Goal: Task Accomplishment & Management: Complete application form

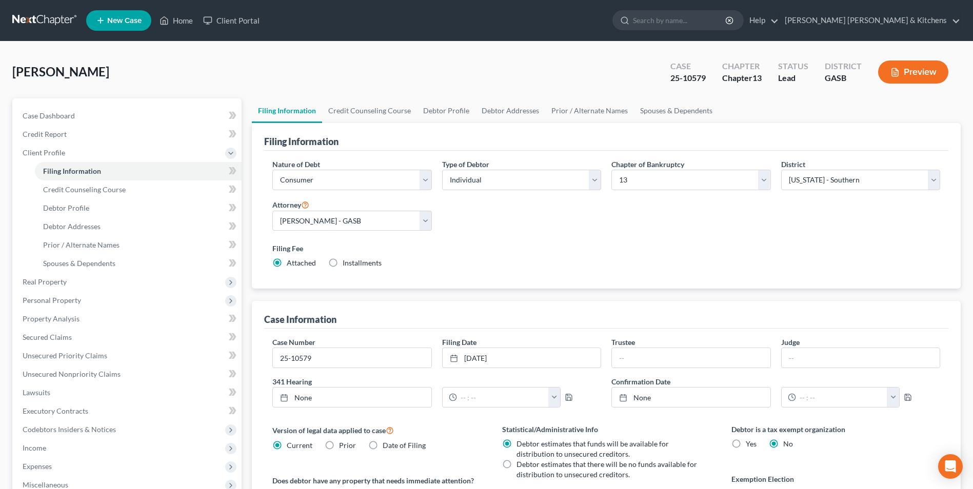
select select "1"
select select "0"
select select "3"
select select "20"
select select "0"
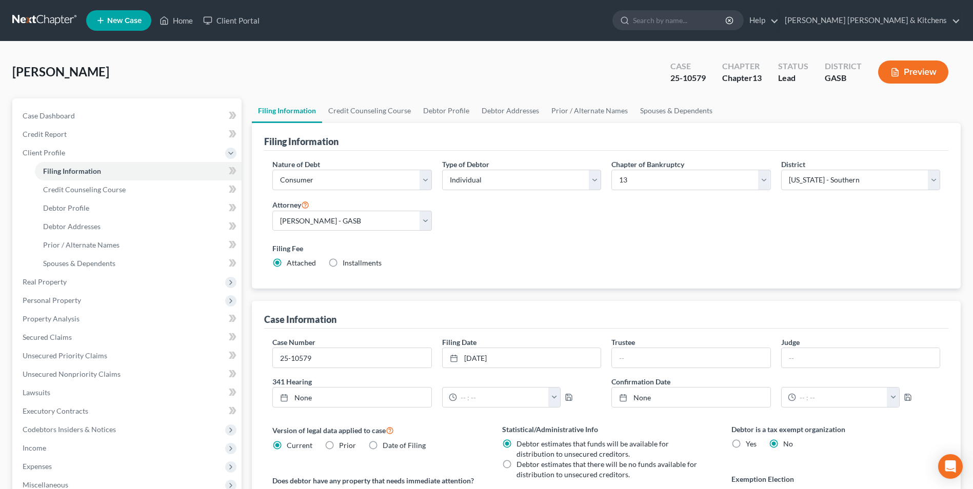
select select "10"
click at [181, 22] on link "Home" at bounding box center [176, 20] width 44 height 18
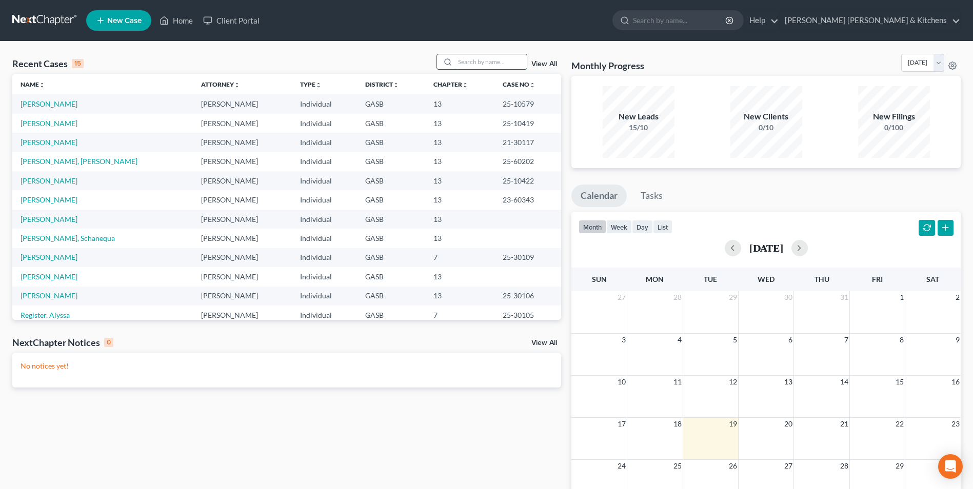
click at [497, 65] on input "search" at bounding box center [491, 61] width 72 height 15
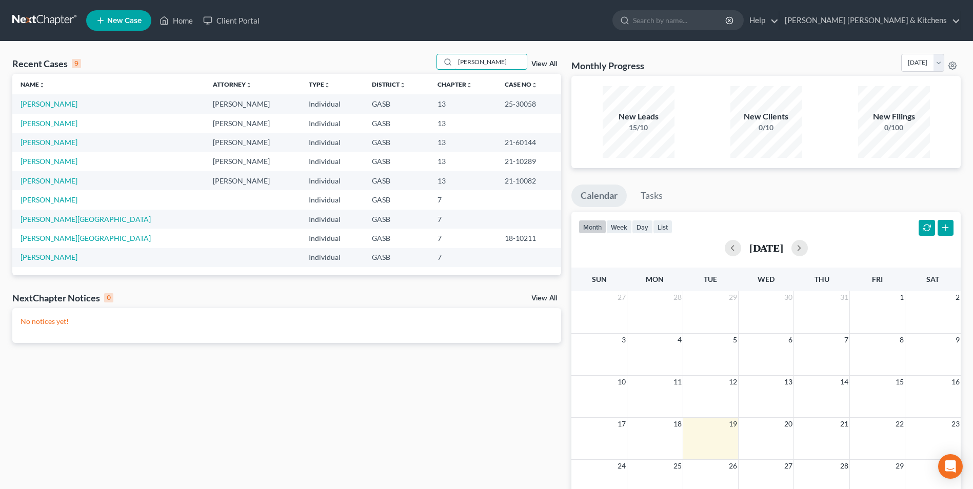
type input "[PERSON_NAME]"
click at [123, 28] on link "New Case" at bounding box center [118, 20] width 65 height 21
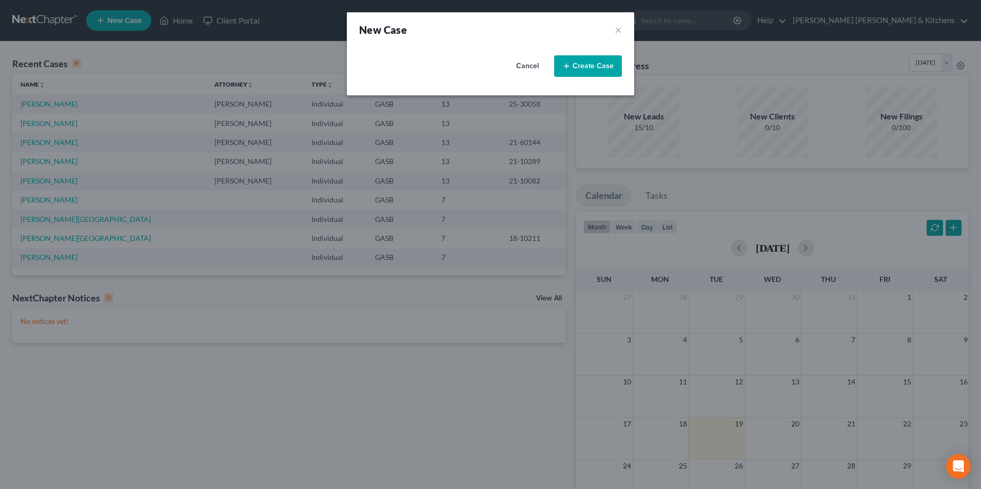
select select "20"
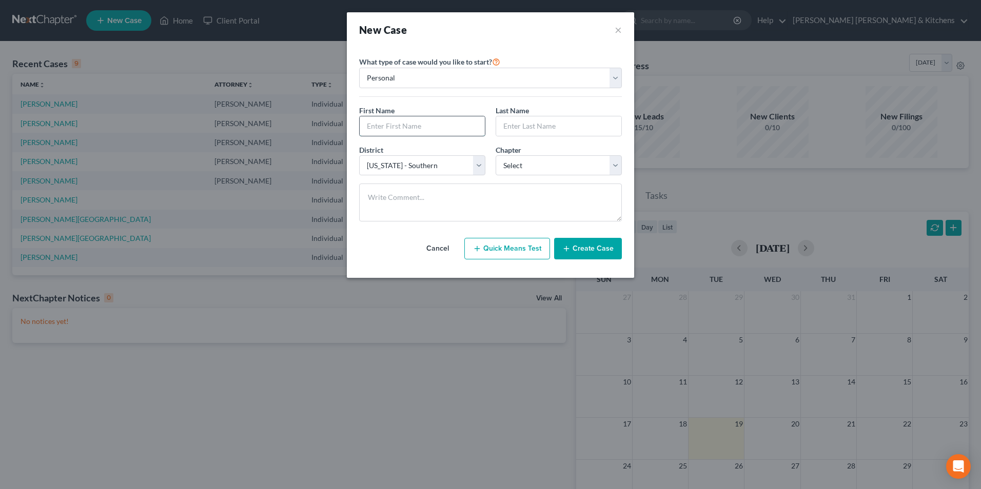
click at [379, 128] on input "text" at bounding box center [422, 125] width 125 height 19
type input "[PERSON_NAME]"
click at [508, 167] on select "Select 7 11 12 13" at bounding box center [559, 165] width 126 height 21
select select "3"
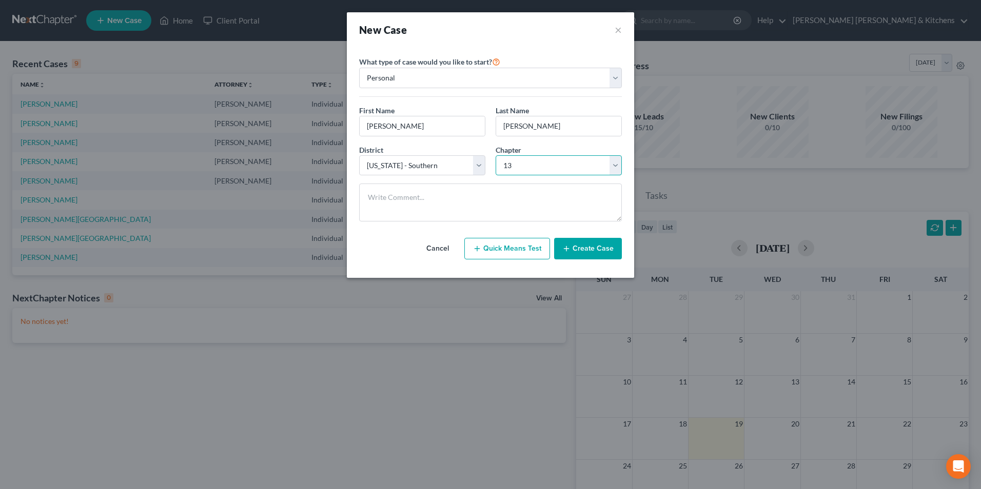
click at [496, 155] on select "Select 7 11 12 13" at bounding box center [559, 165] width 126 height 21
click at [582, 248] on button "Create Case" at bounding box center [588, 249] width 68 height 22
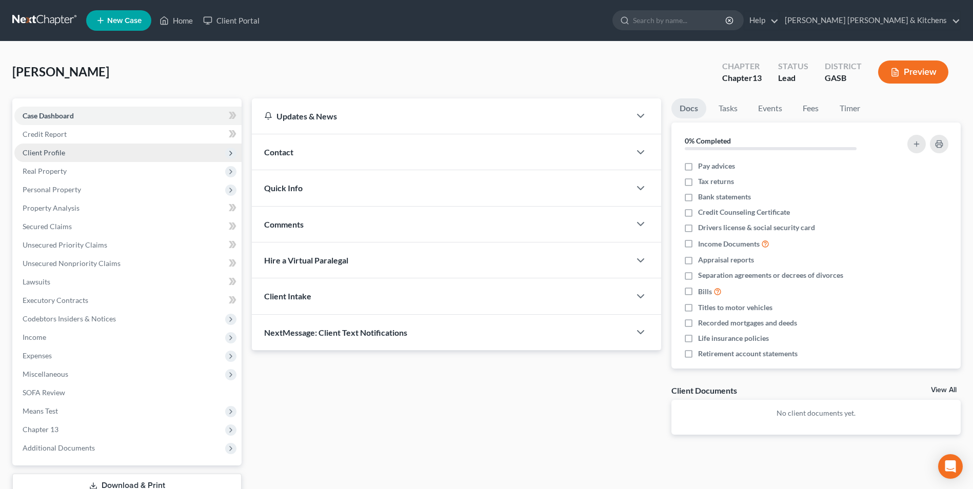
click at [33, 151] on span "Client Profile" at bounding box center [44, 152] width 43 height 9
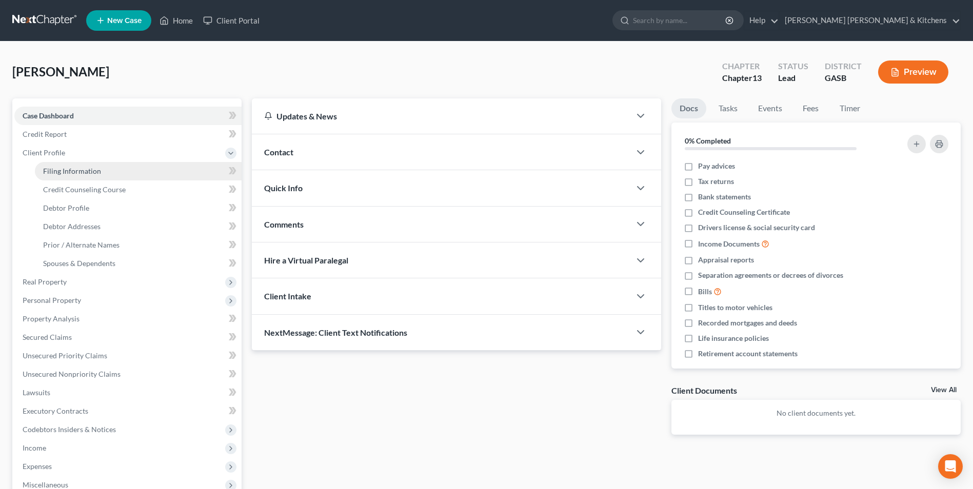
click at [51, 173] on span "Filing Information" at bounding box center [72, 171] width 58 height 9
select select "1"
select select "0"
select select "3"
select select "20"
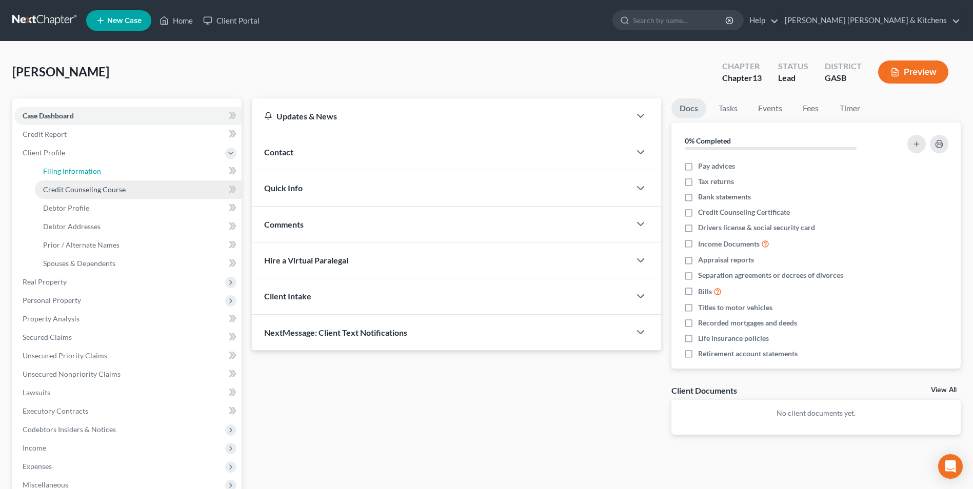
select select "0"
select select "10"
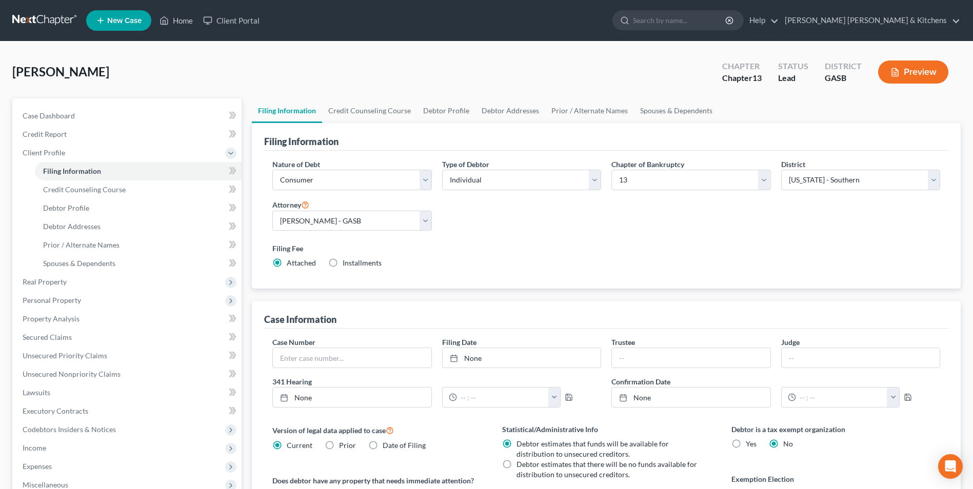
click at [343, 262] on label "Installments Installments" at bounding box center [362, 263] width 39 height 10
click at [347, 262] on input "Installments Installments" at bounding box center [350, 261] width 7 height 7
radio input "true"
radio input "false"
type input "0.00"
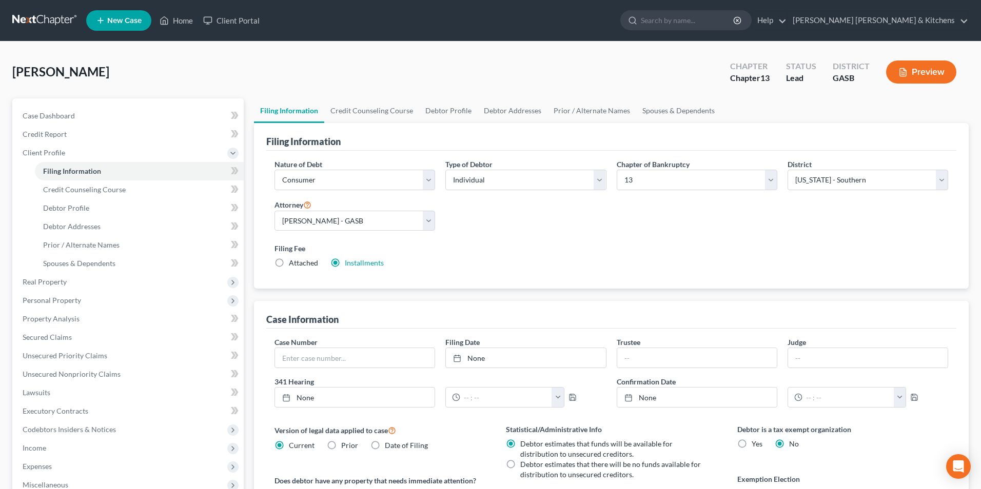
radio input "true"
type input "0.00"
type input "[DATE]"
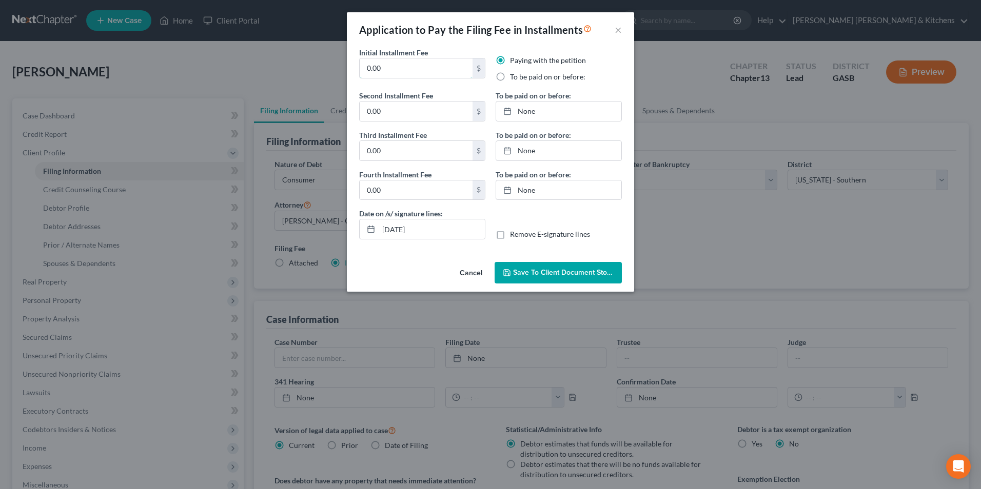
drag, startPoint x: 392, startPoint y: 72, endPoint x: 355, endPoint y: 71, distance: 37.5
click at [356, 71] on div "Initial Installment Fee 0.00 $" at bounding box center [422, 68] width 136 height 43
type input "313.00"
click at [510, 74] on label "To be paid on or before:" at bounding box center [547, 77] width 75 height 10
click at [514, 74] on input "To be paid on or before:" at bounding box center [517, 75] width 7 height 7
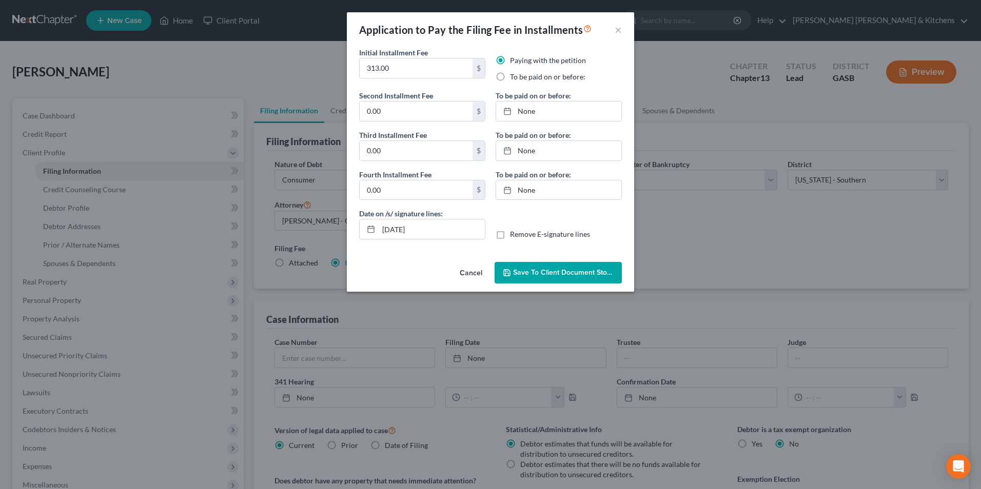
radio input "true"
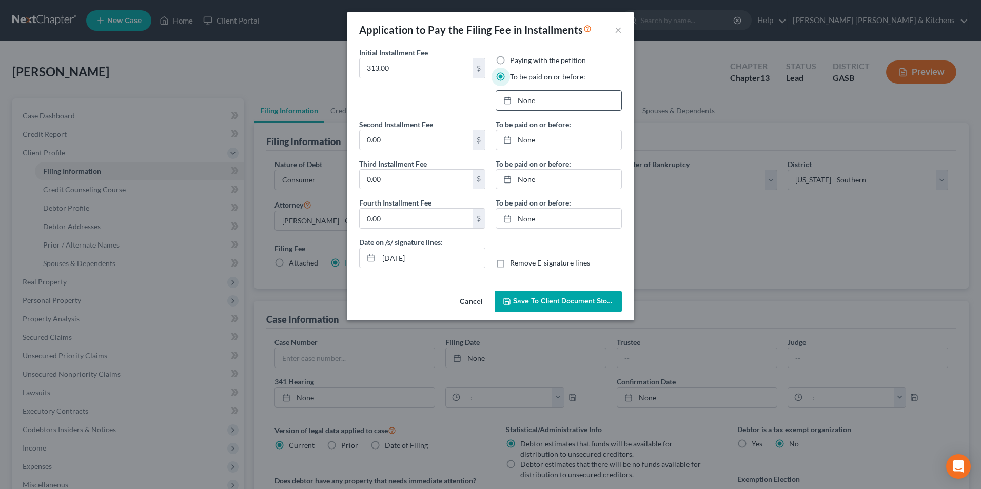
type input "[DATE]"
click at [523, 103] on link "None" at bounding box center [558, 100] width 125 height 19
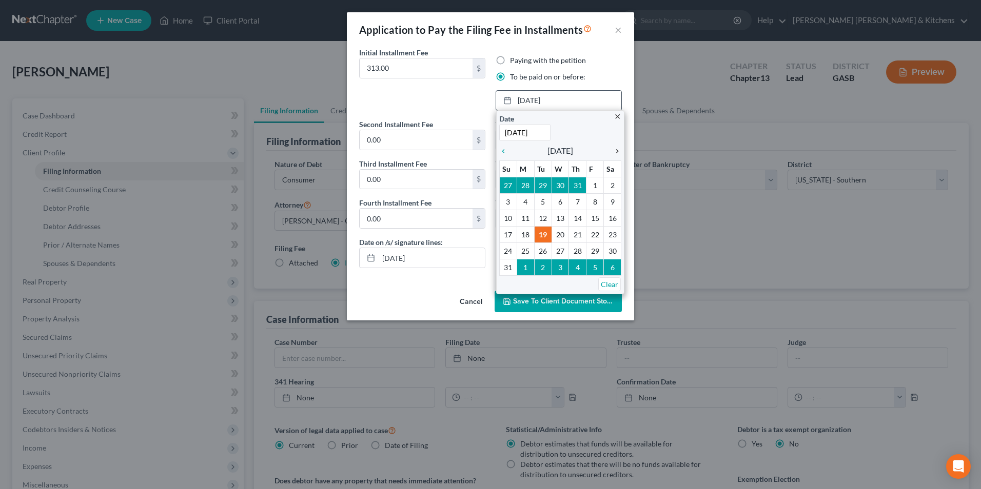
click at [615, 152] on icon "chevron_right" at bounding box center [614, 151] width 13 height 8
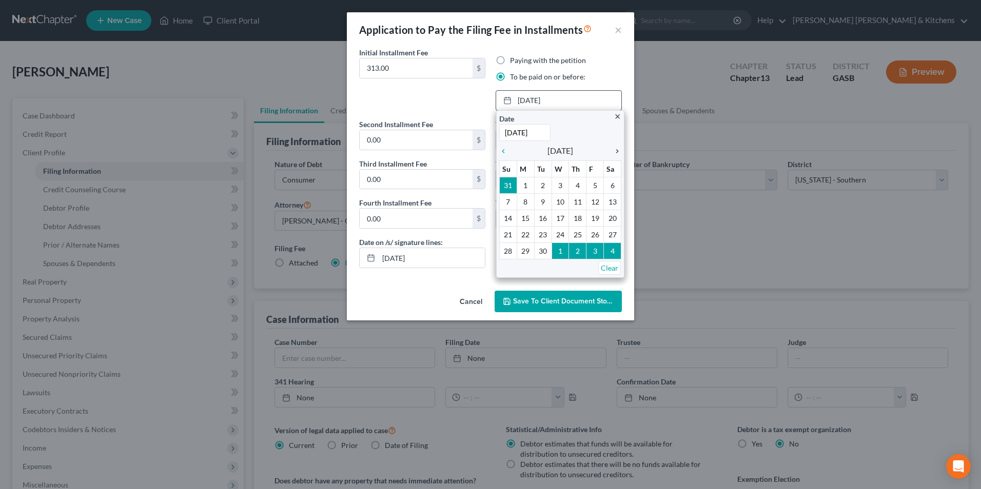
click at [615, 152] on icon "chevron_right" at bounding box center [614, 151] width 13 height 8
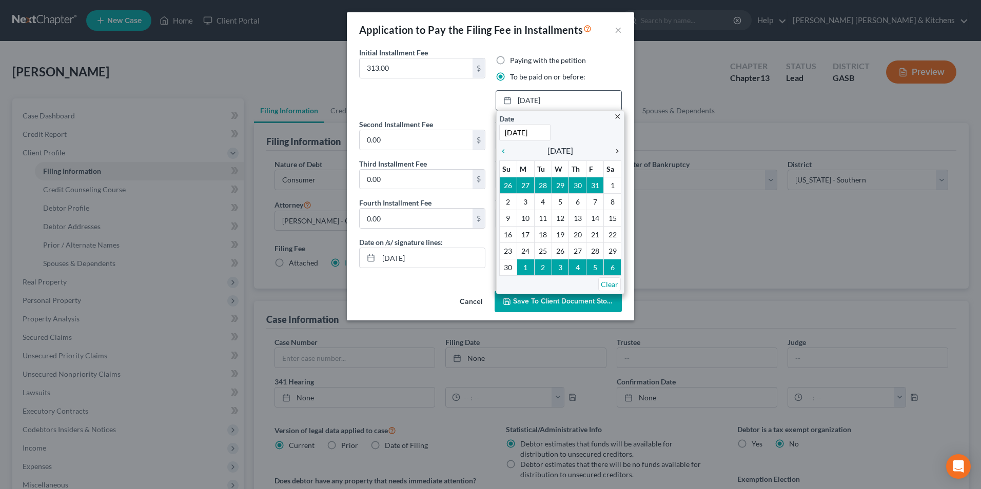
click at [615, 152] on icon "chevron_right" at bounding box center [614, 151] width 13 height 8
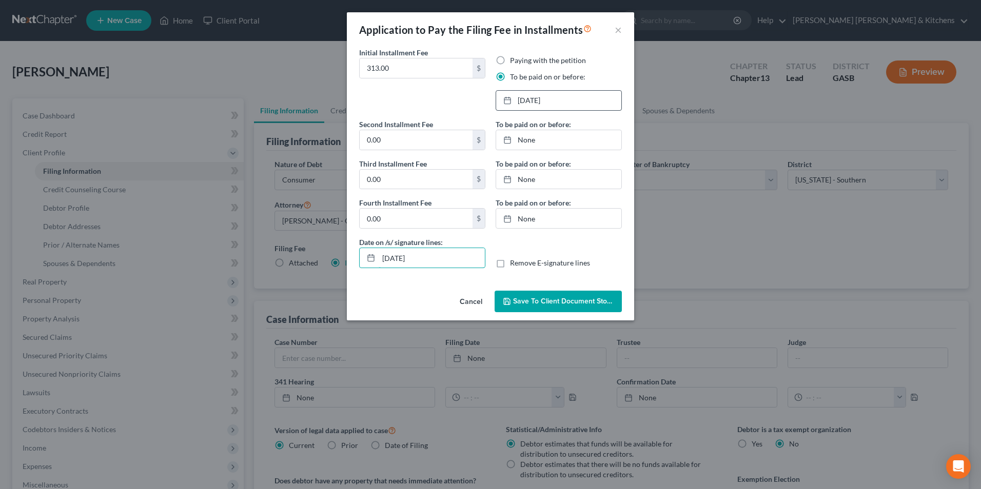
drag, startPoint x: 434, startPoint y: 258, endPoint x: 360, endPoint y: 276, distance: 76.0
click at [360, 276] on div "Date on /s/ signature lines: [DATE] Remove E-signature lines" at bounding box center [490, 257] width 273 height 40
click at [510, 268] on label "Remove E-signature lines" at bounding box center [550, 263] width 80 height 10
click at [514, 265] on input "Remove E-signature lines" at bounding box center [517, 261] width 7 height 7
checkbox input "true"
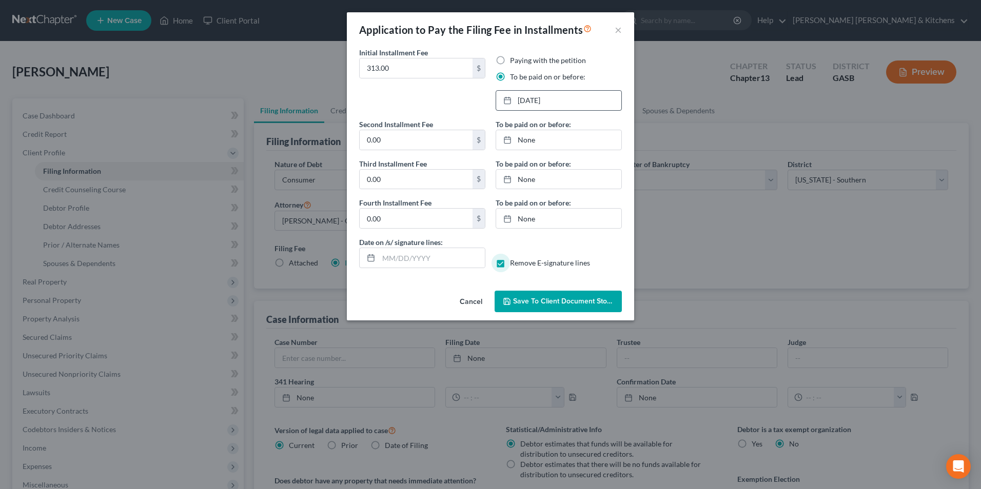
click at [516, 299] on span "Save to Client Document Storage" at bounding box center [567, 301] width 109 height 9
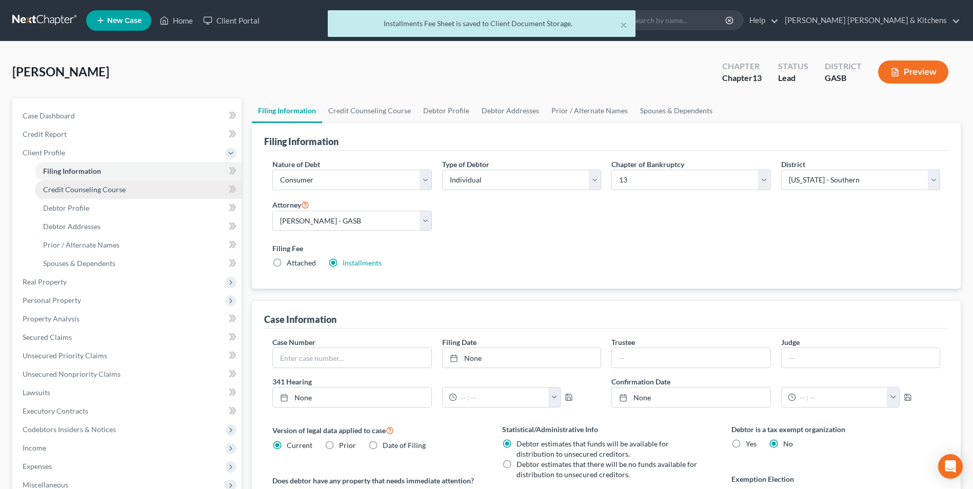
click at [70, 190] on span "Credit Counseling Course" at bounding box center [84, 189] width 83 height 9
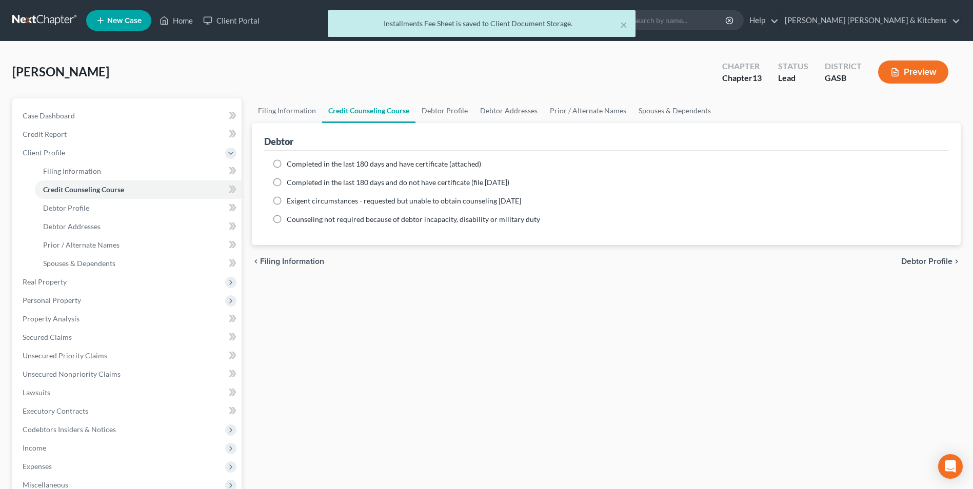
click at [287, 163] on label "Completed in the last 180 days and have certificate (attached)" at bounding box center [384, 164] width 194 height 10
click at [291, 163] on input "Completed in the last 180 days and have certificate (attached)" at bounding box center [294, 162] width 7 height 7
radio input "true"
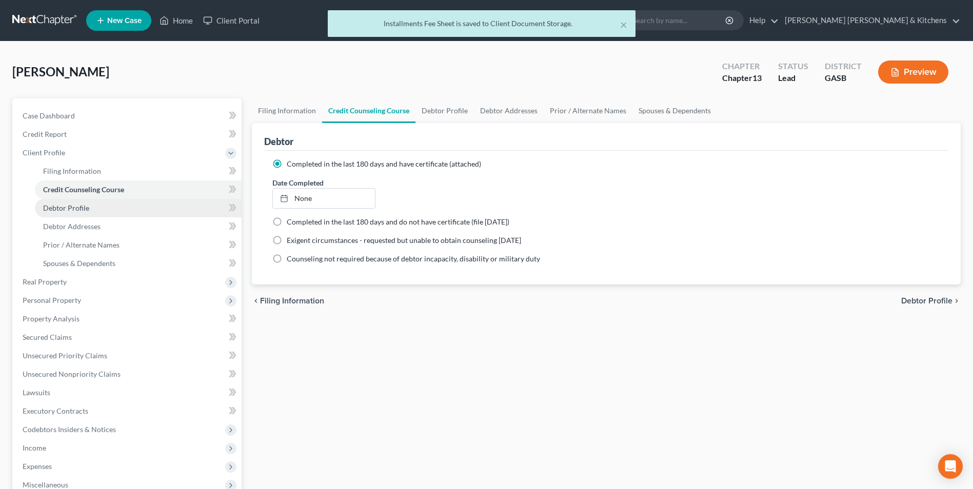
click at [53, 204] on span "Debtor Profile" at bounding box center [66, 208] width 46 height 9
select select "0"
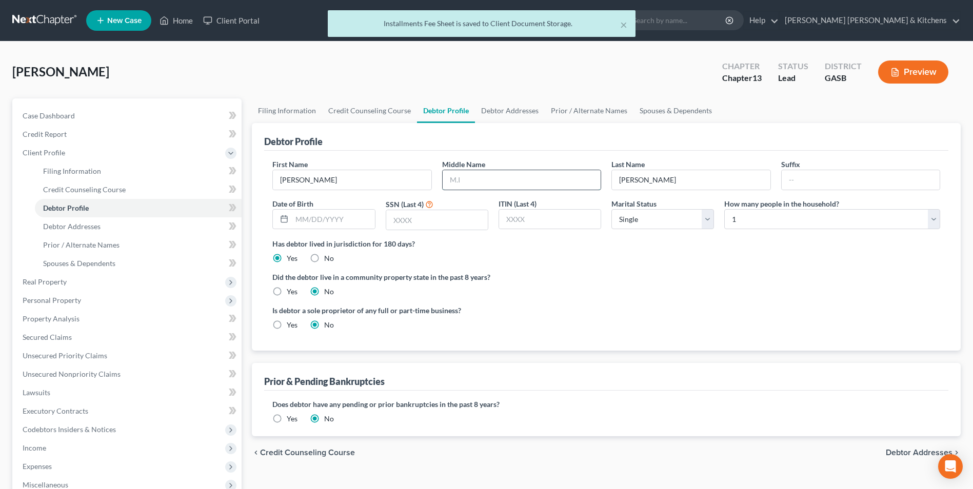
click at [467, 183] on input "text" at bounding box center [522, 179] width 158 height 19
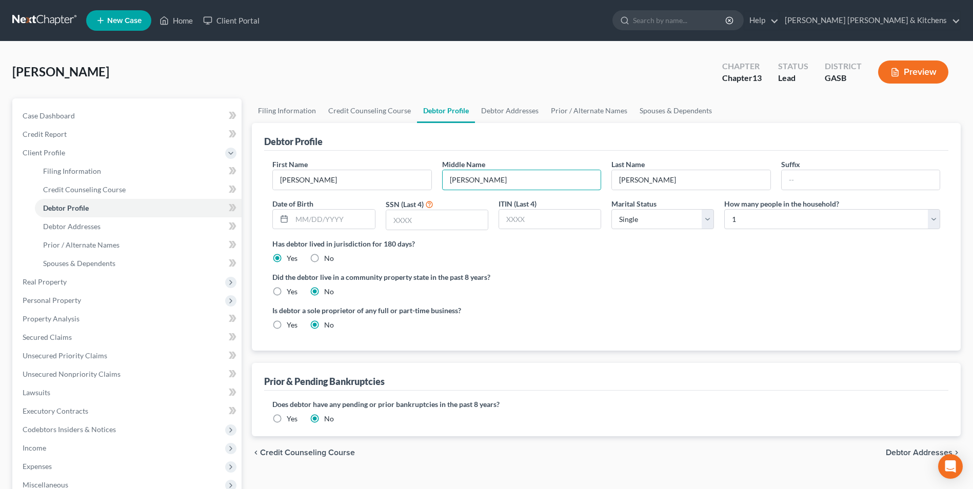
type input "[PERSON_NAME]"
type input "[DATE]"
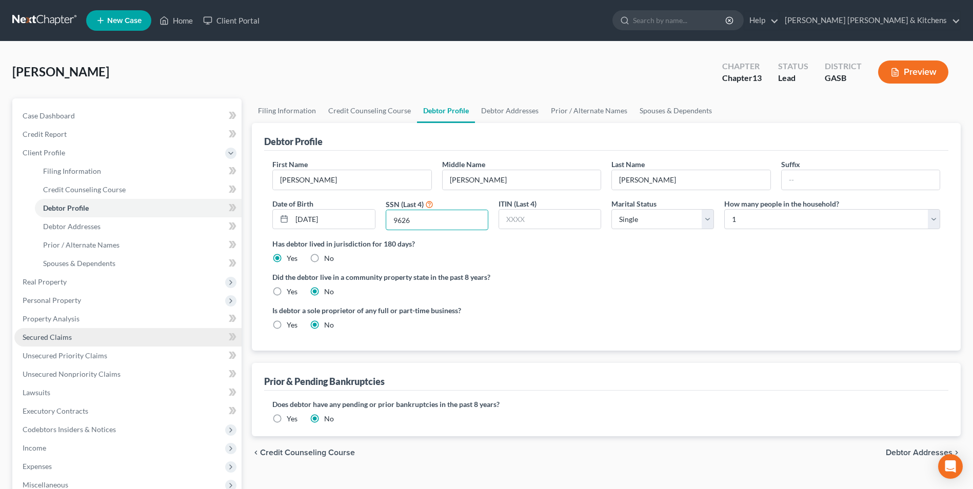
type input "9626"
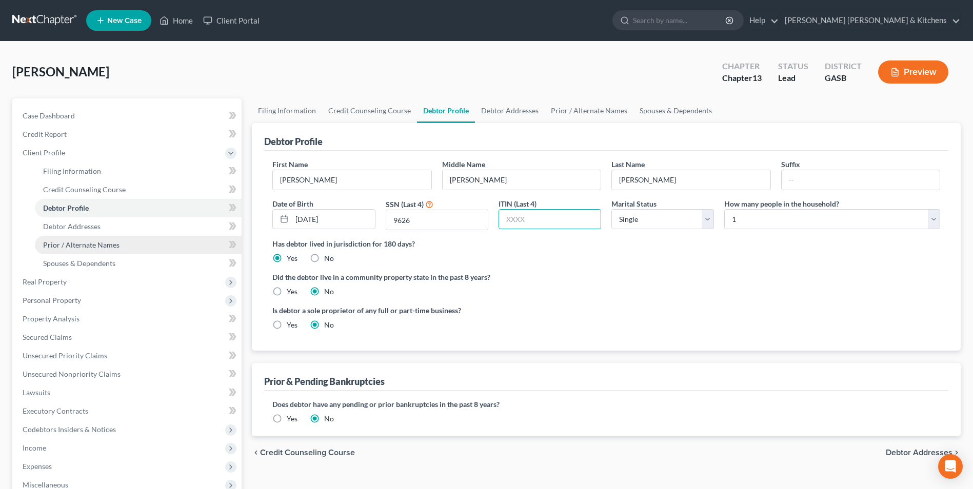
click at [51, 244] on span "Prior / Alternate Names" at bounding box center [81, 245] width 76 height 9
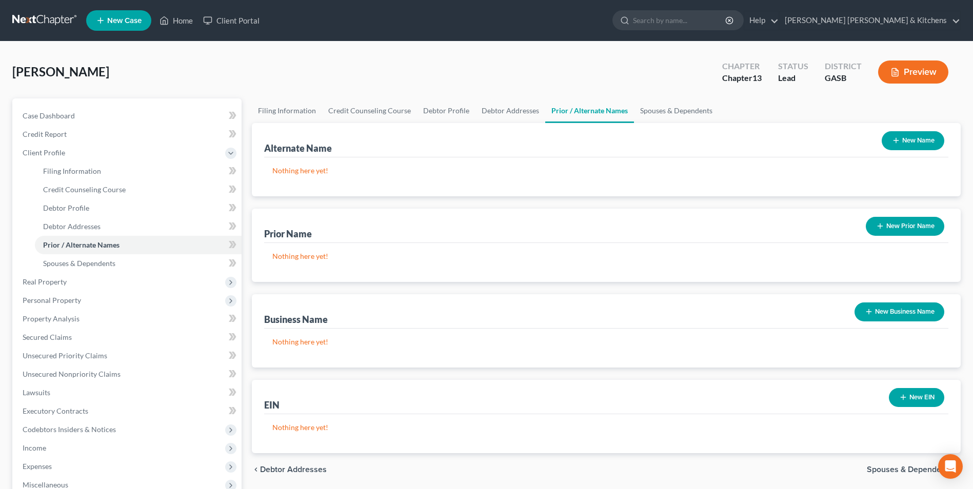
drag, startPoint x: 909, startPoint y: 139, endPoint x: 800, endPoint y: 151, distance: 110.0
click at [909, 139] on button "New Name" at bounding box center [913, 140] width 63 height 19
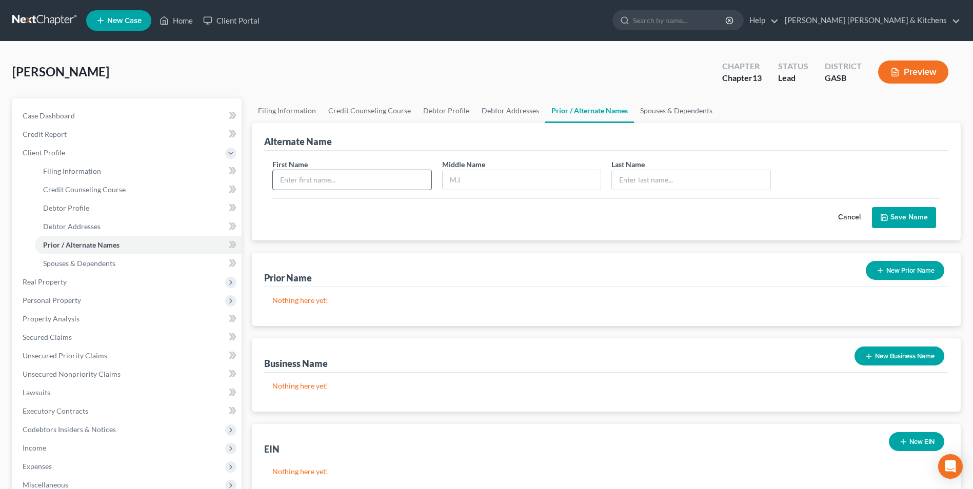
click at [375, 180] on input "text" at bounding box center [352, 179] width 158 height 19
type input "[PERSON_NAME]"
click at [896, 219] on button "Save Name" at bounding box center [904, 218] width 64 height 22
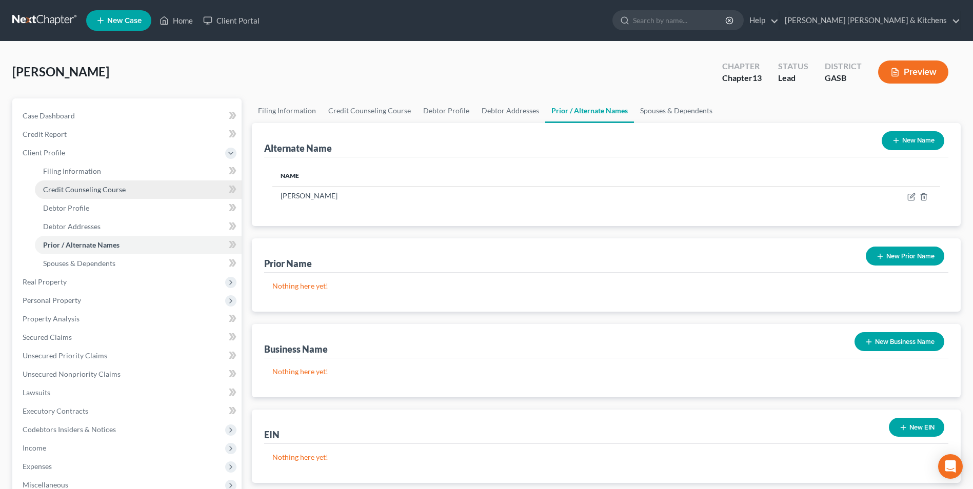
click at [57, 189] on span "Credit Counseling Course" at bounding box center [84, 189] width 83 height 9
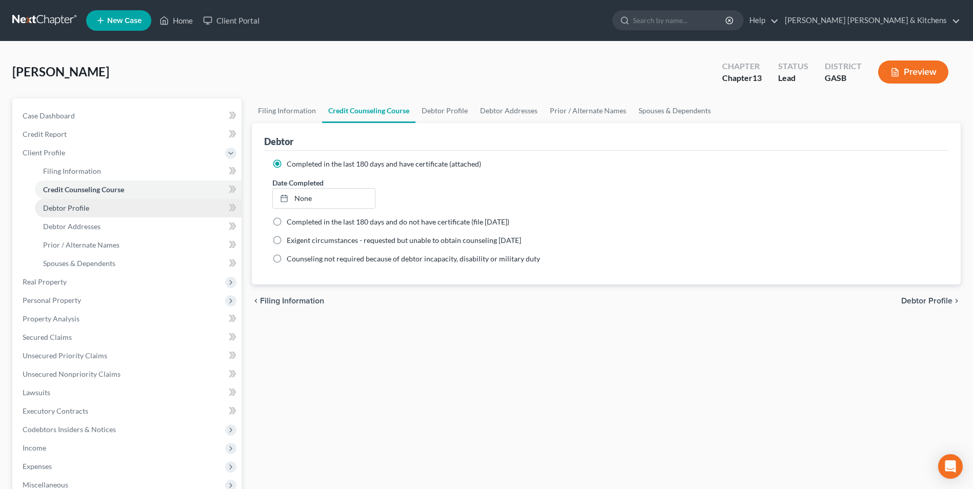
click at [70, 206] on span "Debtor Profile" at bounding box center [66, 208] width 46 height 9
select select "0"
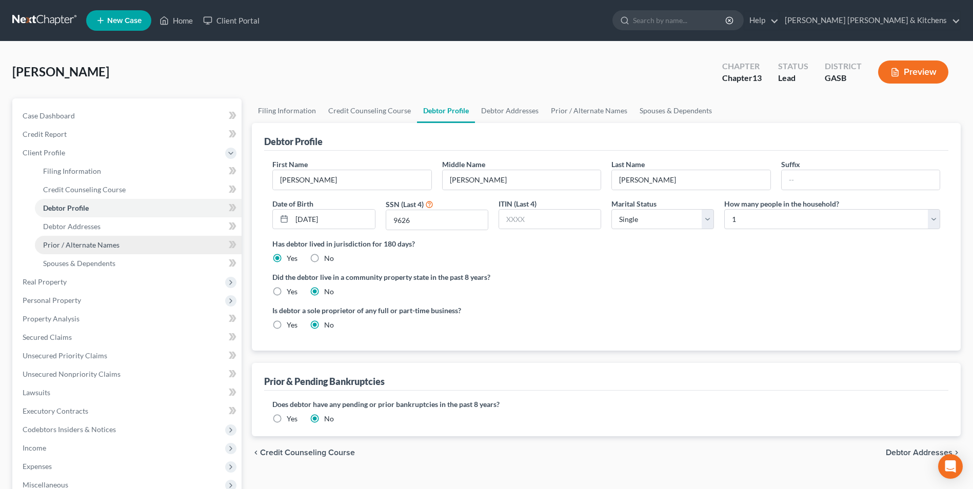
click at [70, 247] on span "Prior / Alternate Names" at bounding box center [81, 245] width 76 height 9
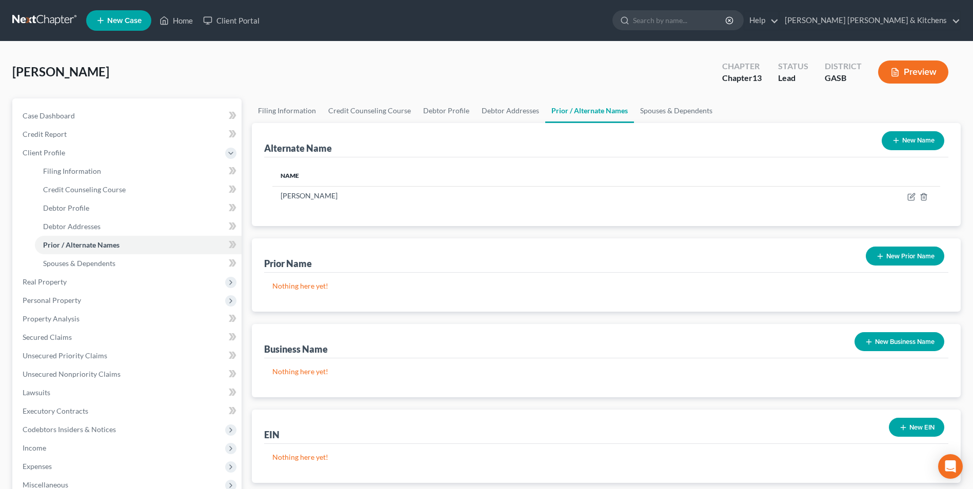
click at [923, 141] on button "New Name" at bounding box center [913, 140] width 63 height 19
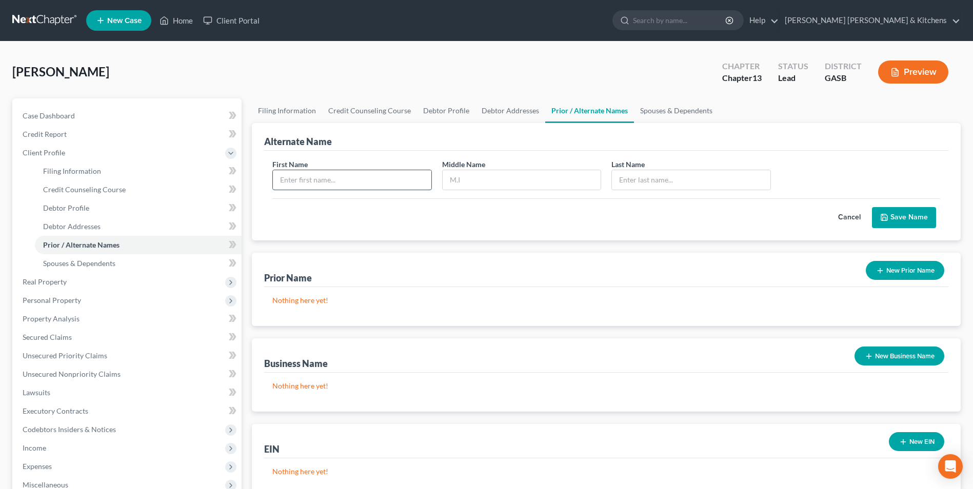
click at [362, 188] on input "text" at bounding box center [352, 179] width 158 height 19
type input "[PERSON_NAME]"
click at [915, 217] on button "Save Name" at bounding box center [904, 218] width 64 height 22
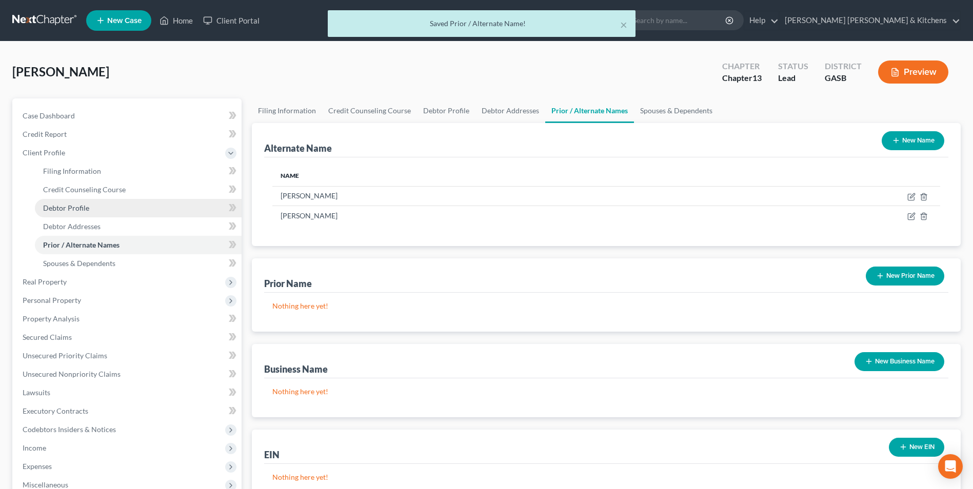
click at [63, 210] on span "Debtor Profile" at bounding box center [66, 208] width 46 height 9
select select "0"
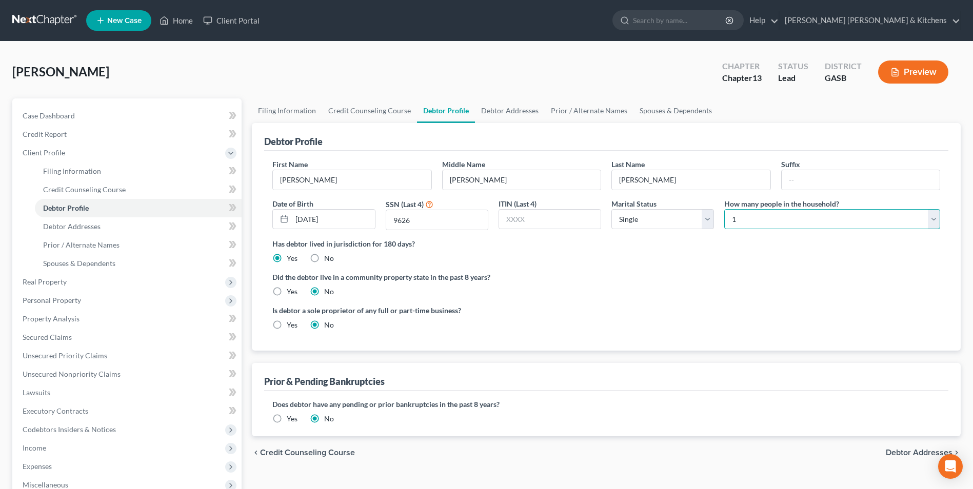
click at [798, 219] on select "Select 1 2 3 4 5 6 7 8 9 10 11 12 13 14 15 16 17 18 19 20" at bounding box center [832, 219] width 216 height 21
select select "4"
click at [724, 209] on select "Select 1 2 3 4 5 6 7 8 9 10 11 12 13 14 15 16 17 18 19 20" at bounding box center [832, 219] width 216 height 21
click at [651, 223] on select "Select Single Married Separated Divorced Widowed" at bounding box center [663, 219] width 103 height 21
select select "2"
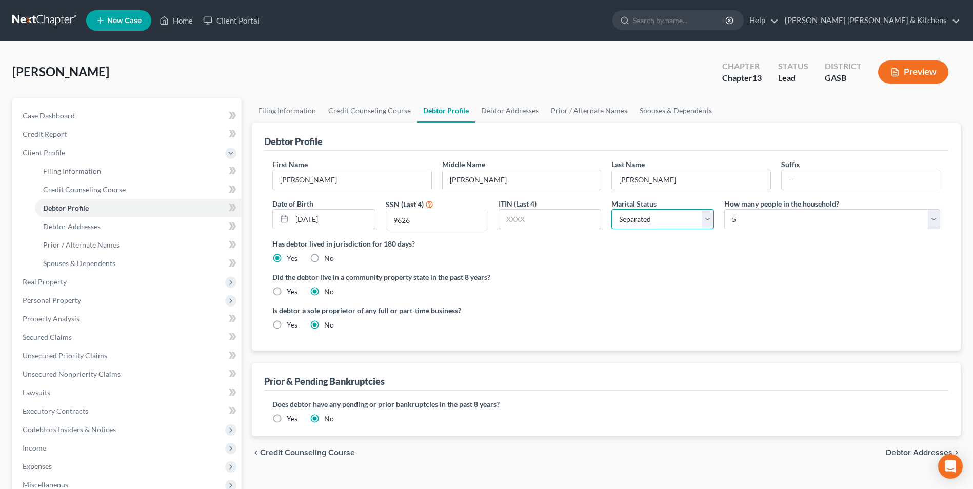
click at [612, 209] on select "Select Single Married Separated Divorced Widowed" at bounding box center [663, 219] width 103 height 21
click at [52, 262] on span "Spouses & Dependents" at bounding box center [79, 263] width 72 height 9
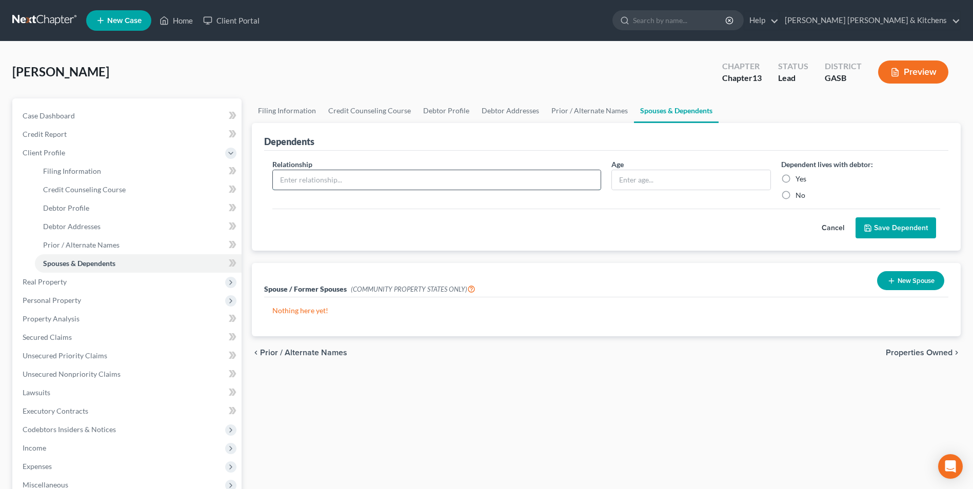
click at [344, 176] on input "text" at bounding box center [437, 179] width 328 height 19
type input "son"
type input "12"
click at [796, 176] on label "Yes" at bounding box center [801, 179] width 11 height 10
click at [800, 176] on input "Yes" at bounding box center [803, 177] width 7 height 7
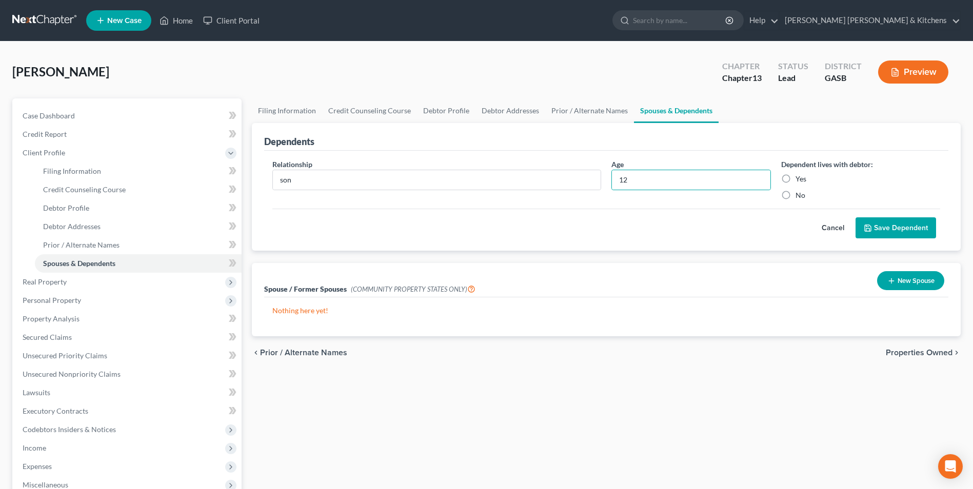
radio input "true"
click at [904, 227] on button "Save Dependent" at bounding box center [896, 229] width 81 height 22
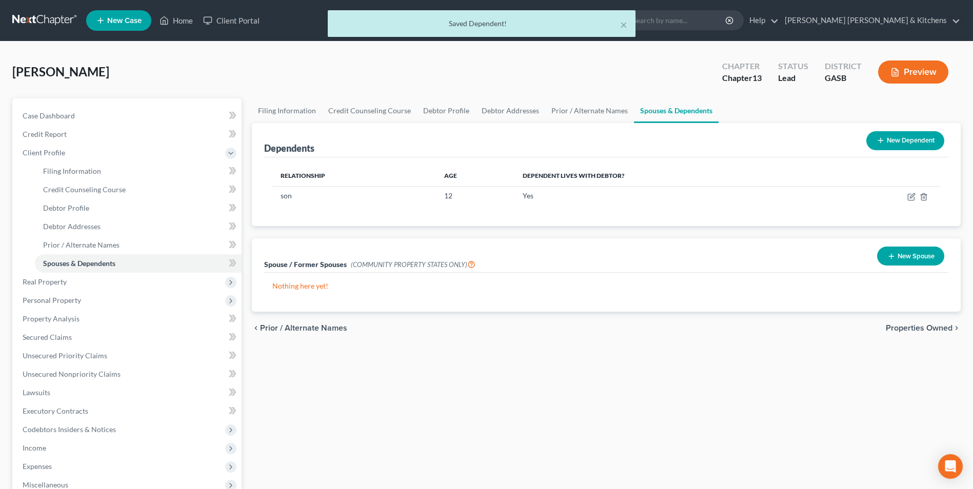
click at [903, 145] on button "New Dependent" at bounding box center [906, 140] width 78 height 19
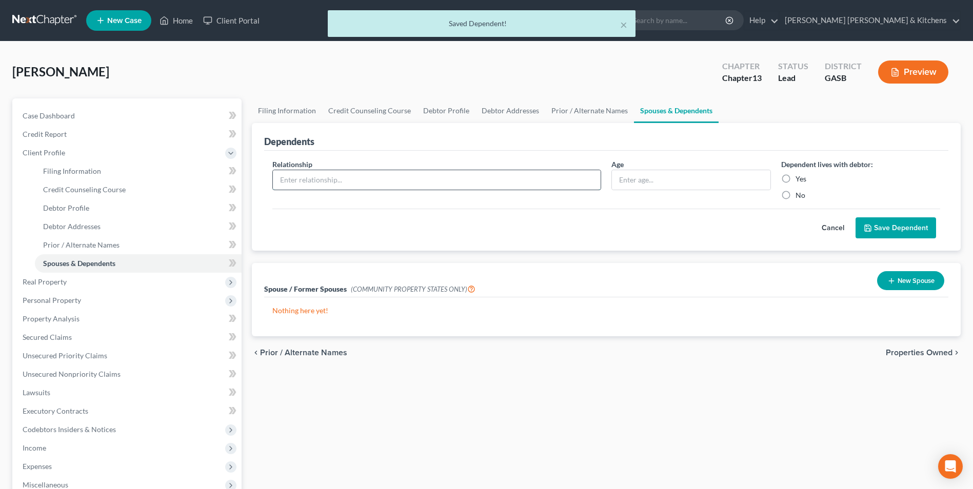
click at [330, 186] on input "text" at bounding box center [437, 179] width 328 height 19
type input "son"
click at [631, 184] on input "text" at bounding box center [691, 179] width 158 height 19
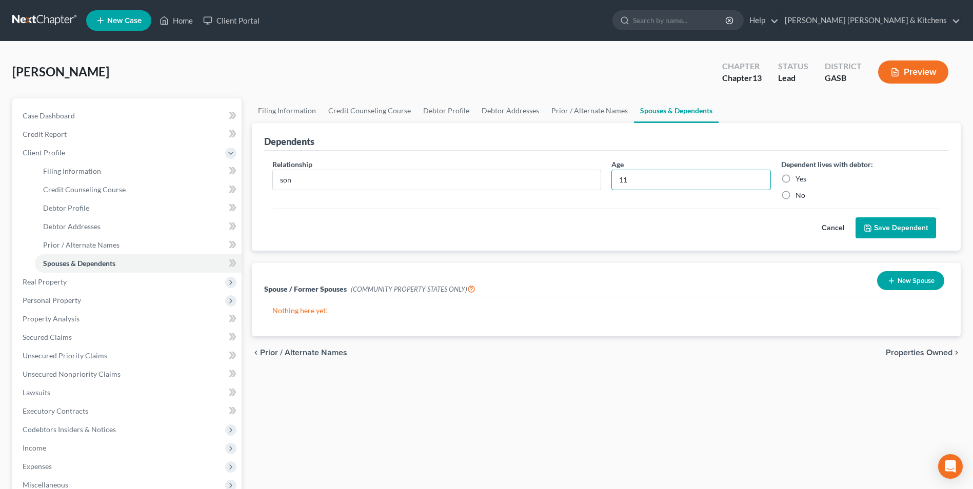
type input "11"
click at [796, 178] on label "Yes" at bounding box center [801, 179] width 11 height 10
click at [800, 178] on input "Yes" at bounding box center [803, 177] width 7 height 7
radio input "true"
click at [905, 219] on button "Save Dependent" at bounding box center [896, 229] width 81 height 22
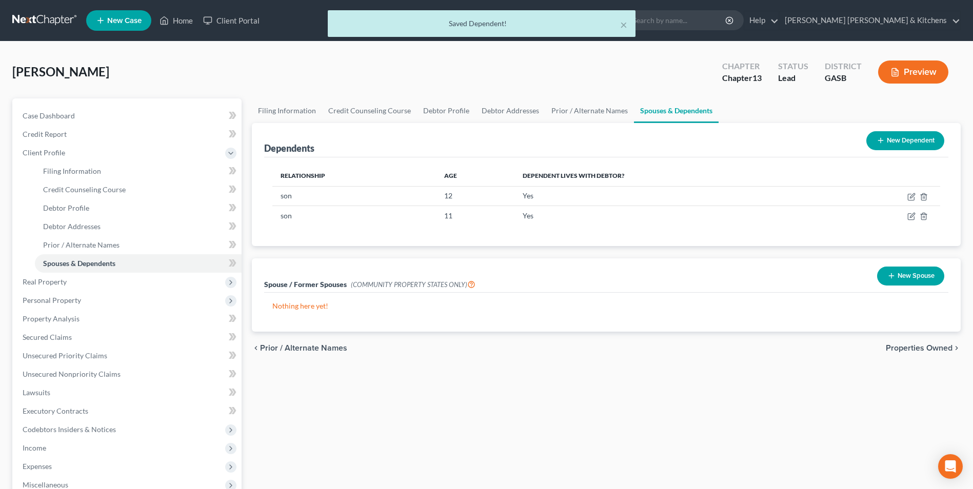
click at [894, 139] on button "New Dependent" at bounding box center [906, 140] width 78 height 19
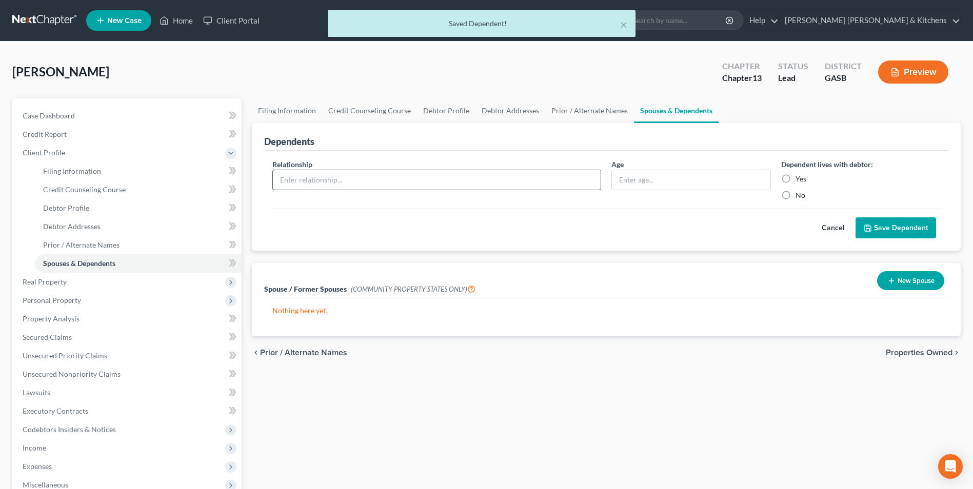
click at [321, 179] on input "text" at bounding box center [437, 179] width 328 height 19
type input "son"
click at [655, 183] on input "text" at bounding box center [691, 179] width 158 height 19
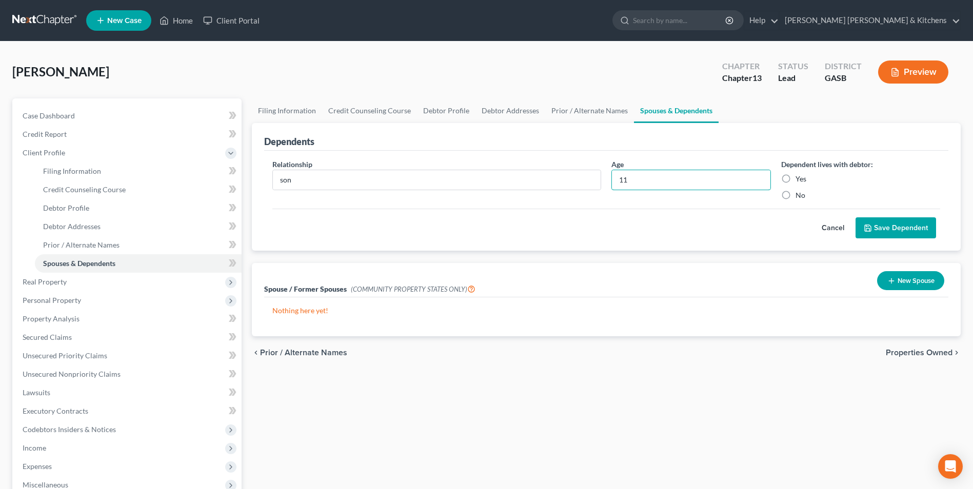
type input "11"
click at [796, 181] on label "Yes" at bounding box center [801, 179] width 11 height 10
click at [800, 181] on input "Yes" at bounding box center [803, 177] width 7 height 7
radio input "true"
click at [896, 230] on button "Save Dependent" at bounding box center [896, 229] width 81 height 22
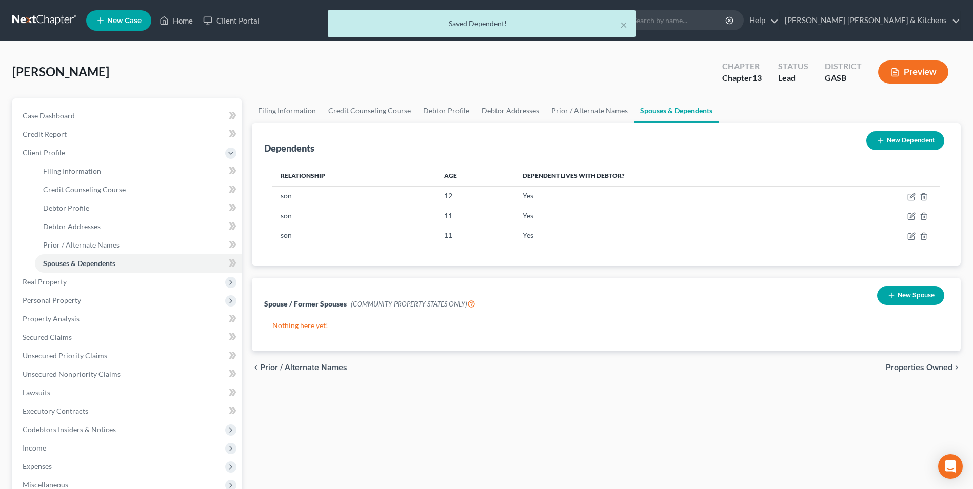
click at [900, 140] on button "New Dependent" at bounding box center [906, 140] width 78 height 19
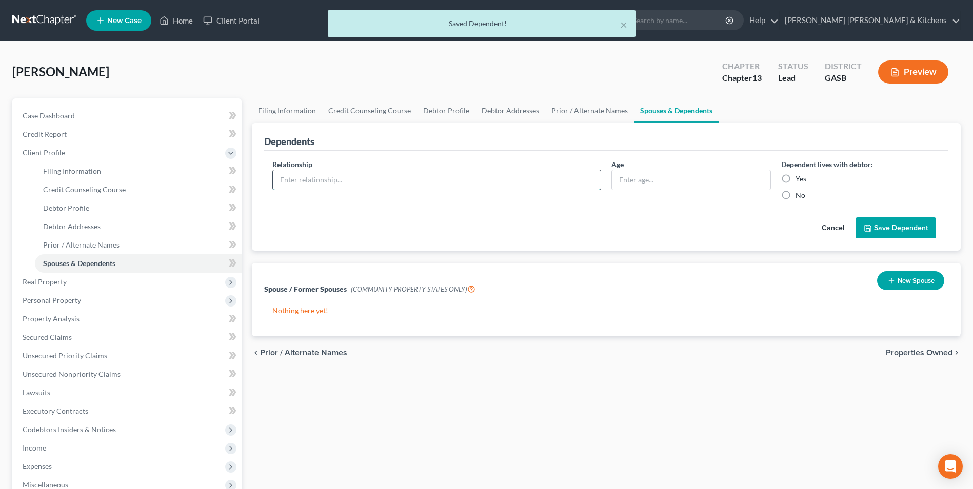
drag, startPoint x: 336, startPoint y: 176, endPoint x: 333, endPoint y: 181, distance: 5.3
click at [335, 177] on input "text" at bounding box center [437, 179] width 328 height 19
type input "fiance"
type input "34"
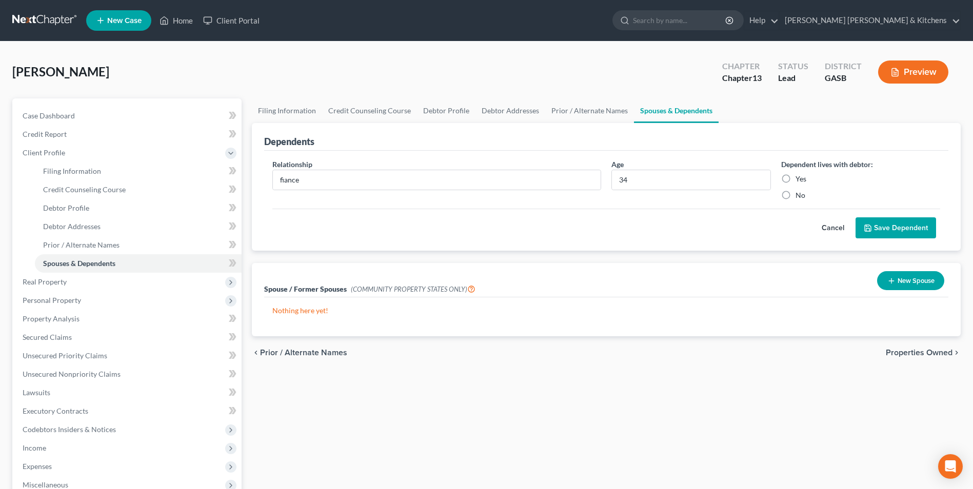
click at [796, 179] on label "Yes" at bounding box center [801, 179] width 11 height 10
click at [800, 179] on input "Yes" at bounding box center [803, 177] width 7 height 7
radio input "true"
drag, startPoint x: 879, startPoint y: 220, endPoint x: 833, endPoint y: 239, distance: 49.7
click at [879, 221] on button "Save Dependent" at bounding box center [896, 229] width 81 height 22
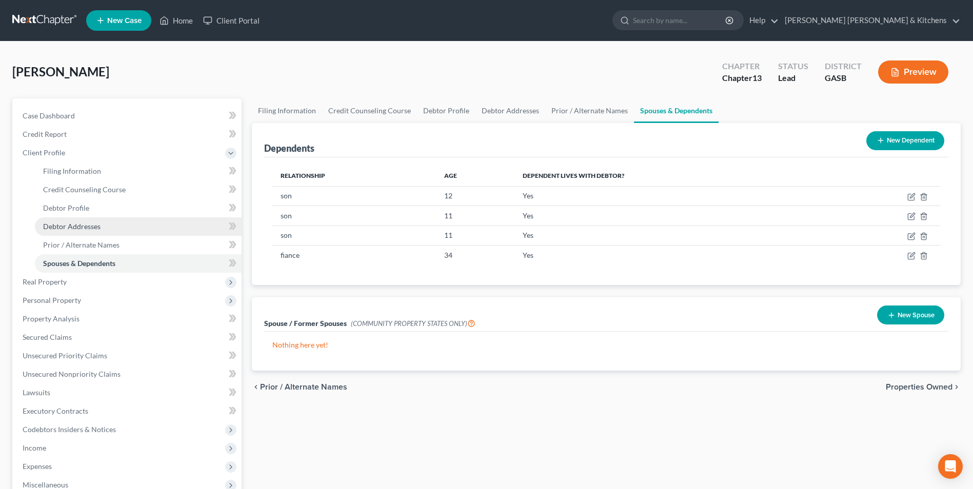
click at [56, 230] on span "Debtor Addresses" at bounding box center [71, 226] width 57 height 9
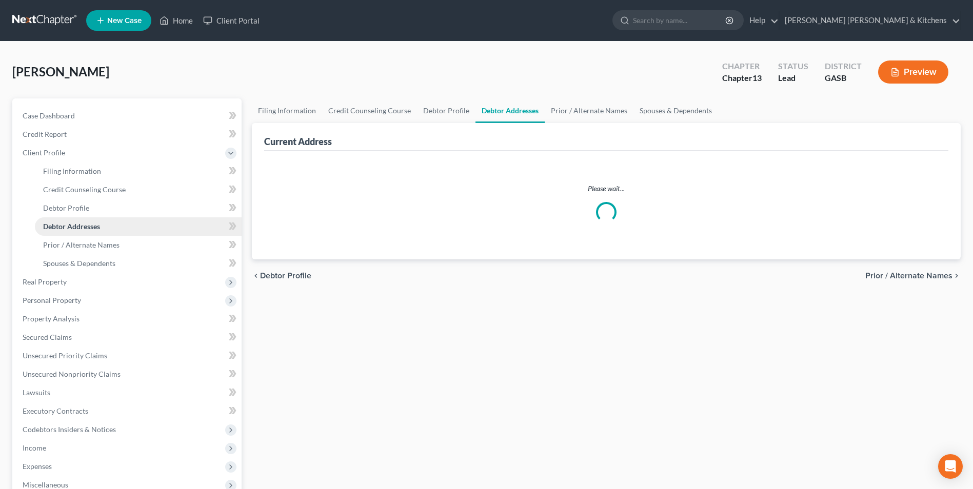
select select "0"
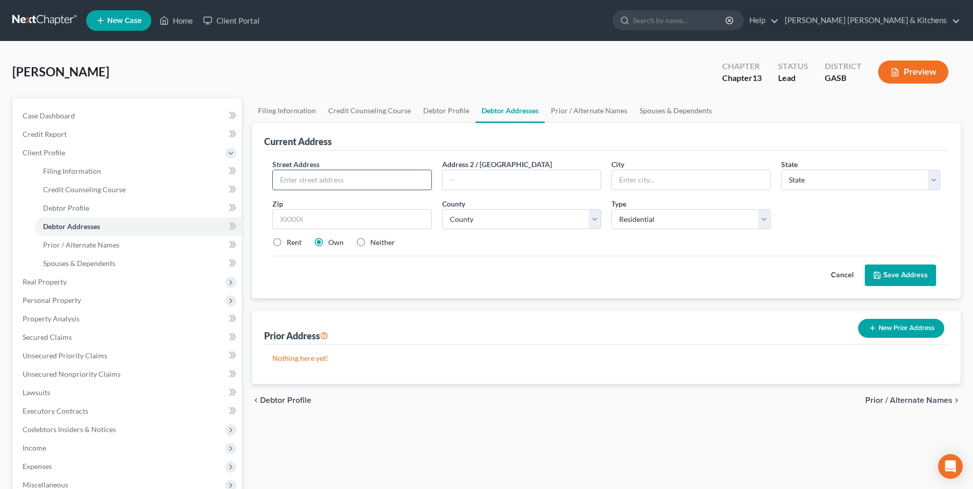
click at [310, 186] on input "text" at bounding box center [352, 179] width 158 height 19
type input "[STREET_ADDRESS]"
type input "30467"
type input "Sylvania"
select select "10"
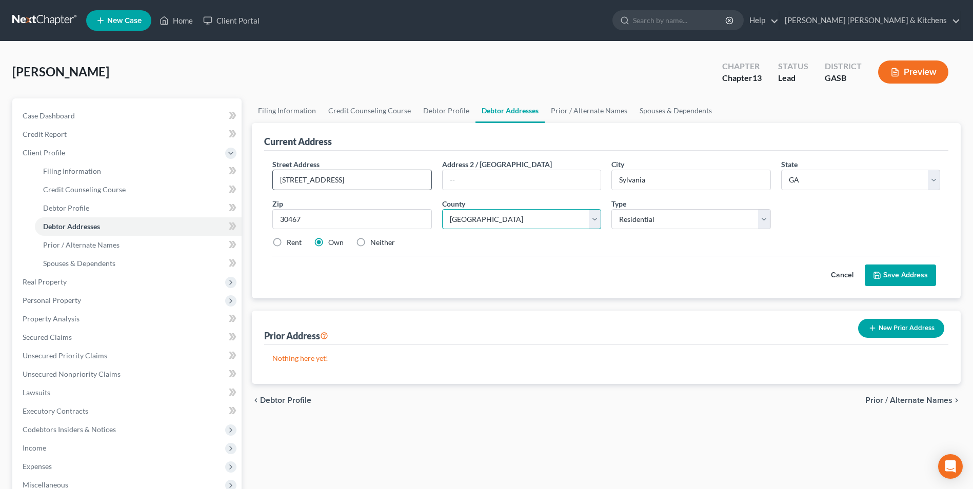
select select "123"
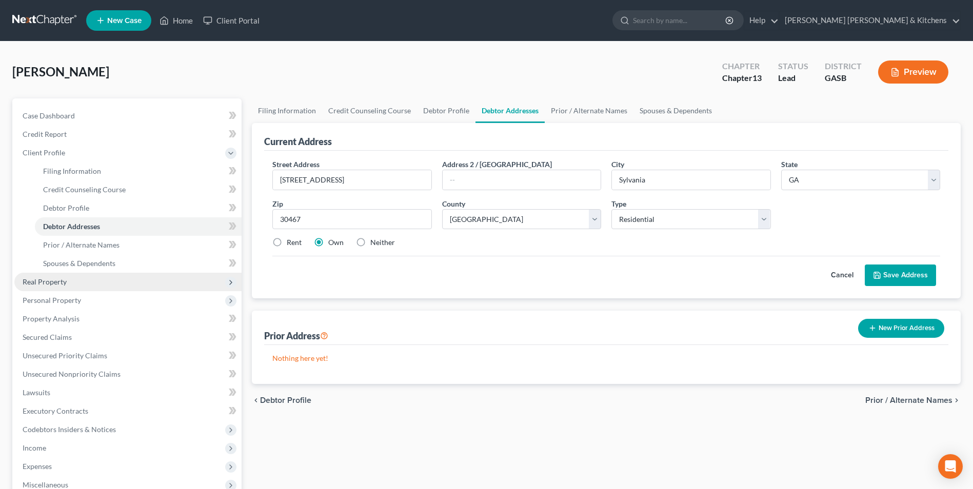
click at [35, 281] on span "Real Property" at bounding box center [45, 282] width 44 height 9
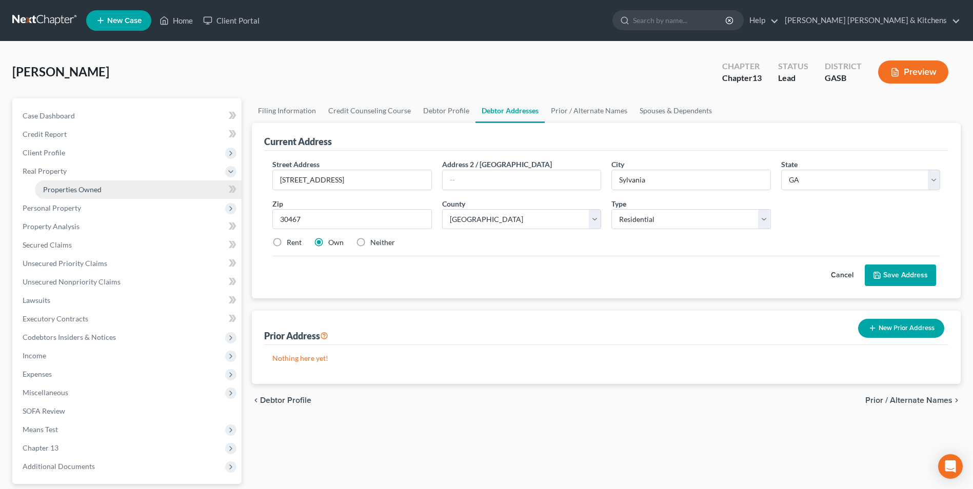
click at [54, 184] on link "Properties Owned" at bounding box center [138, 190] width 207 height 18
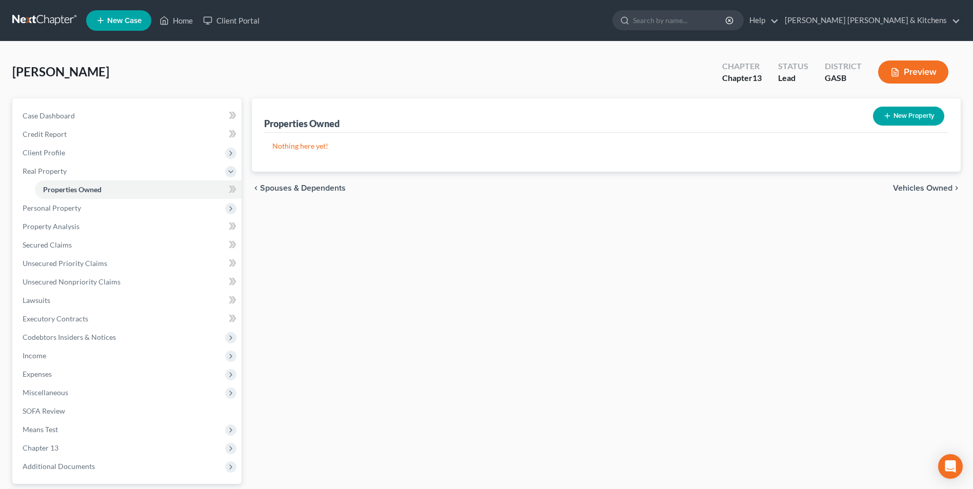
click at [912, 114] on button "New Property" at bounding box center [908, 116] width 71 height 19
select select "0"
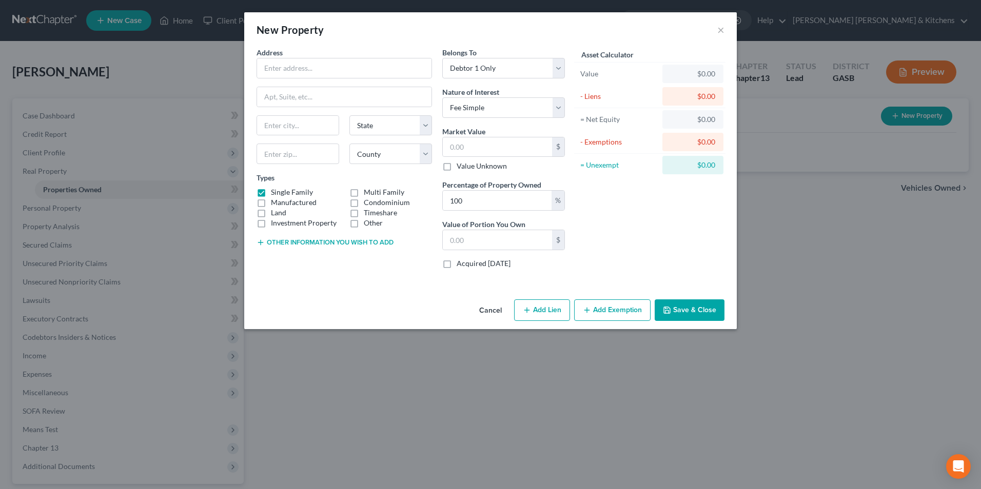
click at [490, 312] on button "Cancel" at bounding box center [490, 311] width 39 height 21
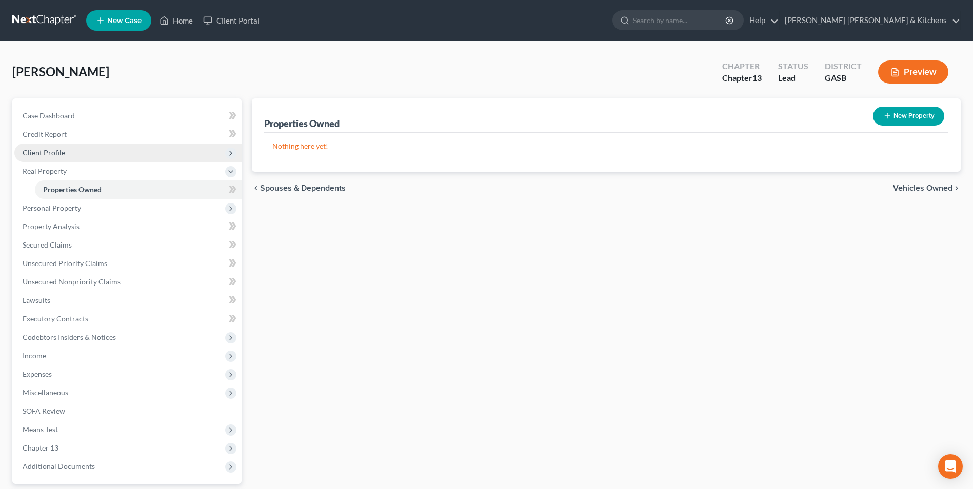
click at [45, 154] on span "Client Profile" at bounding box center [44, 152] width 43 height 9
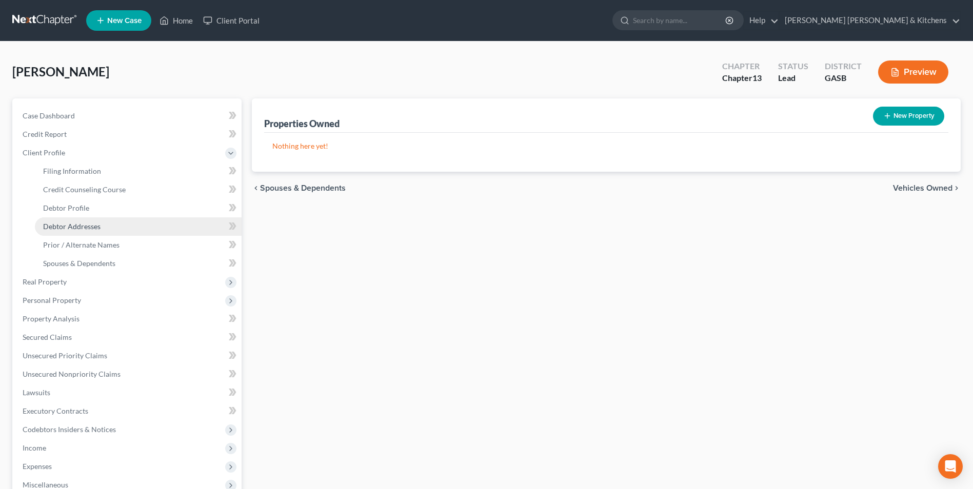
click at [56, 229] on span "Debtor Addresses" at bounding box center [71, 226] width 57 height 9
select select "0"
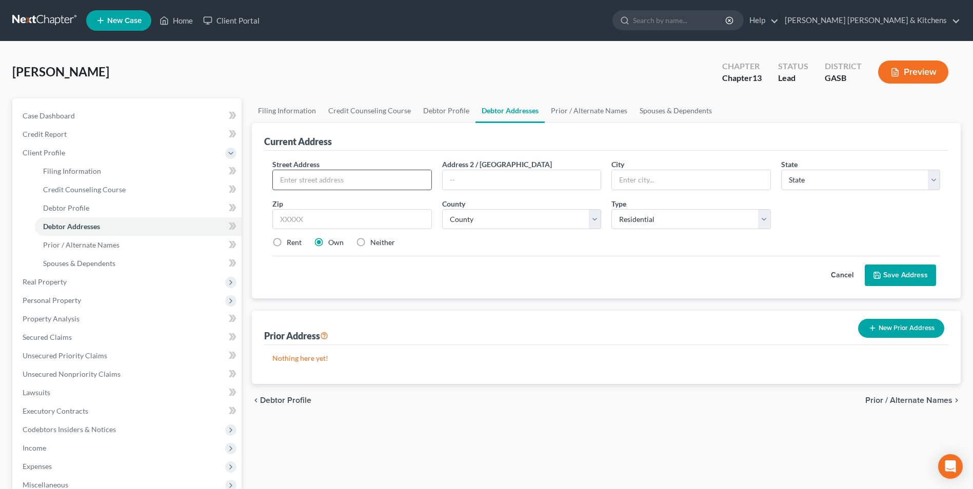
click at [293, 184] on input "text" at bounding box center [352, 179] width 158 height 19
type input "[STREET_ADDRESS]"
type input "30467"
type input "Sylvania"
select select "10"
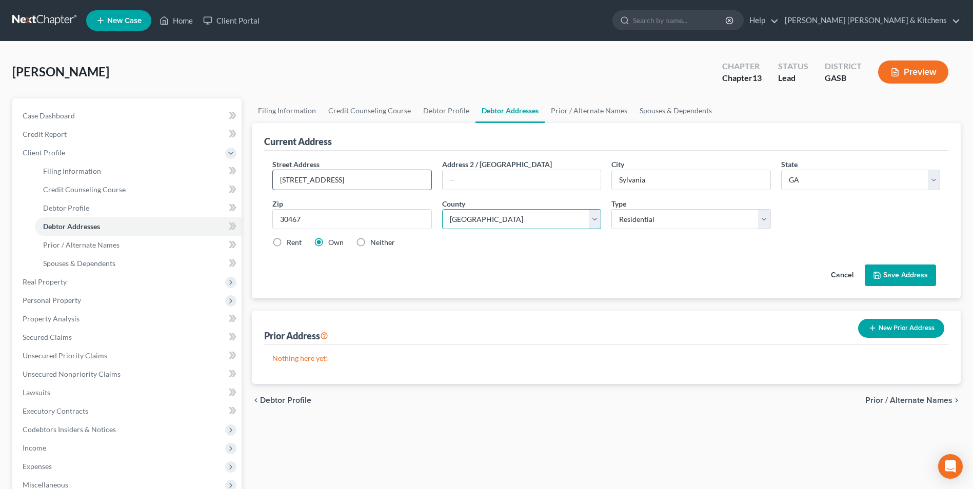
select select "123"
click at [921, 274] on button "Save Address" at bounding box center [900, 276] width 71 height 22
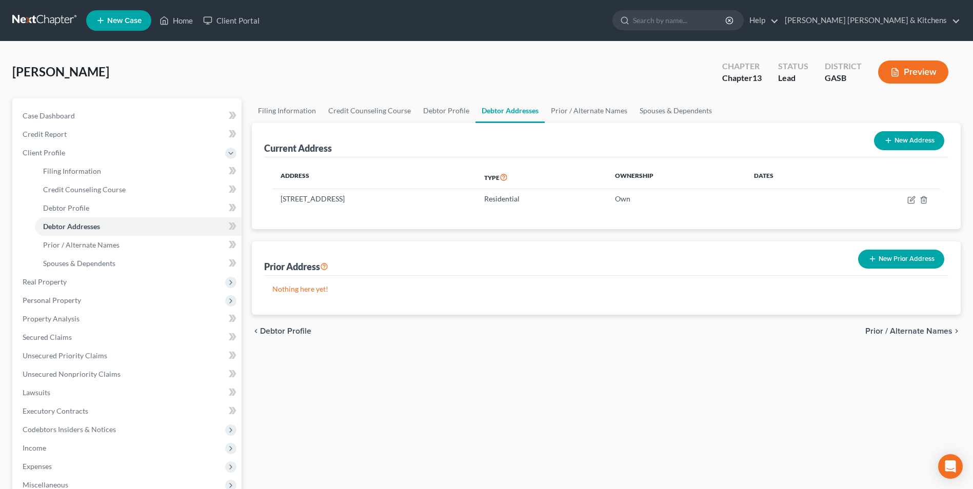
click at [461, 456] on div "Filing Information Credit Counseling Course Debtor Profile Debtor Addresses Pri…" at bounding box center [606, 367] width 719 height 537
click at [32, 282] on span "Real Property" at bounding box center [45, 282] width 44 height 9
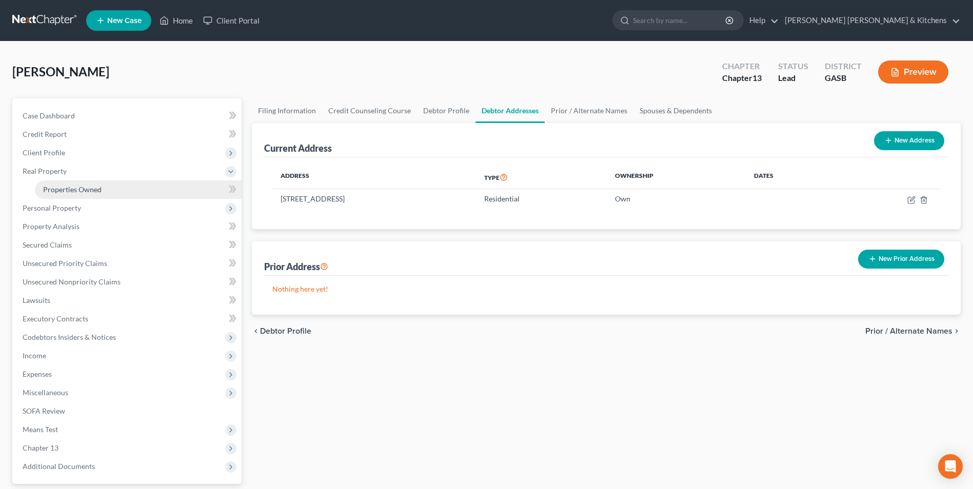
click at [74, 190] on span "Properties Owned" at bounding box center [72, 189] width 58 height 9
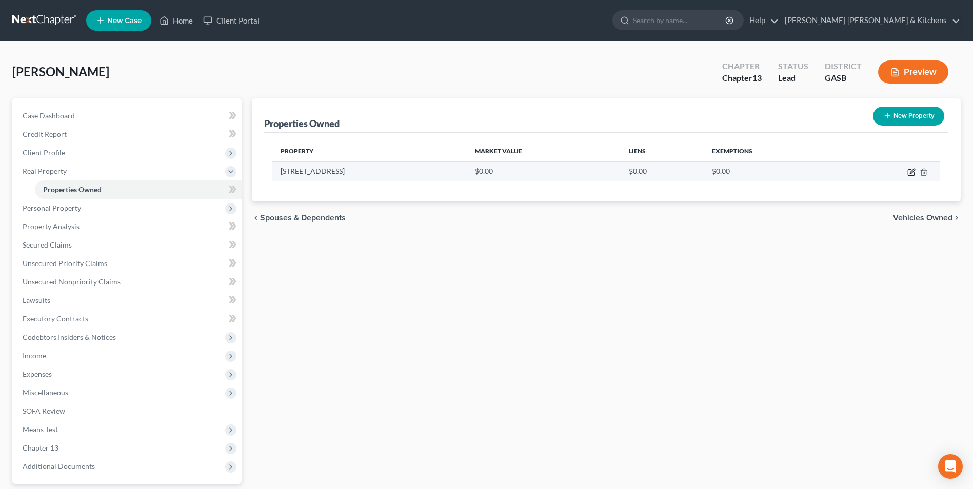
click at [912, 171] on icon "button" at bounding box center [912, 171] width 5 height 5
select select "10"
select select "123"
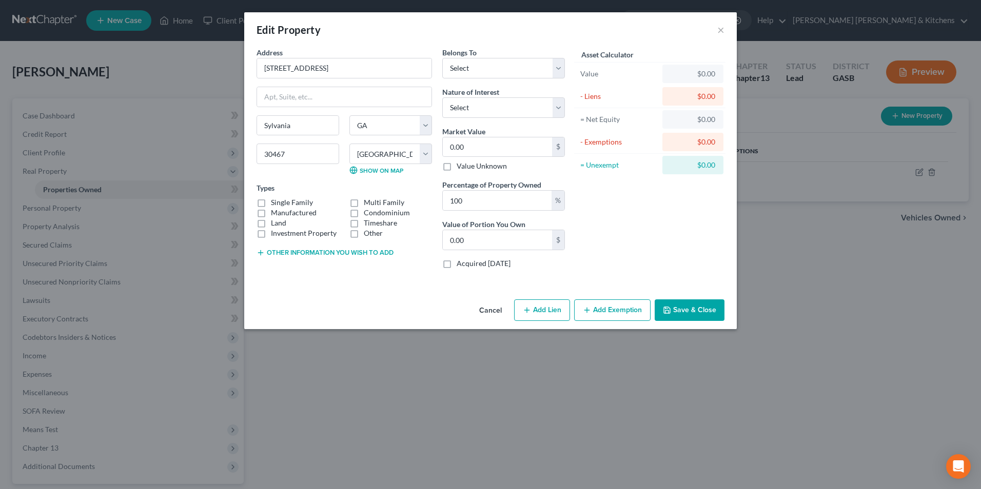
click at [271, 212] on label "Manufactured" at bounding box center [294, 213] width 46 height 10
click at [275, 212] on input "Manufactured" at bounding box center [278, 211] width 7 height 7
checkbox input "true"
click at [272, 253] on button "Other information you wish to add" at bounding box center [325, 253] width 137 height 8
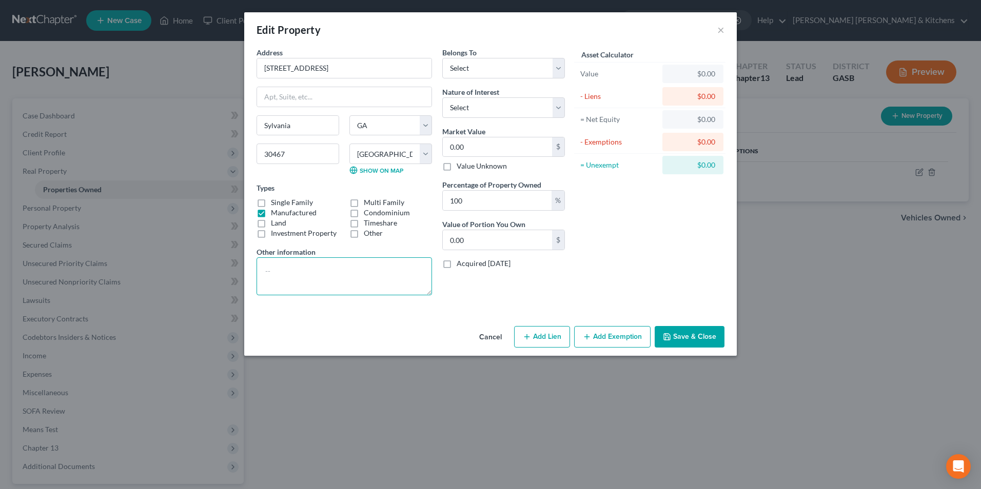
click at [278, 265] on textarea at bounding box center [344, 277] width 175 height 38
type textarea "1991 Home of Merit 28x60 MH - sits on dad's land"
click at [468, 70] on select "Select Debtor 1 Only Debtor 2 Only Debtor 1 And Debtor 2 Only At Least One Of T…" at bounding box center [503, 68] width 123 height 21
select select "0"
click at [442, 58] on select "Select Debtor 1 Only Debtor 2 Only Debtor 1 And Debtor 2 Only At Least One Of T…" at bounding box center [503, 68] width 123 height 21
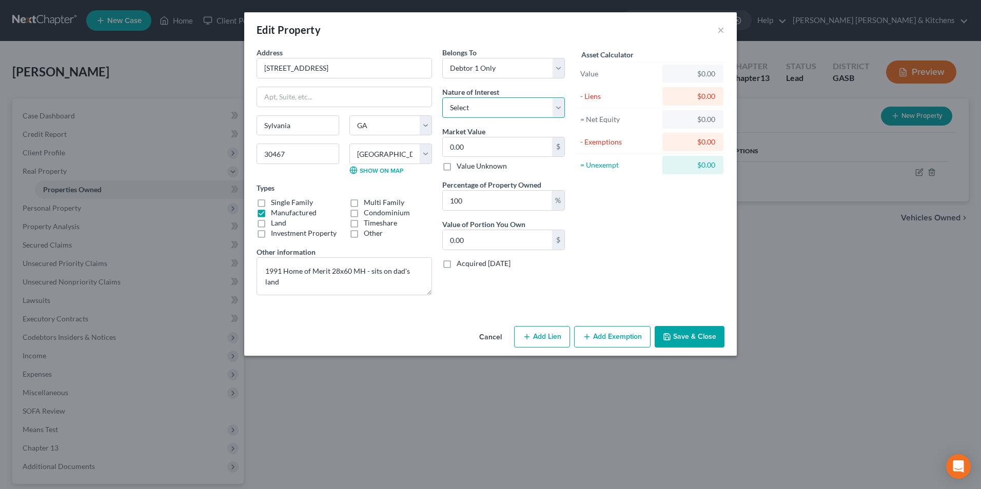
drag, startPoint x: 473, startPoint y: 105, endPoint x: 472, endPoint y: 119, distance: 14.4
click at [473, 109] on select "Select Fee Simple Joint Tenant Life Estate Equitable Interest Future Interest T…" at bounding box center [503, 107] width 123 height 21
select select "0"
click at [442, 97] on select "Select Fee Simple Joint Tenant Life Estate Equitable Interest Future Interest T…" at bounding box center [503, 107] width 123 height 21
click at [470, 145] on input "0.00" at bounding box center [497, 146] width 109 height 19
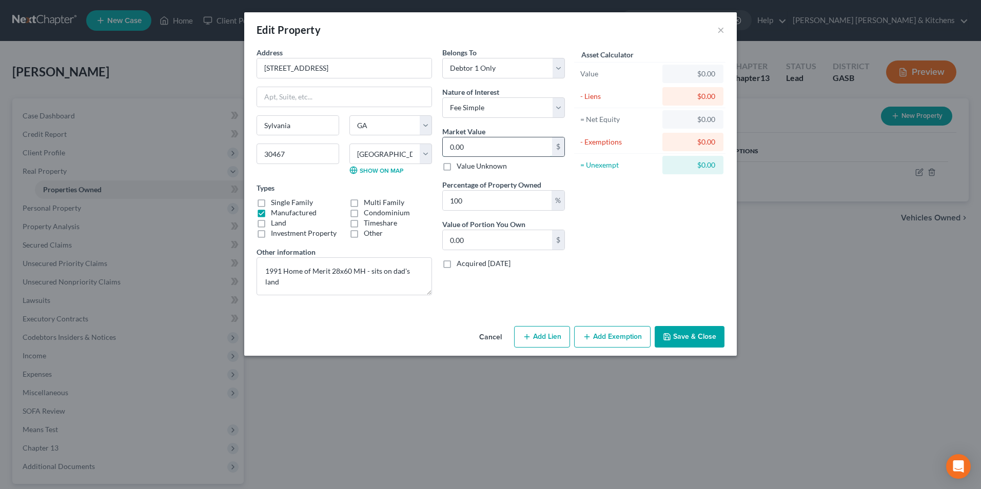
type input "1"
type input "1.00"
type input "12"
type input "12.00"
type input "121"
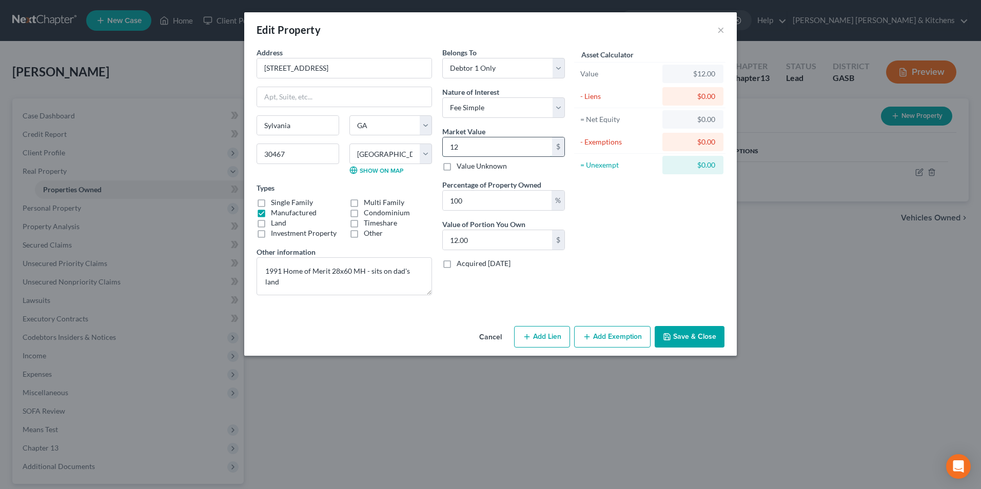
type input "121.00"
type input "1219"
type input "1,219.00"
type input "1,2194"
type input "12,194.00"
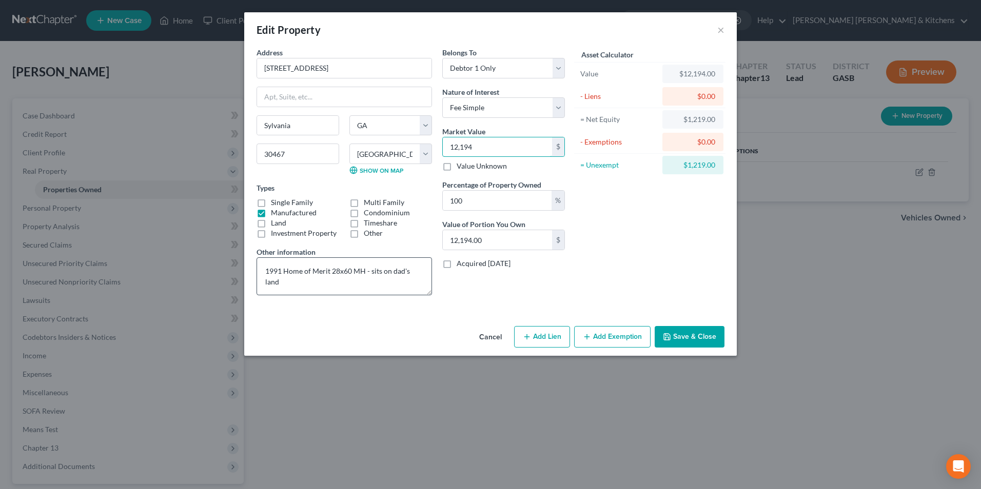
type input "12,194"
click at [265, 272] on textarea "1991 Home of Merit 28x60 MH - sits on dad's land" at bounding box center [344, 277] width 175 height 38
click at [367, 293] on textarea "Residence, tax value, 1991 Home of Merit 28x60 MH - sits on dad's land" at bounding box center [344, 277] width 175 height 38
click at [277, 283] on textarea "Residence, tax value, 1991 Home of Merit 28x60 MH - sits on dad's land" at bounding box center [344, 277] width 175 height 38
type textarea "Residence, tax value, 1991 Home of Merit 28x60 MH Paid for - sits on dad's land"
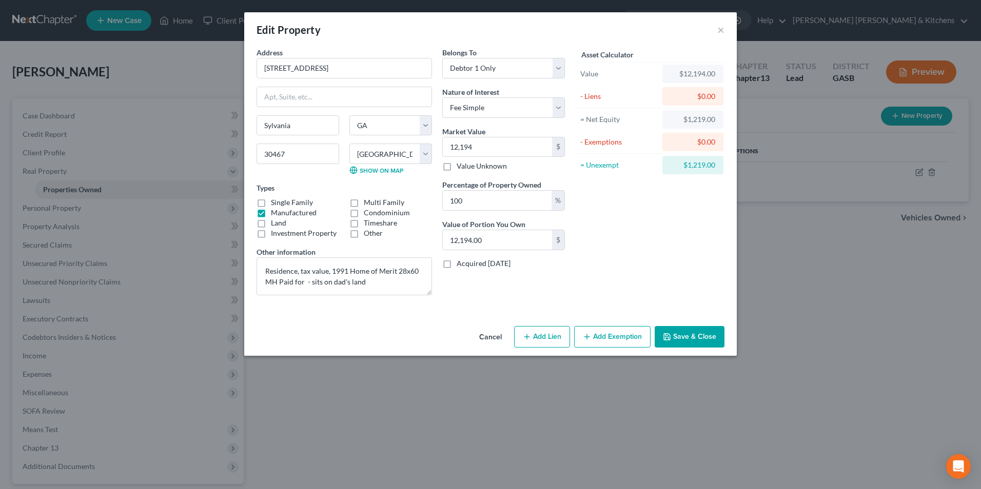
click at [627, 331] on button "Add Exemption" at bounding box center [612, 337] width 76 height 22
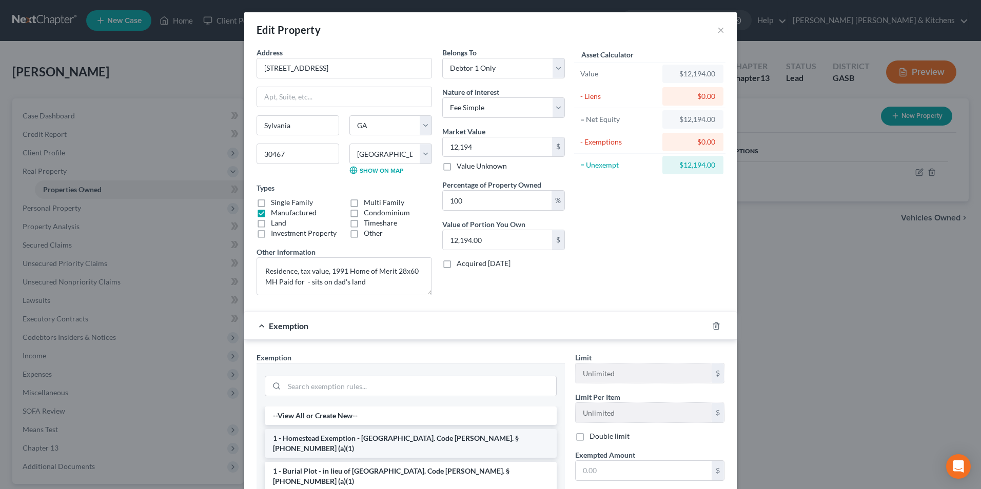
click at [308, 439] on li "1 - Homestead Exemption - [GEOGRAPHIC_DATA]. Code [PERSON_NAME]. § [PHONE_NUMBE…" at bounding box center [411, 443] width 292 height 29
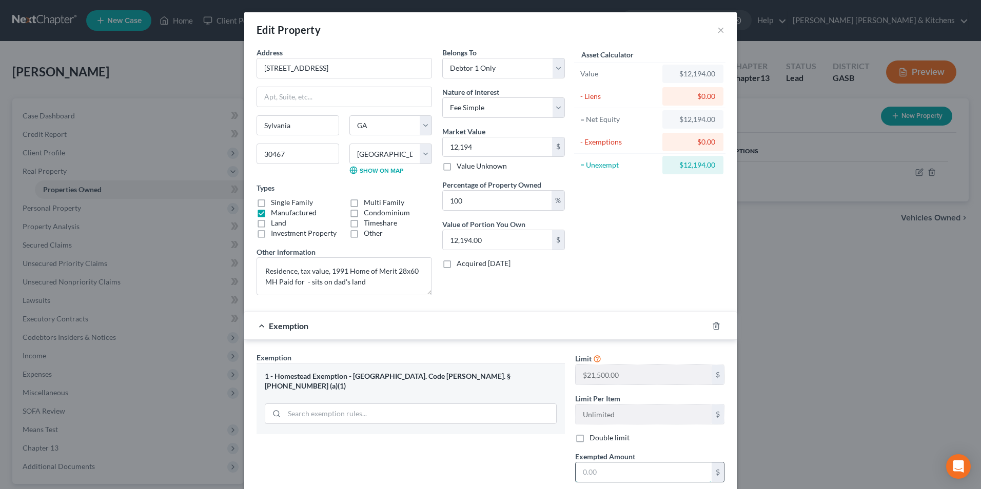
click at [611, 477] on input "text" at bounding box center [644, 472] width 136 height 19
type input "11,219"
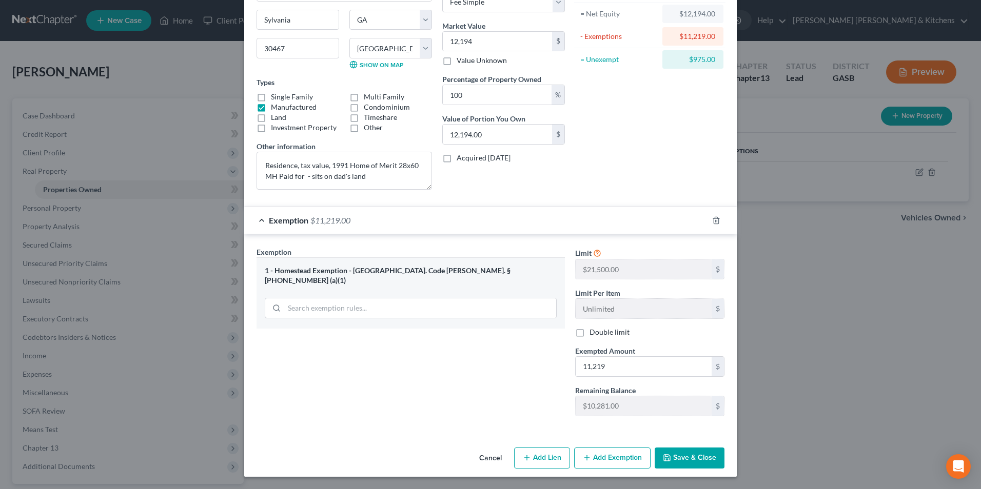
click at [678, 458] on button "Save & Close" at bounding box center [690, 459] width 70 height 22
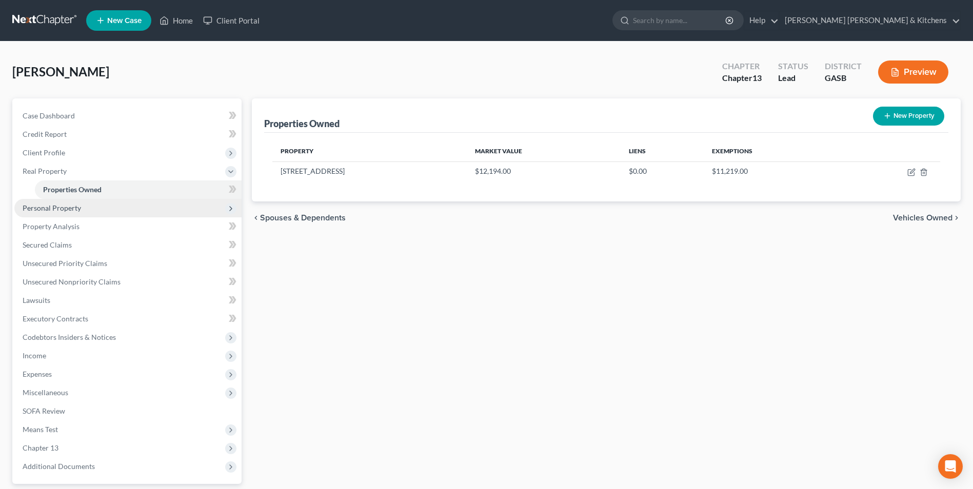
click at [67, 209] on span "Personal Property" at bounding box center [52, 208] width 58 height 9
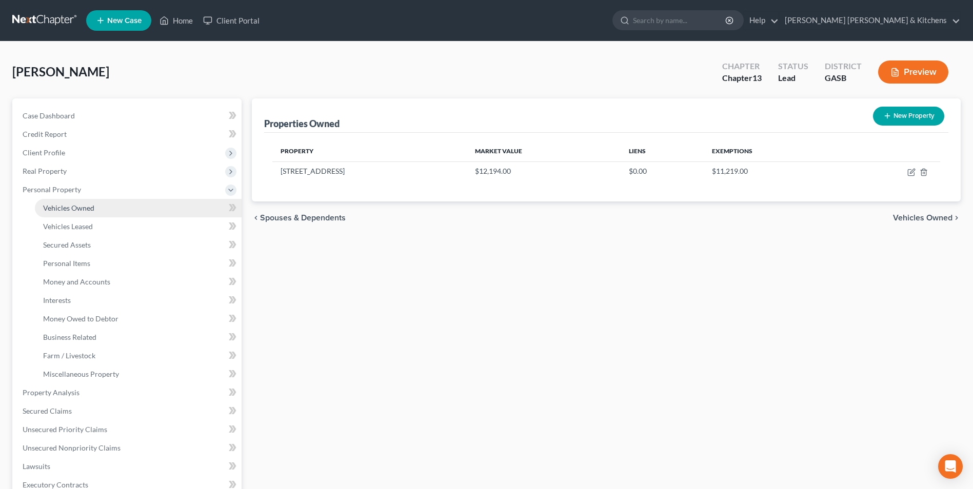
click at [69, 214] on link "Vehicles Owned" at bounding box center [138, 208] width 207 height 18
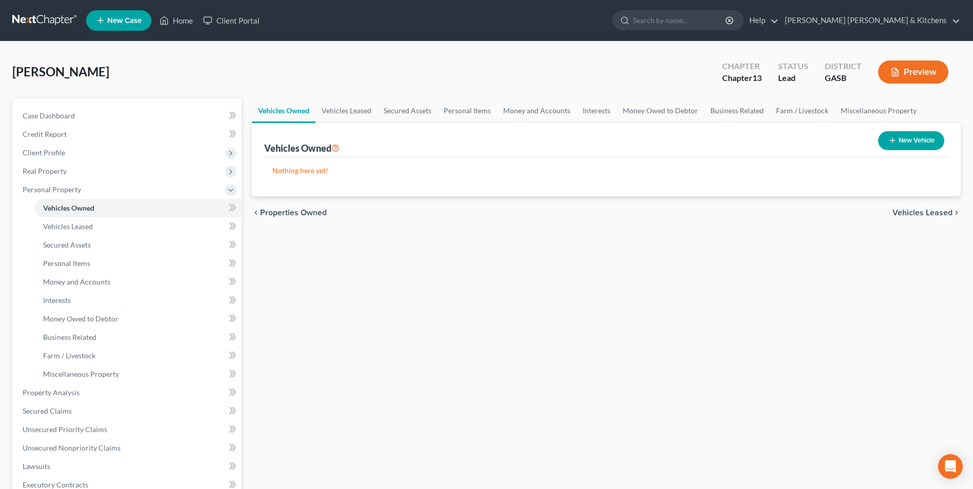
click at [930, 135] on button "New Vehicle" at bounding box center [911, 140] width 66 height 19
select select "0"
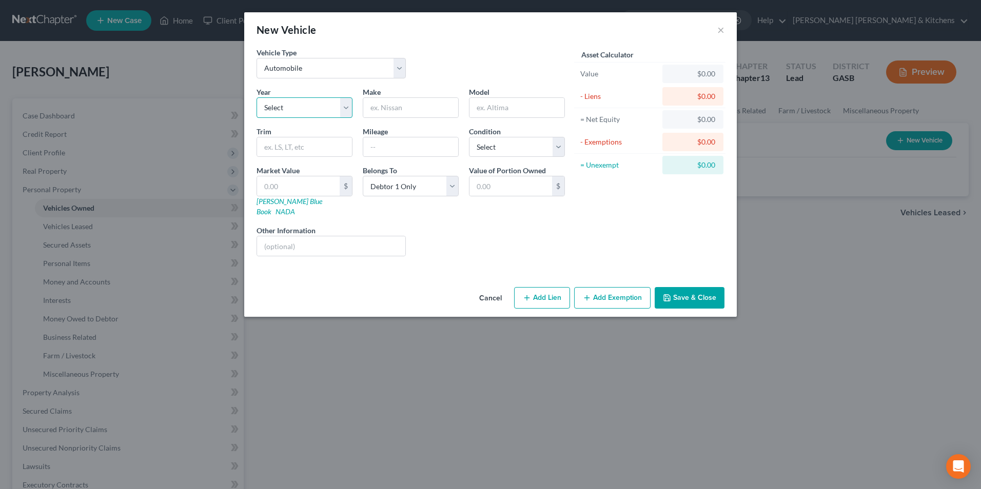
click at [304, 110] on select "Select 2026 2025 2024 2023 2022 2021 2020 2019 2018 2017 2016 2015 2014 2013 20…" at bounding box center [305, 107] width 96 height 21
select select "7"
click at [257, 97] on select "Select 2026 2025 2024 2023 2022 2021 2020 2019 2018 2017 2016 2015 2014 2013 20…" at bounding box center [305, 107] width 96 height 21
click at [388, 116] on input "text" at bounding box center [410, 107] width 95 height 19
type input "Jeep"
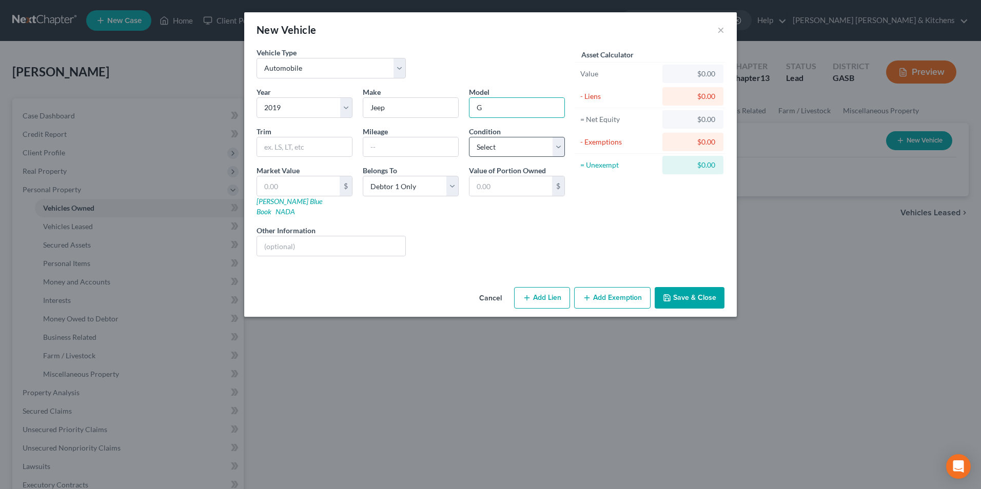
type input "Grand Cherokee"
click at [450, 147] on input "text" at bounding box center [410, 146] width 95 height 19
type input "51,000"
type input "2"
type input "2.00"
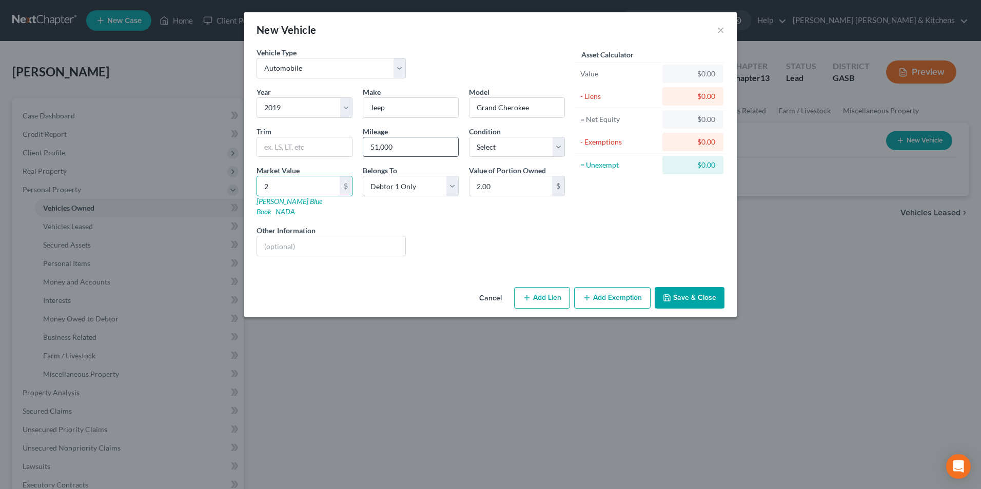
type input "21"
type input "21.00"
type input "216"
type input "216.00"
type input "2163"
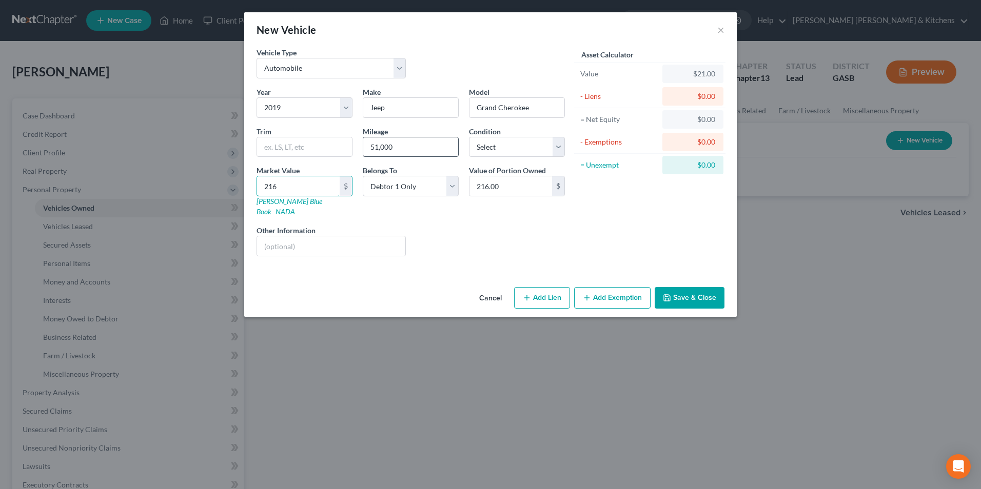
type input "2,163.00"
type input "2,1635"
type input "21,635.00"
type input "21,635"
click at [275, 225] on label "Other Information" at bounding box center [286, 230] width 59 height 11
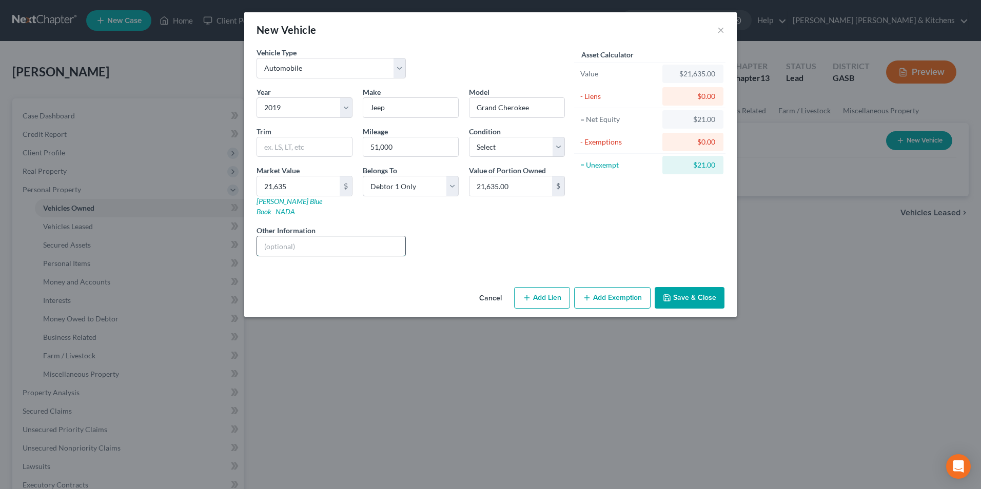
click at [277, 239] on input "text" at bounding box center [331, 246] width 148 height 19
type input "full coverage insurance w/Geico"
click at [529, 294] on icon "button" at bounding box center [527, 298] width 8 height 8
select select "0"
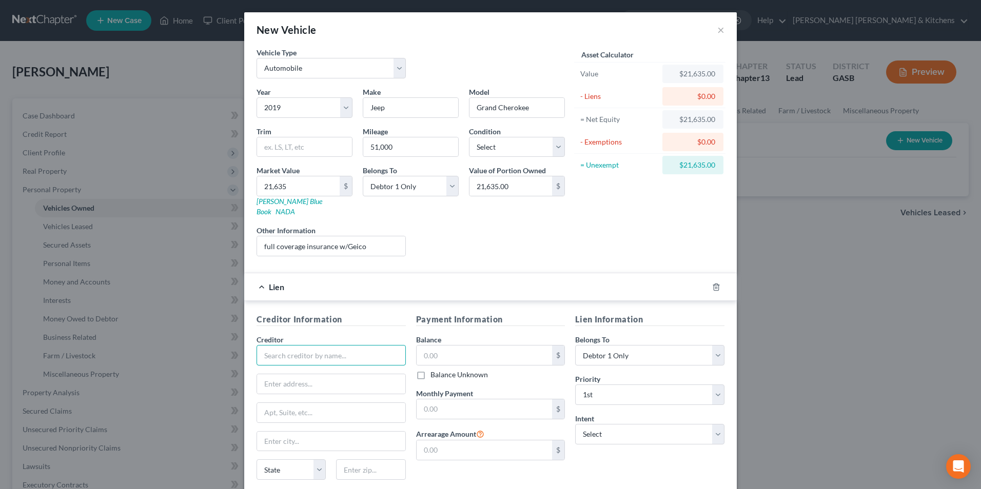
click at [324, 345] on input "text" at bounding box center [331, 355] width 149 height 21
type input "Chrysler Capital"
click at [445, 352] on input "text" at bounding box center [485, 355] width 136 height 19
type input "25,000"
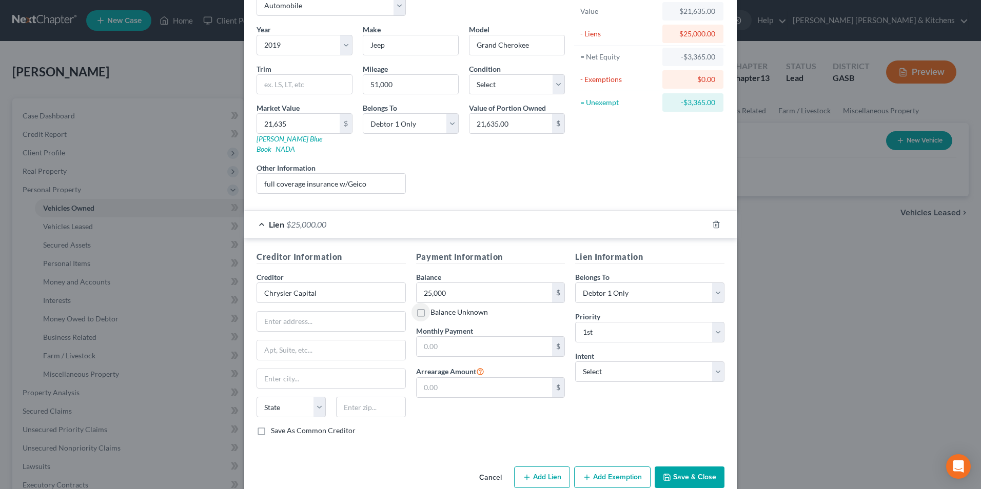
scroll to position [72, 0]
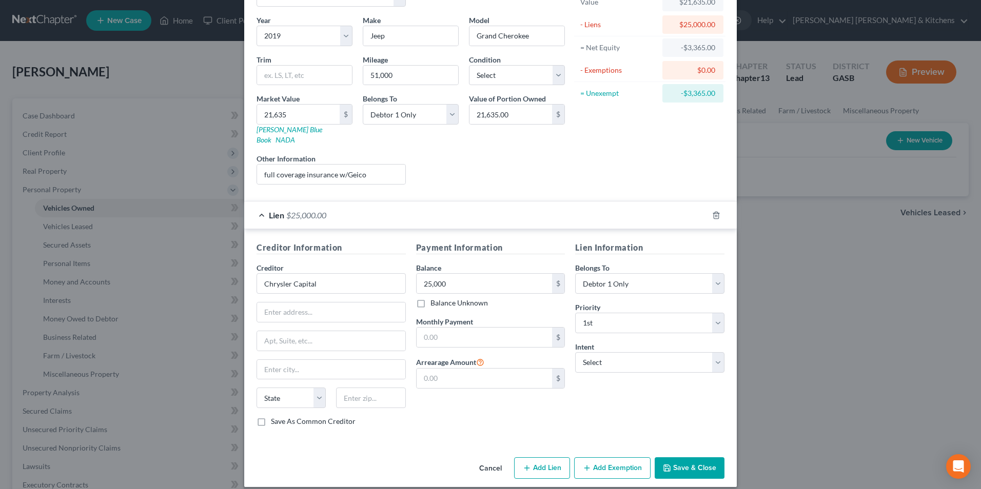
click at [670, 458] on button "Save & Close" at bounding box center [690, 469] width 70 height 22
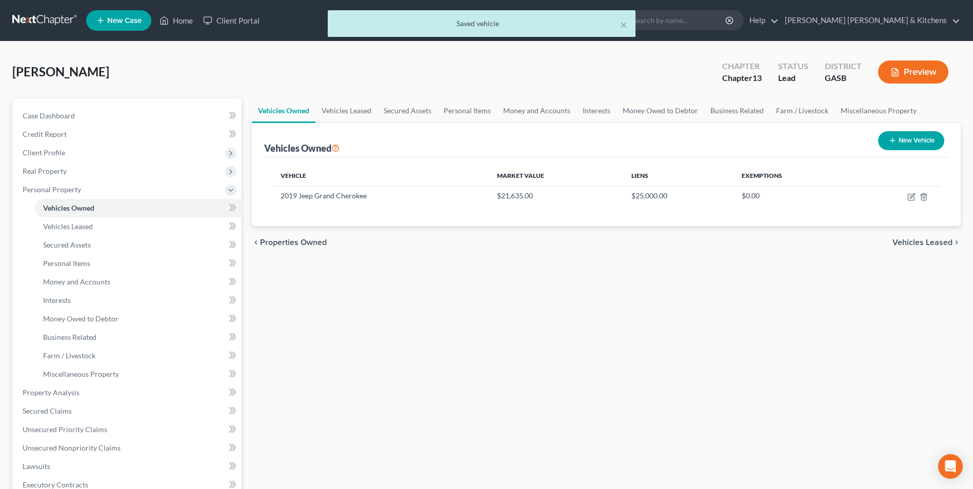
click at [906, 144] on button "New Vehicle" at bounding box center [911, 140] width 66 height 19
select select "0"
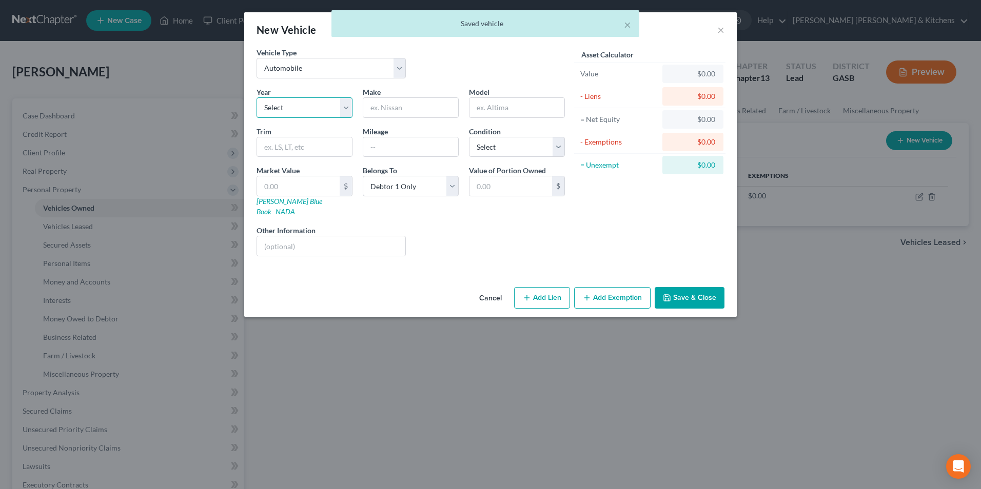
click at [310, 108] on select "Select 2026 2025 2024 2023 2022 2021 2020 2019 2018 2017 2016 2015 2014 2013 20…" at bounding box center [305, 107] width 96 height 21
select select "14"
click at [257, 97] on select "Select 2026 2025 2024 2023 2022 2021 2020 2019 2018 2017 2016 2015 2014 2013 20…" at bounding box center [305, 107] width 96 height 21
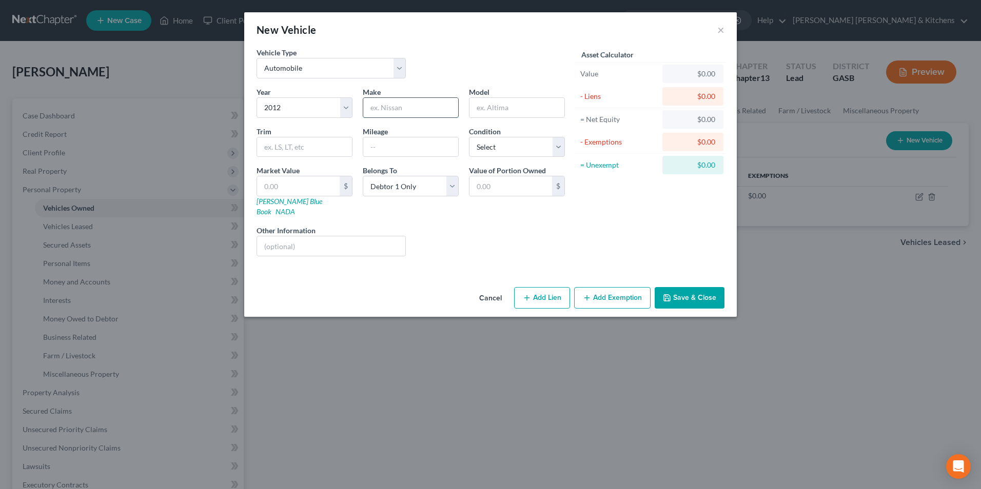
click at [408, 115] on input "text" at bounding box center [410, 107] width 95 height 19
type input "Ford"
type input "Edge"
type input "220,000"
type input "3"
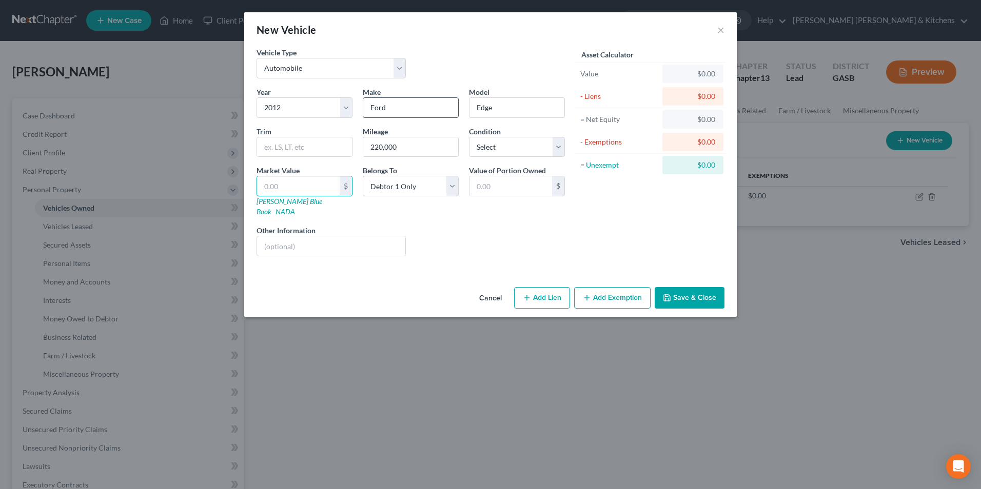
type input "3.00"
type input "37"
type input "37.00"
type input "378"
type input "378.00"
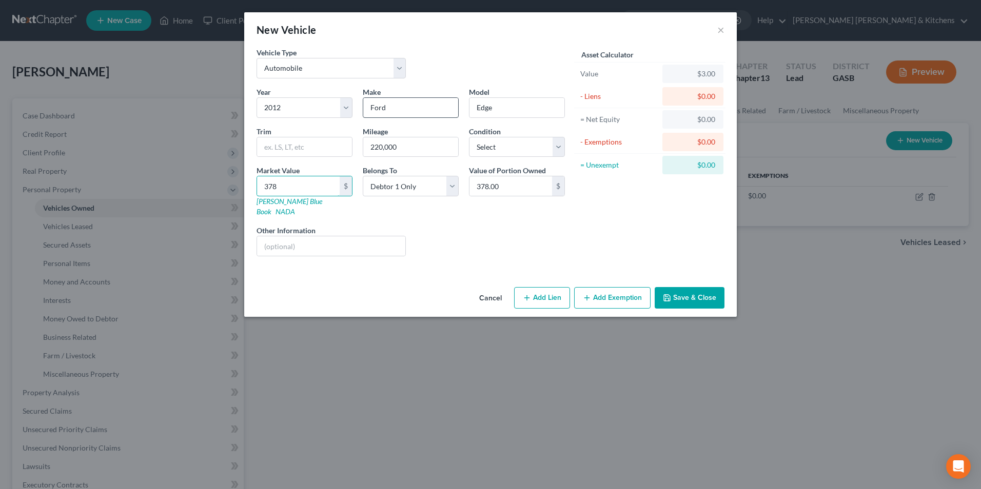
type input "3788"
type input "3,788.00"
type input "3,788"
click at [538, 294] on button "Add Lien" at bounding box center [542, 298] width 56 height 22
select select "0"
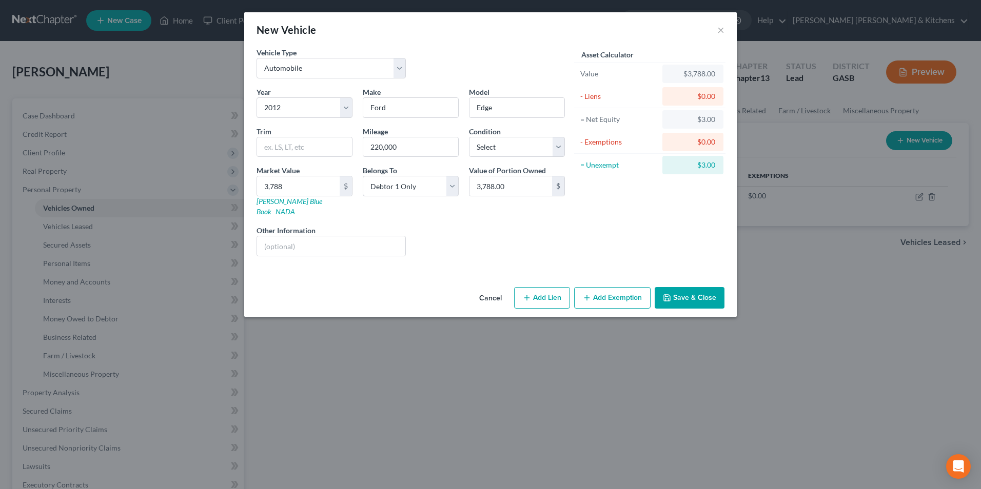
select select "0"
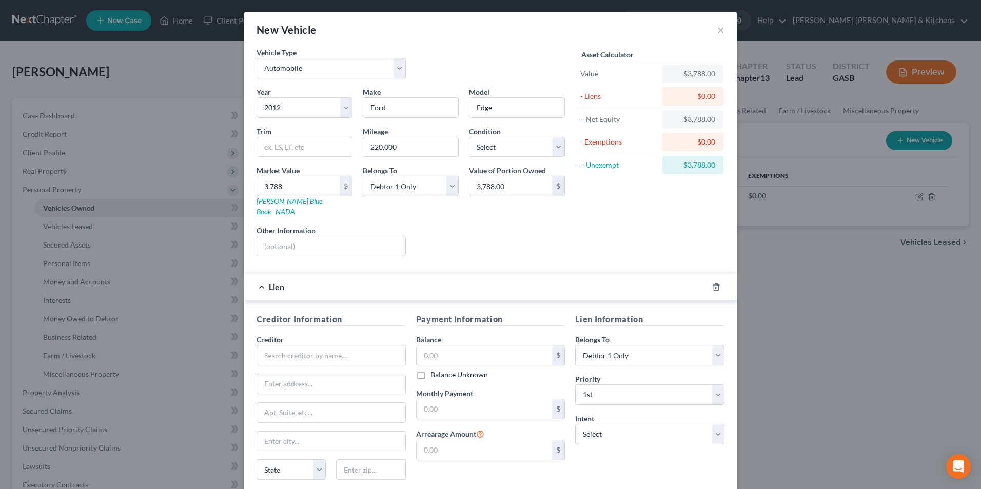
click at [284, 335] on div "Creditor *" at bounding box center [331, 350] width 149 height 31
click at [279, 345] on input "text" at bounding box center [331, 355] width 149 height 21
type input "Bridgecrest"
click at [439, 346] on input "text" at bounding box center [485, 355] width 136 height 19
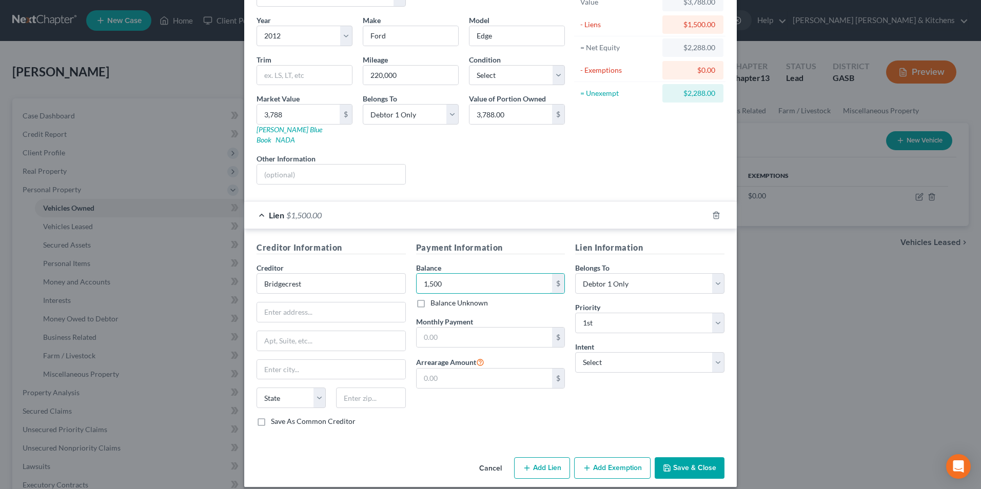
type input "1,500"
click at [630, 462] on button "Add Exemption" at bounding box center [612, 469] width 76 height 22
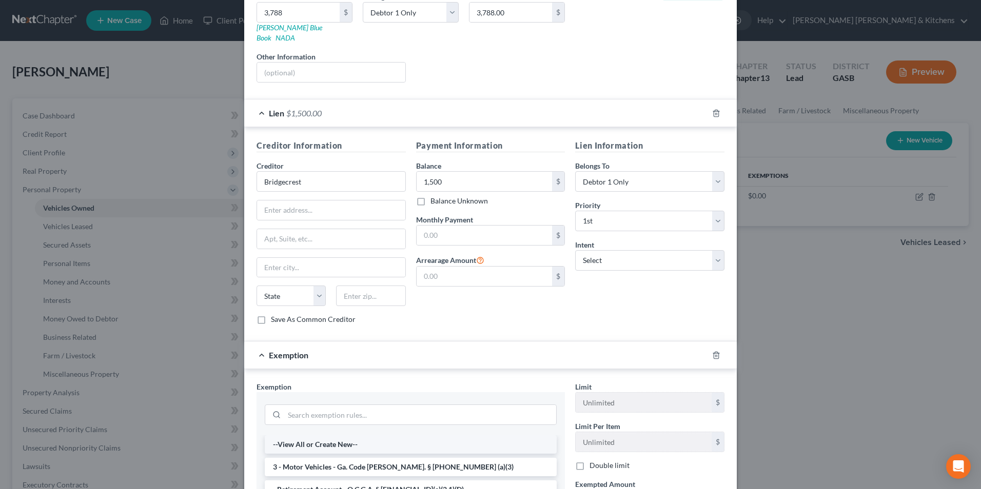
scroll to position [174, 0]
click at [356, 458] on li "3 - Motor Vehicles - Ga. Code [PERSON_NAME]. § [PHONE_NUMBER] (a)(3)" at bounding box center [411, 467] width 292 height 18
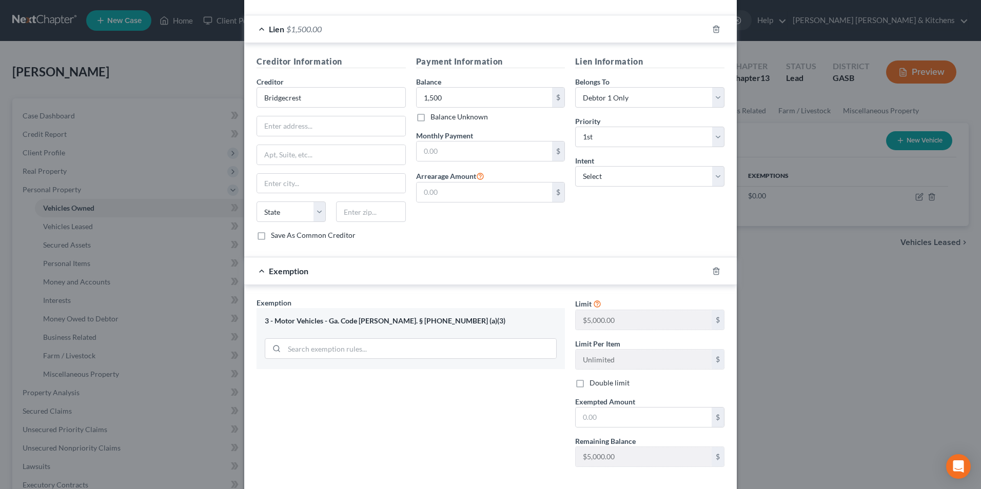
scroll to position [299, 0]
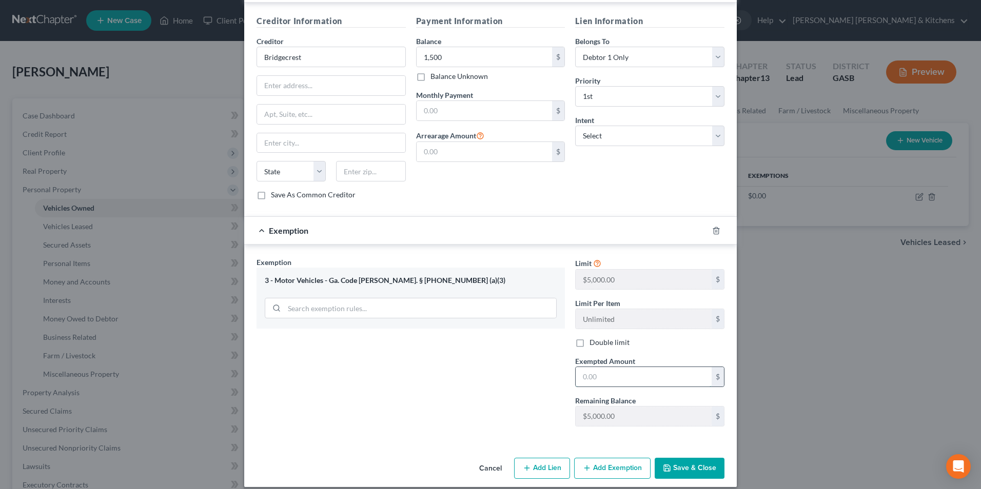
click at [608, 367] on input "text" at bounding box center [644, 376] width 136 height 19
type input "2,288"
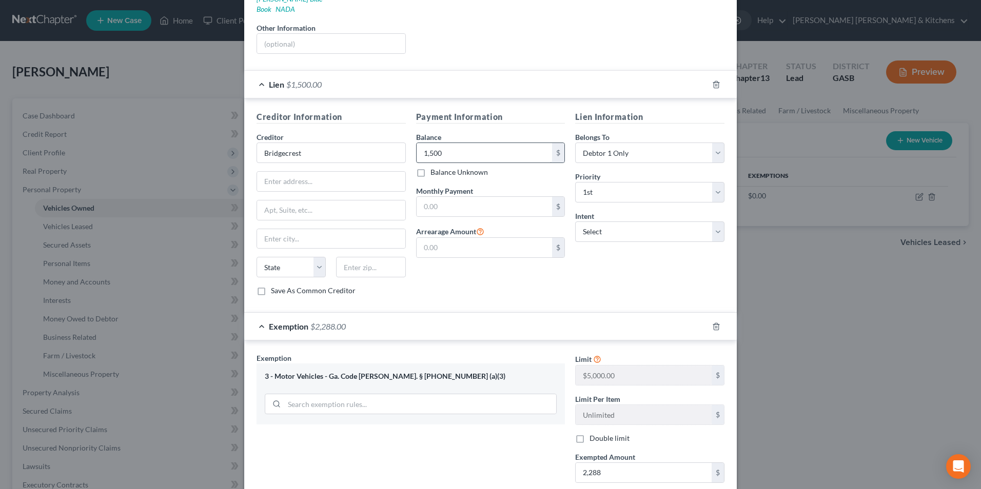
scroll to position [42, 0]
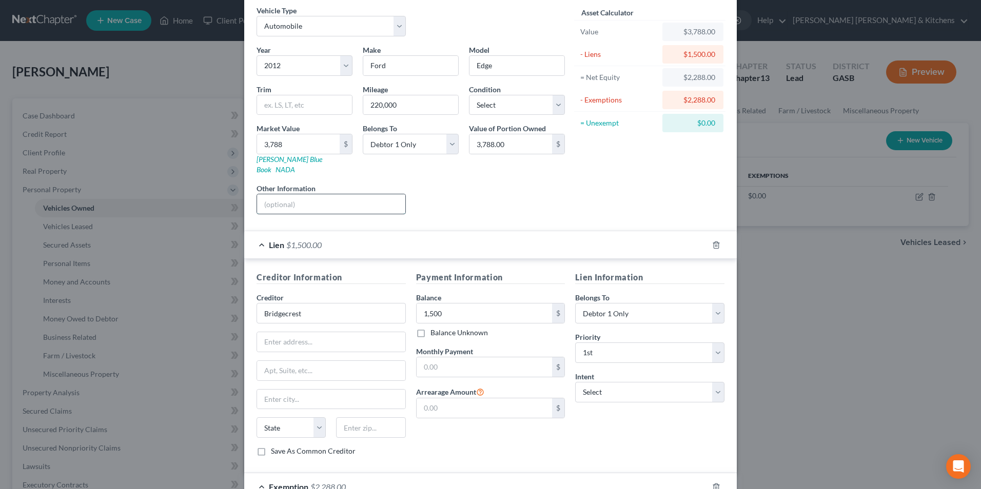
click at [288, 199] on input "text" at bounding box center [331, 203] width 148 height 19
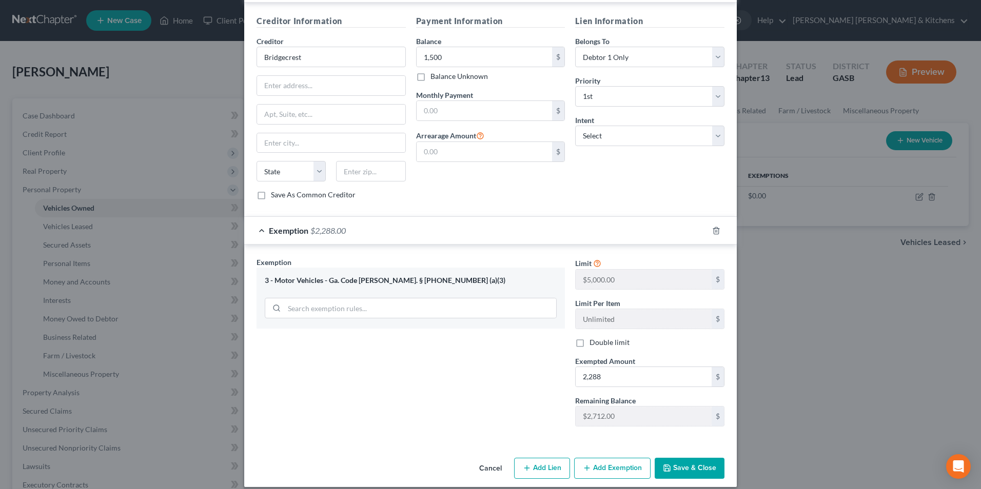
type input "in estranged husband's possession ([PERSON_NAME]) - debtor responsible for paym…"
click at [690, 458] on button "Save & Close" at bounding box center [690, 469] width 70 height 22
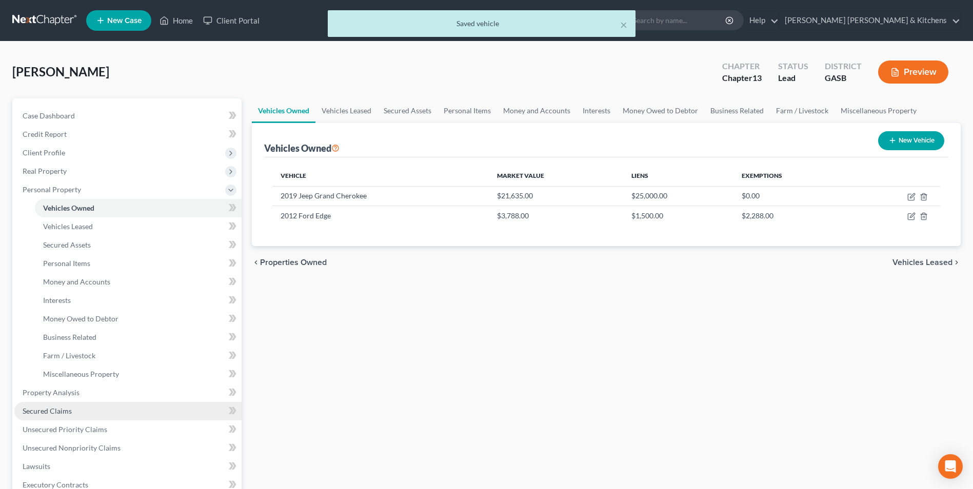
click at [36, 408] on span "Secured Claims" at bounding box center [47, 411] width 49 height 9
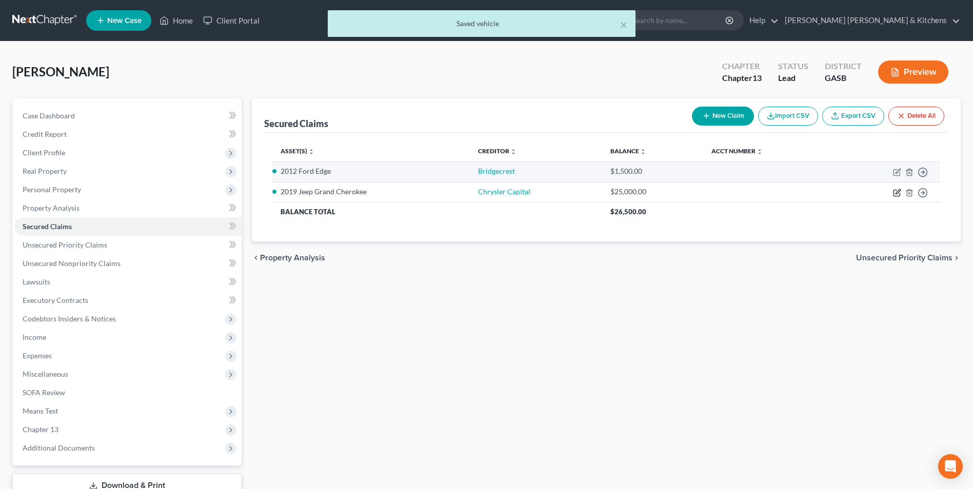
drag, startPoint x: 901, startPoint y: 191, endPoint x: 860, endPoint y: 172, distance: 45.5
click at [902, 191] on td "Move to E Move to F Move to G Move to Notice Only" at bounding box center [887, 192] width 107 height 21
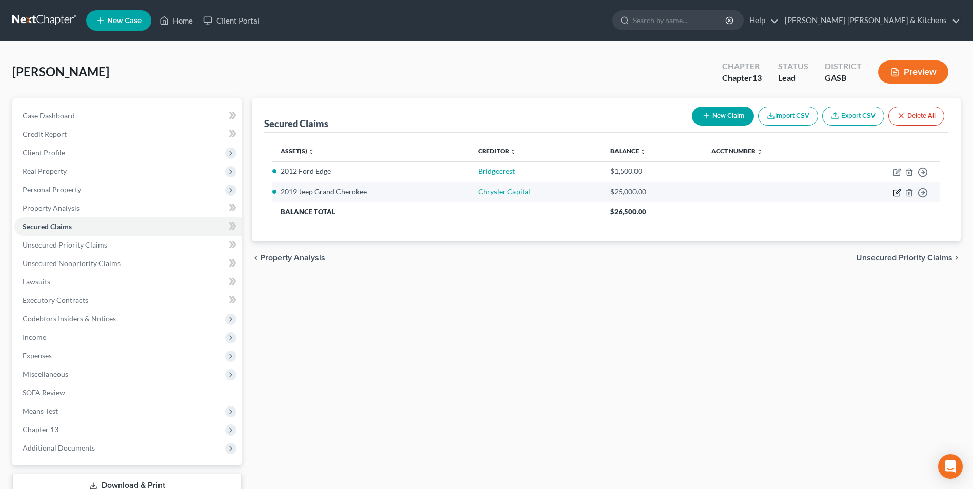
click at [899, 192] on icon "button" at bounding box center [898, 191] width 5 height 5
select select "0"
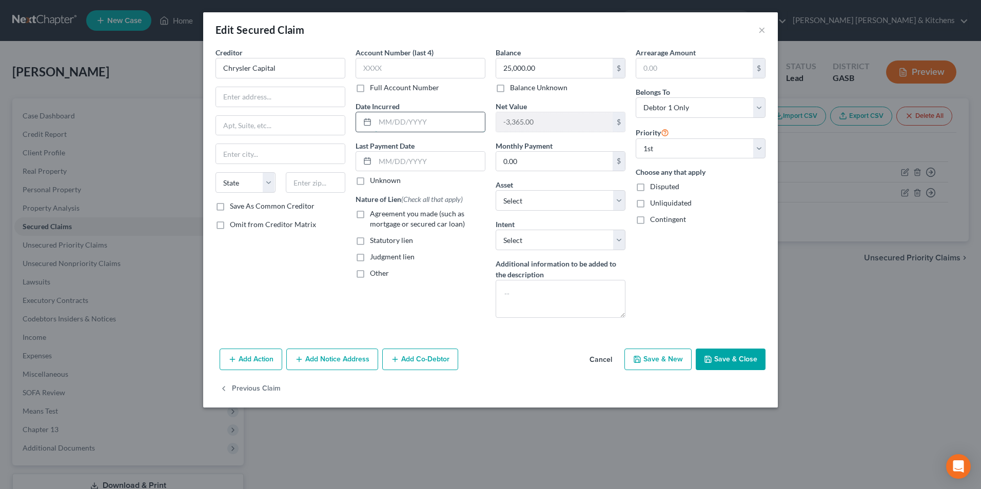
click at [435, 125] on input "text" at bounding box center [430, 121] width 110 height 19
type input "[DATE]"
click at [370, 214] on label "Agreement you made (such as mortgage or secured car loan)" at bounding box center [427, 219] width 115 height 21
click at [374, 214] on input "Agreement you made (such as mortgage or secured car loan)" at bounding box center [377, 212] width 7 height 7
checkbox input "true"
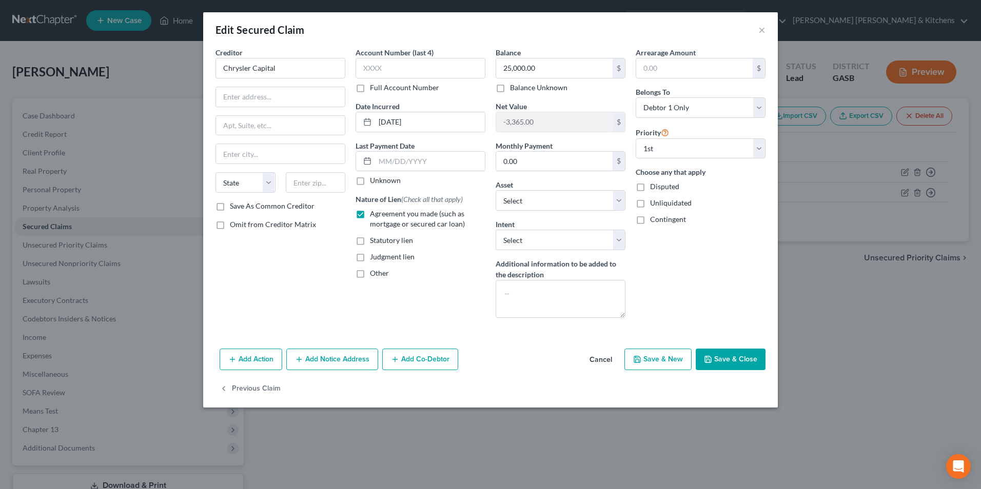
click at [719, 365] on button "Save & Close" at bounding box center [731, 360] width 70 height 22
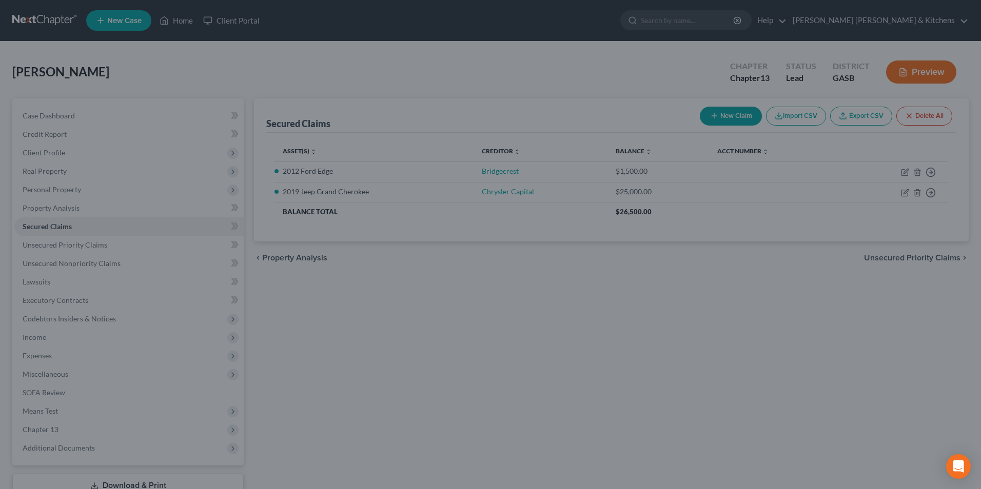
select select "4"
type input "0"
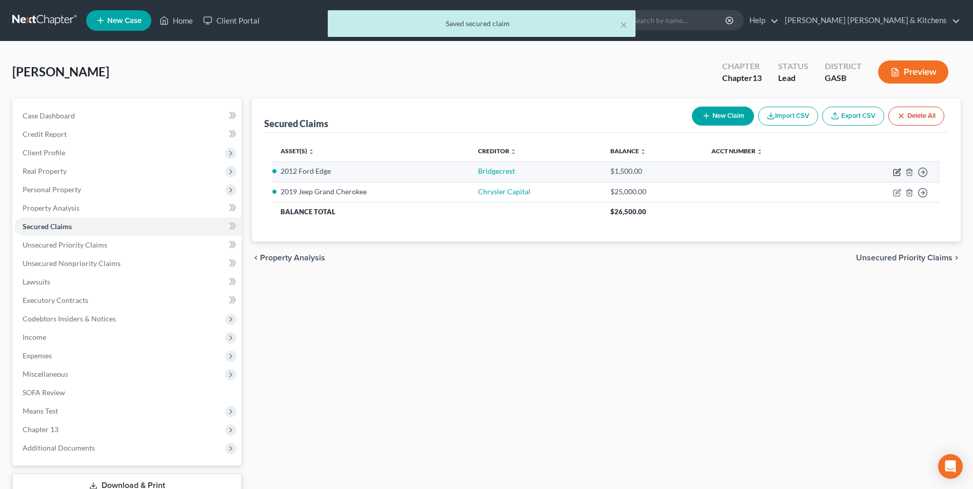
click at [898, 170] on icon "button" at bounding box center [898, 171] width 5 height 5
select select "0"
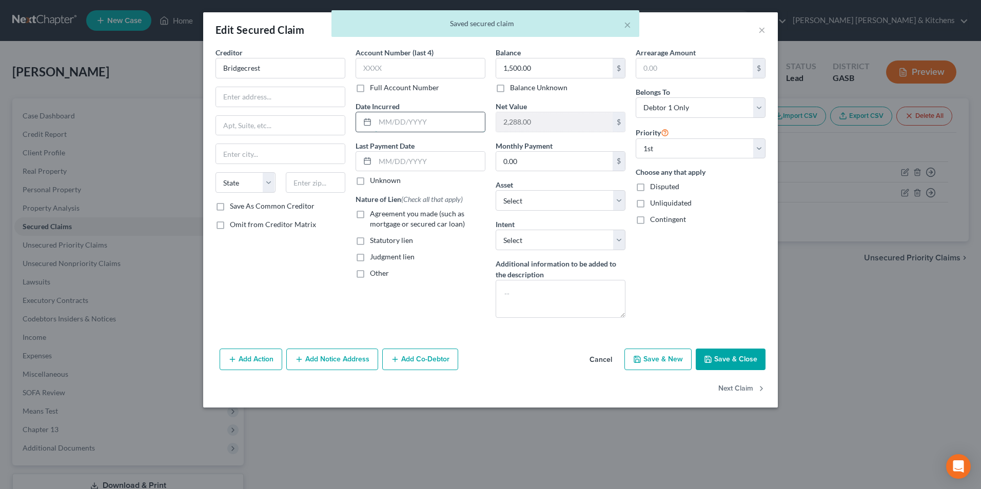
click at [404, 112] on input "text" at bounding box center [430, 121] width 110 height 19
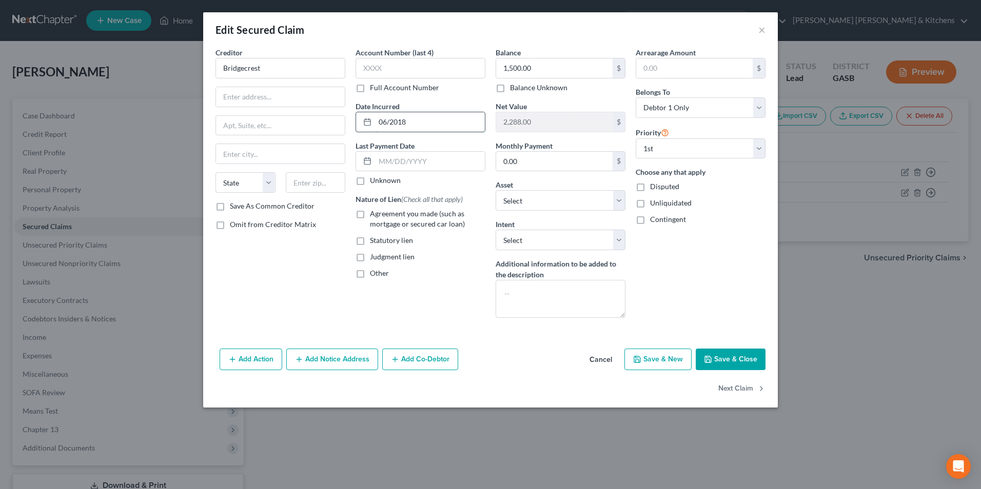
type input "06/2018"
click at [370, 215] on label "Agreement you made (such as mortgage or secured car loan)" at bounding box center [427, 219] width 115 height 21
click at [374, 215] on input "Agreement you made (such as mortgage or secured car loan)" at bounding box center [377, 212] width 7 height 7
checkbox input "true"
click at [738, 358] on button "Save & Close" at bounding box center [731, 360] width 70 height 22
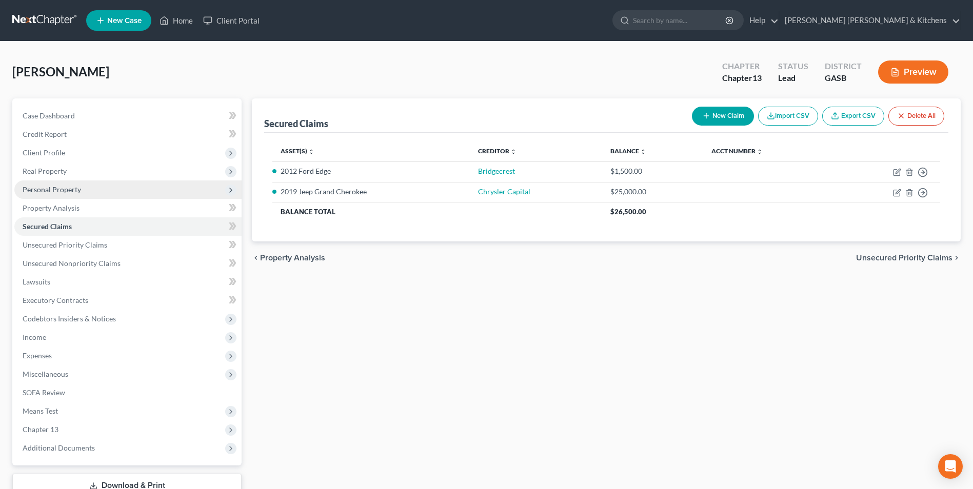
click at [38, 192] on span "Personal Property" at bounding box center [52, 189] width 58 height 9
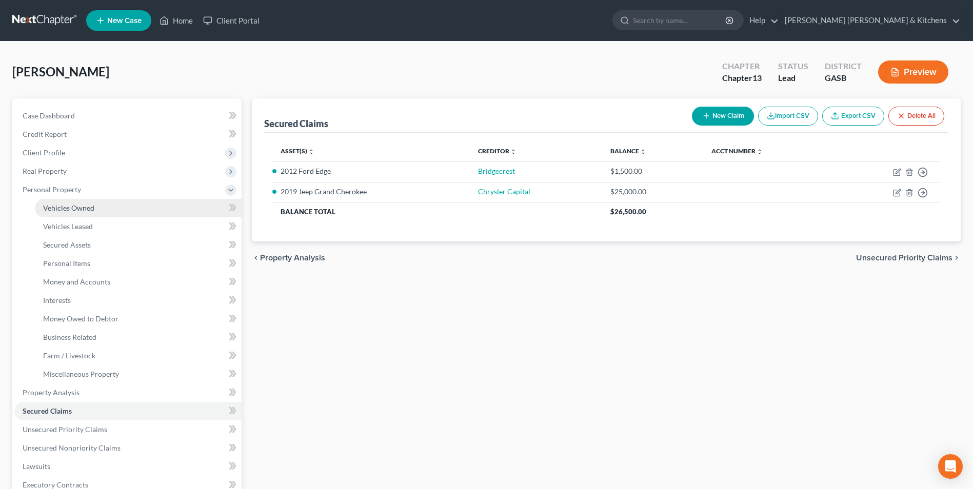
click at [43, 211] on span "Vehicles Owned" at bounding box center [68, 208] width 51 height 9
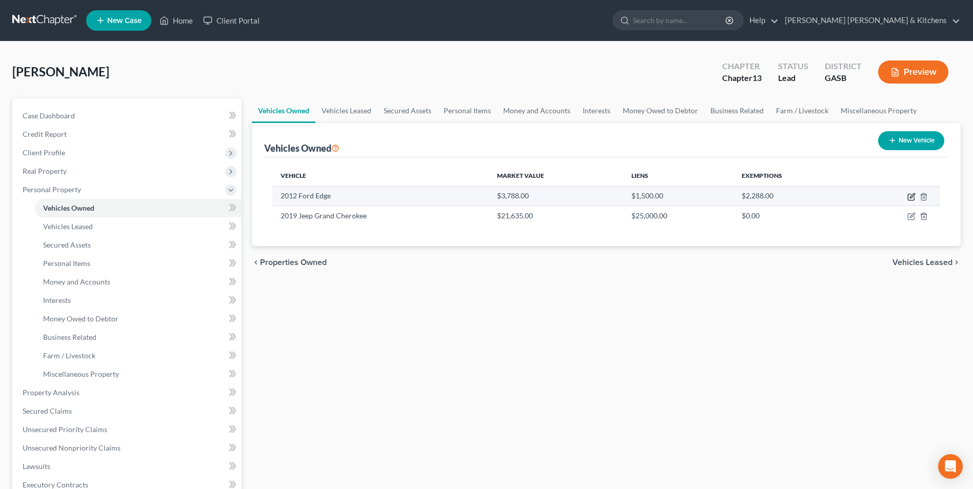
click at [910, 200] on icon "button" at bounding box center [912, 197] width 8 height 8
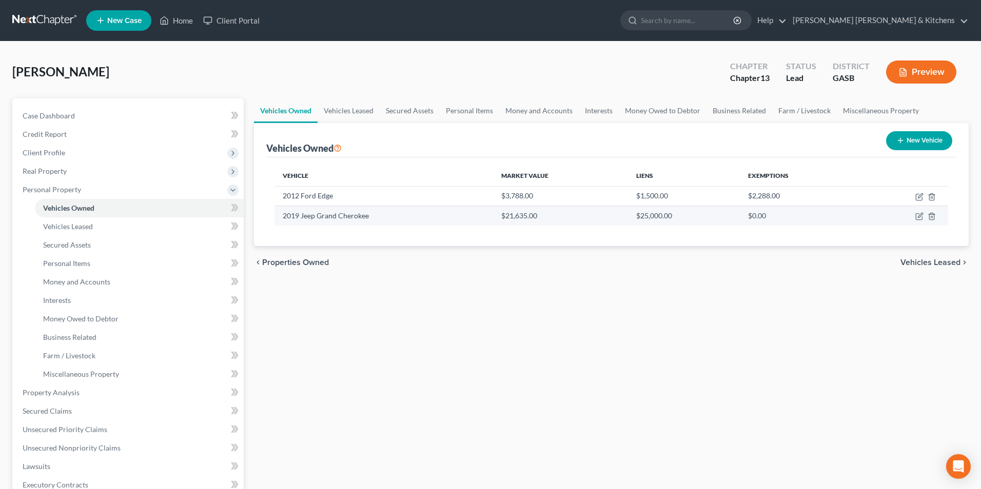
select select "0"
select select "14"
select select "0"
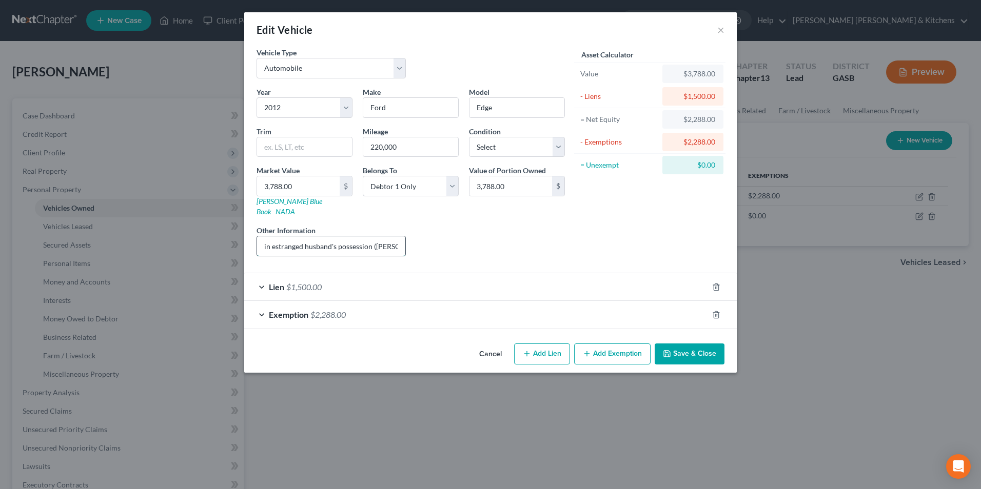
click at [373, 237] on input "in estranged husband's possession ([PERSON_NAME]) - debtor responsible for paym…" at bounding box center [331, 246] width 148 height 19
type input "in estranged husband's possession - debtor responsible for payment"
click at [683, 352] on button "Save & Close" at bounding box center [690, 355] width 70 height 22
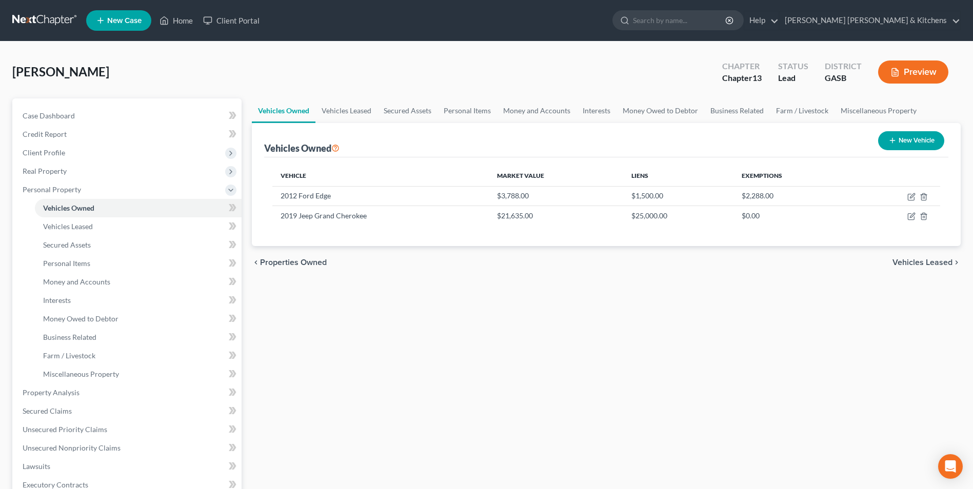
click at [938, 141] on button "New Vehicle" at bounding box center [911, 140] width 66 height 19
select select "0"
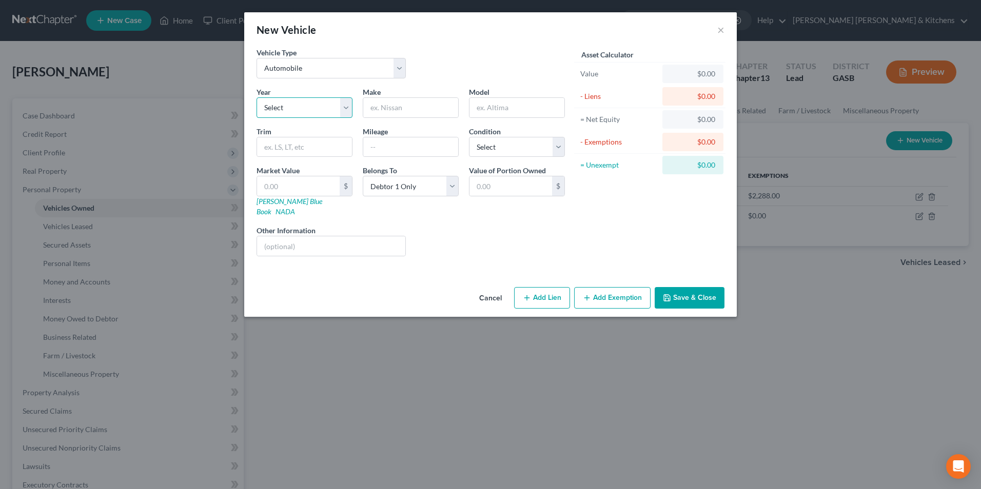
click at [305, 109] on select "Select 2026 2025 2024 2023 2022 2021 2020 2019 2018 2017 2016 2015 2014 2013 20…" at bounding box center [305, 107] width 96 height 21
select select "29"
click at [257, 97] on select "Select 2026 2025 2024 2023 2022 2021 2020 2019 2018 2017 2016 2015 2014 2013 20…" at bounding box center [305, 107] width 96 height 21
click at [398, 110] on input "text" at bounding box center [410, 107] width 95 height 19
type input "Ford"
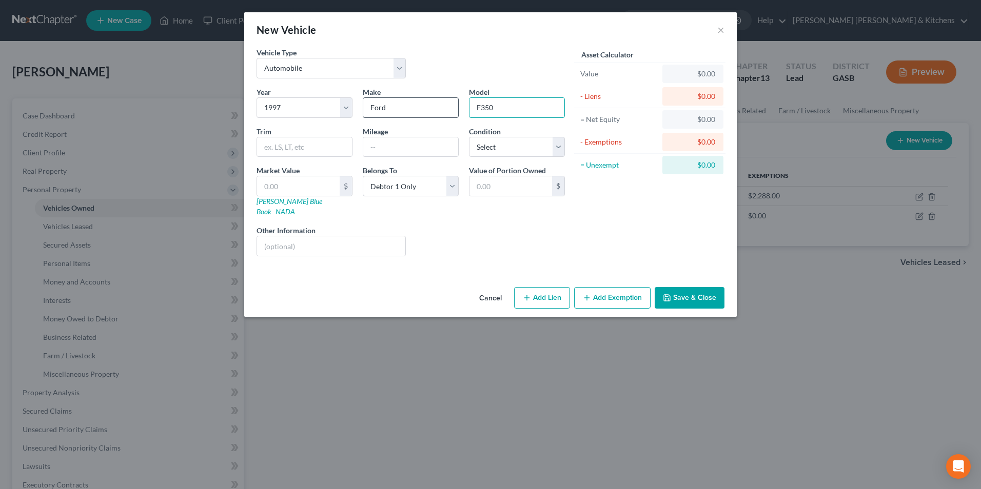
type input "F350"
click at [396, 150] on input "text" at bounding box center [410, 146] width 95 height 19
type input "6"
click at [270, 189] on input "text" at bounding box center [298, 185] width 83 height 19
click at [399, 140] on input "text" at bounding box center [410, 146] width 95 height 19
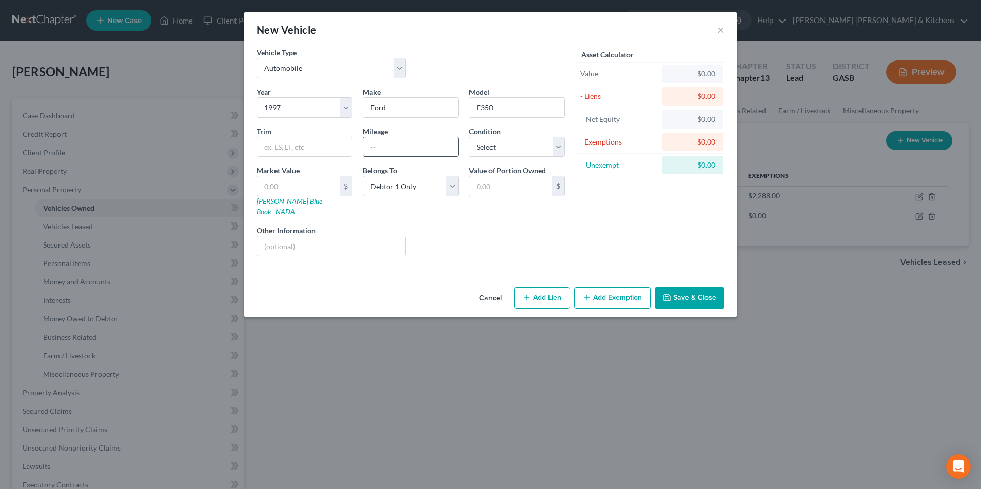
type input "unknown"
click at [304, 192] on input "text" at bounding box center [298, 185] width 83 height 19
type input "6"
type input "6.00"
type input "69"
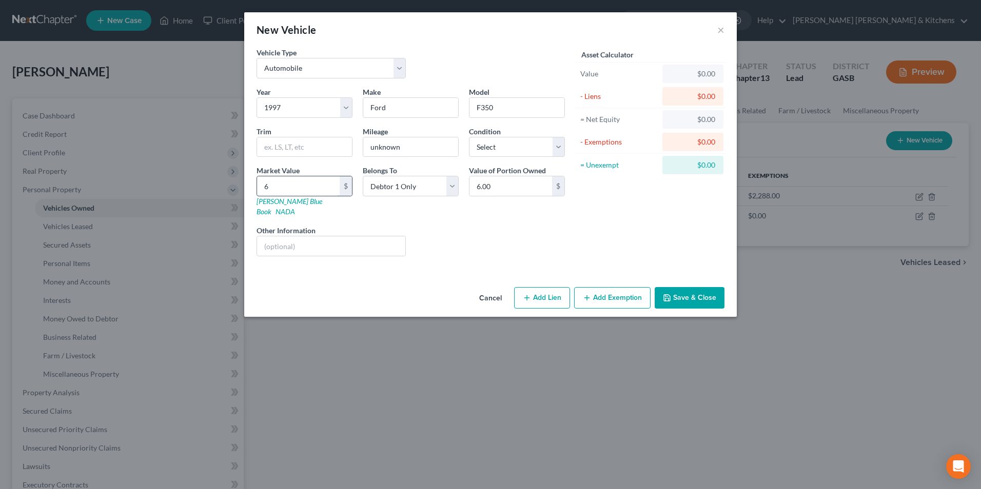
type input "69.00"
type input "692"
type input "692.00"
type input "6925"
type input "6,925.00"
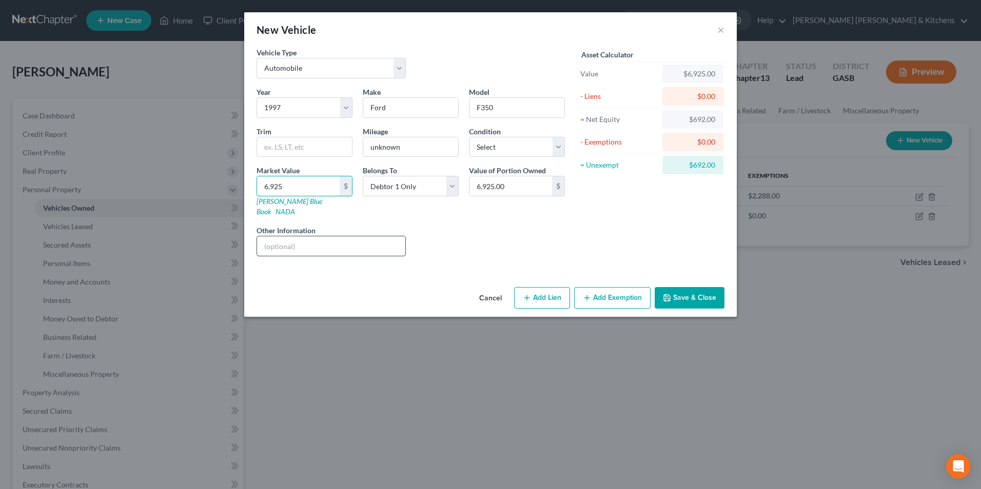
type input "6,925"
click at [303, 237] on input "text" at bounding box center [331, 246] width 148 height 19
drag, startPoint x: 371, startPoint y: 238, endPoint x: 446, endPoint y: 237, distance: 74.9
click at [446, 237] on div "Year Select 2026 2025 2024 2023 2022 2021 2020 2019 2018 2017 2016 2015 2014 20…" at bounding box center [410, 176] width 319 height 178
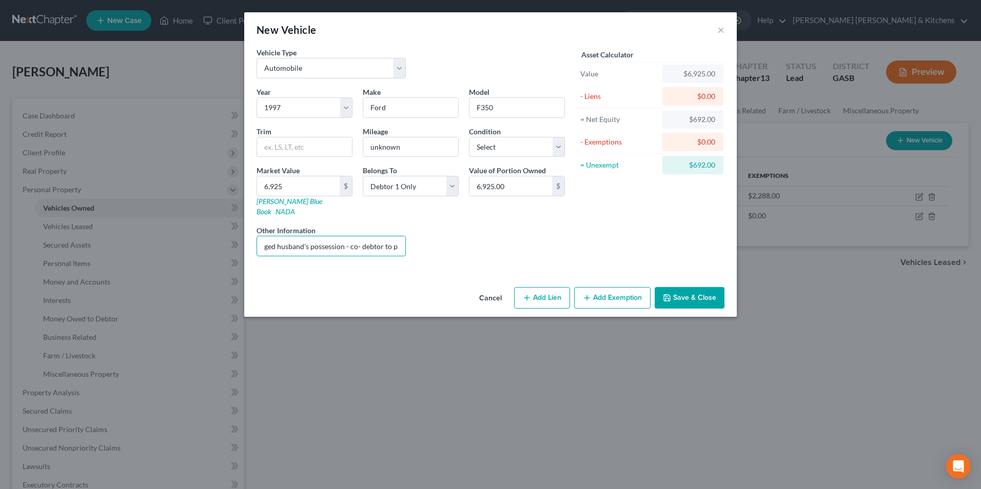
scroll to position [0, 31]
type input "in estranged husband's possession - co- debtor to pay"
click at [539, 287] on button "Add Lien" at bounding box center [542, 298] width 56 height 22
select select "0"
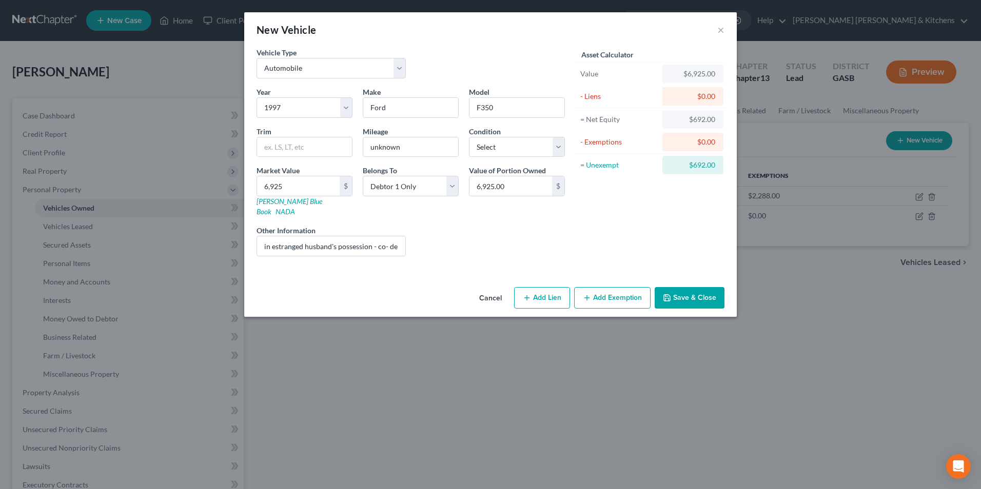
select select "0"
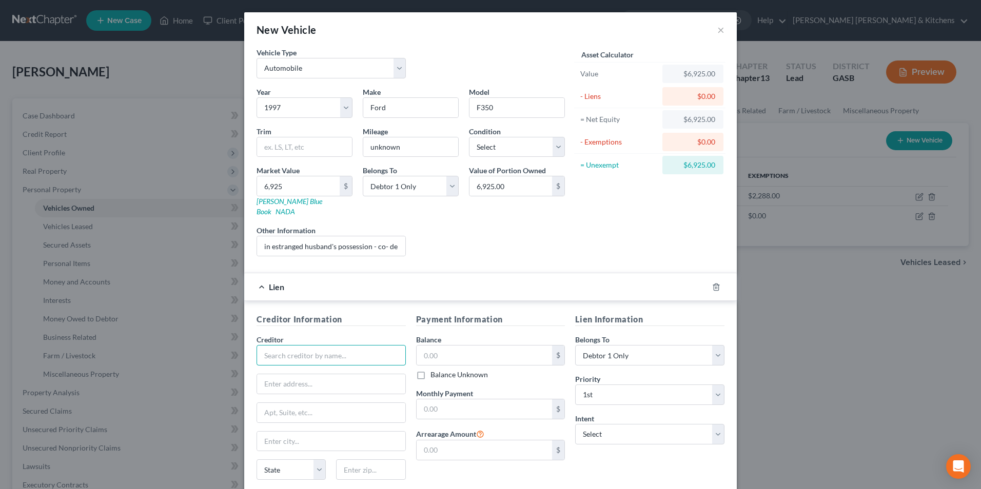
click at [324, 347] on input "text" at bounding box center [331, 355] width 149 height 21
type input "First Franklin"
click at [446, 346] on input "text" at bounding box center [485, 355] width 136 height 19
type input "6,777"
click at [404, 191] on select "Select Debtor 1 Only Debtor 2 Only Debtor 1 And Debtor 2 Only At Least One Of T…" at bounding box center [411, 186] width 96 height 21
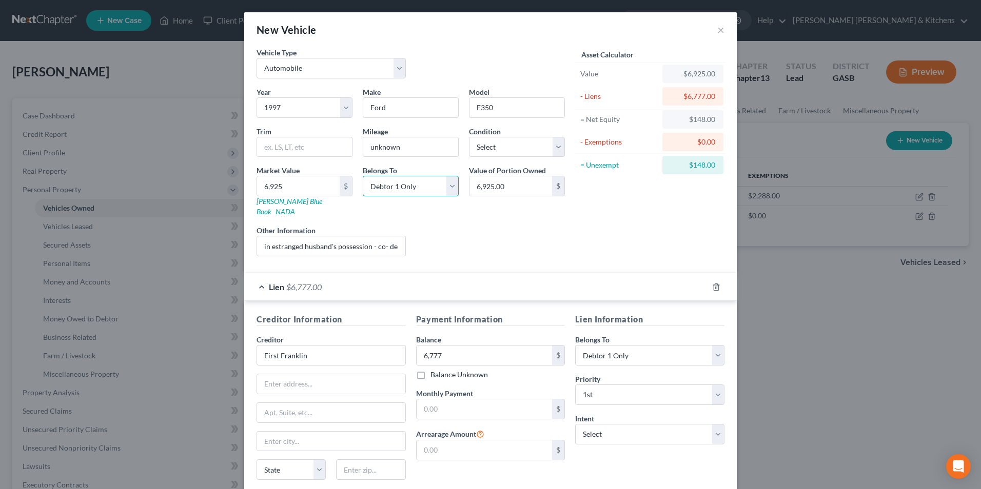
select select "3"
click at [363, 176] on select "Select Debtor 1 Only Debtor 2 Only Debtor 1 And Debtor 2 Only At Least One Of T…" at bounding box center [411, 186] width 96 height 21
click at [608, 345] on select "Select Debtor 1 Only Debtor 2 Only Debtor 1 And Debtor 2 Only At Least One Of T…" at bounding box center [649, 355] width 149 height 21
select select "3"
click at [575, 345] on select "Select Debtor 1 Only Debtor 2 Only Debtor 1 And Debtor 2 Only At Least One Of T…" at bounding box center [649, 355] width 149 height 21
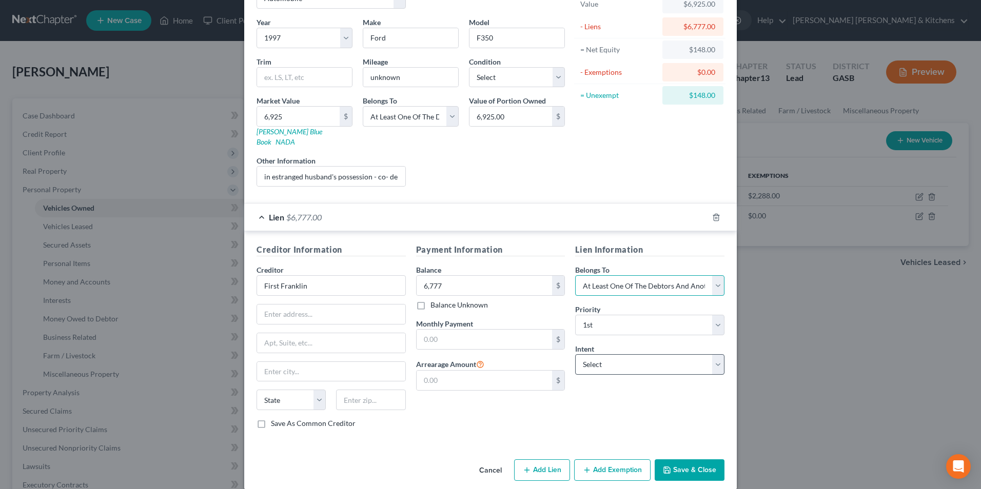
scroll to position [72, 0]
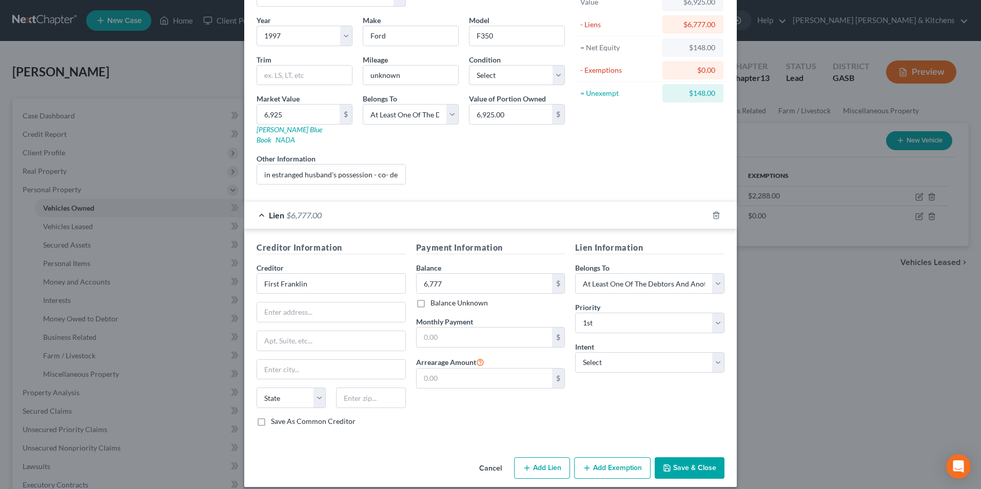
click at [619, 458] on button "Add Exemption" at bounding box center [612, 469] width 76 height 22
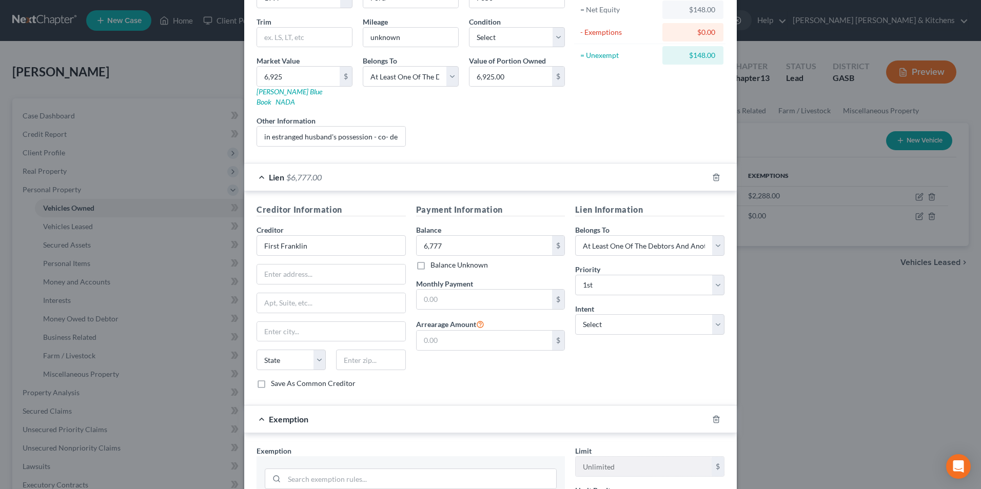
scroll to position [174, 0]
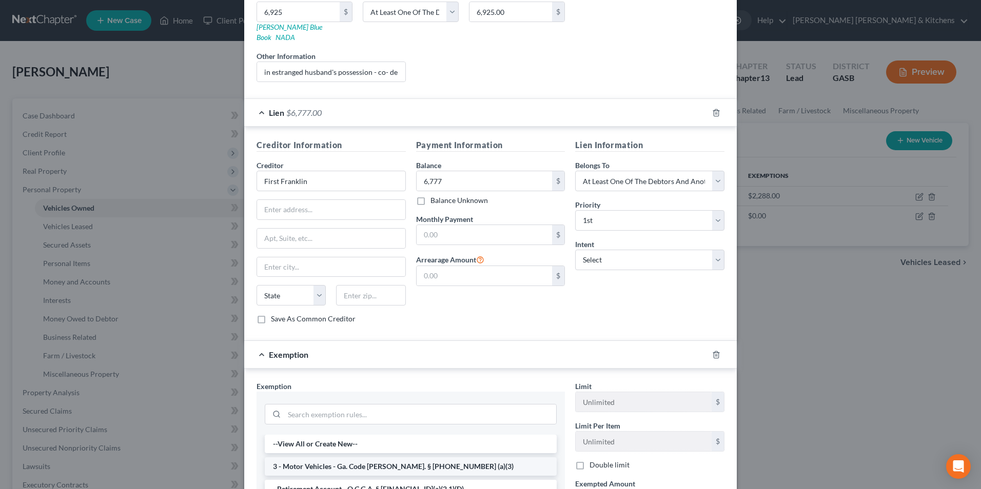
click at [395, 458] on li "3 - Motor Vehicles - Ga. Code [PERSON_NAME]. § [PHONE_NUMBER] (a)(3)" at bounding box center [411, 467] width 292 height 18
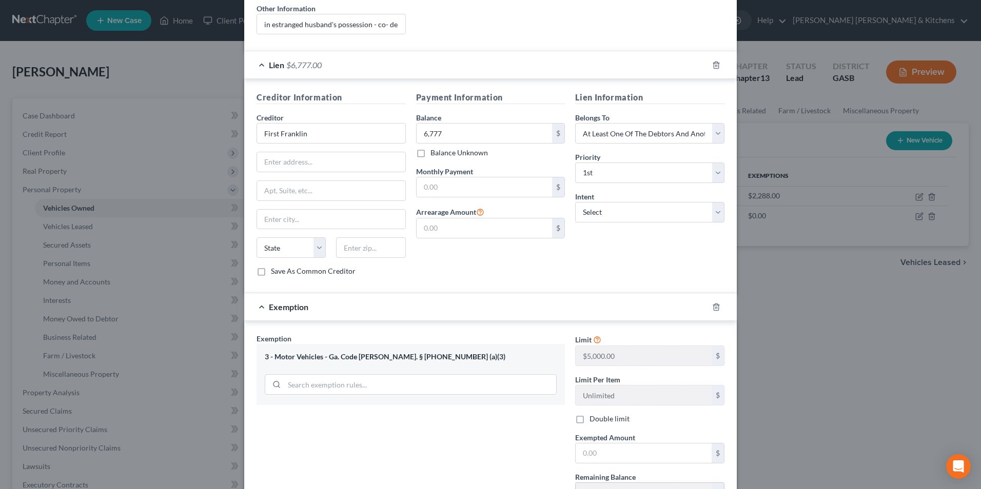
scroll to position [277, 0]
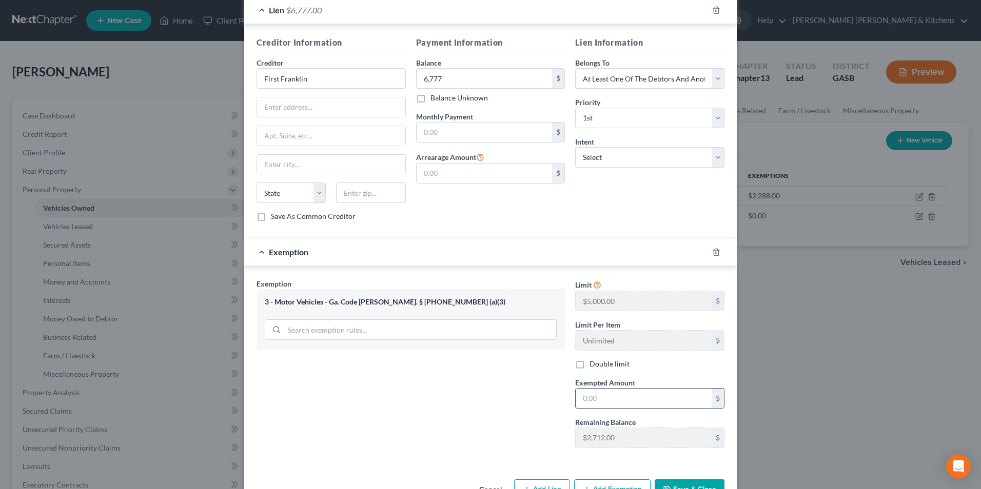
click at [591, 390] on input "text" at bounding box center [644, 398] width 136 height 19
type input "748"
click at [593, 394] on input "748" at bounding box center [644, 397] width 136 height 19
type input "74."
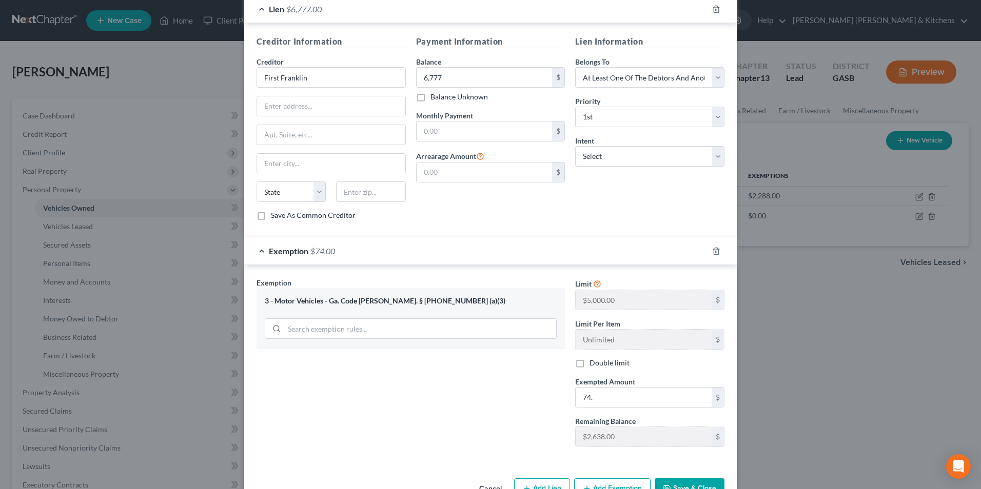
click at [676, 479] on button "Save & Close" at bounding box center [690, 490] width 70 height 22
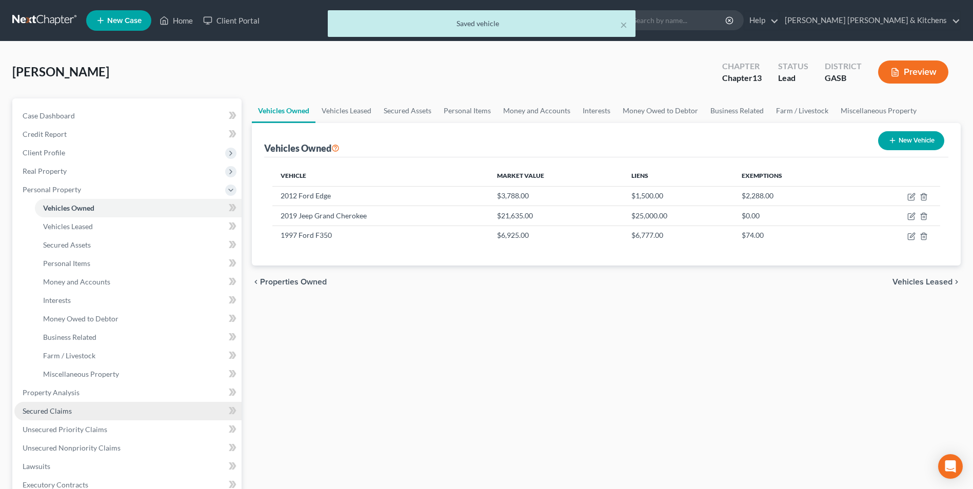
click at [46, 409] on span "Secured Claims" at bounding box center [47, 411] width 49 height 9
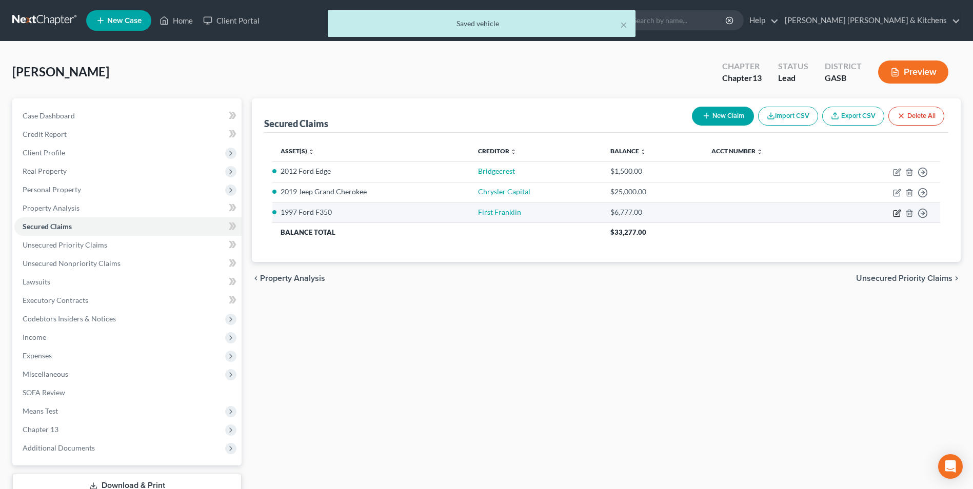
click at [896, 213] on icon "button" at bounding box center [898, 212] width 5 height 5
select select "3"
select select "0"
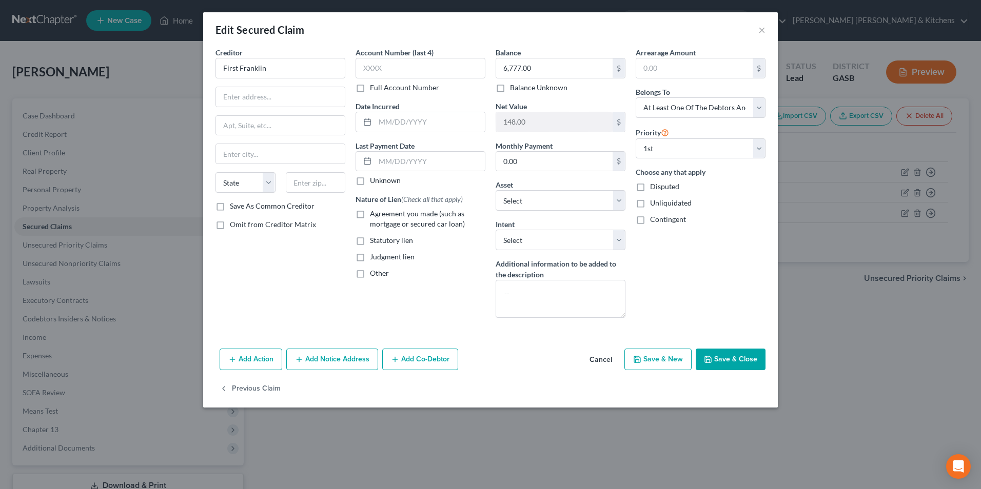
click at [370, 214] on label "Agreement you made (such as mortgage or secured car loan)" at bounding box center [427, 219] width 115 height 21
click at [374, 214] on input "Agreement you made (such as mortgage or secured car loan)" at bounding box center [377, 212] width 7 height 7
checkbox input "true"
click at [428, 363] on button "Add Co-Debtor" at bounding box center [420, 360] width 76 height 22
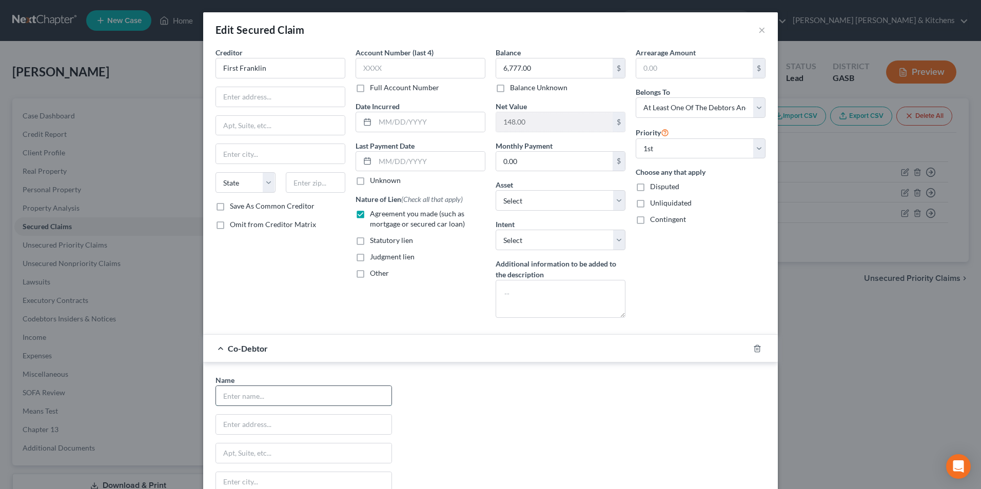
click at [277, 400] on input "text" at bounding box center [303, 395] width 175 height 19
type input "[PERSON_NAME]"
type input "[STREET_ADDRESS][PERSON_NAME]"
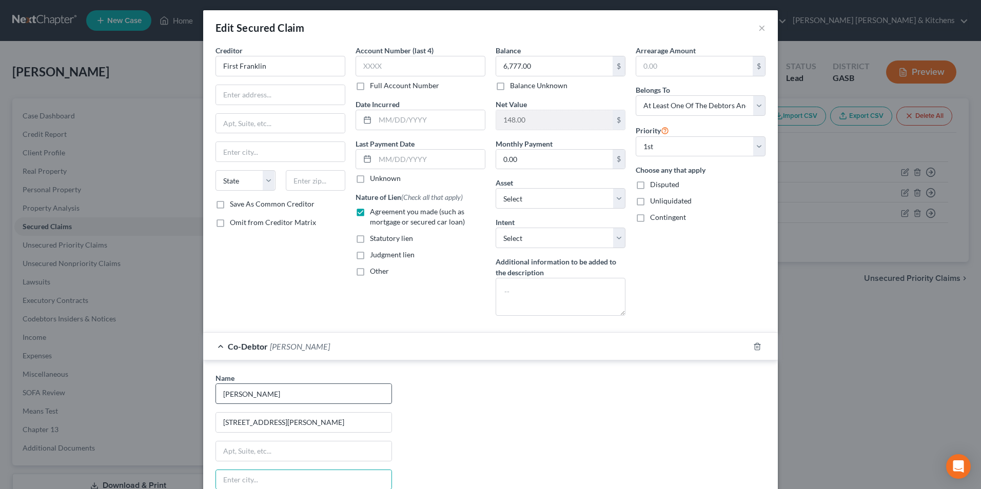
scroll to position [170, 0]
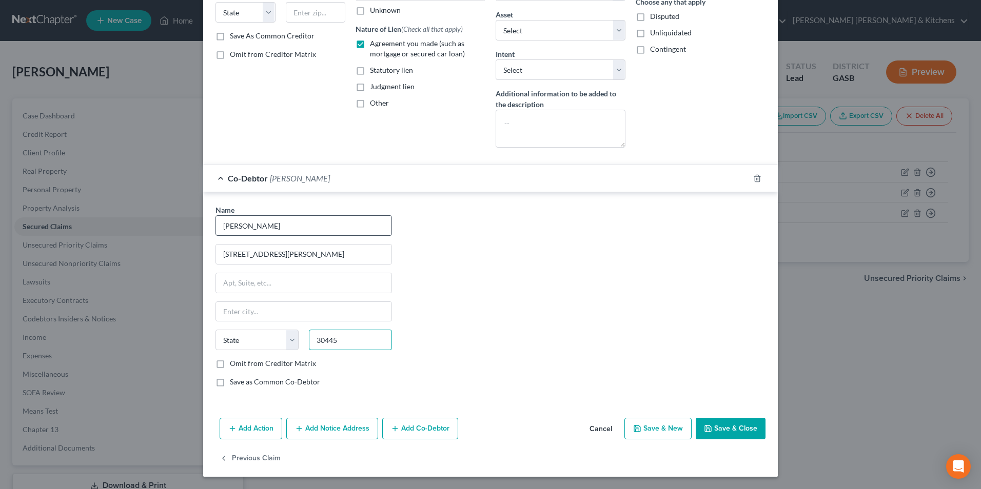
type input "30445"
type input "[GEOGRAPHIC_DATA][PERSON_NAME]"
select select "10"
drag, startPoint x: 273, startPoint y: 310, endPoint x: 195, endPoint y: 310, distance: 78.0
click at [195, 310] on div "Edit Secured Claim × Creditor * First Franklin State [US_STATE] AK AR AZ CA CO …" at bounding box center [490, 244] width 981 height 489
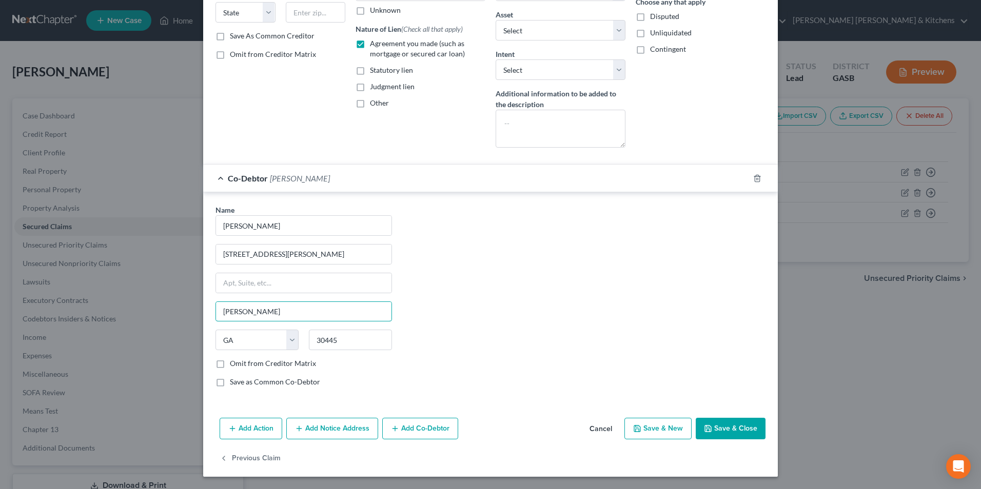
type input "[PERSON_NAME]"
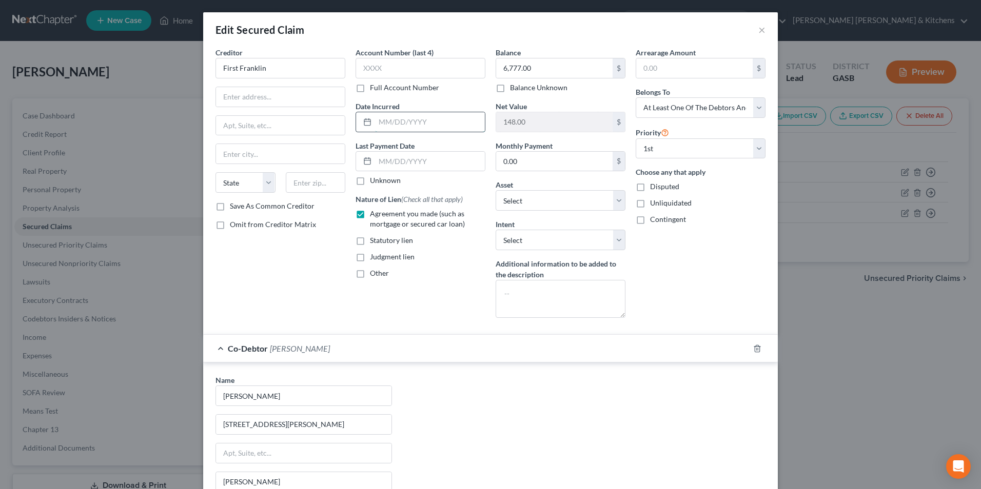
click at [384, 125] on input "text" at bounding box center [430, 121] width 110 height 19
type input "2020"
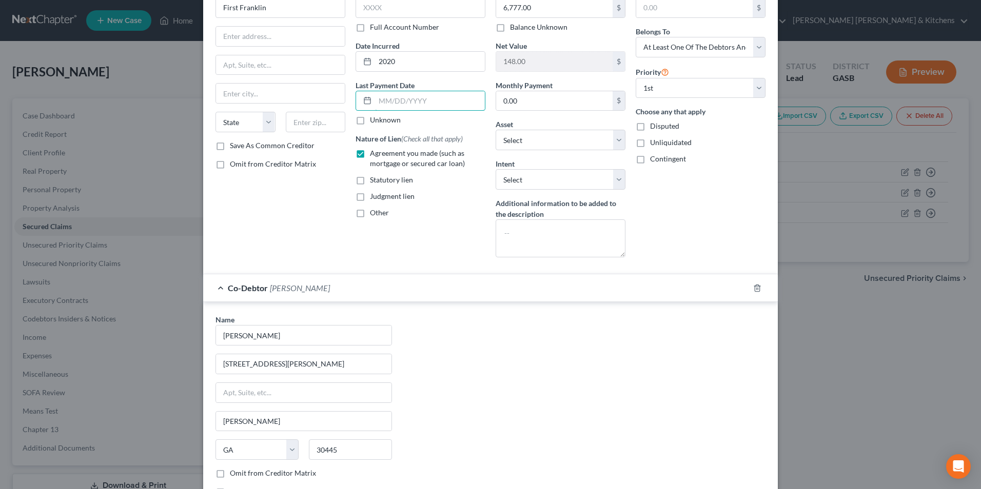
scroll to position [154, 0]
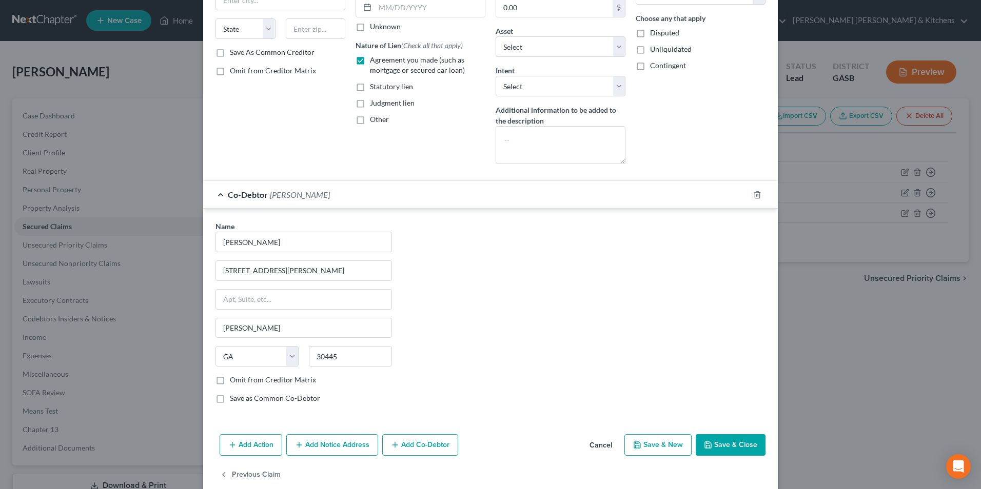
click at [730, 443] on button "Save & Close" at bounding box center [731, 446] width 70 height 22
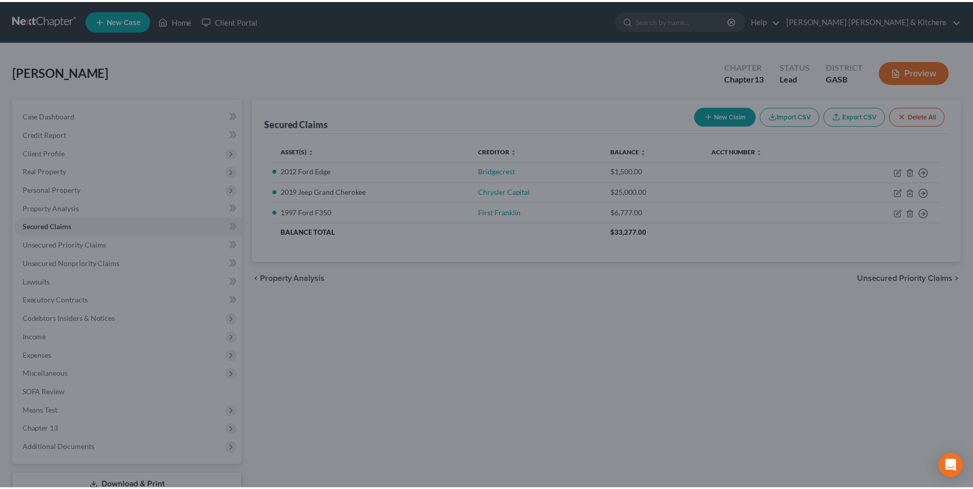
scroll to position [0, 0]
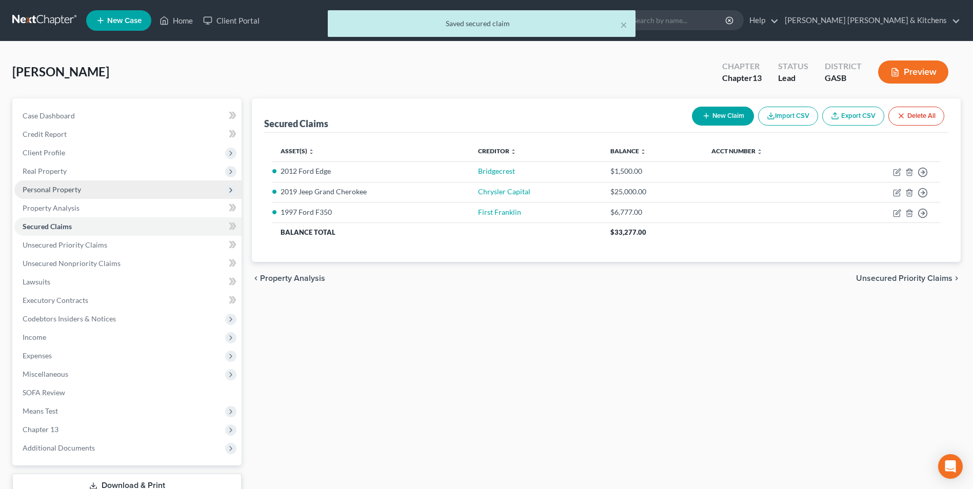
click at [43, 188] on span "Personal Property" at bounding box center [52, 189] width 58 height 9
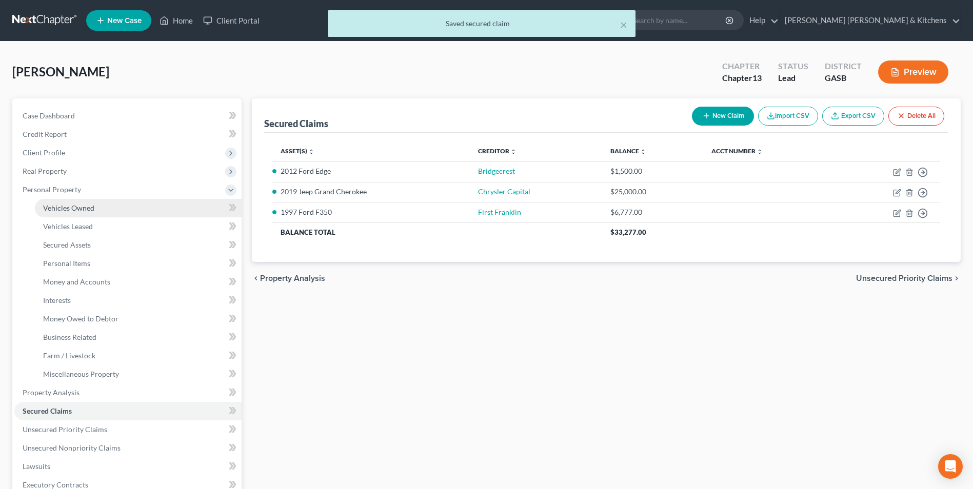
click at [68, 209] on span "Vehicles Owned" at bounding box center [68, 208] width 51 height 9
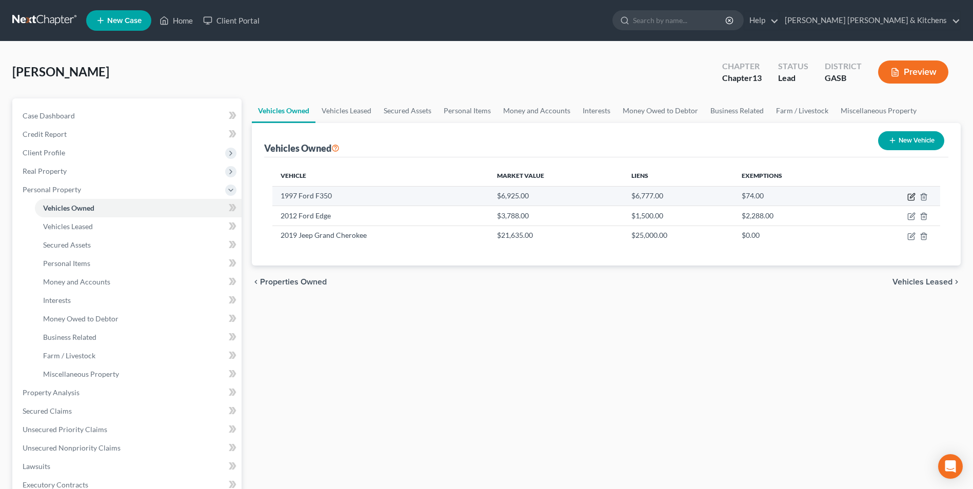
click at [915, 195] on icon "button" at bounding box center [912, 195] width 5 height 5
select select "0"
select select "29"
select select "3"
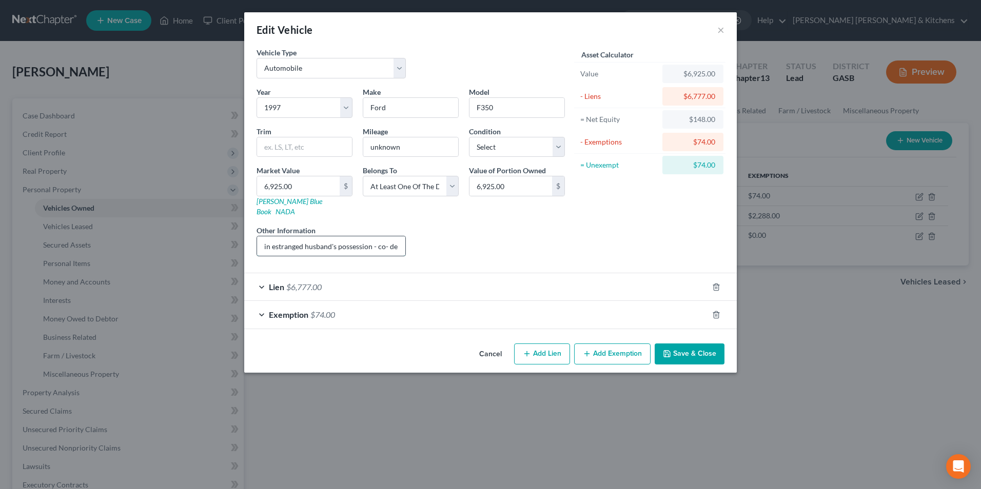
click at [265, 240] on input "in estranged husband's possession - co- debtor to pay" at bounding box center [331, 246] width 148 height 19
type input "surrender interest - in estranged husband's possession - co- debtor to pay"
click at [697, 345] on button "Save & Close" at bounding box center [690, 355] width 70 height 22
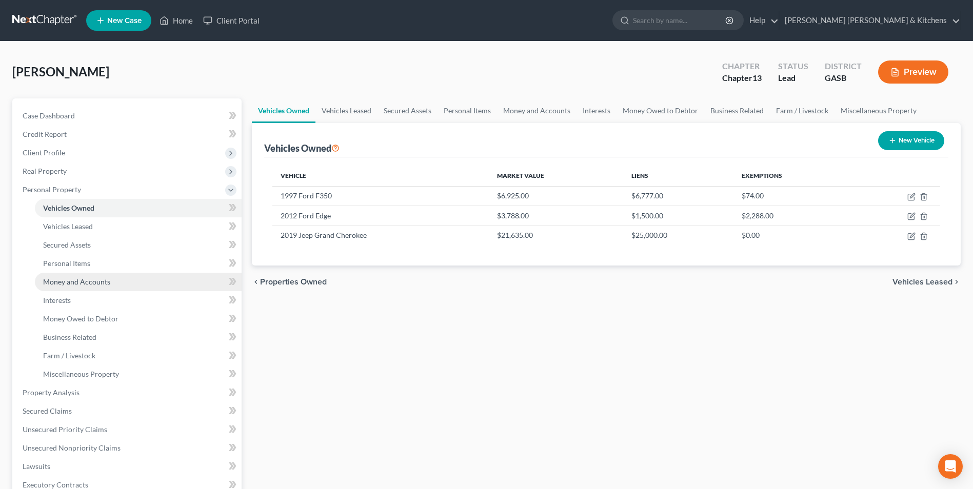
click at [90, 279] on span "Money and Accounts" at bounding box center [76, 282] width 67 height 9
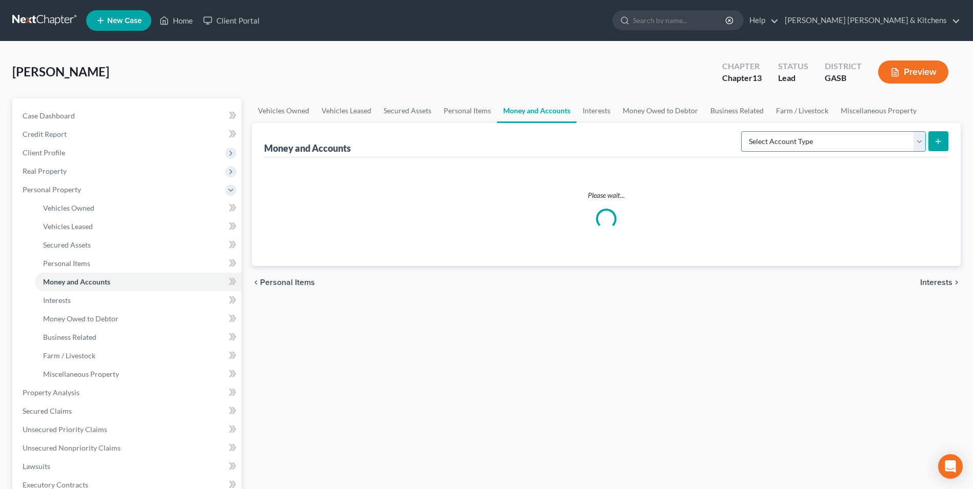
click at [823, 144] on select "Select Account Type Brokerage Cash on Hand Certificates of Deposit Checking Acc…" at bounding box center [833, 141] width 185 height 21
select select "checking"
click at [743, 131] on select "Select Account Type Brokerage Cash on Hand Certificates of Deposit Checking Acc…" at bounding box center [833, 141] width 185 height 21
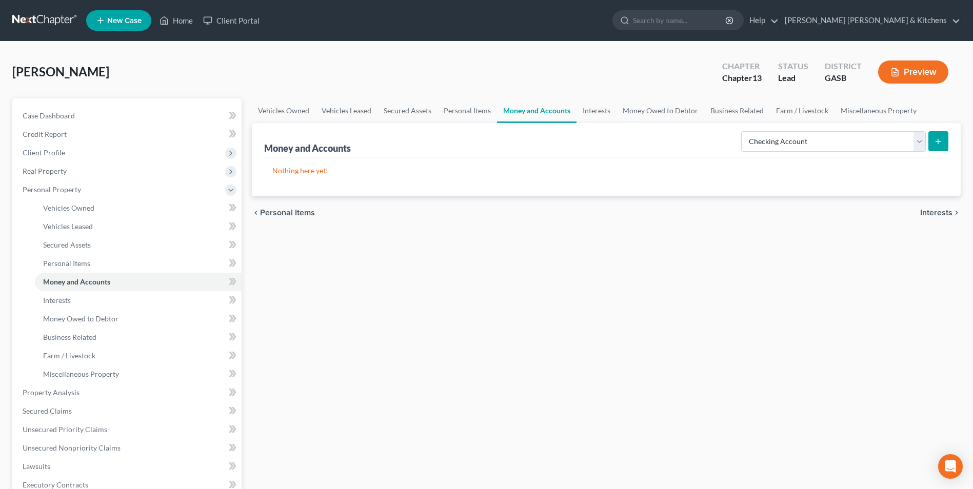
click at [942, 146] on button "submit" at bounding box center [939, 141] width 20 height 20
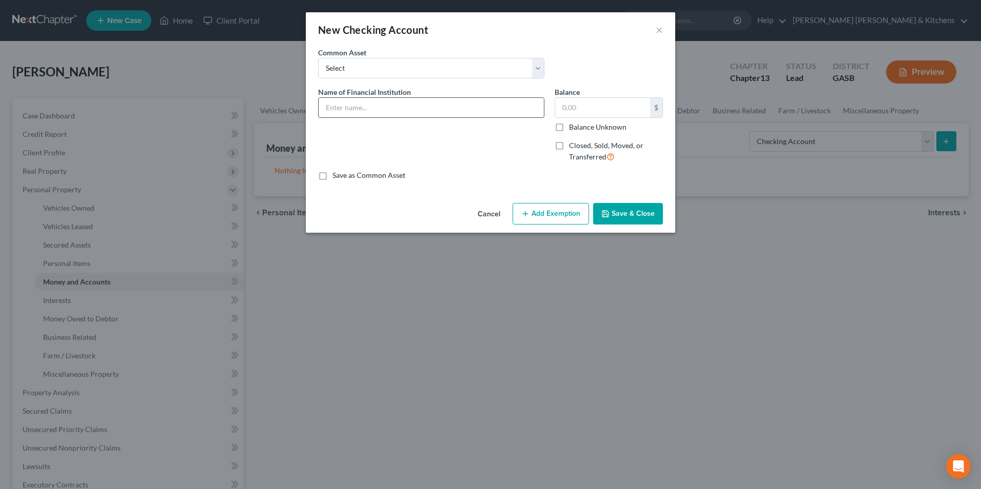
click at [388, 112] on input "text" at bounding box center [431, 107] width 225 height 19
type input "Chime"
type input "0.00"
click at [623, 215] on button "Save & Close" at bounding box center [628, 214] width 70 height 22
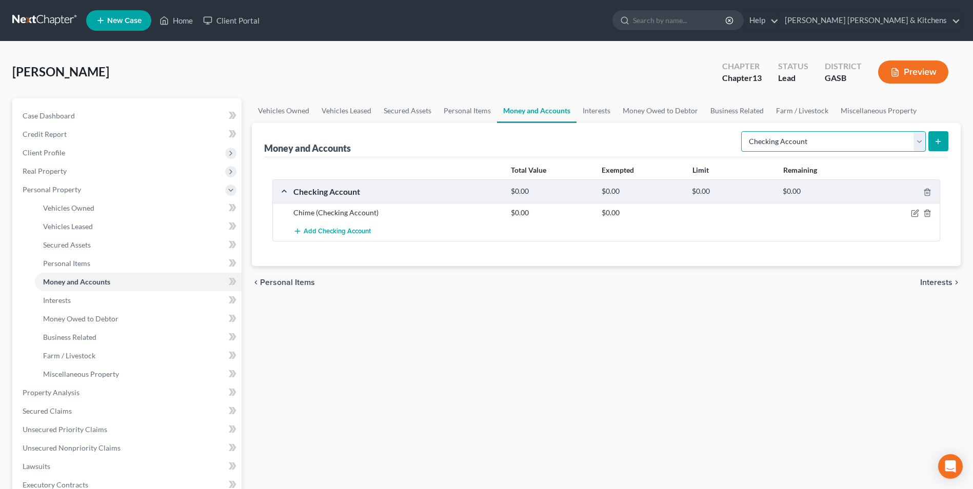
click at [786, 148] on select "Select Account Type Brokerage Cash on Hand Certificates of Deposit Checking Acc…" at bounding box center [833, 141] width 185 height 21
select select "savings"
click at [743, 131] on select "Select Account Type Brokerage Cash on Hand Certificates of Deposit Checking Acc…" at bounding box center [833, 141] width 185 height 21
click at [933, 137] on button "submit" at bounding box center [939, 141] width 20 height 20
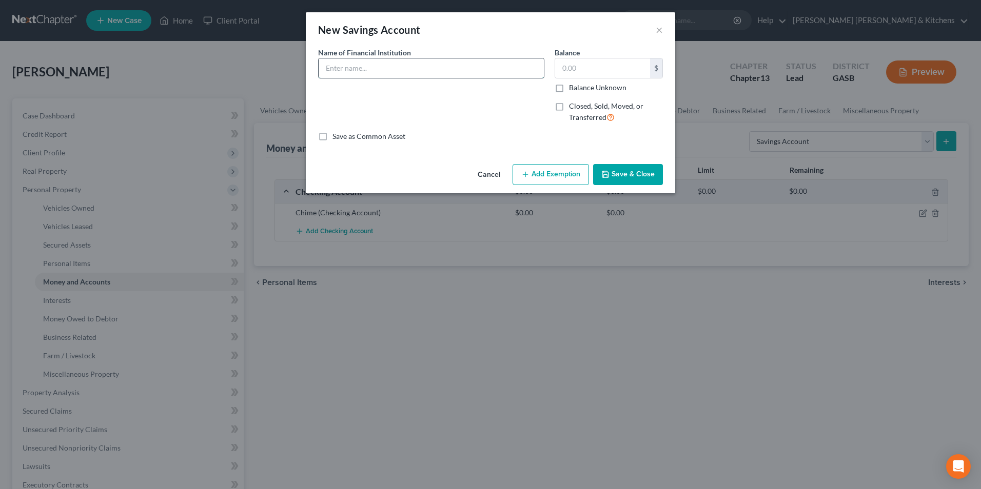
click at [375, 74] on input "text" at bounding box center [431, 67] width 225 height 19
type input "Chime"
type input "0.00"
click at [640, 181] on button "Save & Close" at bounding box center [628, 175] width 70 height 22
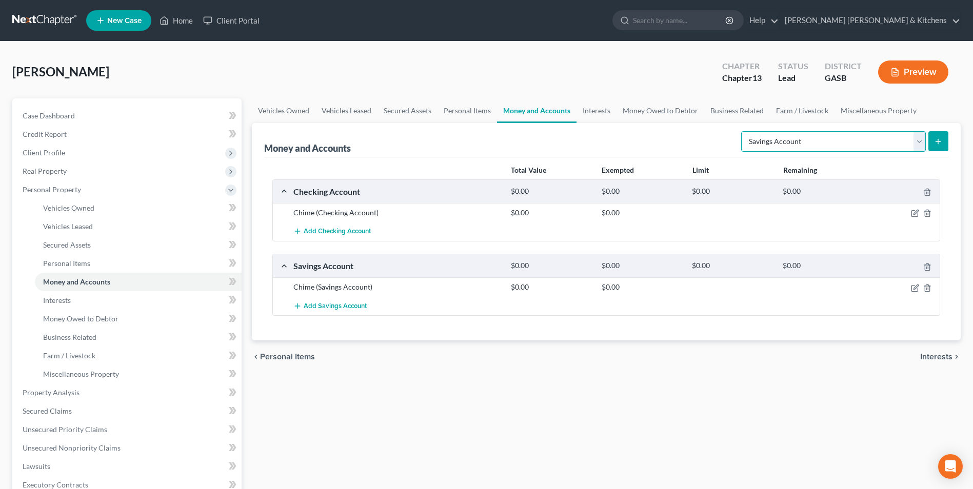
drag, startPoint x: 757, startPoint y: 135, endPoint x: 767, endPoint y: 151, distance: 18.5
click at [757, 135] on select "Select Account Type Brokerage Cash on Hand Certificates of Deposit Checking Acc…" at bounding box center [833, 141] width 185 height 21
select select "other"
click at [743, 131] on select "Select Account Type Brokerage Cash on Hand Certificates of Deposit Checking Acc…" at bounding box center [833, 141] width 185 height 21
click at [941, 138] on icon "submit" at bounding box center [938, 141] width 8 height 8
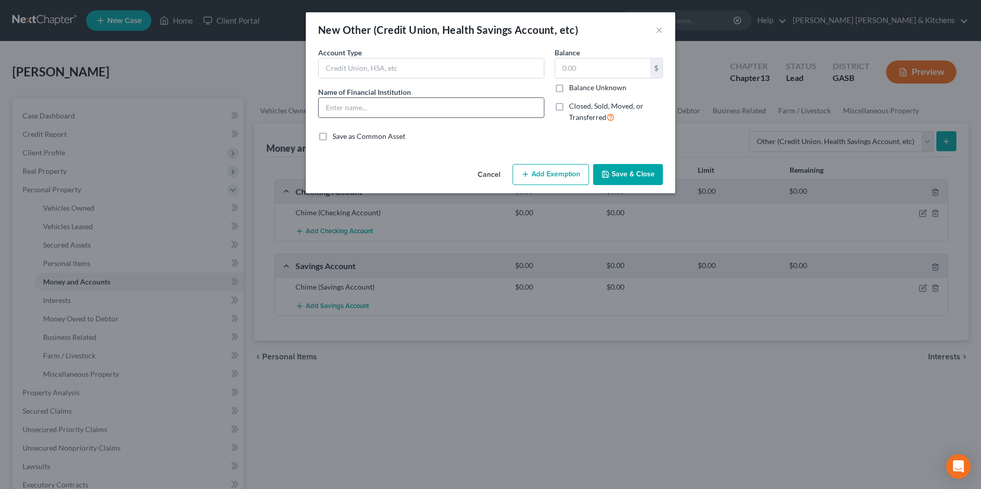
click at [388, 107] on input "text" at bounding box center [431, 107] width 225 height 19
type input "Chime (credit builder)"
type input "0.00"
click at [605, 172] on polyline "button" at bounding box center [605, 172] width 3 height 2
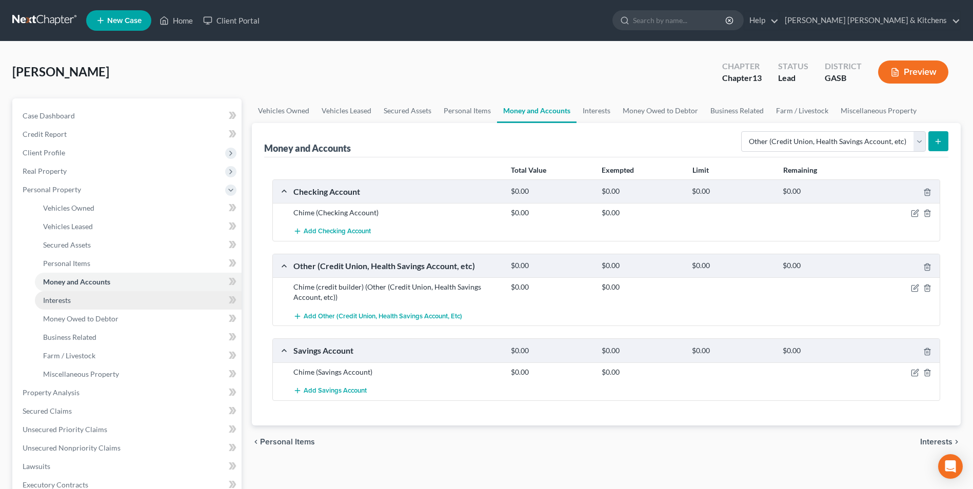
click at [65, 302] on span "Interests" at bounding box center [57, 300] width 28 height 9
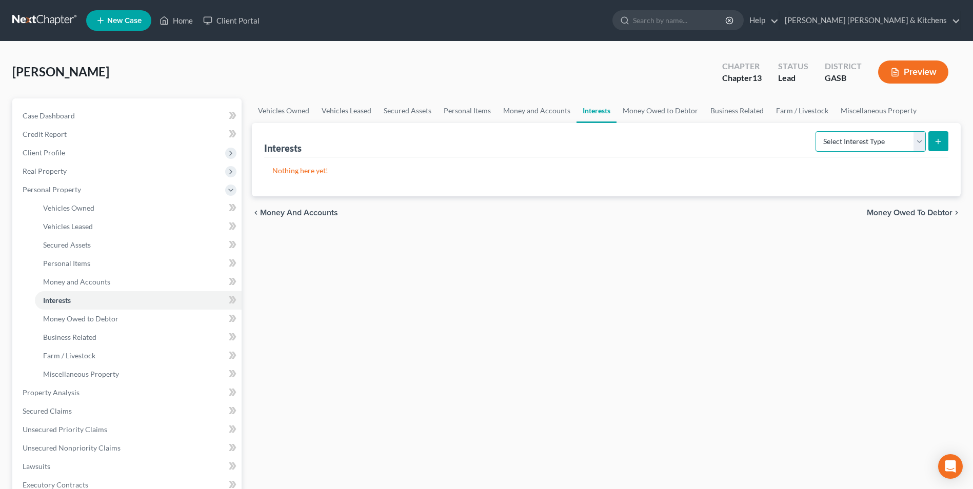
click at [859, 145] on select "Select Interest Type 401K Annuity Bond Education IRA Government Bond Government…" at bounding box center [871, 141] width 110 height 21
click at [817, 131] on select "Select Interest Type 401K Annuity Bond Education IRA Government Bond Government…" at bounding box center [871, 141] width 110 height 21
click at [936, 138] on icon "submit" at bounding box center [938, 141] width 8 height 8
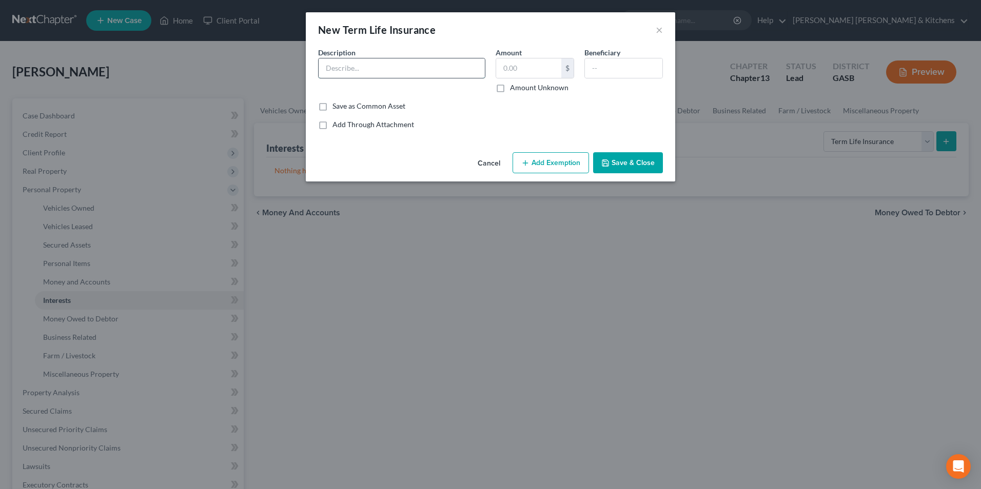
click at [418, 67] on input "text" at bounding box center [402, 67] width 166 height 19
click at [508, 72] on input "text" at bounding box center [528, 67] width 65 height 19
click at [601, 64] on input "text" at bounding box center [623, 67] width 77 height 19
click at [616, 170] on button "Save & Close" at bounding box center [628, 163] width 70 height 22
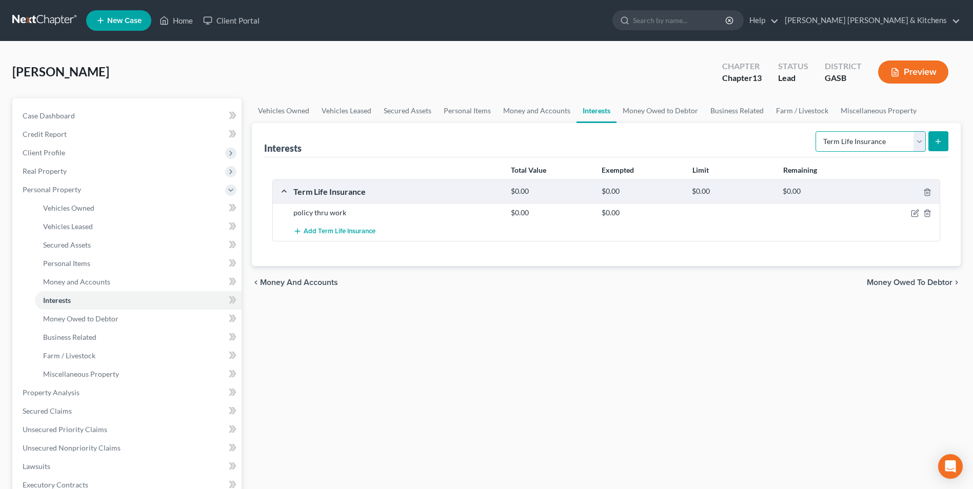
click at [861, 146] on select "Select Interest Type 401K Annuity Bond Education IRA Government Bond Government…" at bounding box center [871, 141] width 110 height 21
click at [817, 131] on select "Select Interest Type 401K Annuity Bond Education IRA Government Bond Government…" at bounding box center [871, 141] width 110 height 21
click at [936, 145] on icon "submit" at bounding box center [938, 141] width 8 height 8
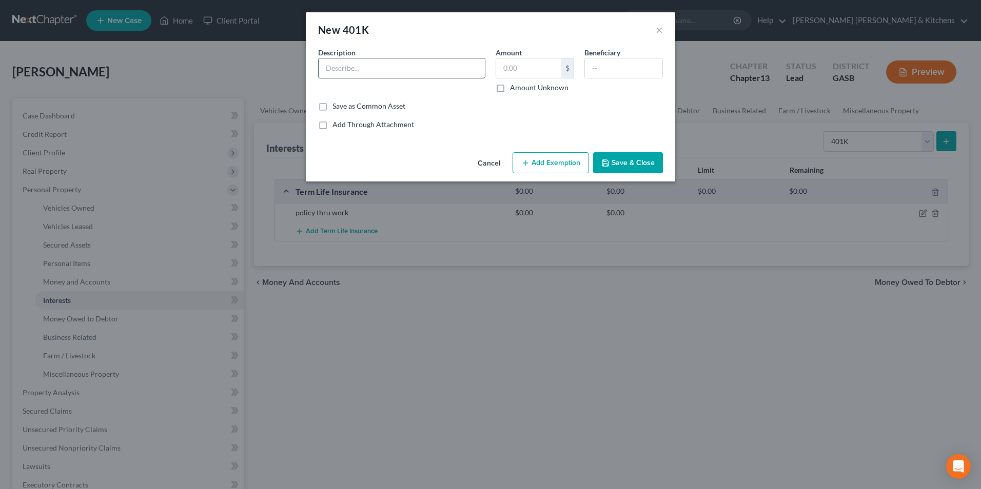
click at [377, 72] on input "text" at bounding box center [402, 67] width 166 height 19
click at [509, 72] on input "text" at bounding box center [528, 67] width 65 height 19
click at [560, 175] on div "Cancel Add Exemption Save & Close" at bounding box center [490, 165] width 369 height 34
click at [554, 170] on button "Add Exemption" at bounding box center [551, 163] width 76 height 22
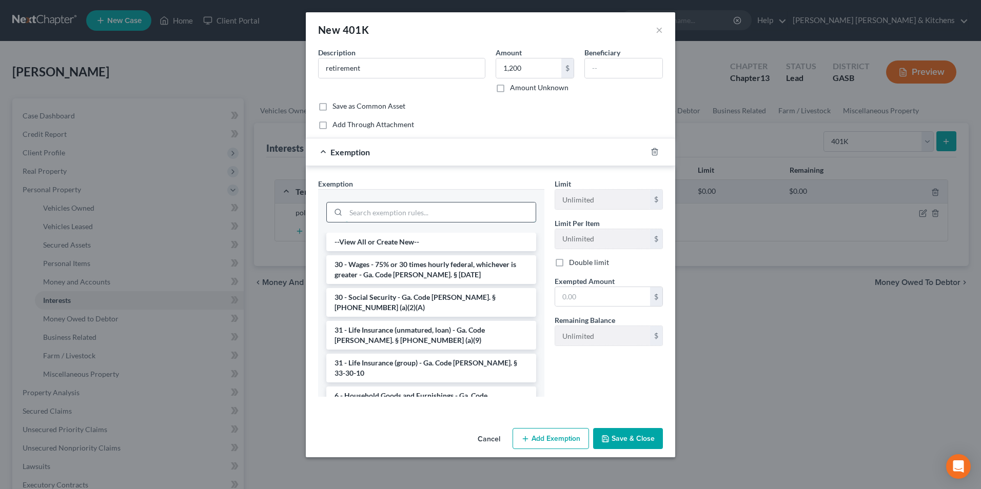
click at [427, 216] on input "search" at bounding box center [441, 212] width 190 height 19
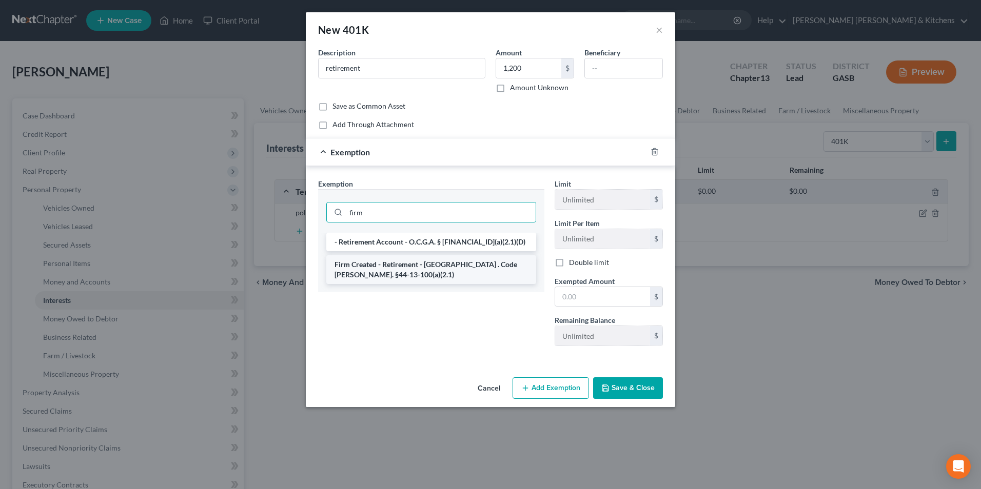
click at [414, 260] on li "Firm Created - Retirement - [GEOGRAPHIC_DATA] . Code [PERSON_NAME]. §44-13-100(…" at bounding box center [431, 269] width 210 height 29
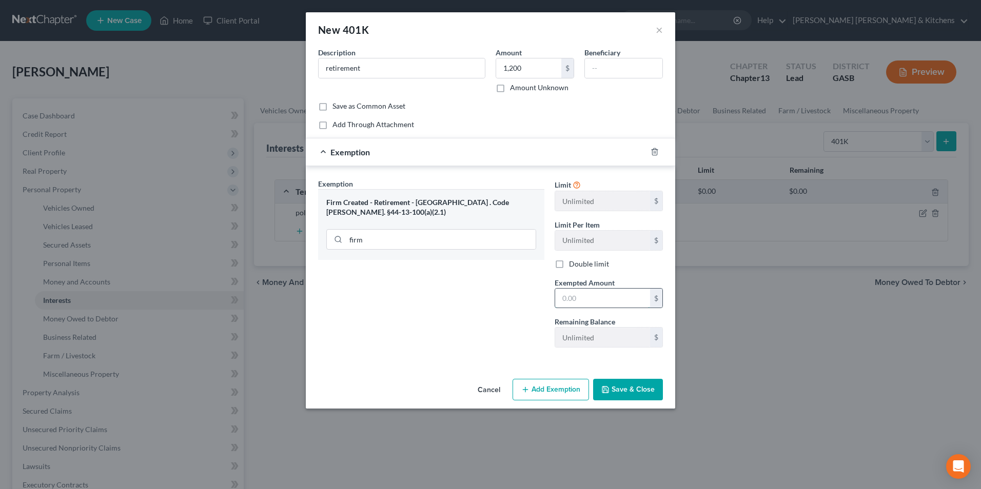
click at [579, 303] on input "text" at bounding box center [602, 298] width 95 height 19
click at [630, 388] on button "Save & Close" at bounding box center [628, 390] width 70 height 22
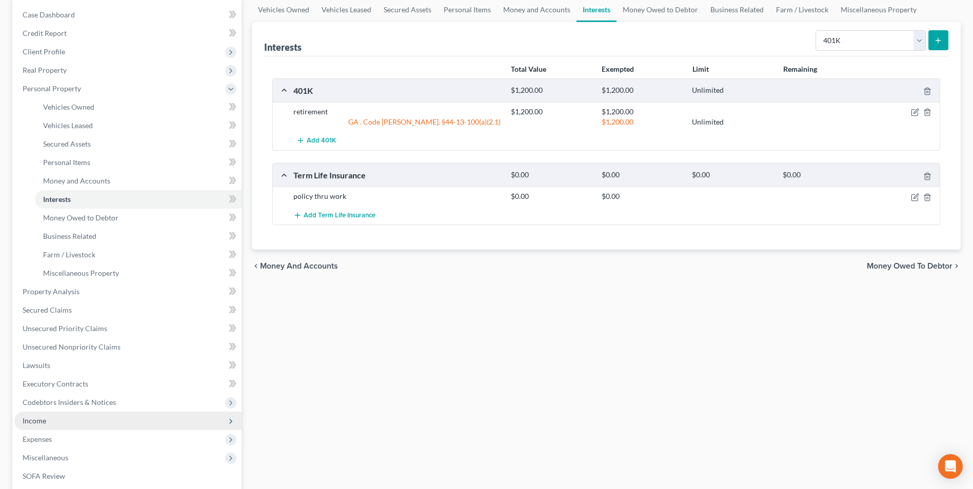
scroll to position [103, 0]
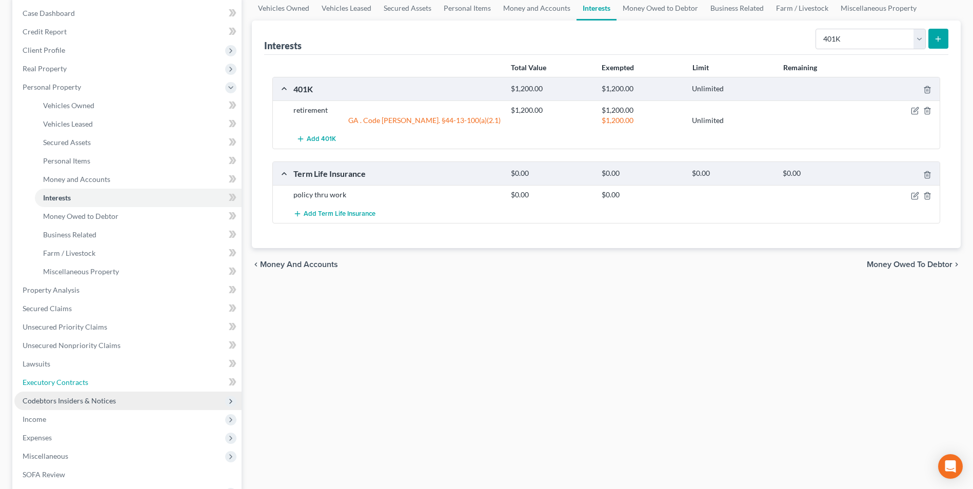
drag, startPoint x: 62, startPoint y: 387, endPoint x: 141, endPoint y: 394, distance: 79.3
click at [62, 387] on link "Executory Contracts" at bounding box center [127, 382] width 227 height 18
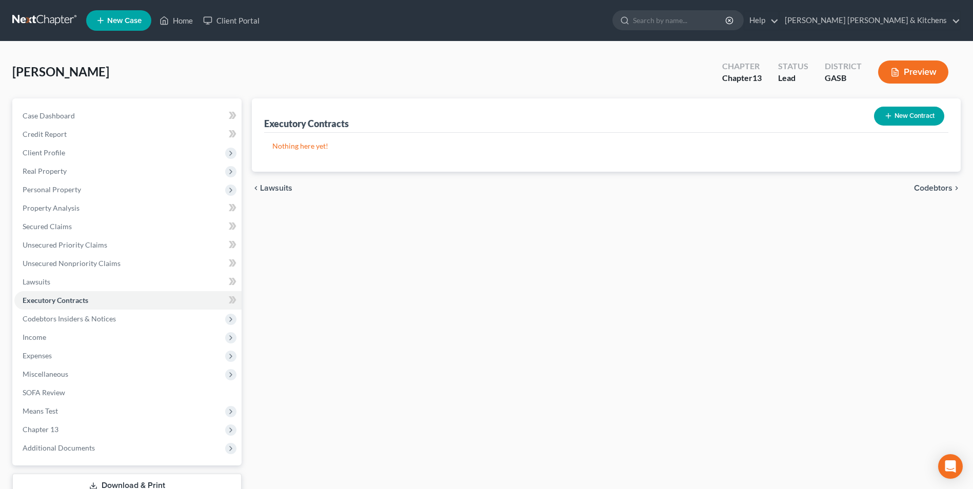
click at [911, 112] on button "New Contract" at bounding box center [909, 116] width 70 height 19
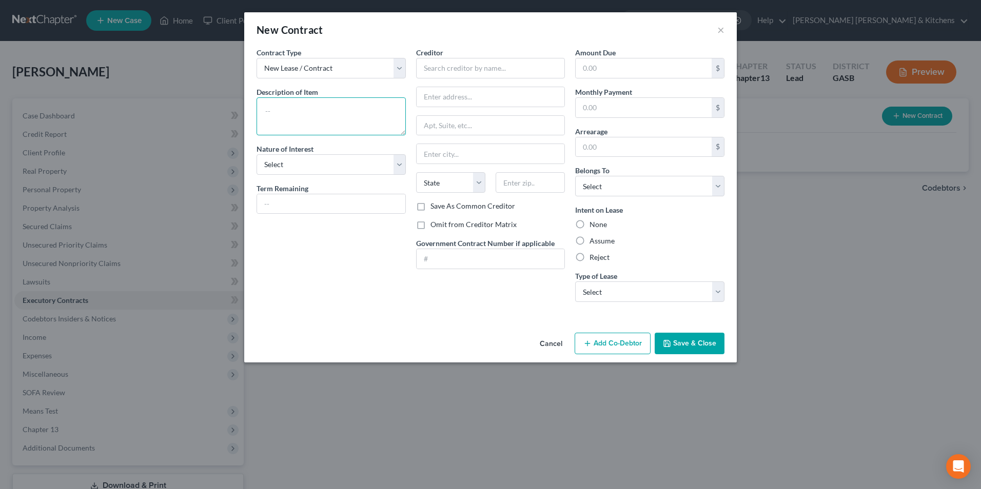
click at [385, 114] on textarea at bounding box center [331, 116] width 149 height 38
click at [461, 69] on input "text" at bounding box center [490, 68] width 149 height 21
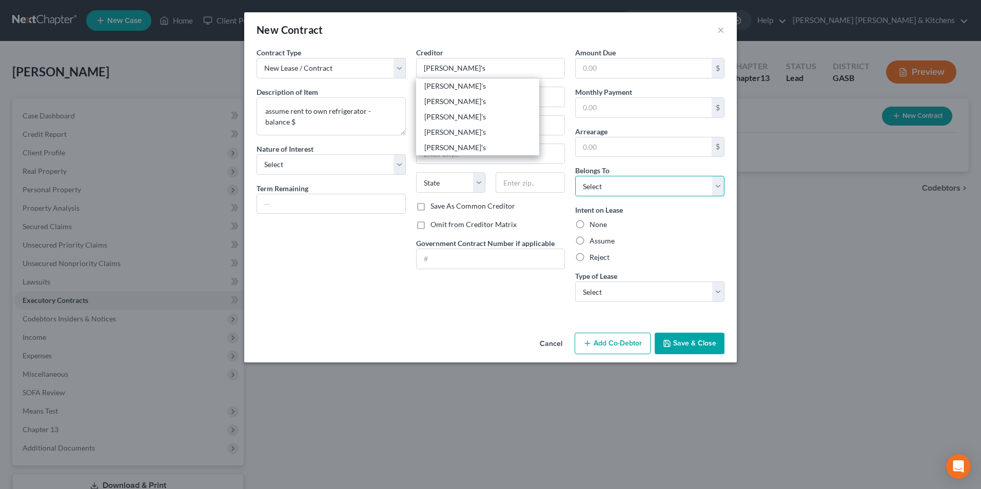
click at [617, 191] on select "Select Debtor 1 Only Debtor 2 Only Debtor 1 And Debtor 2 Only At Least One Of T…" at bounding box center [649, 186] width 149 height 21
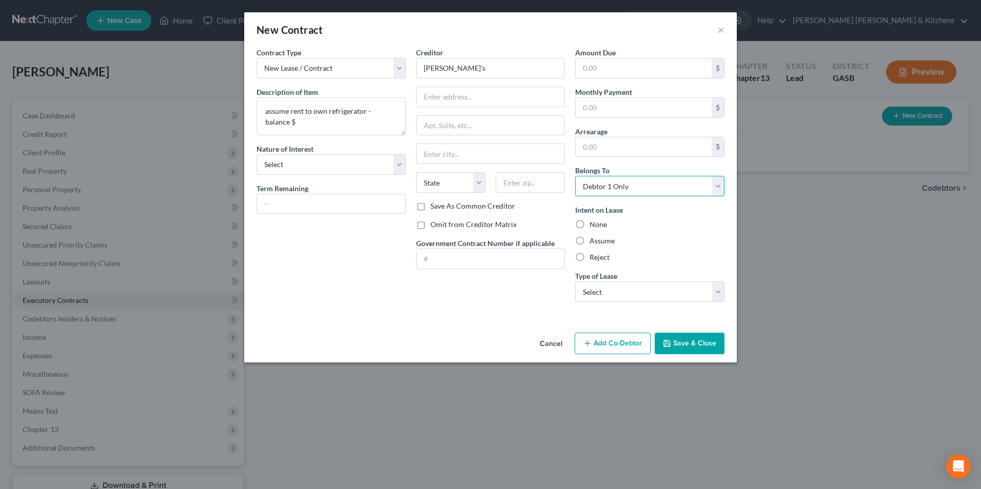
click at [575, 176] on select "Select Debtor 1 Only Debtor 2 Only Debtor 1 And Debtor 2 Only At Least One Of T…" at bounding box center [649, 186] width 149 height 21
click at [589, 243] on label "Assume" at bounding box center [601, 241] width 25 height 10
click at [594, 243] on input "Assume" at bounding box center [597, 239] width 7 height 7
click at [588, 299] on select "Select Real Estate Car Other" at bounding box center [649, 292] width 149 height 21
click at [575, 282] on select "Select Real Estate Car Other" at bounding box center [649, 292] width 149 height 21
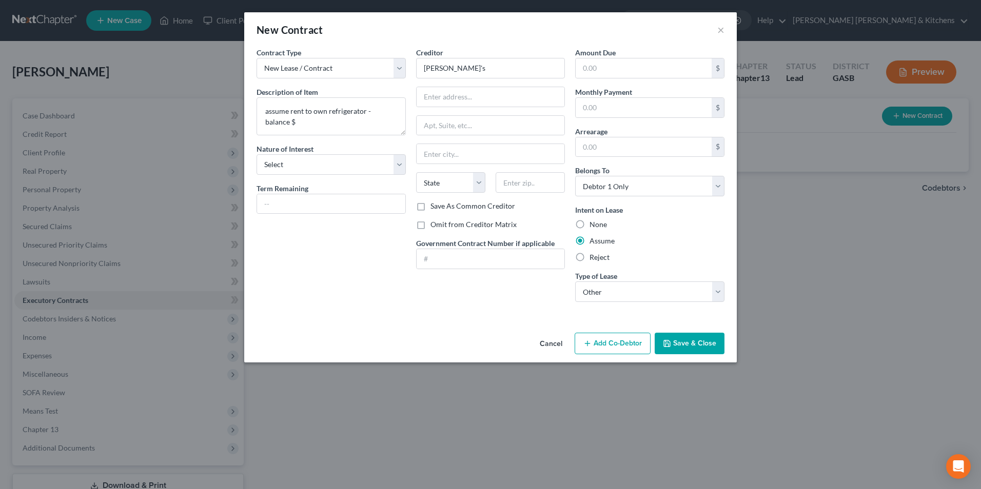
click at [669, 345] on icon "button" at bounding box center [667, 344] width 8 height 8
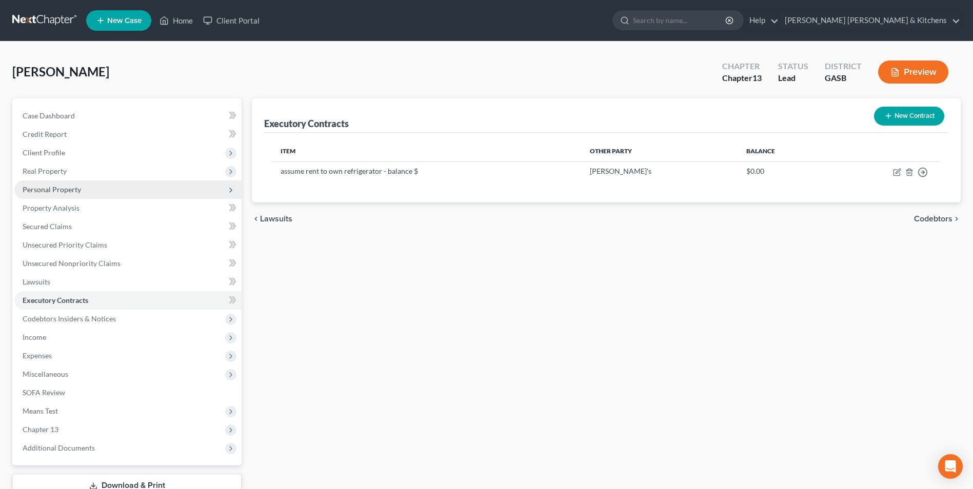
click at [47, 195] on span "Personal Property" at bounding box center [127, 190] width 227 height 18
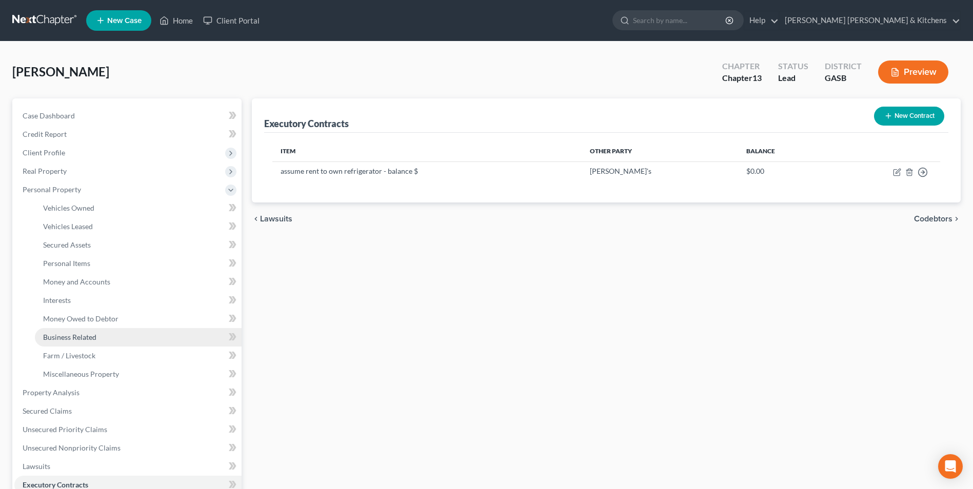
click at [68, 334] on span "Business Related" at bounding box center [69, 337] width 53 height 9
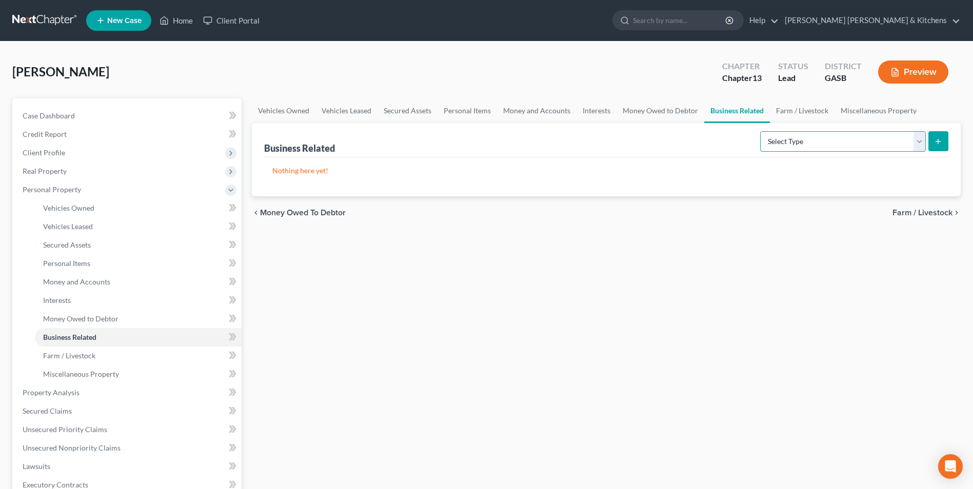
click at [831, 147] on select "Select Type Customer Lists Franchises Inventory Licenses Machinery Office Equip…" at bounding box center [843, 141] width 166 height 21
click at [761, 131] on select "Select Type Customer Lists Franchises Inventory Licenses Machinery Office Equip…" at bounding box center [843, 141] width 166 height 21
click at [938, 145] on icon "submit" at bounding box center [938, 141] width 8 height 8
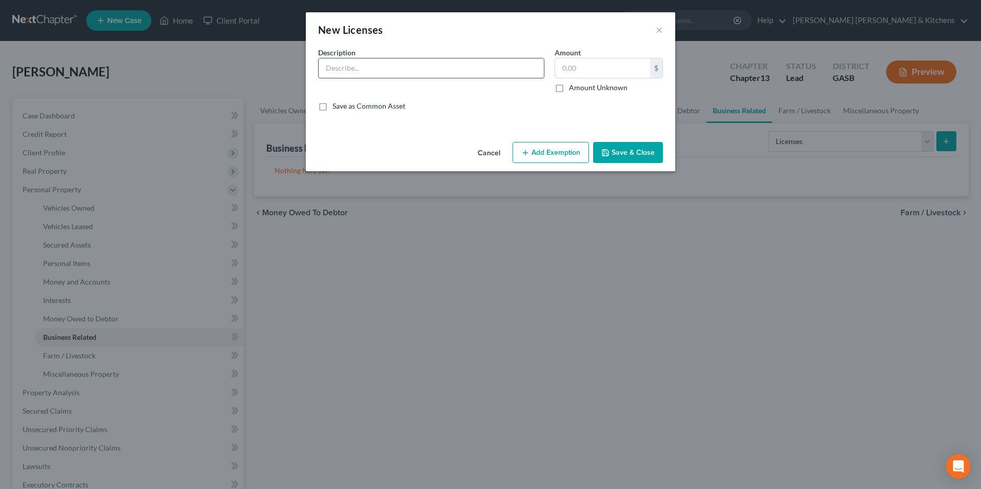
click at [391, 75] on input "text" at bounding box center [431, 67] width 225 height 19
click at [634, 155] on button "Save & Close" at bounding box center [628, 153] width 70 height 22
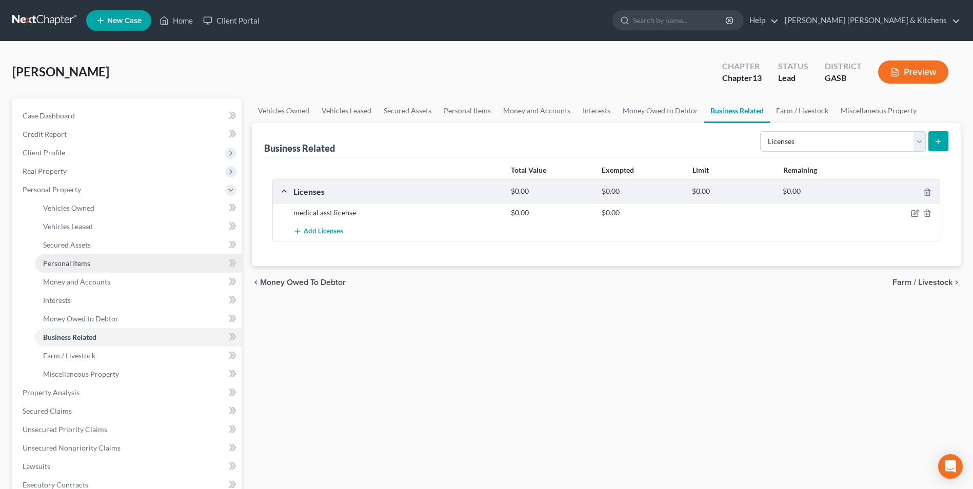
click at [61, 266] on span "Personal Items" at bounding box center [66, 263] width 47 height 9
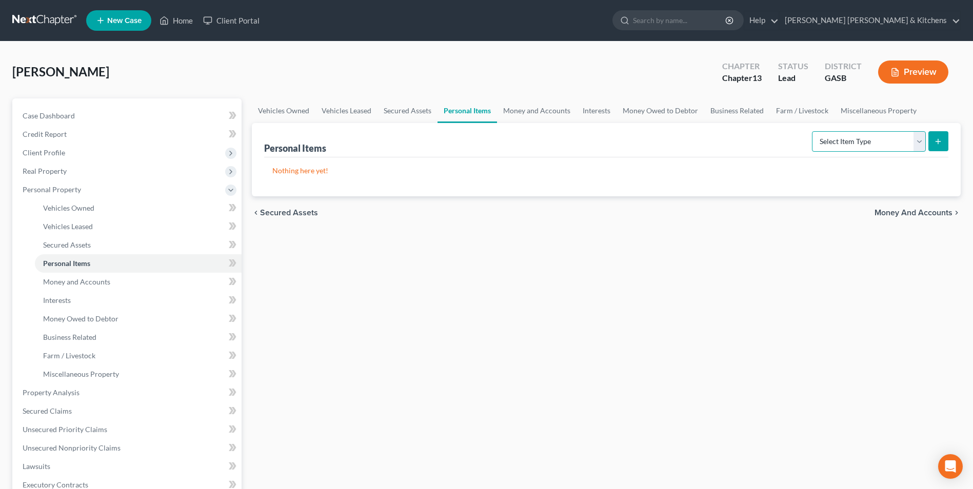
click at [835, 149] on select "Select Item Type Clothing Collectibles Of Value Electronics Firearms Household …" at bounding box center [869, 141] width 114 height 21
click at [813, 131] on select "Select Item Type Clothing Collectibles Of Value Electronics Firearms Household …" at bounding box center [869, 141] width 114 height 21
click at [940, 142] on line "submit" at bounding box center [938, 142] width 5 height 0
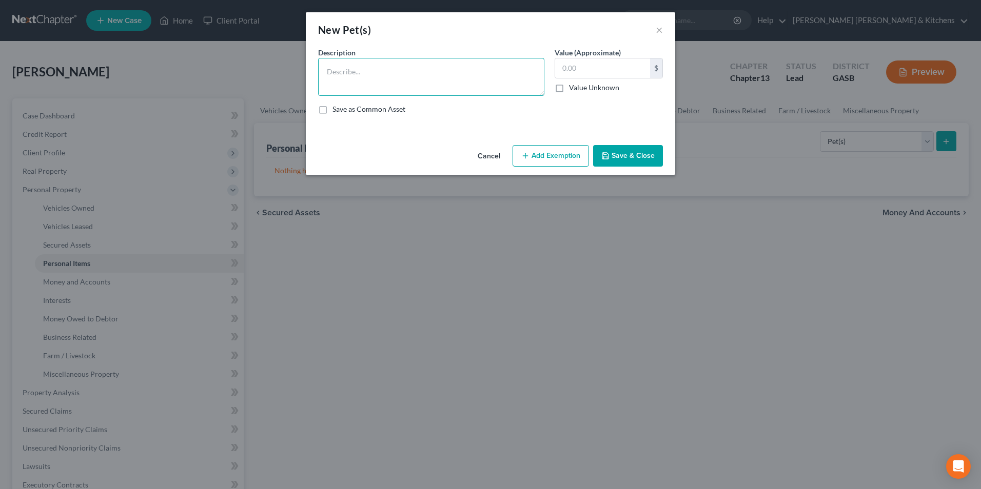
click at [383, 88] on textarea at bounding box center [431, 77] width 226 height 38
click at [558, 158] on button "Add Exemption" at bounding box center [551, 156] width 76 height 22
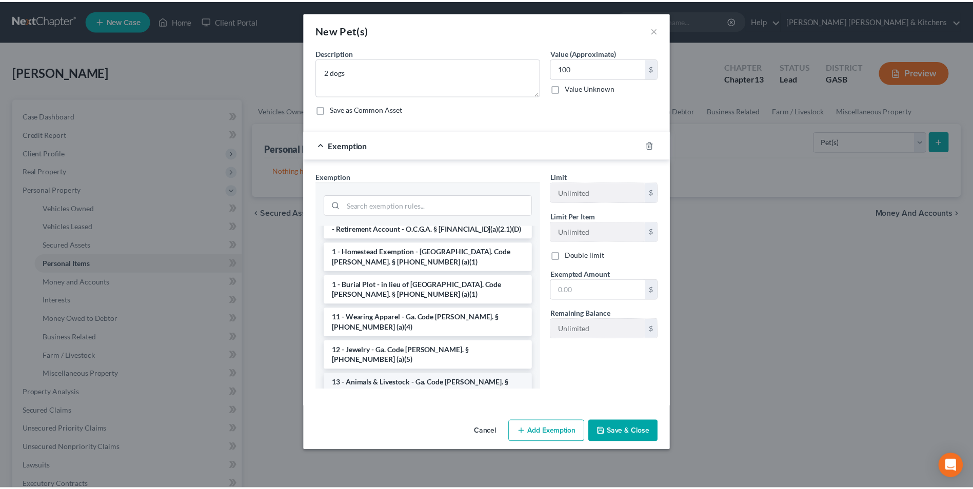
scroll to position [51, 0]
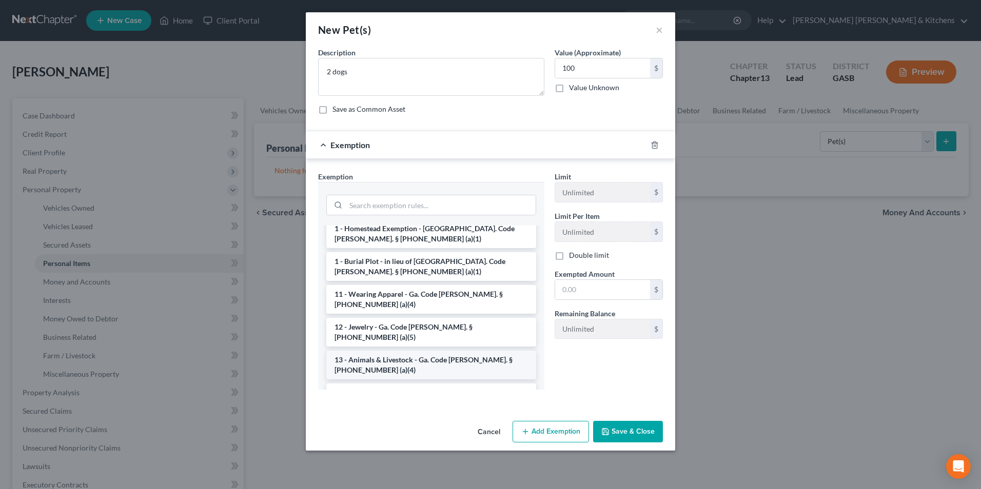
click at [434, 351] on li "13 - Animals & Livestock - Ga. Code [PERSON_NAME]. § [PHONE_NUMBER] (a)(4)" at bounding box center [431, 365] width 210 height 29
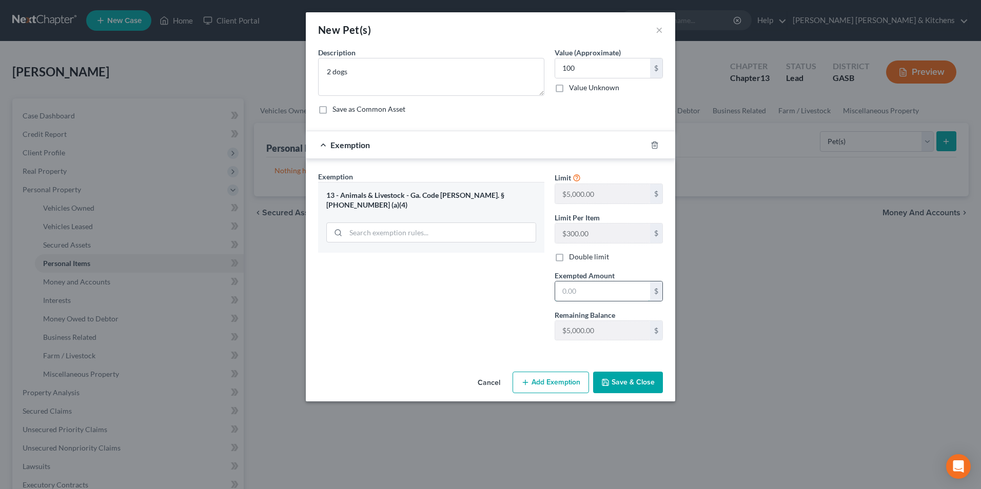
click at [592, 294] on input "text" at bounding box center [602, 291] width 95 height 19
click at [644, 377] on button "Save & Close" at bounding box center [628, 383] width 70 height 22
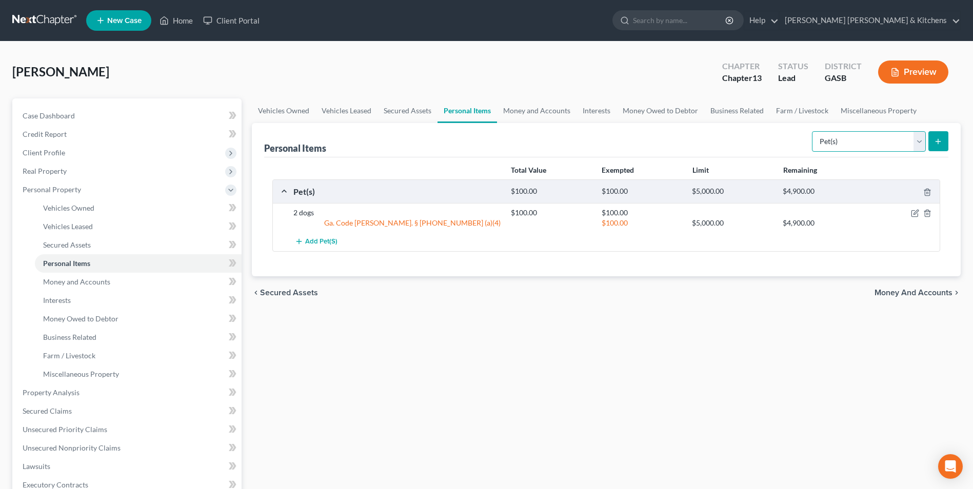
drag, startPoint x: 841, startPoint y: 138, endPoint x: 841, endPoint y: 145, distance: 7.2
click at [841, 138] on select "Select Item Type Clothing Collectibles Of Value Electronics Firearms Household …" at bounding box center [869, 141] width 114 height 21
click at [813, 131] on select "Select Item Type Clothing Collectibles Of Value Electronics Firearms Household …" at bounding box center [869, 141] width 114 height 21
click at [938, 143] on line "submit" at bounding box center [938, 141] width 0 height 5
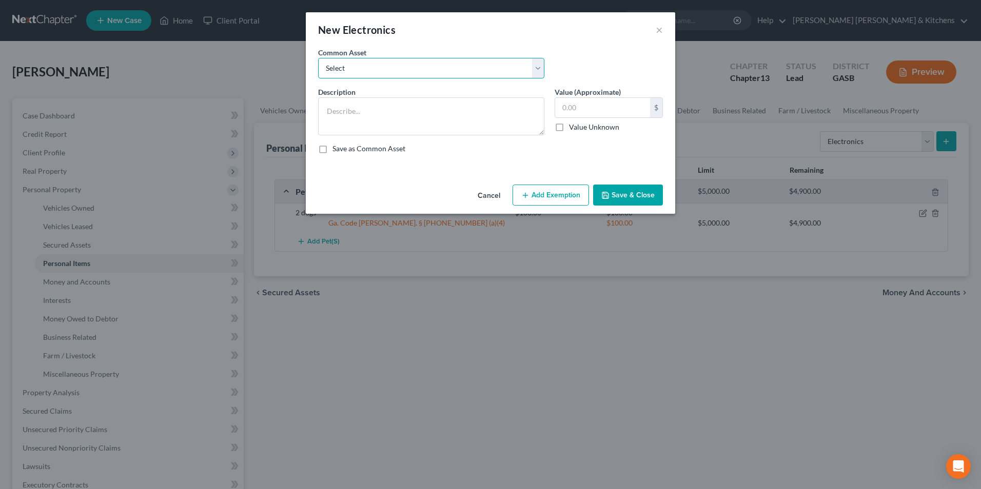
drag, startPoint x: 362, startPoint y: 68, endPoint x: 352, endPoint y: 79, distance: 14.2
click at [362, 68] on select "Select misc electronics located at residence 1/2 interest w/spouse - misc elect…" at bounding box center [431, 68] width 226 height 21
click at [318, 58] on select "Select misc electronics located at residence 1/2 interest w/spouse - misc elect…" at bounding box center [431, 68] width 226 height 21
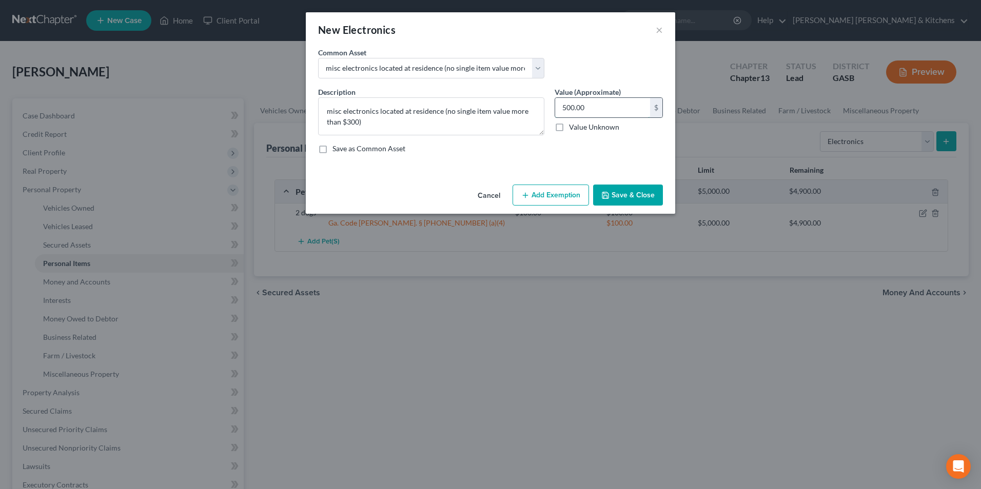
click at [596, 106] on input "500.00" at bounding box center [602, 107] width 95 height 19
click at [576, 199] on button "Add Exemption" at bounding box center [551, 196] width 76 height 22
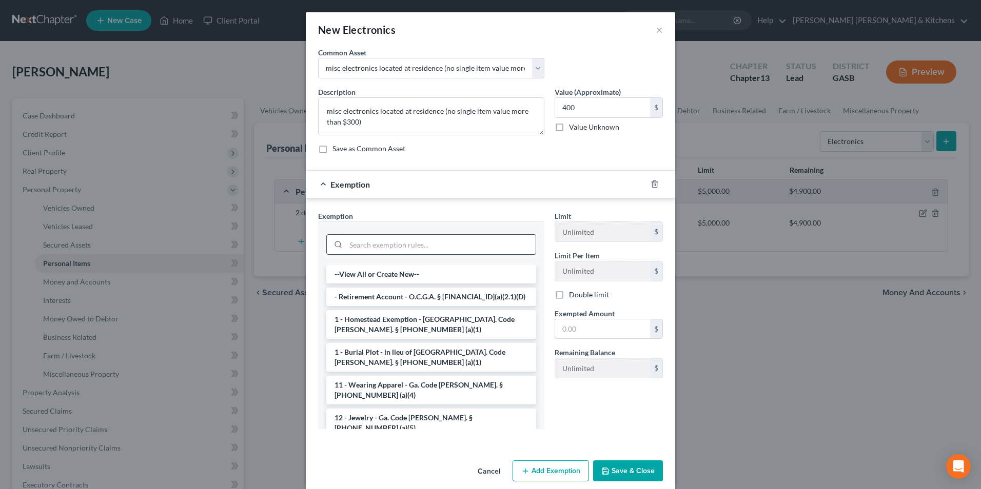
click at [387, 242] on input "search" at bounding box center [441, 244] width 190 height 19
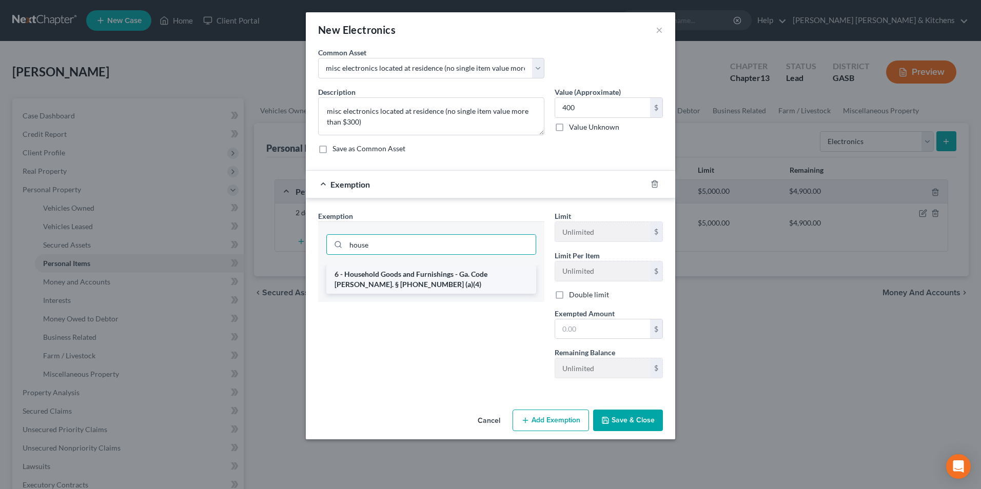
click at [395, 276] on li "6 - Household Goods and Furnishings - Ga. Code [PERSON_NAME]. § [PHONE_NUMBER] …" at bounding box center [431, 279] width 210 height 29
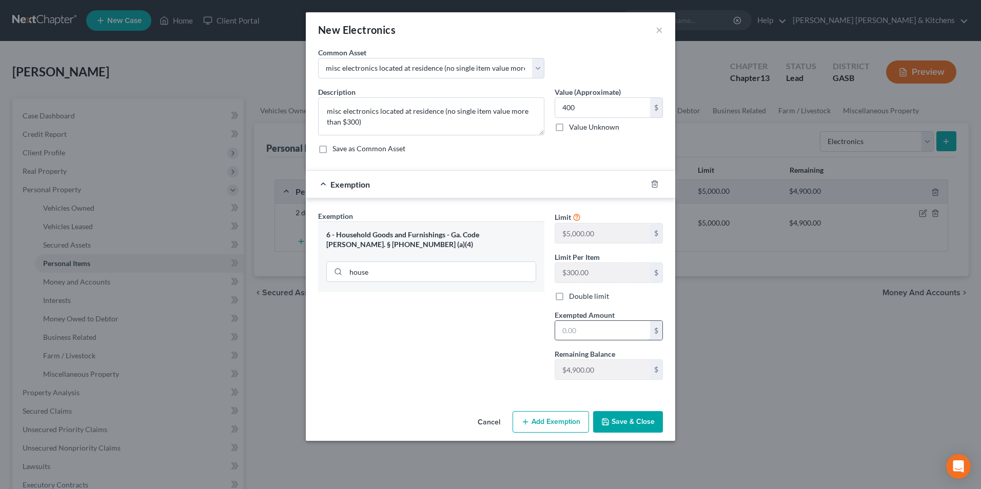
click at [588, 333] on input "text" at bounding box center [602, 330] width 95 height 19
click at [632, 424] on button "Save & Close" at bounding box center [628, 422] width 70 height 22
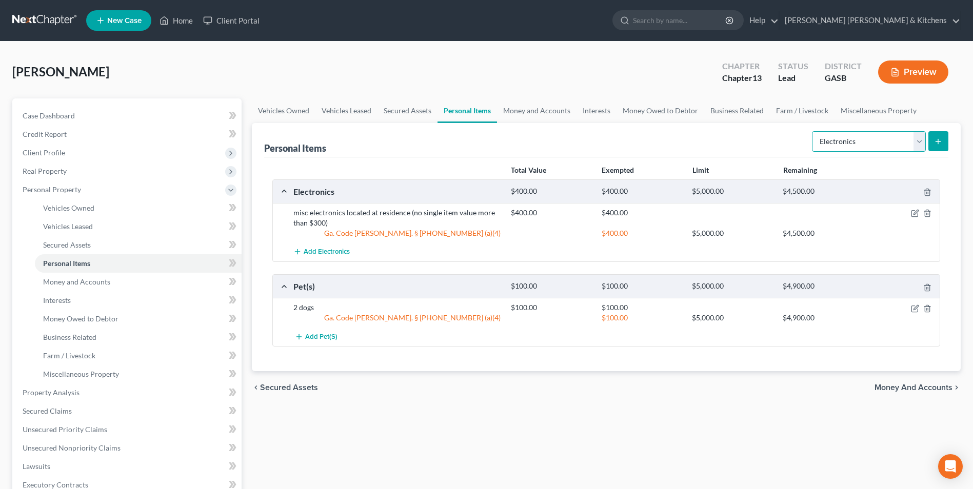
drag, startPoint x: 869, startPoint y: 140, endPoint x: 869, endPoint y: 145, distance: 5.6
click at [869, 140] on select "Select Item Type Clothing Collectibles Of Value Electronics Firearms Household …" at bounding box center [869, 141] width 114 height 21
click at [813, 131] on select "Select Item Type Clothing Collectibles Of Value Electronics Firearms Household …" at bounding box center [869, 141] width 114 height 21
click at [936, 142] on icon "submit" at bounding box center [938, 141] width 8 height 8
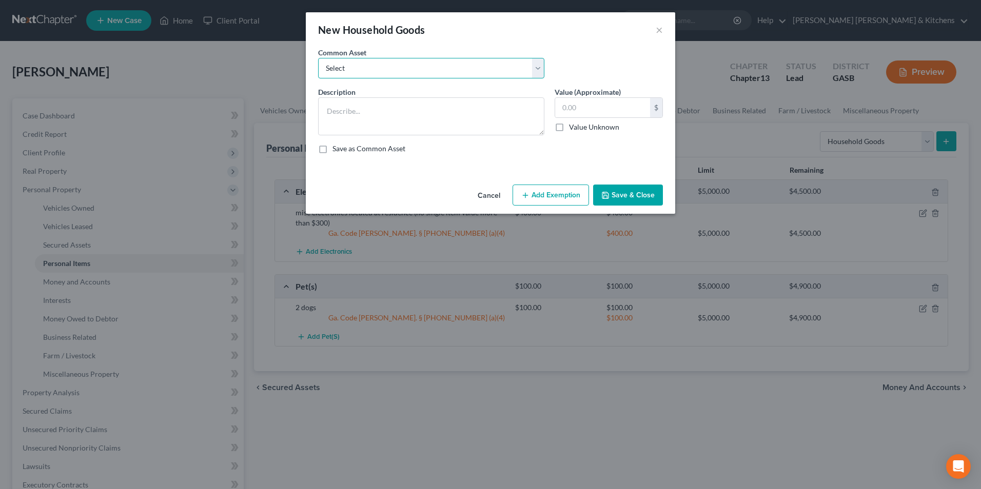
click at [351, 72] on select "Select misc furnishings & appliances at residence misc furnishings & appliances…" at bounding box center [431, 68] width 226 height 21
click at [318, 58] on select "Select misc furnishings & appliances at residence misc furnishings & appliances…" at bounding box center [431, 68] width 226 height 21
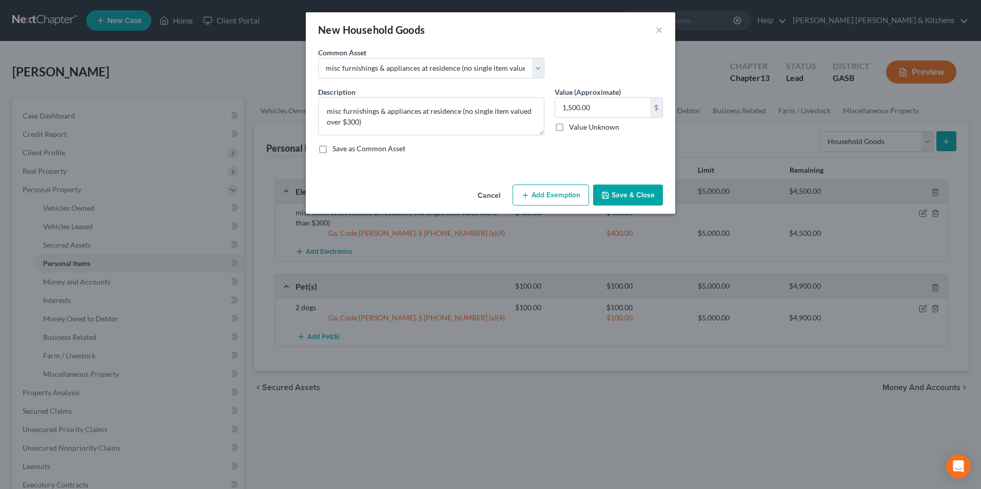
click at [575, 201] on button "Add Exemption" at bounding box center [551, 196] width 76 height 22
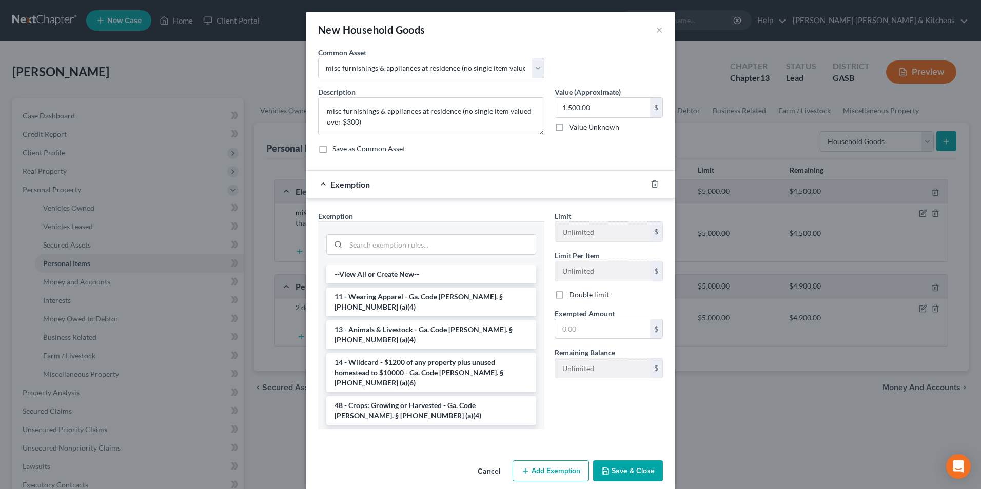
click at [410, 429] on li "6 - Household Goods and Furnishings - Ga. Code [PERSON_NAME]. § [PHONE_NUMBER] …" at bounding box center [431, 443] width 210 height 29
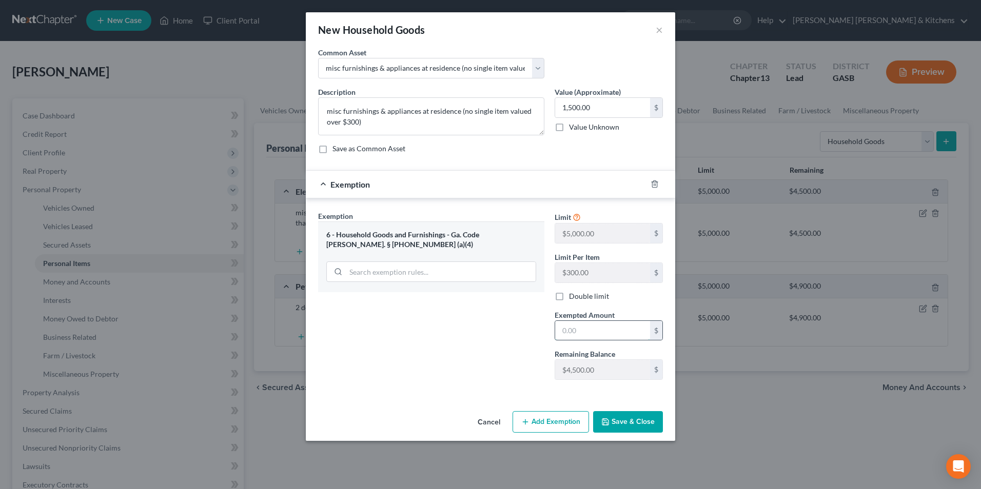
click at [577, 331] on input "text" at bounding box center [602, 330] width 95 height 19
click at [640, 422] on button "Save & Close" at bounding box center [628, 422] width 70 height 22
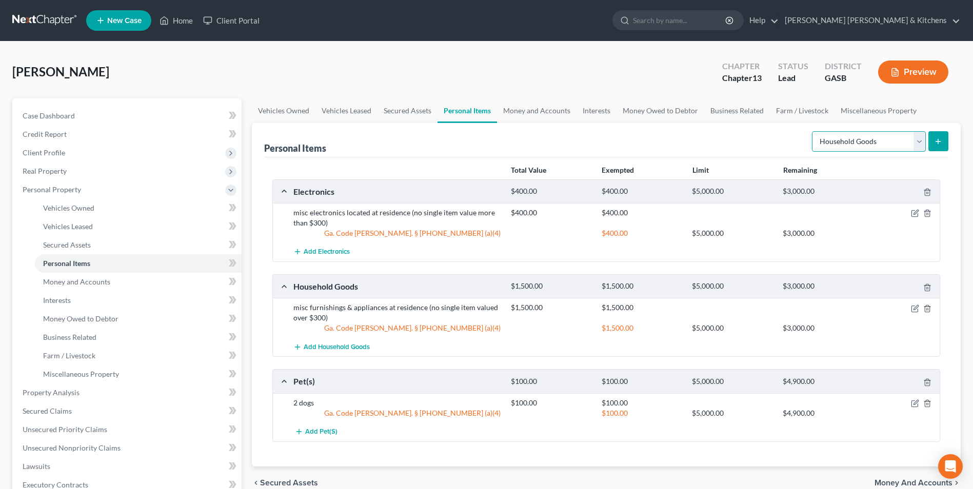
click at [815, 145] on select "Select Item Type Clothing Collectibles Of Value Electronics Firearms Household …" at bounding box center [869, 141] width 114 height 21
click at [813, 131] on select "Select Item Type Clothing Collectibles Of Value Electronics Firearms Household …" at bounding box center [869, 141] width 114 height 21
click at [941, 137] on icon "submit" at bounding box center [938, 141] width 8 height 8
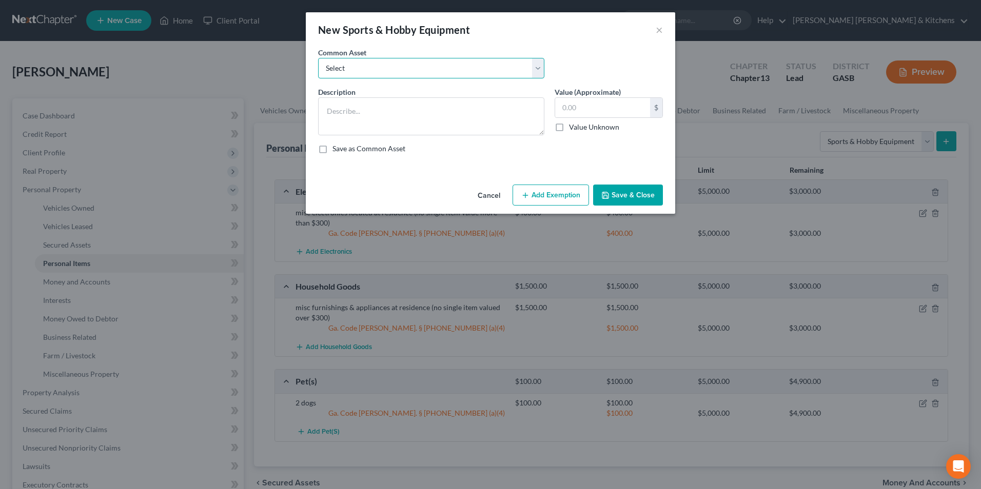
click at [332, 66] on select "Select misc items located at residence" at bounding box center [431, 68] width 226 height 21
click at [318, 58] on select "Select misc items located at residence" at bounding box center [431, 68] width 226 height 21
click at [336, 75] on select "Select misc items located at residence" at bounding box center [431, 68] width 226 height 21
click at [318, 58] on select "Select misc items located at residence" at bounding box center [431, 68] width 226 height 21
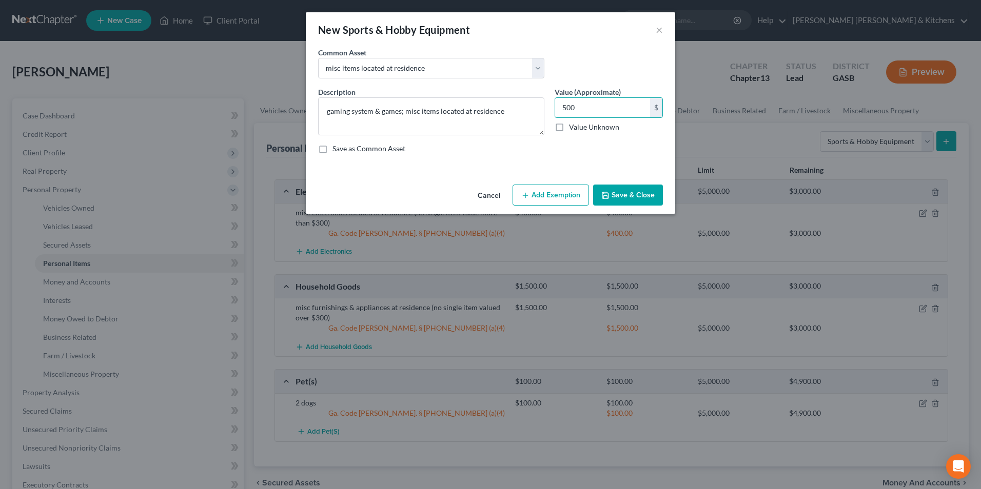
click at [544, 196] on button "Add Exemption" at bounding box center [551, 196] width 76 height 22
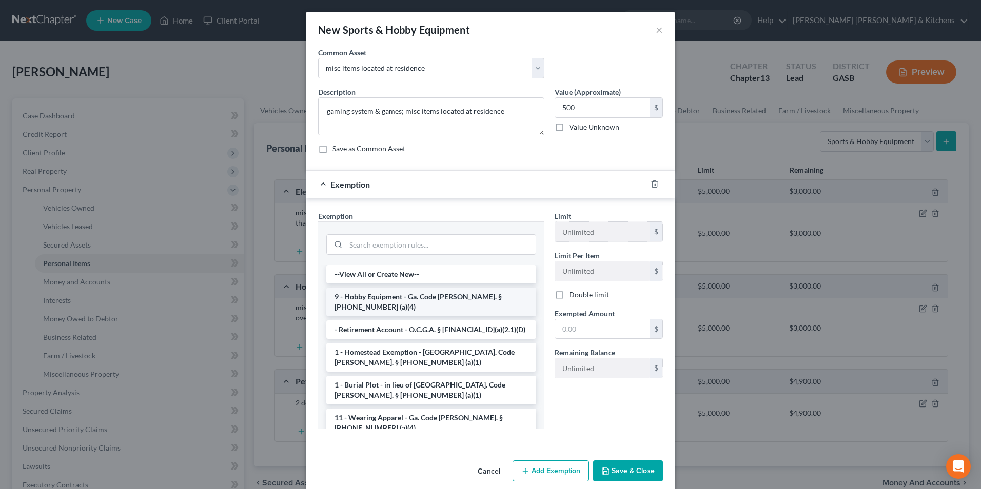
click at [421, 302] on li "9 - Hobby Equipment - Ga. Code [PERSON_NAME]. § [PHONE_NUMBER] (a)(4)" at bounding box center [431, 302] width 210 height 29
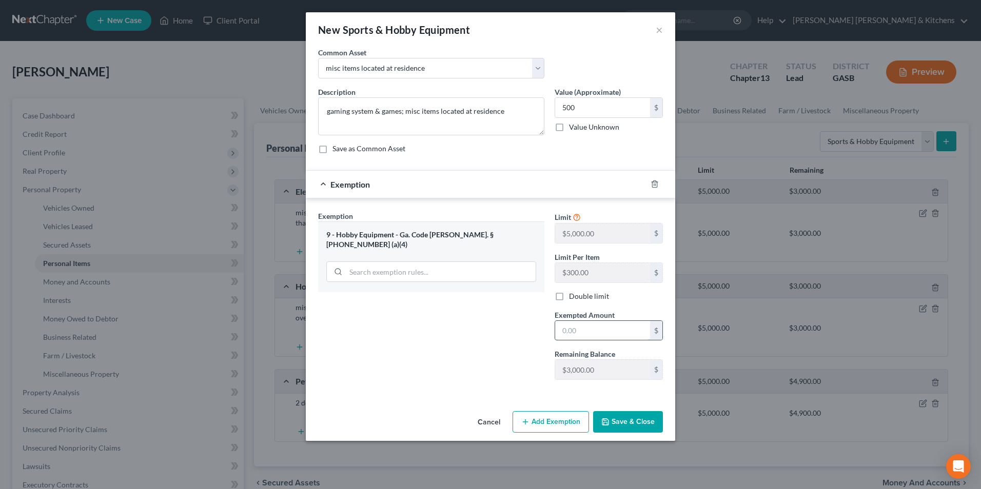
click at [590, 335] on input "text" at bounding box center [602, 330] width 95 height 19
click at [651, 423] on button "Save & Close" at bounding box center [628, 422] width 70 height 22
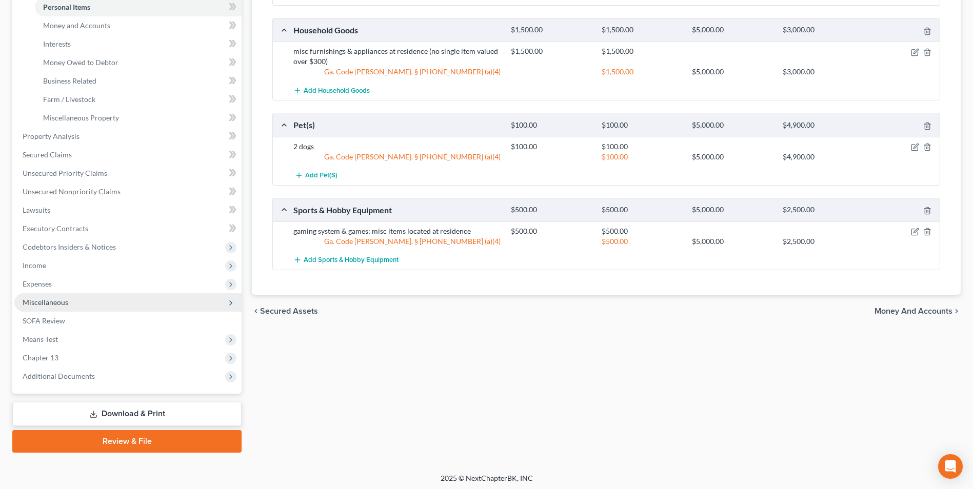
click at [54, 309] on span "Miscellaneous" at bounding box center [127, 302] width 227 height 18
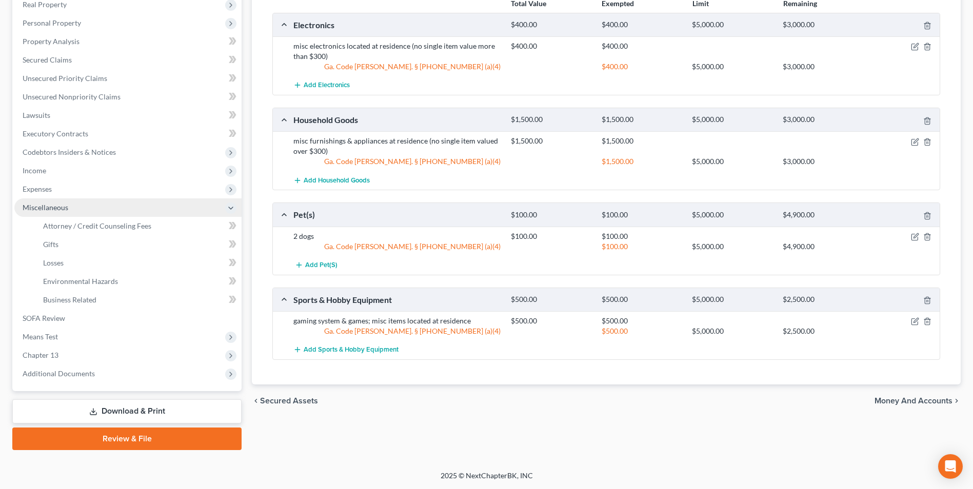
scroll to position [167, 0]
click at [73, 226] on span "Attorney / Credit Counseling Fees" at bounding box center [97, 226] width 108 height 9
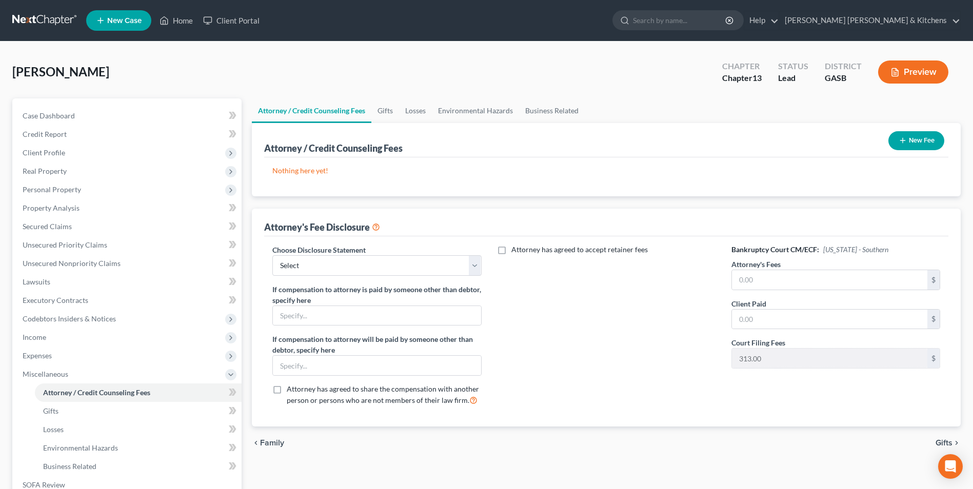
click at [914, 141] on button "New Fee" at bounding box center [917, 140] width 56 height 19
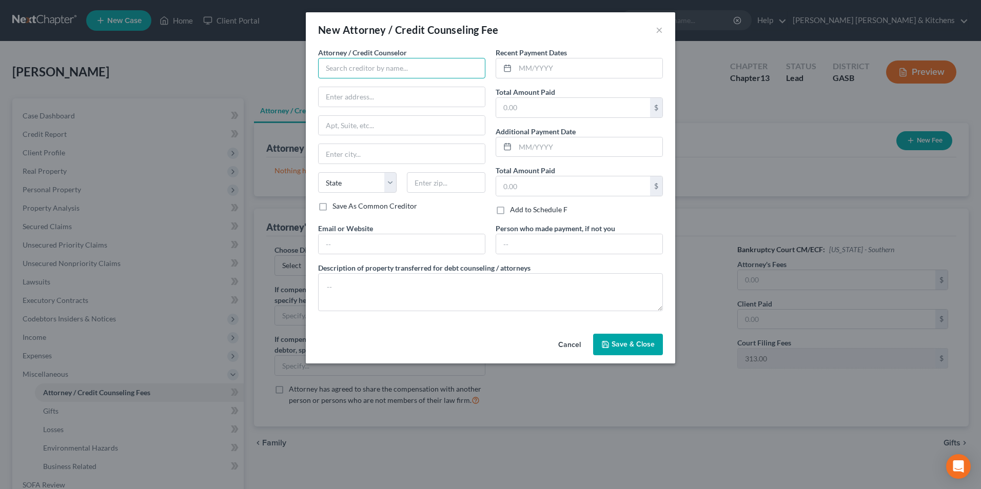
click at [391, 66] on input "text" at bounding box center [401, 68] width 167 height 21
click at [528, 113] on input "text" at bounding box center [573, 107] width 154 height 19
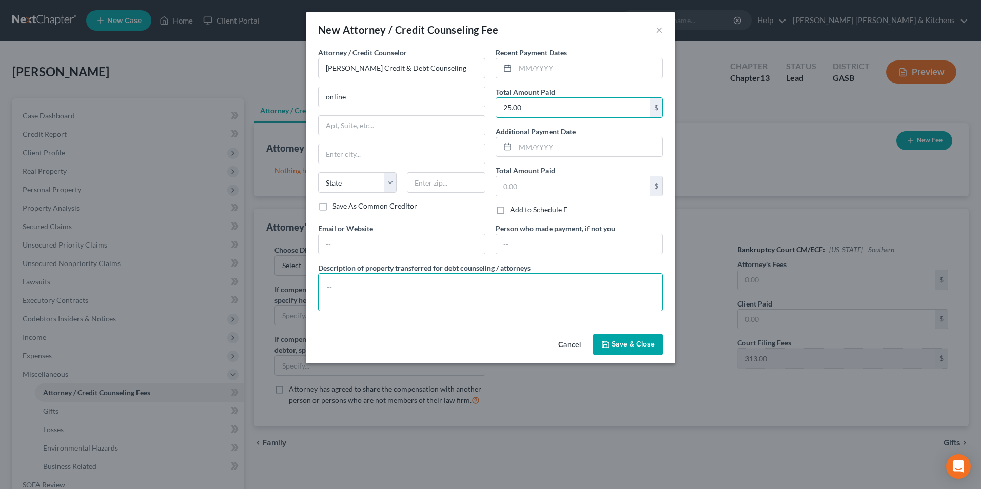
click at [412, 303] on textarea at bounding box center [490, 292] width 345 height 38
drag, startPoint x: 614, startPoint y: 343, endPoint x: 582, endPoint y: 342, distance: 31.8
click at [615, 344] on span "Save & Close" at bounding box center [633, 344] width 43 height 9
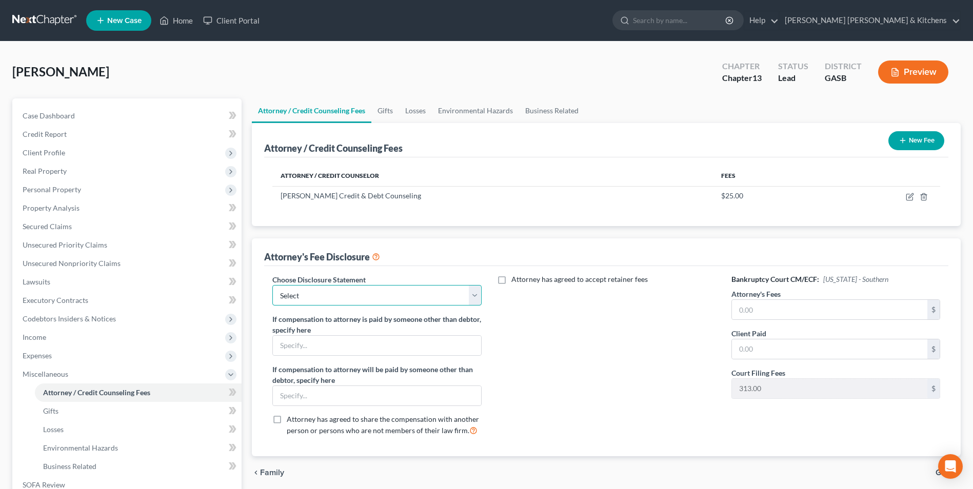
drag, startPoint x: 306, startPoint y: 292, endPoint x: 308, endPoint y: 304, distance: 11.9
click at [307, 293] on select "Select Disclosure of Compensation of Attorney For Debtors" at bounding box center [376, 295] width 209 height 21
click at [272, 285] on select "Select Disclosure of Compensation of Attorney For Debtors" at bounding box center [376, 295] width 209 height 21
click at [769, 302] on input "text" at bounding box center [829, 309] width 195 height 19
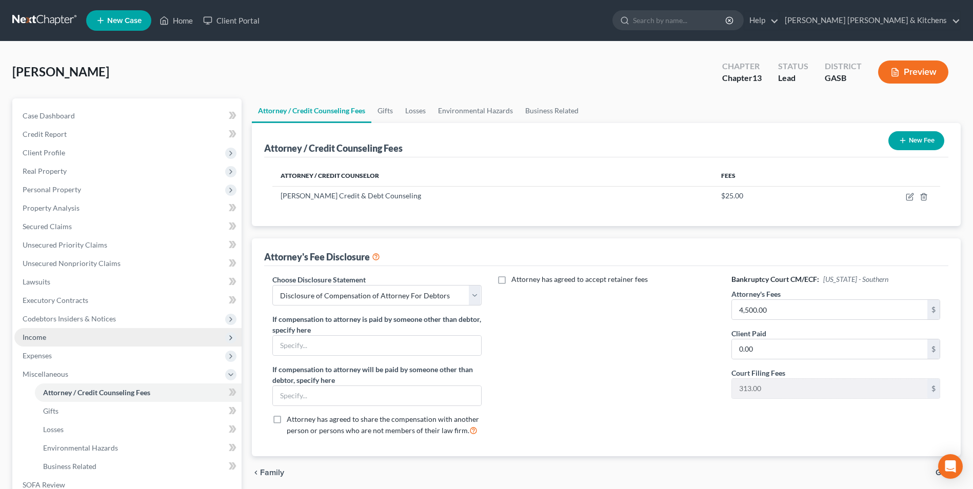
click at [54, 338] on span "Income" at bounding box center [127, 337] width 227 height 18
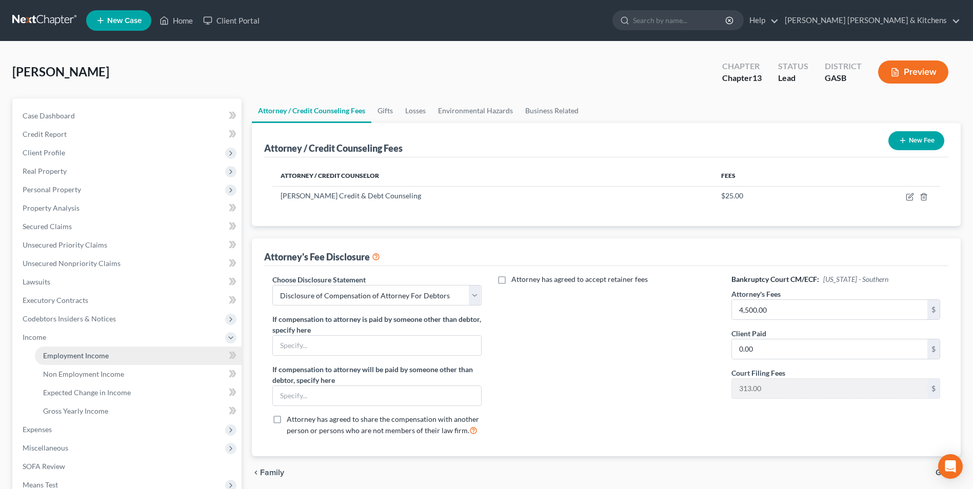
click at [81, 350] on link "Employment Income" at bounding box center [138, 356] width 207 height 18
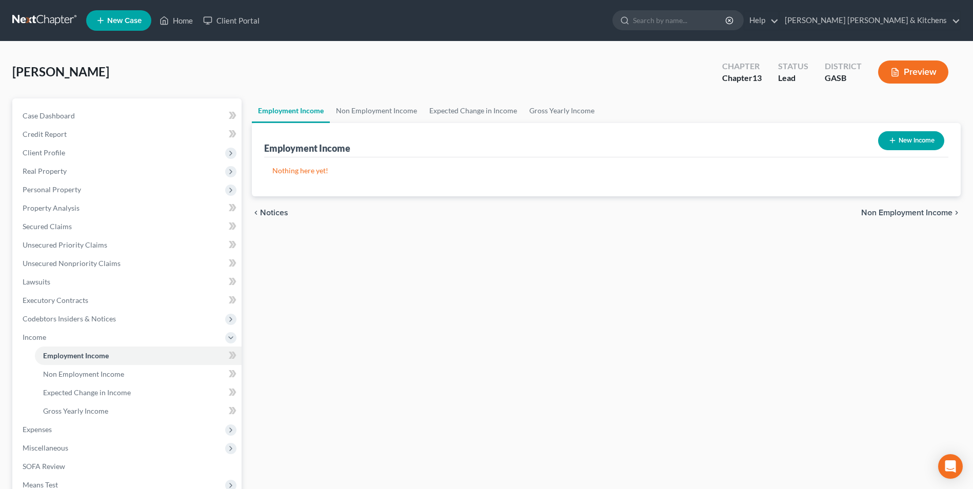
click at [928, 140] on button "New Income" at bounding box center [911, 140] width 66 height 19
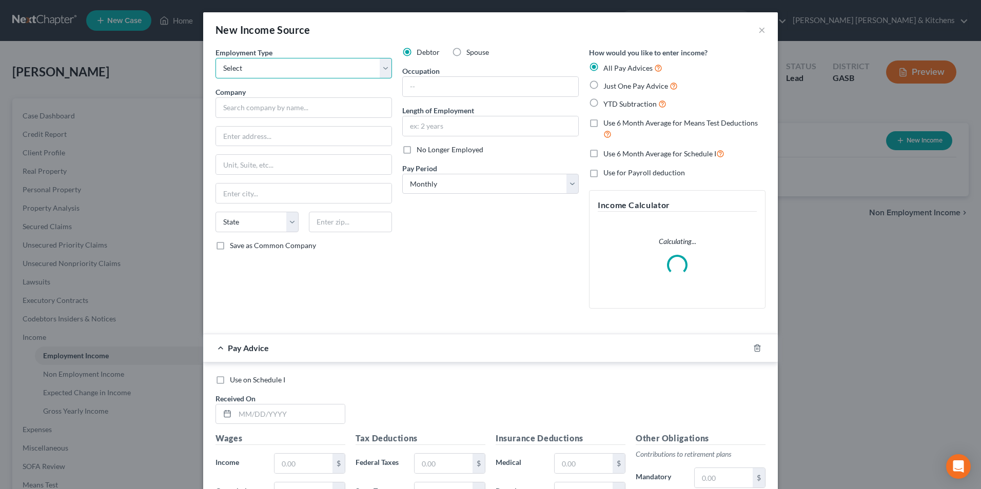
click at [294, 72] on select "Select Full or [DEMOGRAPHIC_DATA] Employment Self Employment" at bounding box center [303, 68] width 176 height 21
click at [215, 58] on select "Select Full or [DEMOGRAPHIC_DATA] Employment Self Employment" at bounding box center [303, 68] width 176 height 21
click at [276, 104] on input "text" at bounding box center [303, 107] width 176 height 21
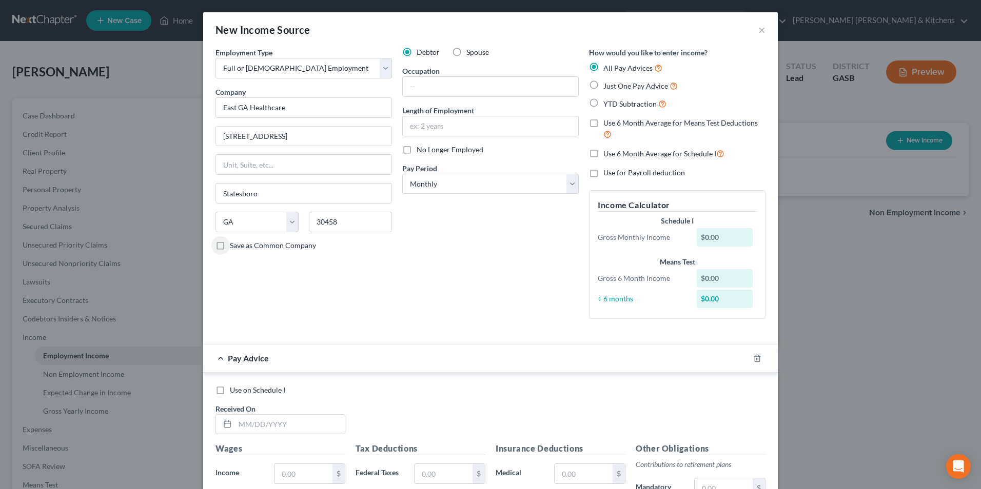
click at [406, 97] on div "Debtor Spouse Occupation Length of Employment No Longer Employed Pay Period * S…" at bounding box center [490, 187] width 187 height 280
click at [407, 92] on input "text" at bounding box center [490, 86] width 175 height 19
drag, startPoint x: 591, startPoint y: 105, endPoint x: 555, endPoint y: 237, distance: 136.8
click at [603, 105] on label "YTD Subtraction" at bounding box center [634, 104] width 63 height 12
click at [607, 105] on input "YTD Subtraction" at bounding box center [610, 101] width 7 height 7
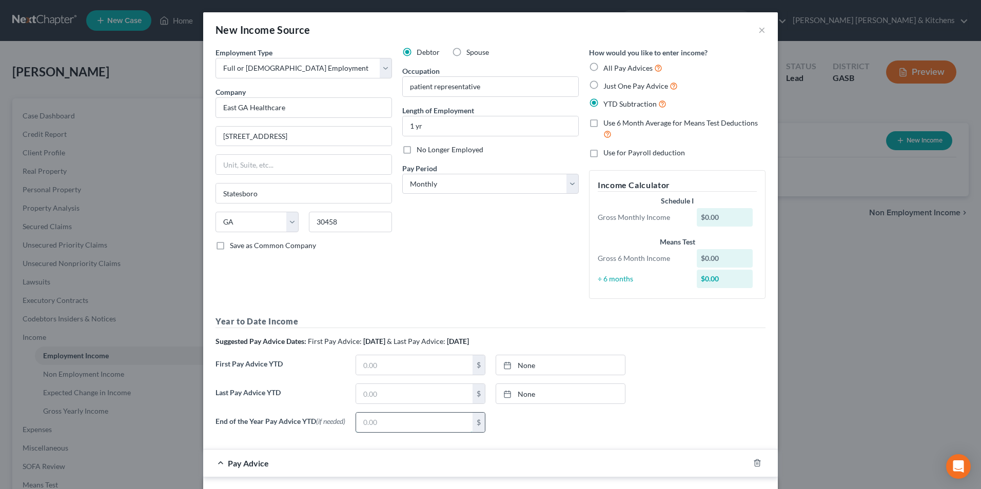
click at [393, 431] on input "text" at bounding box center [414, 422] width 116 height 19
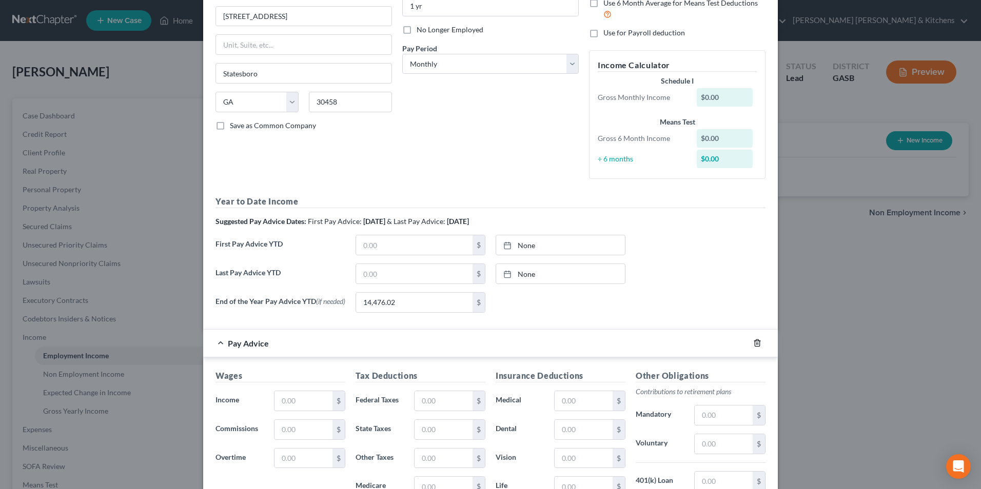
scroll to position [257, 0]
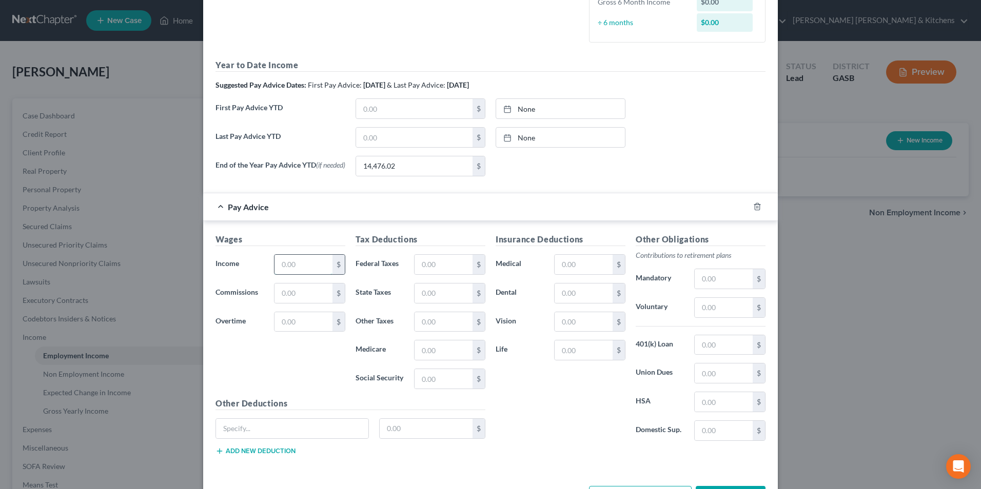
click at [291, 266] on input "text" at bounding box center [303, 264] width 58 height 19
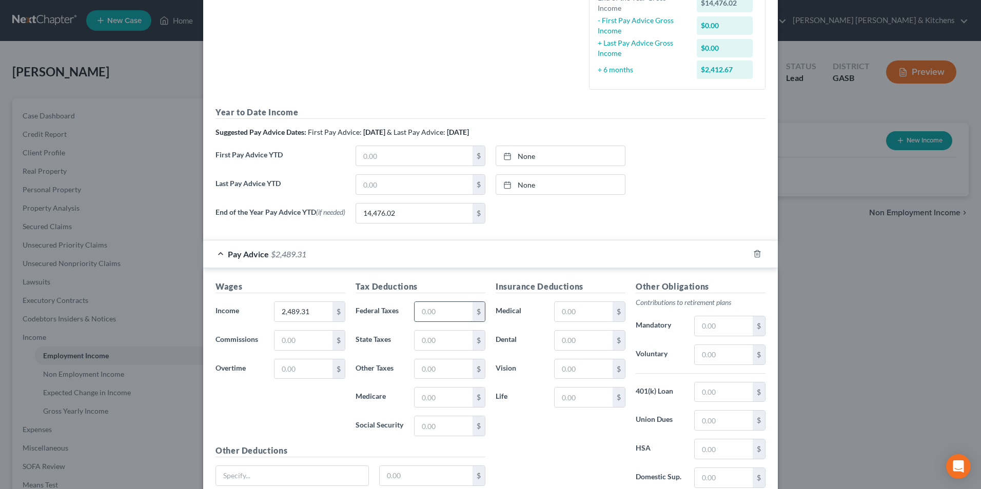
click at [429, 306] on input "text" at bounding box center [444, 311] width 58 height 19
click at [592, 311] on input "text" at bounding box center [584, 311] width 58 height 19
click at [700, 356] on input "text" at bounding box center [724, 354] width 58 height 19
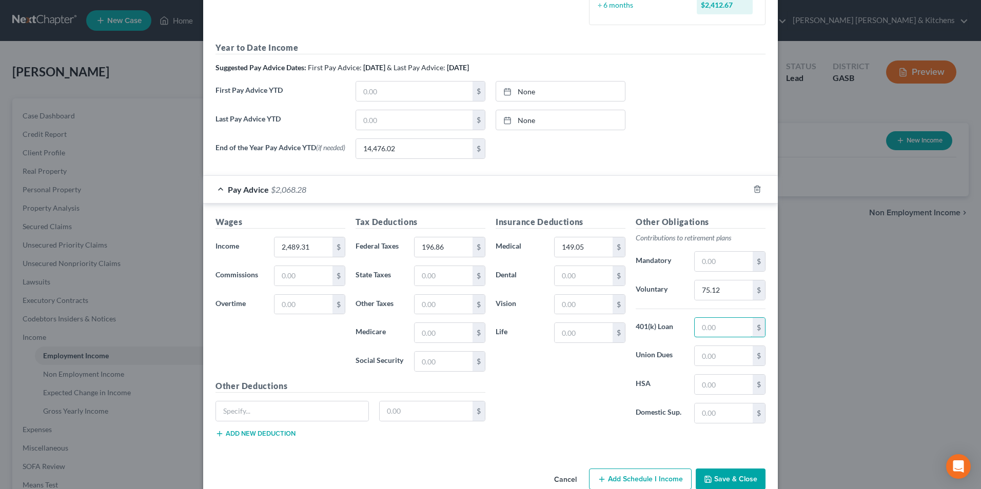
scroll to position [345, 0]
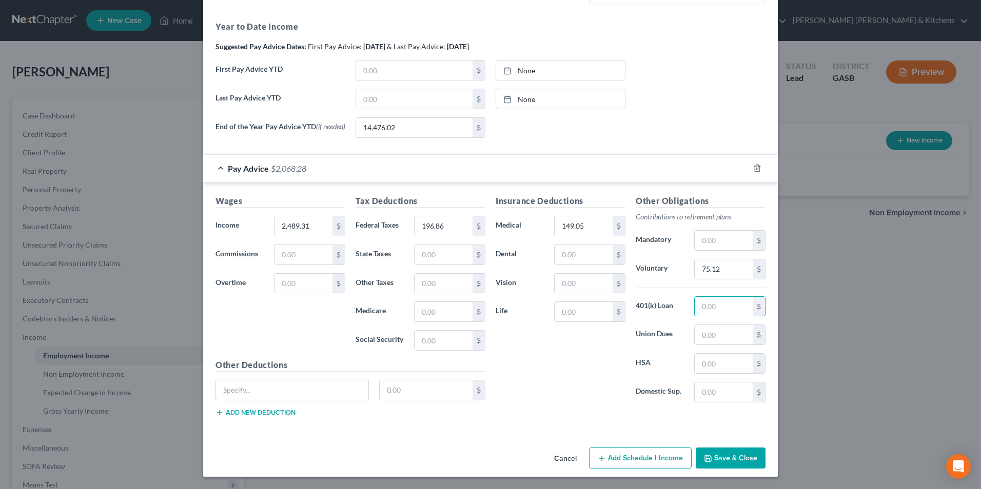
drag, startPoint x: 744, startPoint y: 456, endPoint x: 733, endPoint y: 461, distance: 12.9
click at [743, 456] on button "Save & Close" at bounding box center [731, 459] width 70 height 22
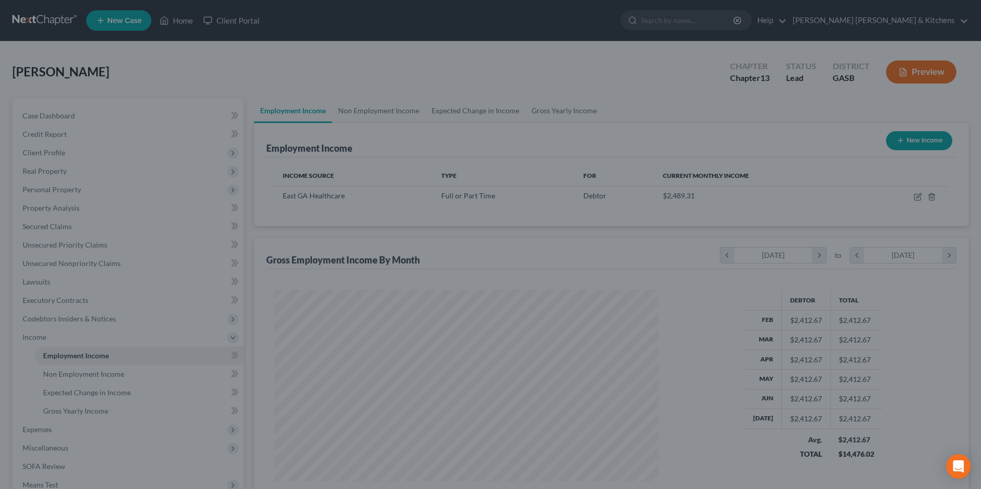
scroll to position [190, 401]
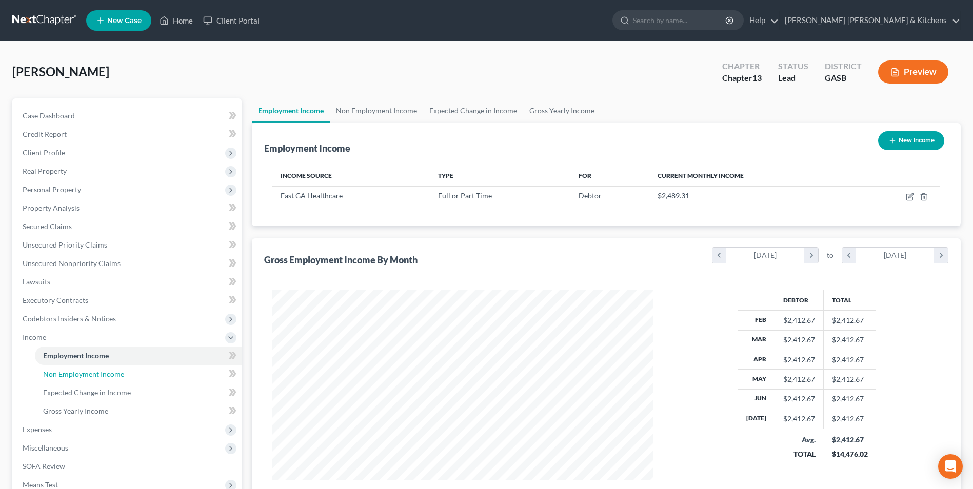
drag, startPoint x: 85, startPoint y: 371, endPoint x: 228, endPoint y: 351, distance: 144.6
click at [85, 371] on span "Non Employment Income" at bounding box center [83, 374] width 81 height 9
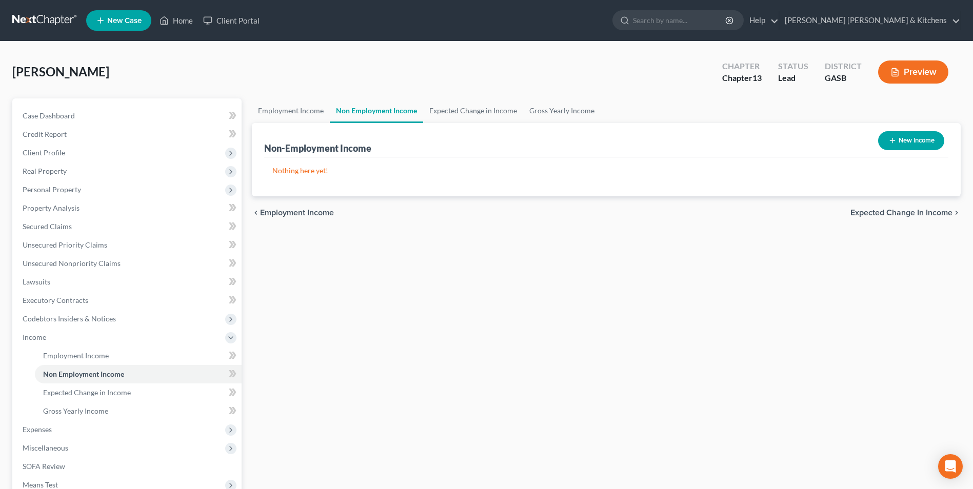
click at [900, 142] on button "New Income" at bounding box center [911, 140] width 66 height 19
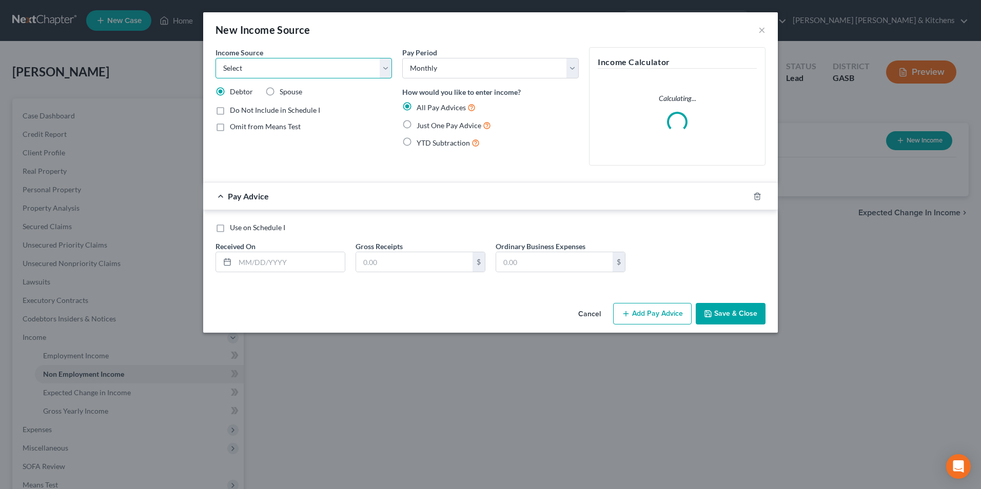
click at [254, 69] on select "Select Unemployment Disability (from employer) Pension Retirement Social Securi…" at bounding box center [303, 68] width 176 height 21
click at [215, 58] on select "Select Unemployment Disability (from employer) Pension Retirement Social Securi…" at bounding box center [303, 68] width 176 height 21
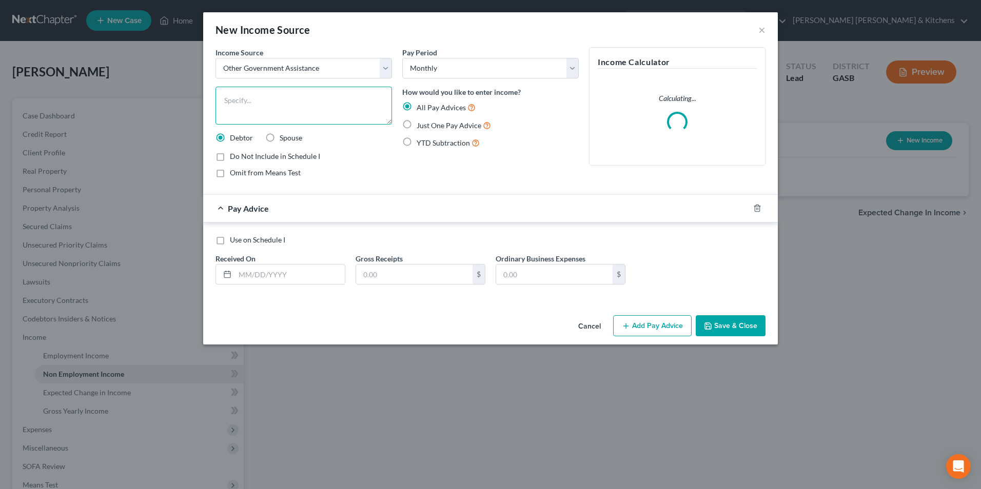
click at [247, 100] on textarea at bounding box center [303, 106] width 176 height 38
click at [417, 125] on label "Just One Pay Advice" at bounding box center [454, 126] width 74 height 12
click at [421, 125] on input "Just One Pay Advice" at bounding box center [424, 123] width 7 height 7
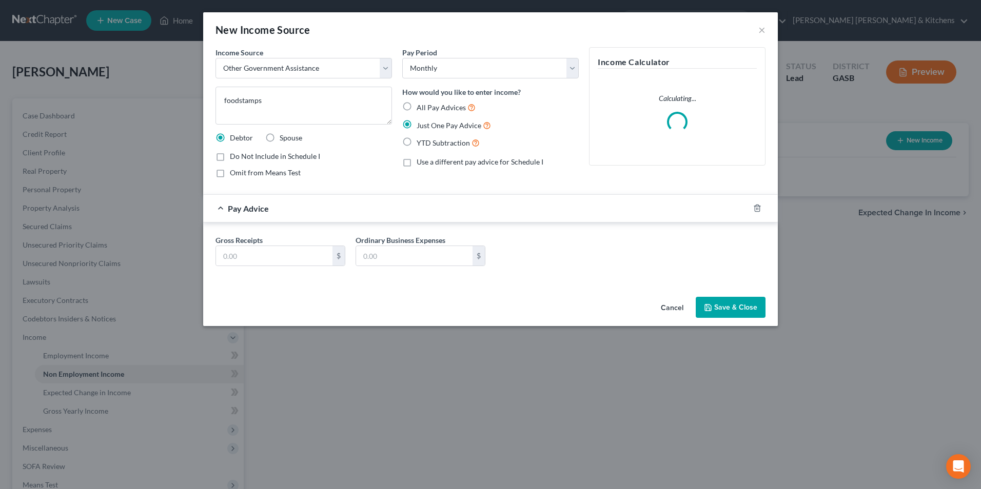
click at [230, 174] on label "Omit from Means Test" at bounding box center [265, 173] width 71 height 10
click at [234, 174] on input "Omit from Means Test" at bounding box center [237, 171] width 7 height 7
click at [249, 254] on input "text" at bounding box center [274, 255] width 116 height 19
click at [751, 297] on button "Save & Close" at bounding box center [731, 308] width 70 height 22
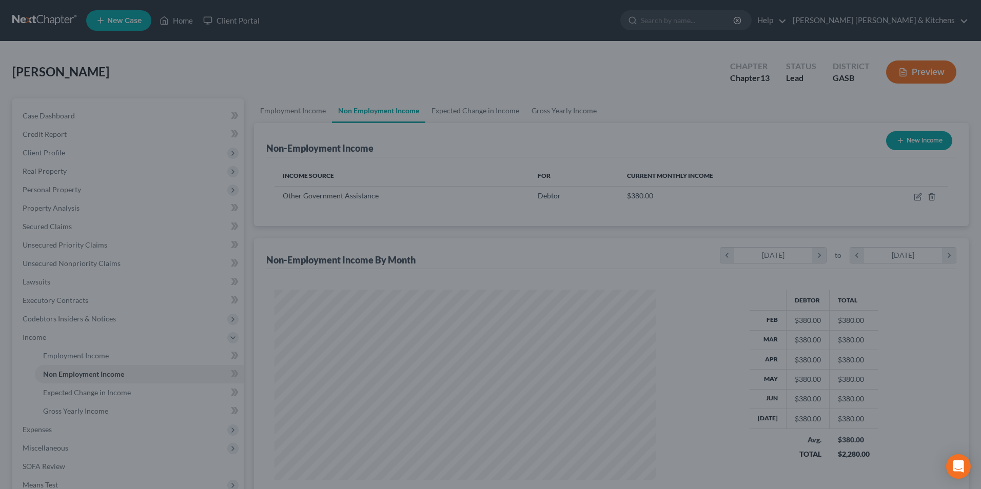
scroll to position [512851, 512640]
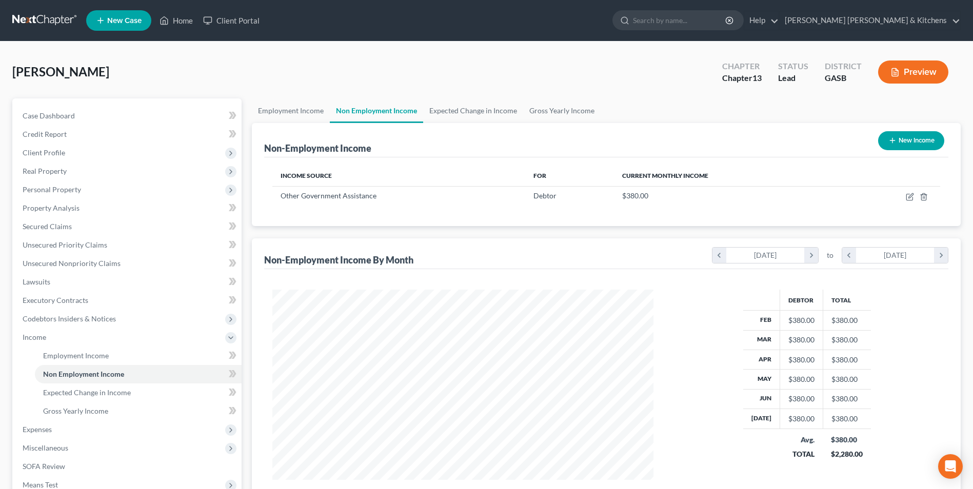
click at [901, 141] on button "New Income" at bounding box center [911, 140] width 66 height 19
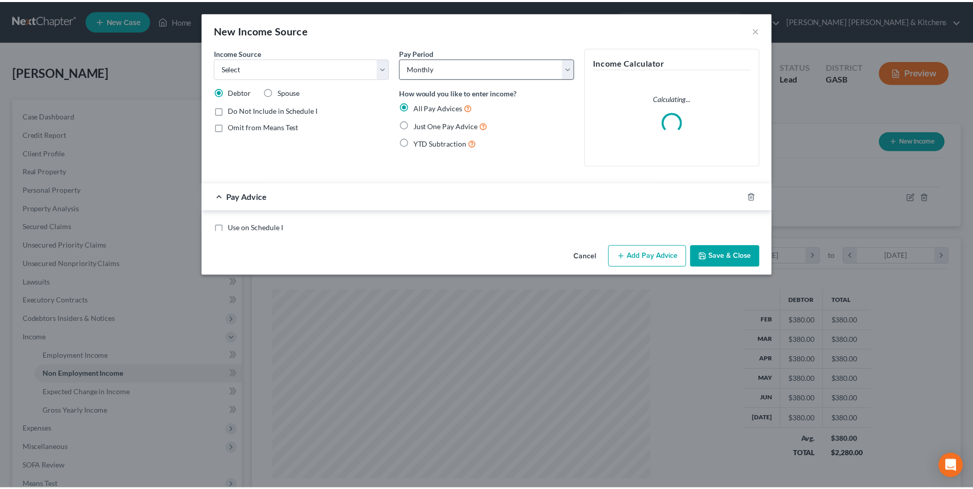
scroll to position [192, 405]
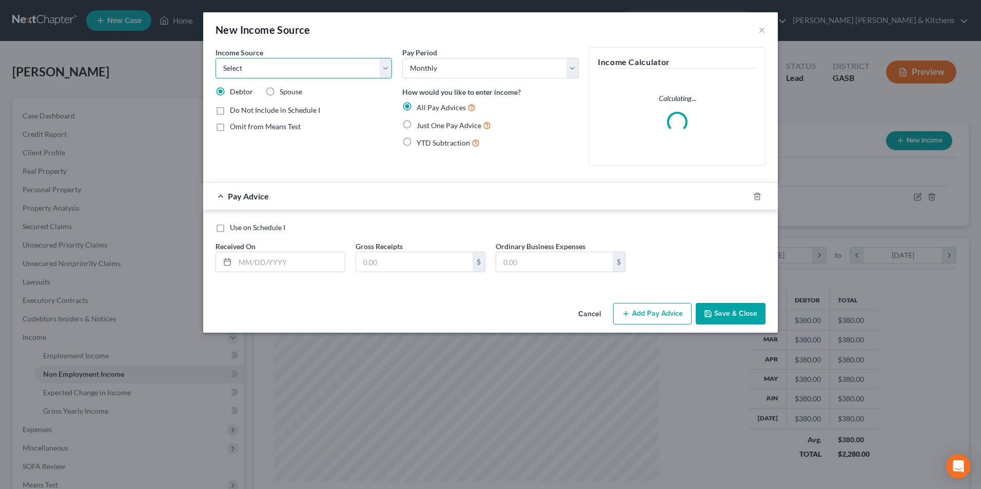
click at [309, 64] on select "Select Unemployment Disability (from employer) Pension Retirement Social Securi…" at bounding box center [303, 68] width 176 height 21
click at [215, 58] on select "Select Unemployment Disability (from employer) Pension Retirement Social Securi…" at bounding box center [303, 68] width 176 height 21
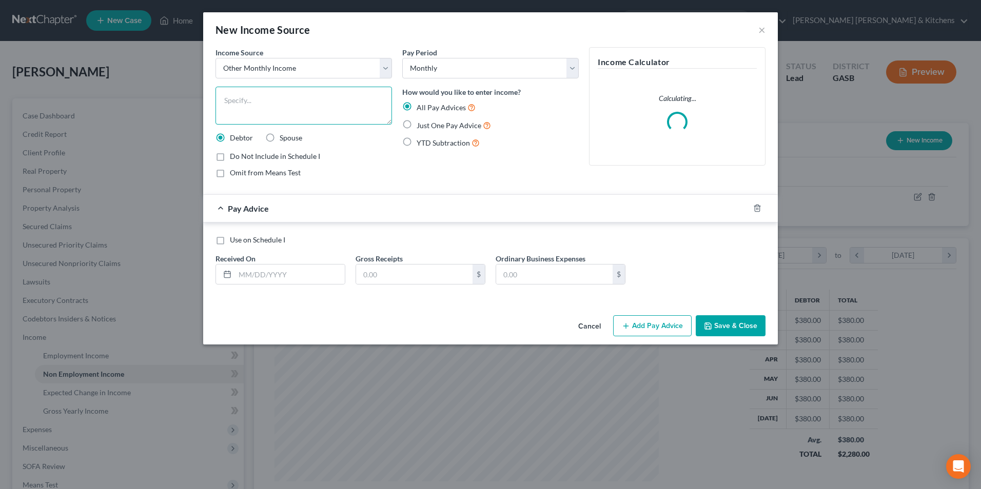
click at [247, 119] on textarea at bounding box center [303, 106] width 176 height 38
drag, startPoint x: 414, startPoint y: 126, endPoint x: 407, endPoint y: 140, distance: 15.4
click at [417, 126] on label "Just One Pay Advice" at bounding box center [454, 126] width 74 height 12
click at [417, 125] on label "Just One Pay Advice" at bounding box center [454, 126] width 74 height 12
click at [421, 125] on input "Just One Pay Advice" at bounding box center [424, 123] width 7 height 7
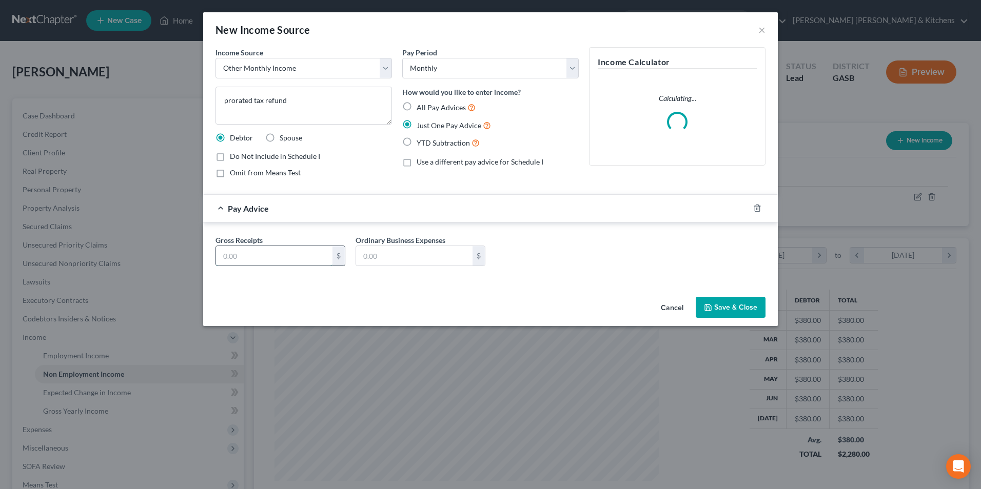
click at [282, 256] on input "text" at bounding box center [274, 255] width 116 height 19
click at [735, 312] on button "Save & Close" at bounding box center [731, 308] width 70 height 22
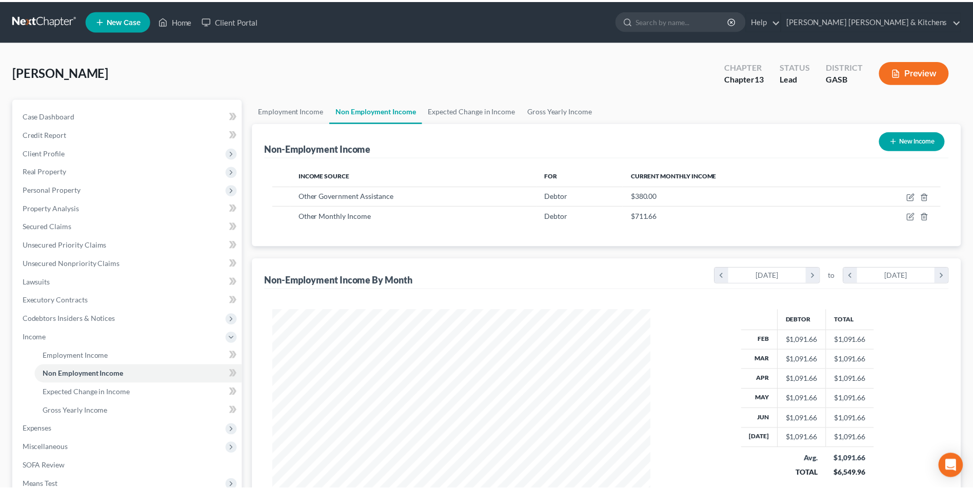
scroll to position [190, 401]
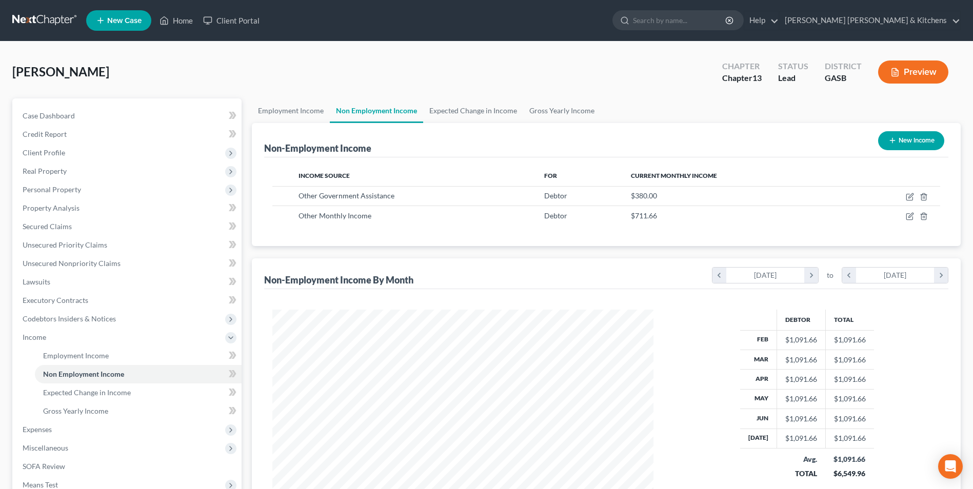
click at [937, 143] on button "New Income" at bounding box center [911, 140] width 66 height 19
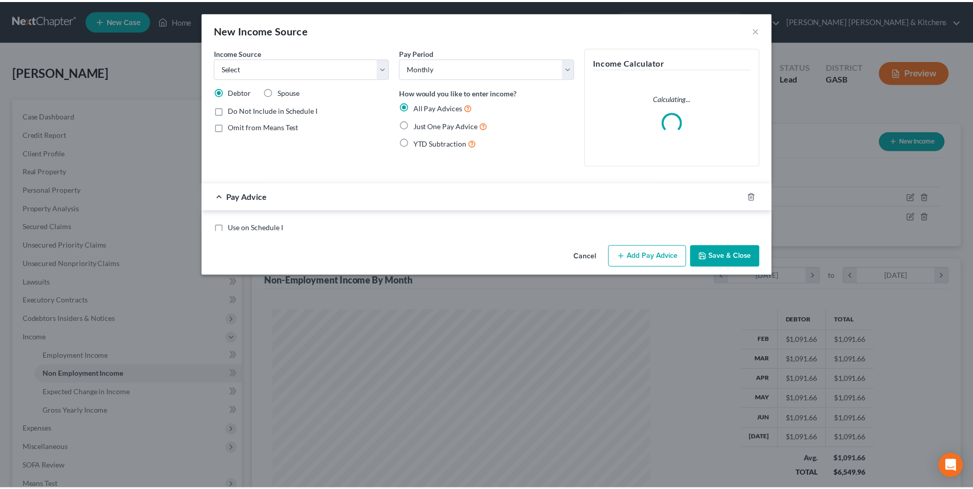
scroll to position [192, 405]
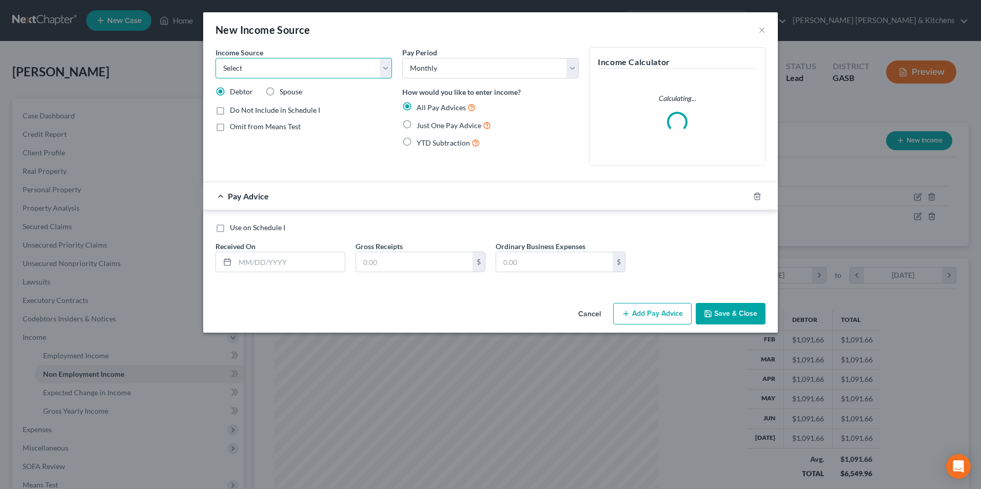
click at [276, 66] on select "Select Unemployment Disability (from employer) Pension Retirement Social Securi…" at bounding box center [303, 68] width 176 height 21
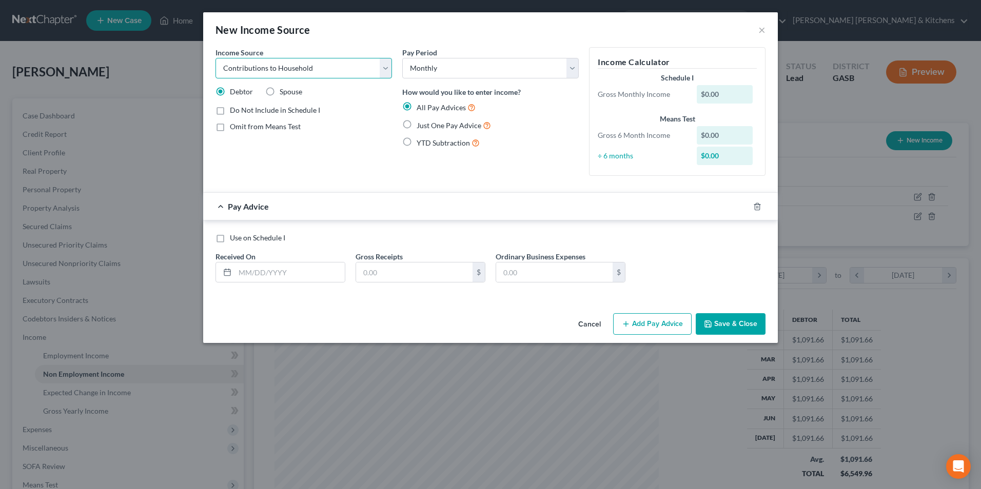
click at [215, 58] on select "Select Unemployment Disability (from employer) Pension Retirement Social Securi…" at bounding box center [303, 68] width 176 height 21
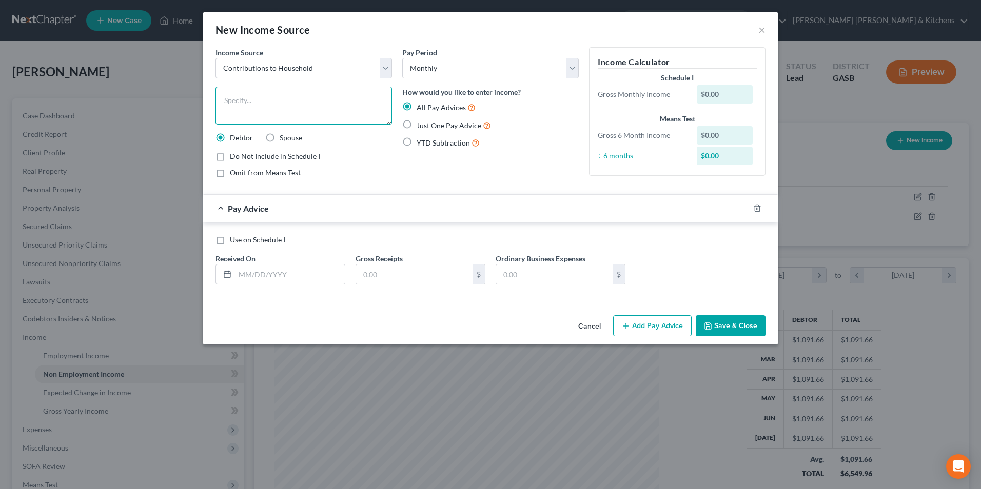
click at [247, 112] on textarea at bounding box center [303, 106] width 176 height 38
click at [417, 128] on label "Just One Pay Advice" at bounding box center [454, 126] width 74 height 12
click at [421, 126] on input "Just One Pay Advice" at bounding box center [424, 123] width 7 height 7
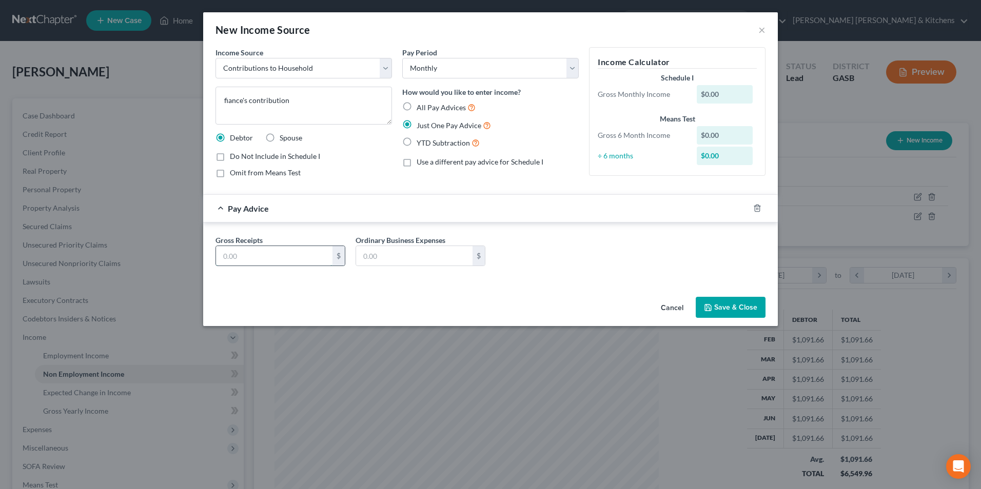
click at [310, 260] on input "text" at bounding box center [274, 255] width 116 height 19
click at [744, 304] on button "Save & Close" at bounding box center [731, 308] width 70 height 22
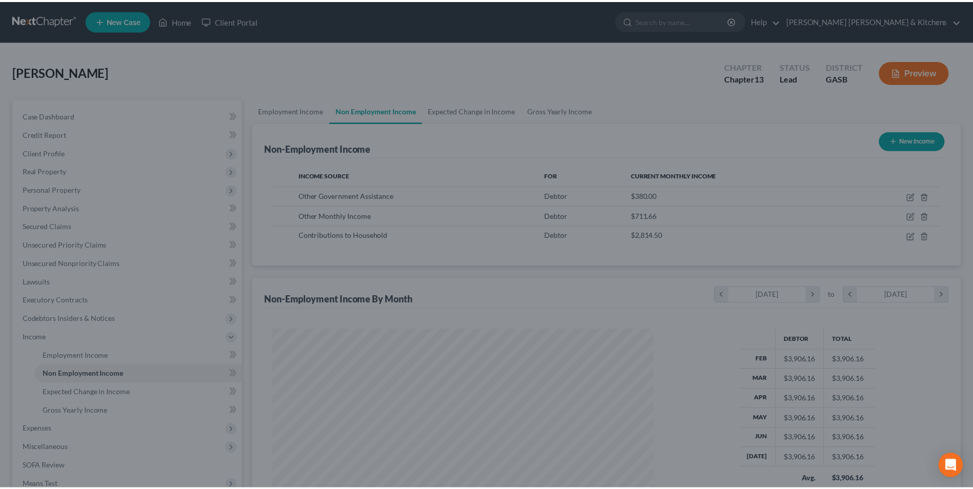
scroll to position [512851, 512640]
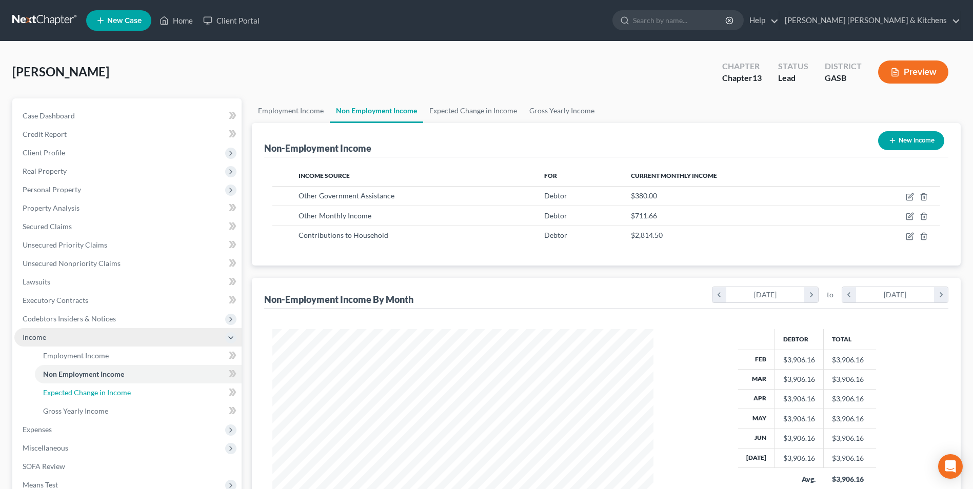
drag, startPoint x: 73, startPoint y: 391, endPoint x: 173, endPoint y: 336, distance: 114.2
click at [73, 391] on span "Expected Change in Income" at bounding box center [87, 392] width 88 height 9
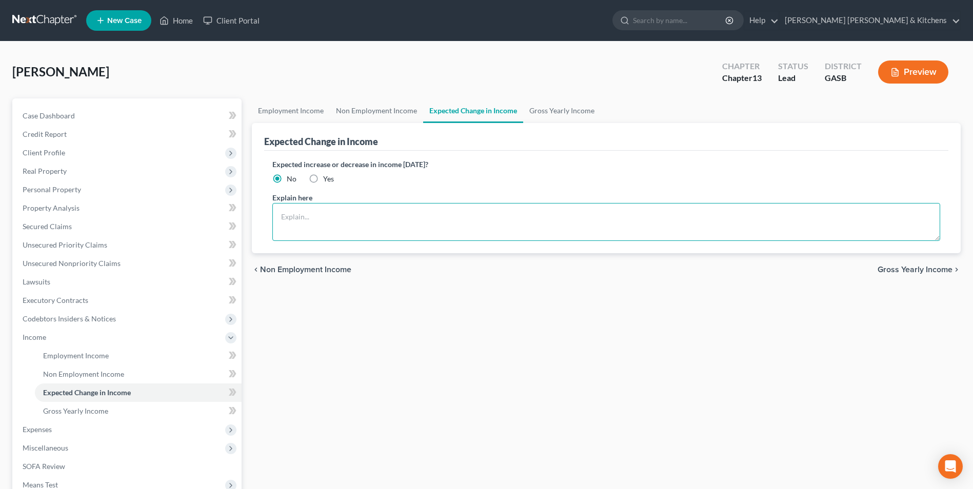
click at [279, 224] on textarea at bounding box center [606, 222] width 668 height 38
click at [554, 221] on textarea "debtor paid biweekly at $14.25 an hour. sch I calculated using [DATE] pay perio…" at bounding box center [606, 222] width 668 height 38
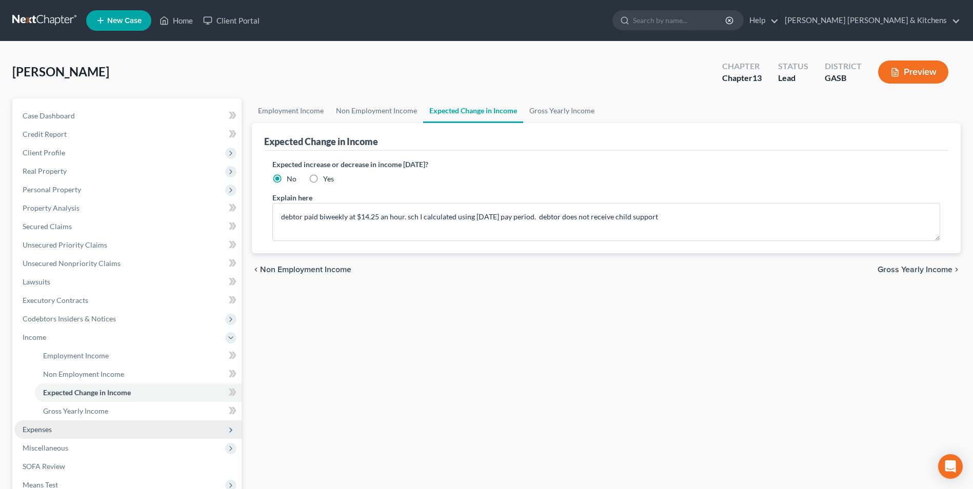
click at [29, 428] on span "Expenses" at bounding box center [37, 429] width 29 height 9
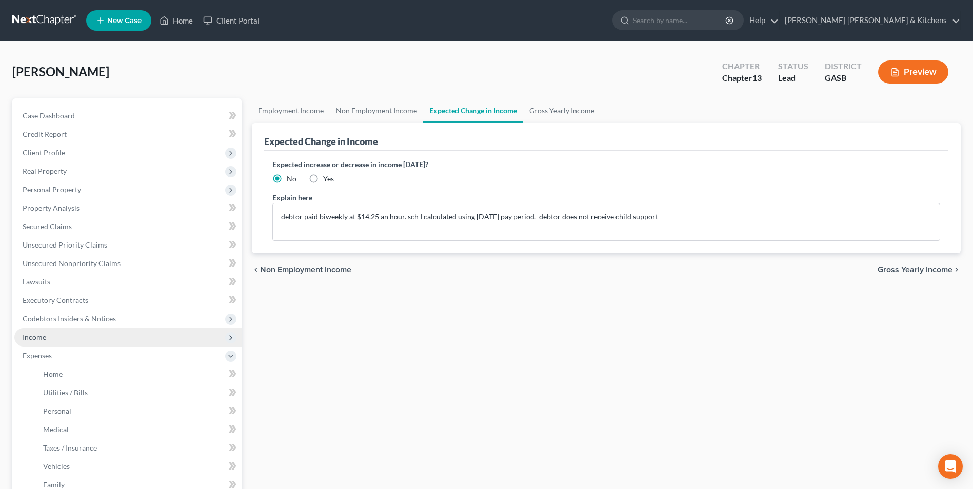
click at [44, 331] on span "Income" at bounding box center [127, 337] width 227 height 18
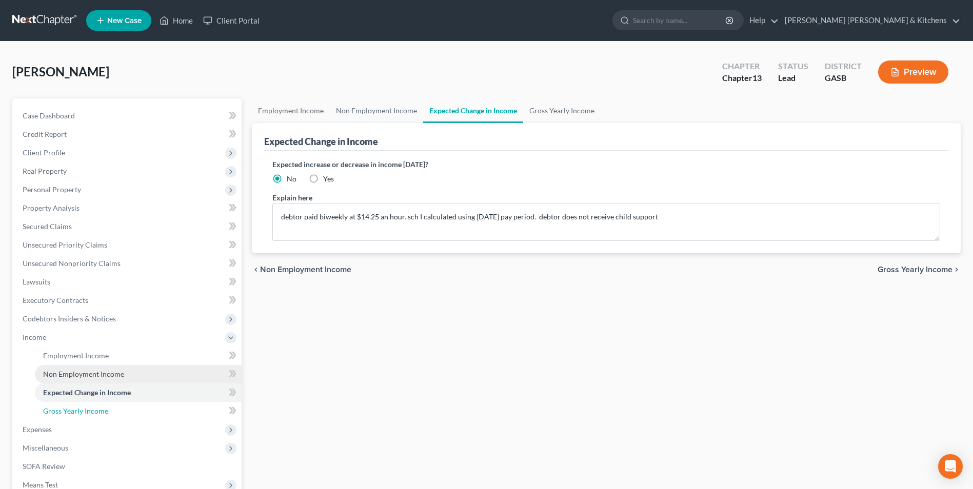
click at [77, 414] on span "Gross Yearly Income" at bounding box center [75, 411] width 65 height 9
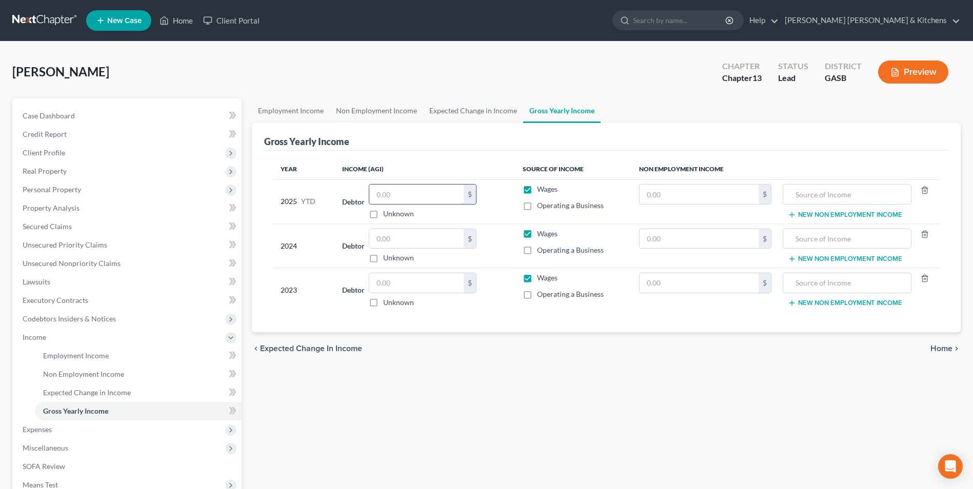
click at [383, 203] on input "text" at bounding box center [416, 194] width 94 height 19
click at [654, 198] on input "text" at bounding box center [699, 194] width 119 height 19
click at [811, 186] on input "text" at bounding box center [847, 194] width 117 height 19
click at [806, 212] on button "New Non Employment Income" at bounding box center [845, 215] width 114 height 8
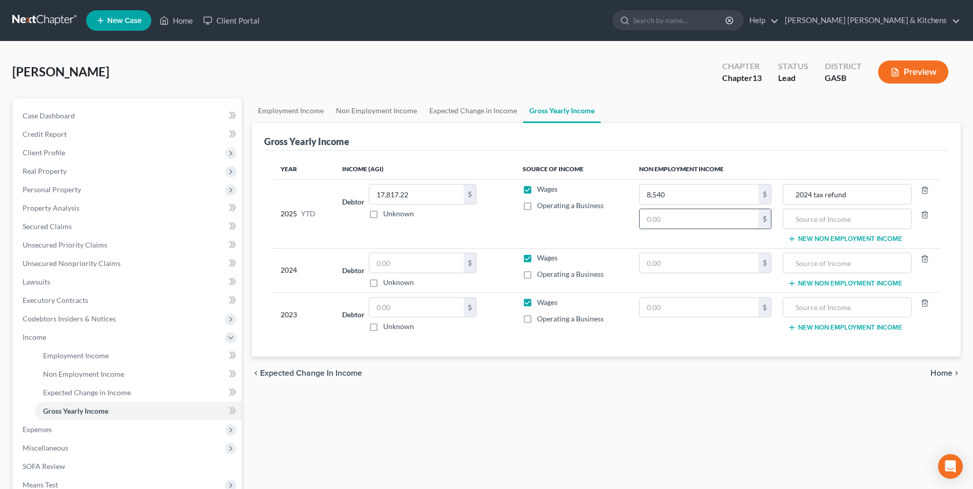
click at [722, 211] on input "text" at bounding box center [699, 218] width 119 height 19
click at [811, 214] on input "text" at bounding box center [847, 218] width 117 height 19
click at [37, 425] on span "Expenses" at bounding box center [37, 429] width 29 height 9
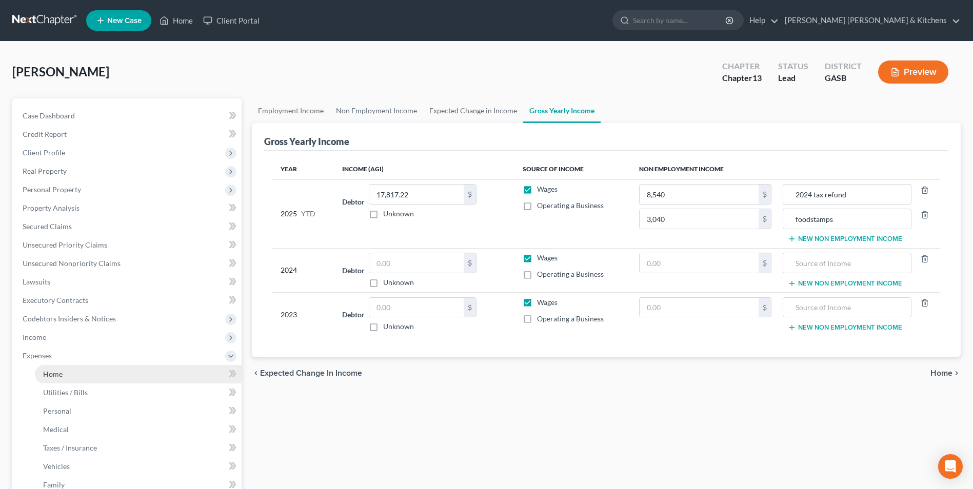
click at [54, 379] on link "Home" at bounding box center [138, 374] width 207 height 18
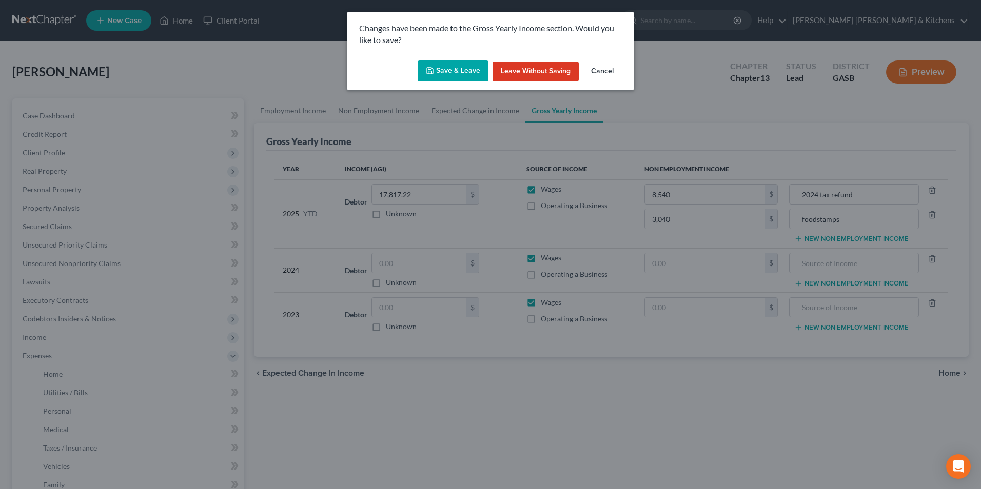
click at [443, 79] on button "Save & Leave" at bounding box center [453, 72] width 71 height 22
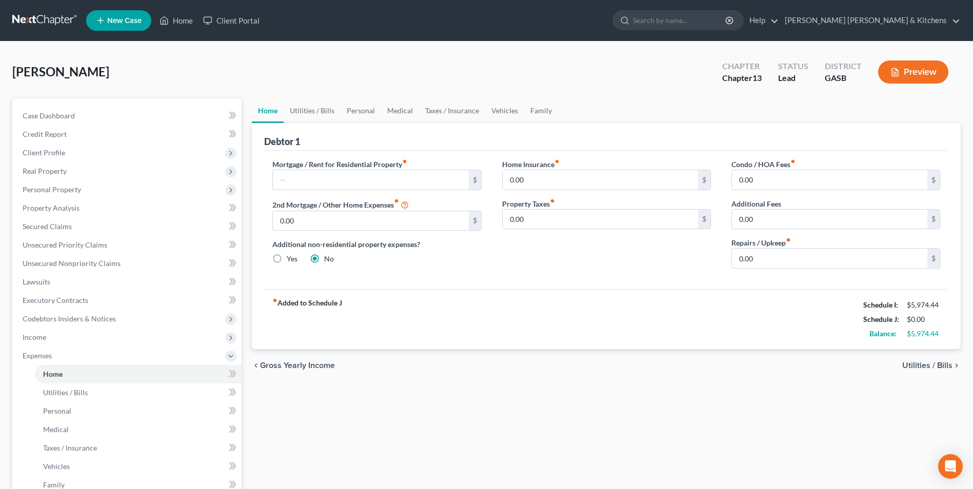
click at [929, 366] on span "Utilities / Bills" at bounding box center [927, 366] width 50 height 8
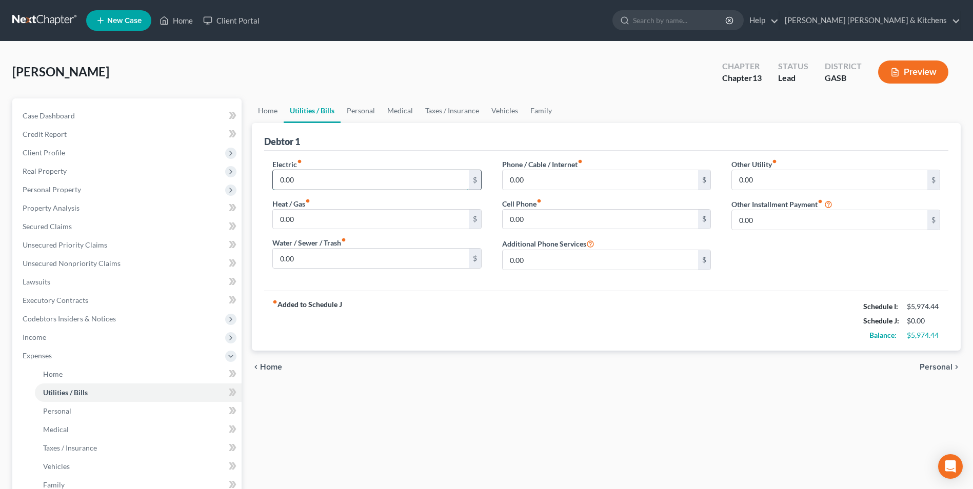
click at [389, 183] on input "0.00" at bounding box center [370, 179] width 195 height 19
click at [795, 187] on input "0.00" at bounding box center [829, 179] width 195 height 19
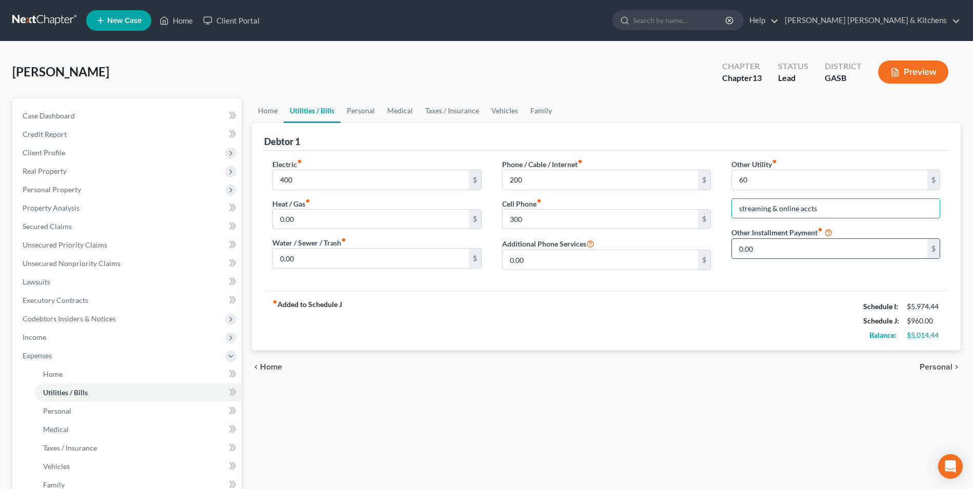
click at [757, 248] on input "0.00" at bounding box center [829, 248] width 195 height 19
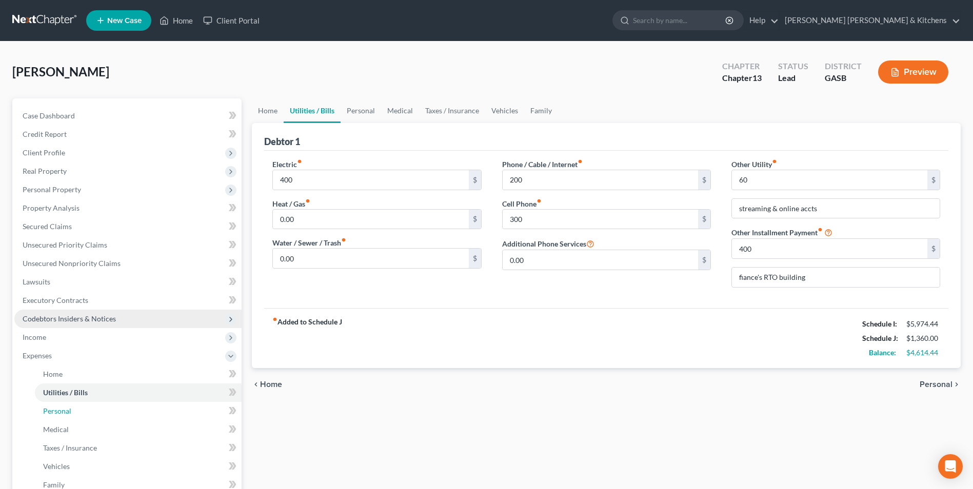
drag, startPoint x: 60, startPoint y: 412, endPoint x: 155, endPoint y: 325, distance: 128.9
click at [60, 412] on span "Personal" at bounding box center [57, 411] width 28 height 9
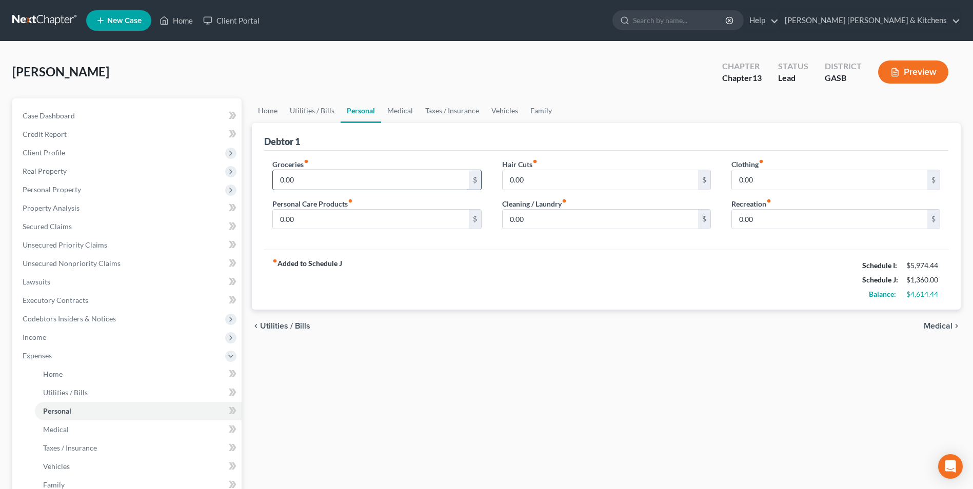
click at [311, 185] on input "0.00" at bounding box center [370, 179] width 195 height 19
click at [937, 327] on span "Medical" at bounding box center [938, 326] width 29 height 8
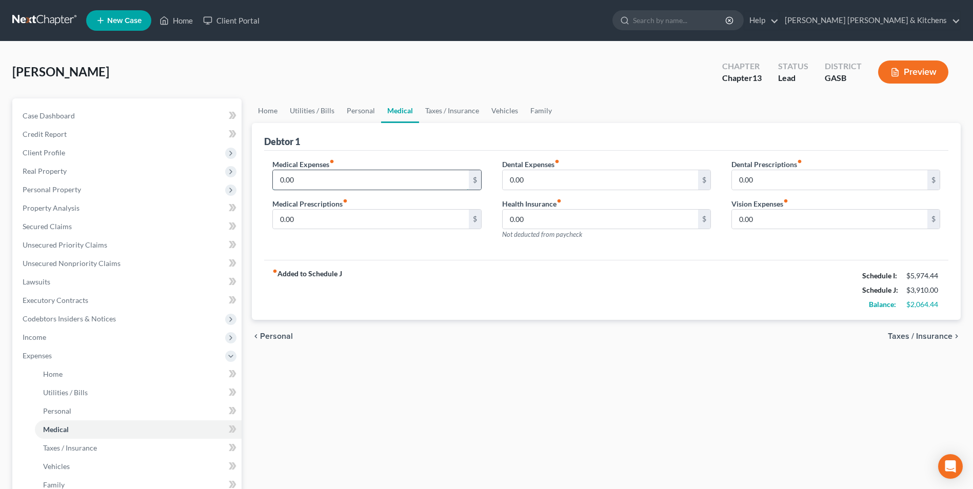
click at [368, 185] on input "0.00" at bounding box center [370, 179] width 195 height 19
click at [909, 336] on span "Taxes / Insurance" at bounding box center [920, 336] width 65 height 8
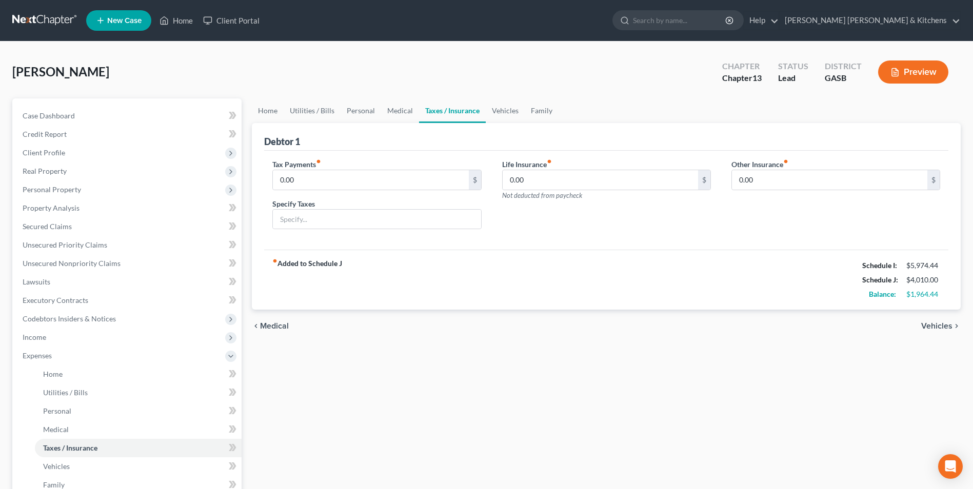
click at [945, 328] on span "Vehicles" at bounding box center [936, 326] width 31 height 8
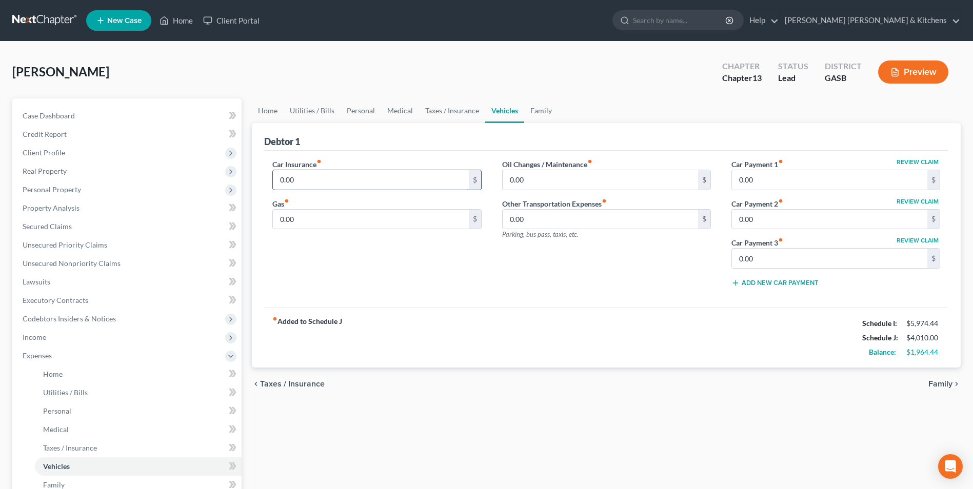
click at [319, 186] on input "0.00" at bounding box center [370, 179] width 195 height 19
click at [937, 383] on span "Family" at bounding box center [941, 384] width 24 height 8
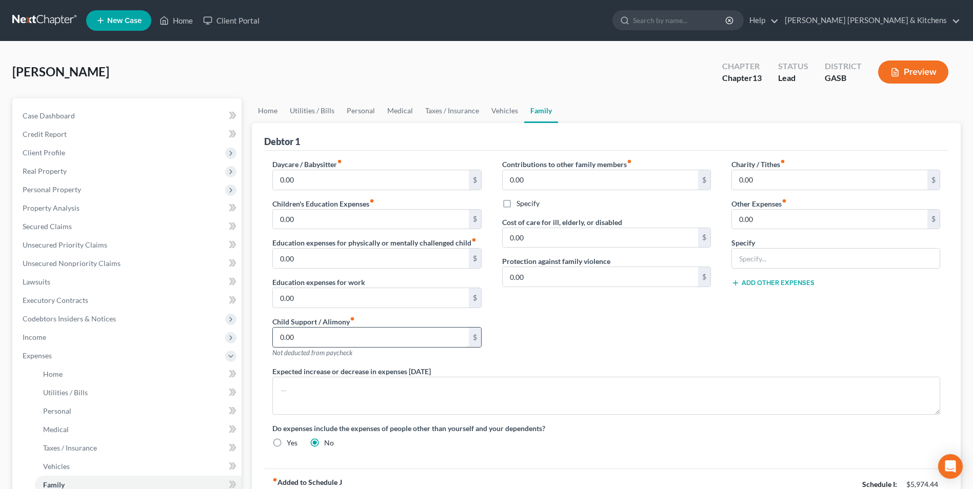
click at [383, 338] on input "0.00" at bounding box center [370, 337] width 195 height 19
click at [355, 385] on textarea at bounding box center [606, 396] width 668 height 38
click at [765, 221] on input "0.00" at bounding box center [829, 219] width 195 height 19
click at [772, 281] on button "Add Other Expenses" at bounding box center [773, 283] width 83 height 8
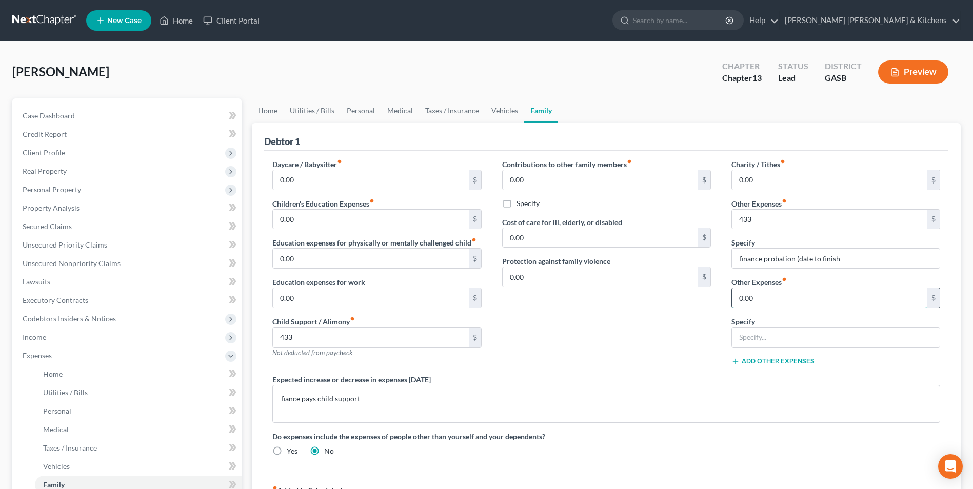
click at [763, 297] on input "0.00" at bounding box center [829, 297] width 195 height 19
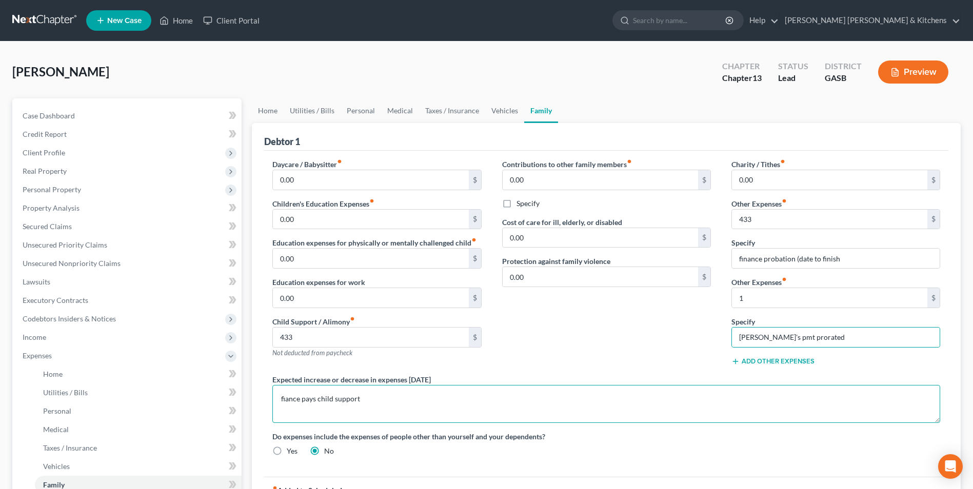
click at [366, 403] on textarea "fiance pays child support" at bounding box center [606, 404] width 668 height 38
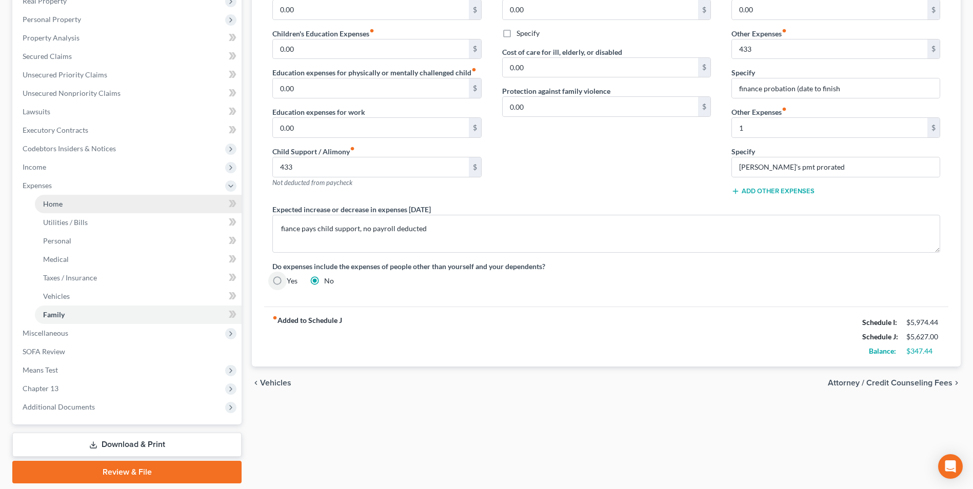
scroll to position [152, 0]
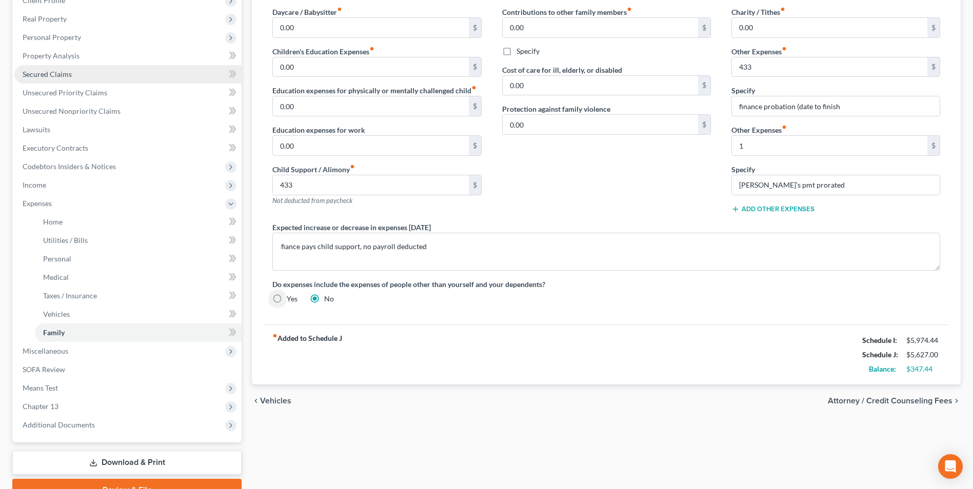
click at [52, 76] on span "Secured Claims" at bounding box center [47, 74] width 49 height 9
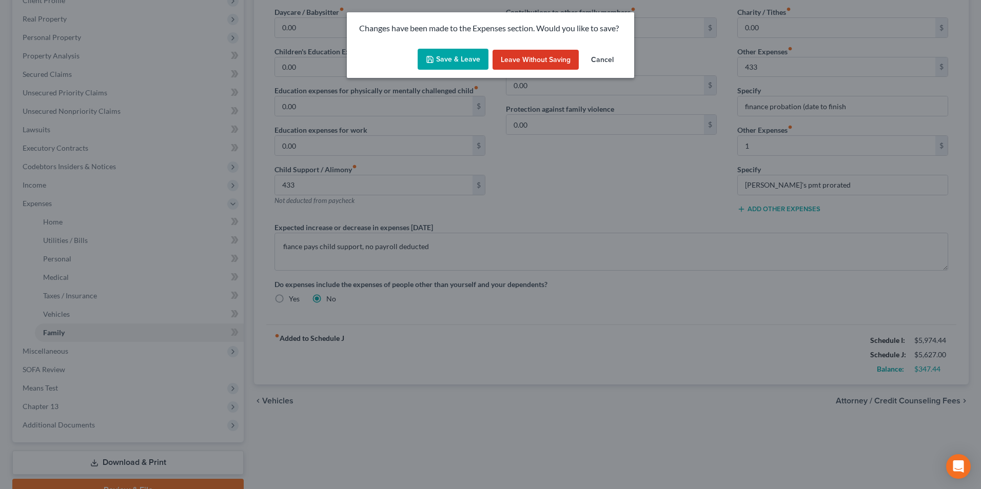
click at [441, 65] on button "Save & Leave" at bounding box center [453, 60] width 71 height 22
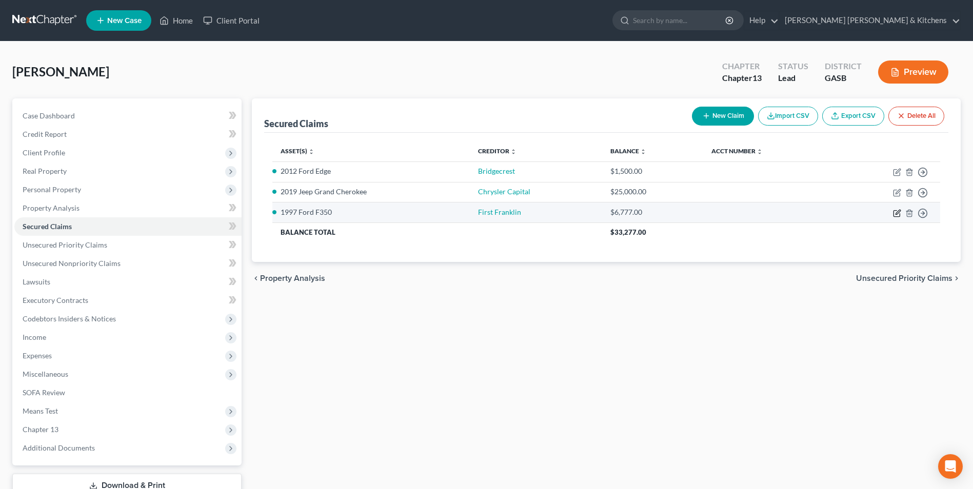
click at [895, 213] on icon "button" at bounding box center [897, 213] width 8 height 8
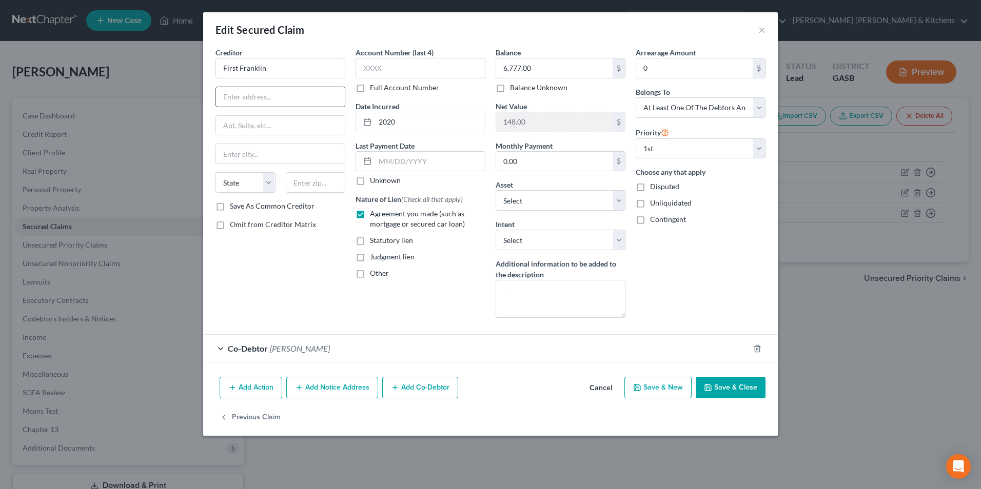
click at [292, 101] on input "text" at bounding box center [280, 96] width 129 height 19
click at [286, 117] on input "130 Maple" at bounding box center [280, 125] width 129 height 19
click at [379, 125] on input "2020" at bounding box center [430, 121] width 110 height 19
click at [737, 389] on button "Save & Close" at bounding box center [731, 388] width 70 height 22
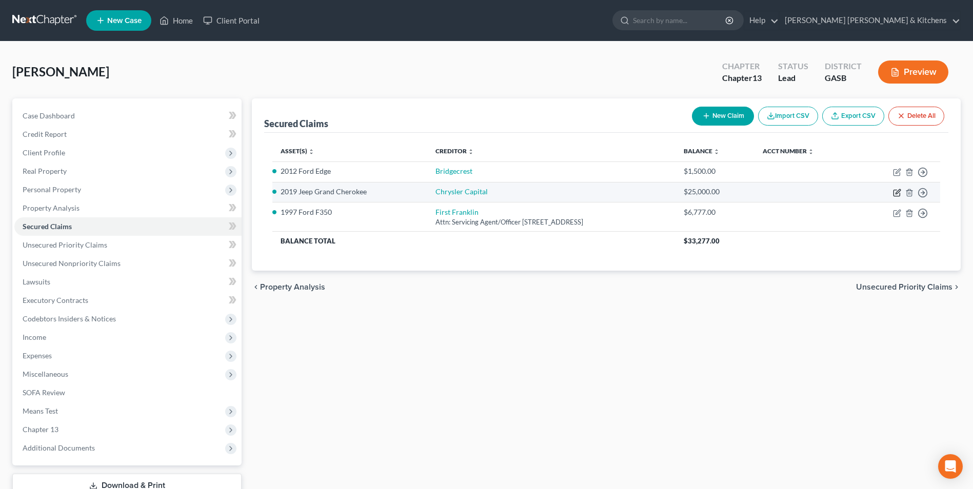
click at [898, 189] on icon "button" at bounding box center [897, 193] width 8 height 8
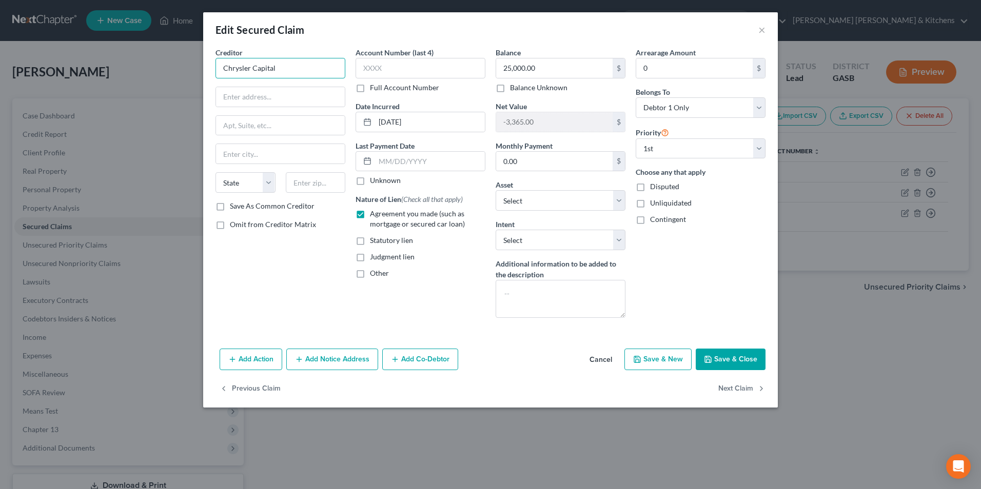
click at [325, 75] on input "Chrysler Capital" at bounding box center [280, 68] width 130 height 21
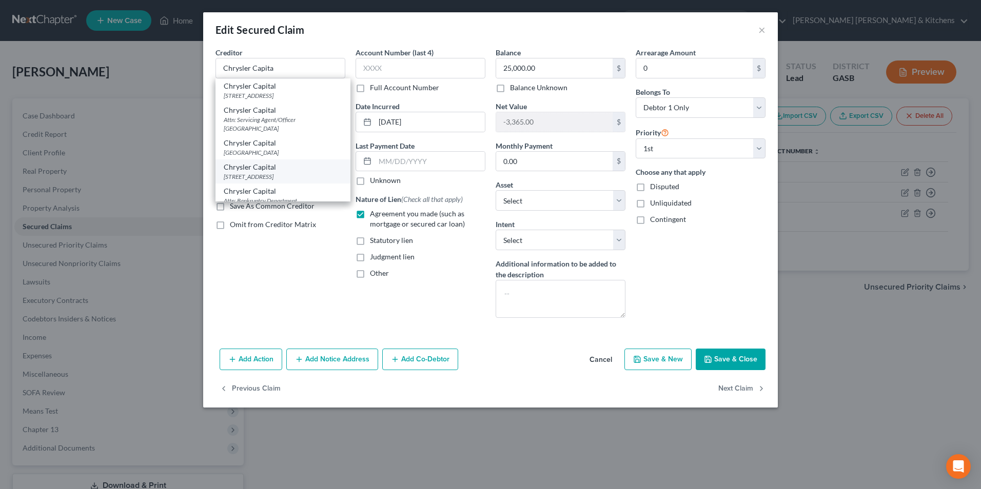
click at [312, 172] on div "Chrysler Capital" at bounding box center [283, 167] width 119 height 10
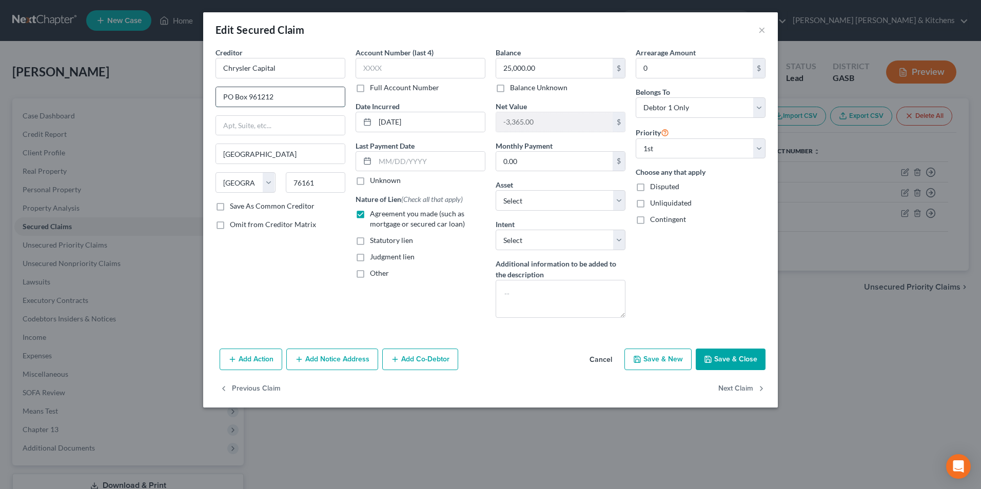
click at [290, 105] on input "PO Box 961212" at bounding box center [280, 96] width 129 height 19
click at [731, 356] on button "Save & Close" at bounding box center [731, 360] width 70 height 22
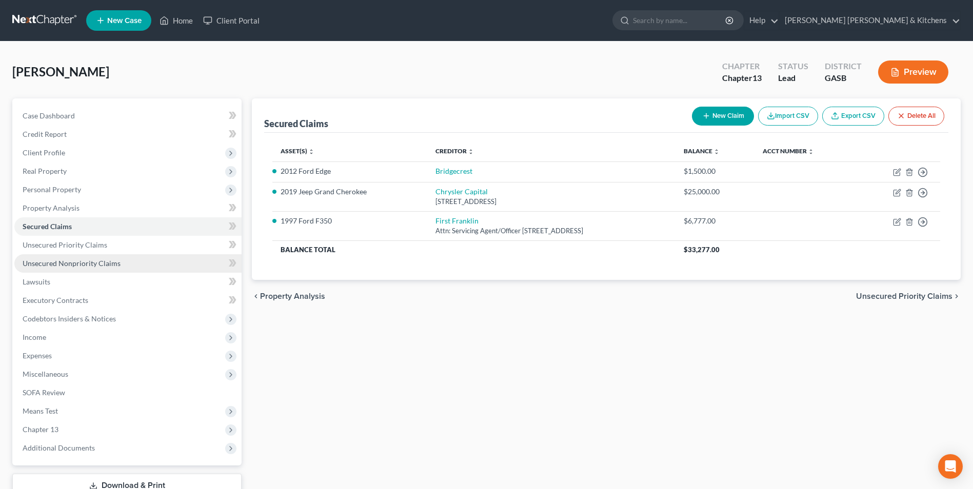
click at [83, 262] on span "Unsecured Nonpriority Claims" at bounding box center [72, 263] width 98 height 9
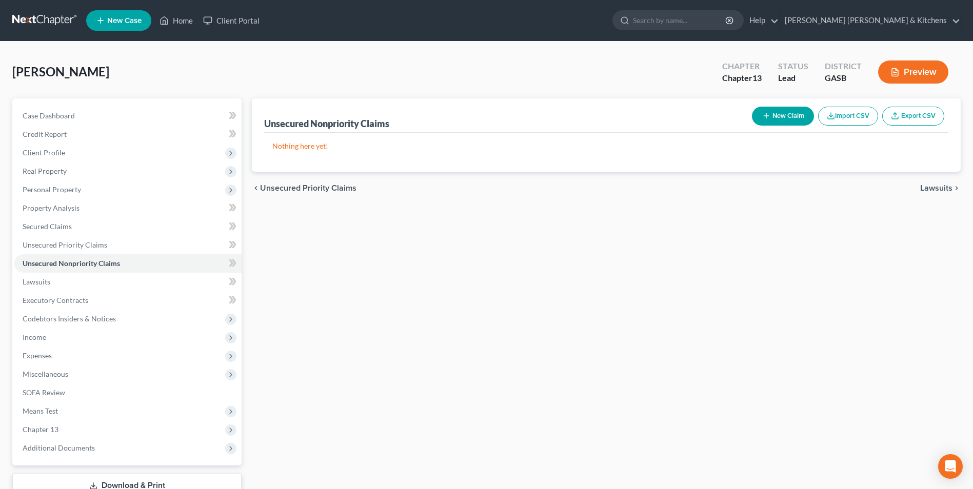
click at [781, 119] on button "New Claim" at bounding box center [783, 116] width 62 height 19
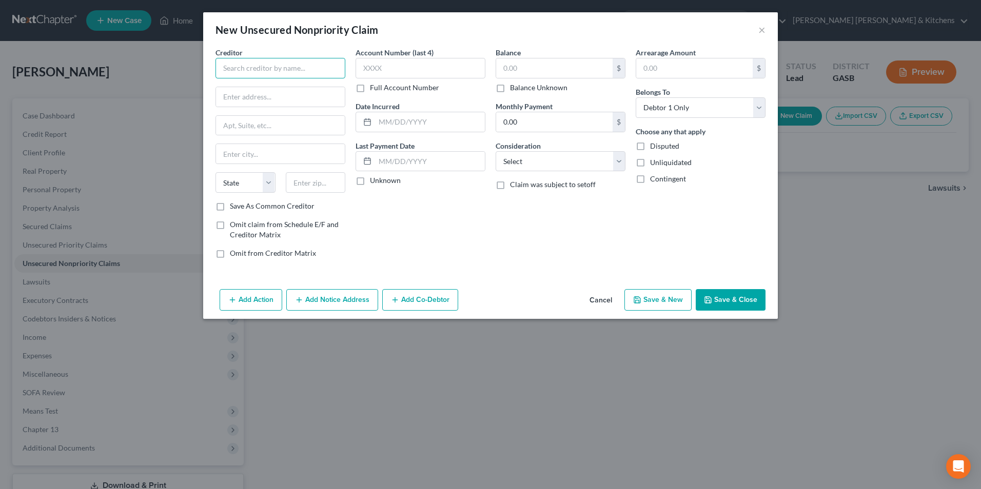
click at [323, 75] on input "text" at bounding box center [280, 68] width 130 height 21
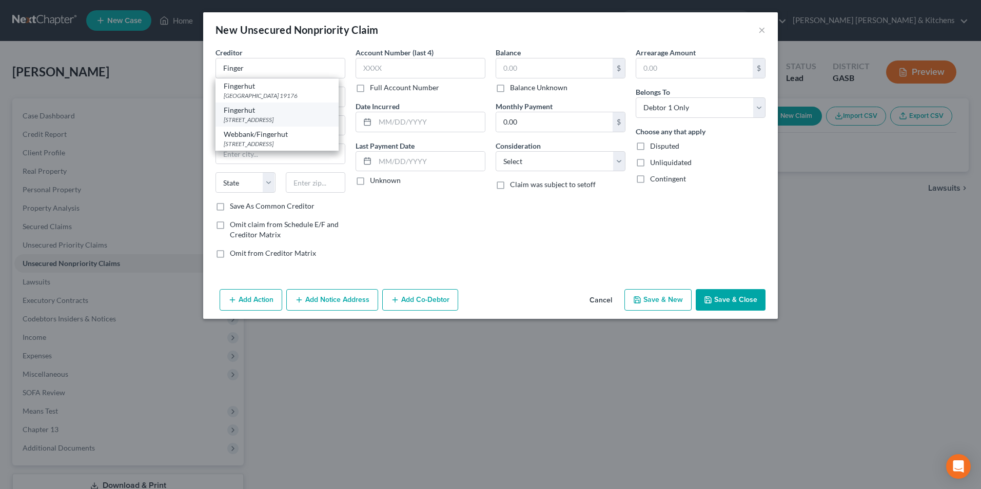
click at [289, 121] on div "[STREET_ADDRESS]" at bounding box center [277, 119] width 107 height 9
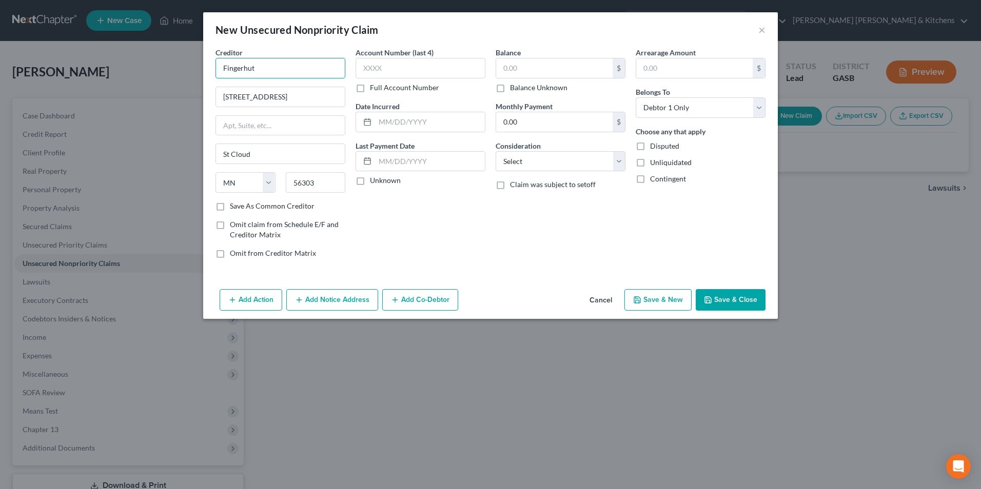
click at [260, 67] on input "Fingerhut" at bounding box center [280, 68] width 130 height 21
click at [409, 119] on input "text" at bounding box center [430, 121] width 110 height 19
click at [575, 57] on div "Balance $ Balance Unknown Balance Undetermined $ Balance Unknown" at bounding box center [561, 70] width 130 height 46
click at [555, 75] on input "text" at bounding box center [554, 67] width 116 height 19
drag, startPoint x: 538, startPoint y: 156, endPoint x: 538, endPoint y: 172, distance: 16.4
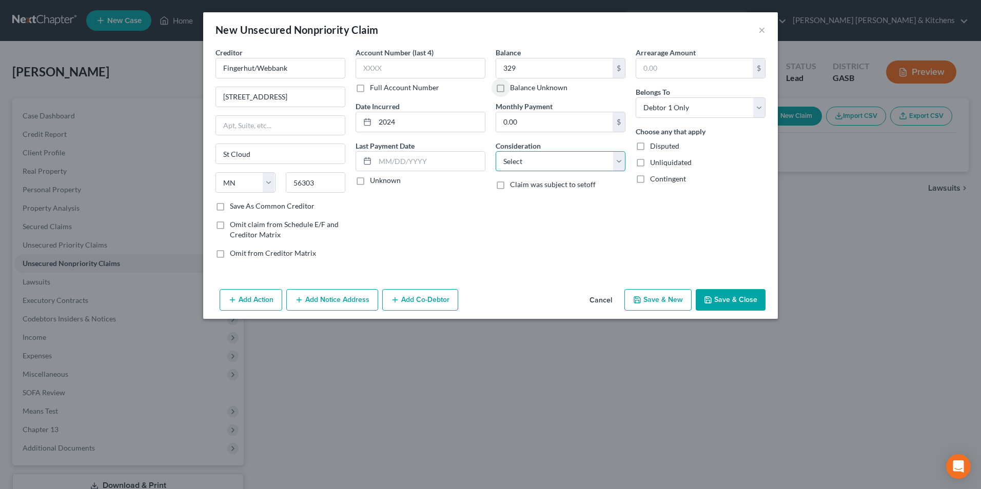
click at [538, 156] on select "Select Cable / Satellite Services Collection Agency Credit Card Debt Debt Couns…" at bounding box center [561, 161] width 130 height 21
click at [496, 151] on select "Select Cable / Satellite Services Collection Agency Credit Card Debt Debt Couns…" at bounding box center [561, 161] width 130 height 21
click at [734, 297] on button "Save & Close" at bounding box center [731, 300] width 70 height 22
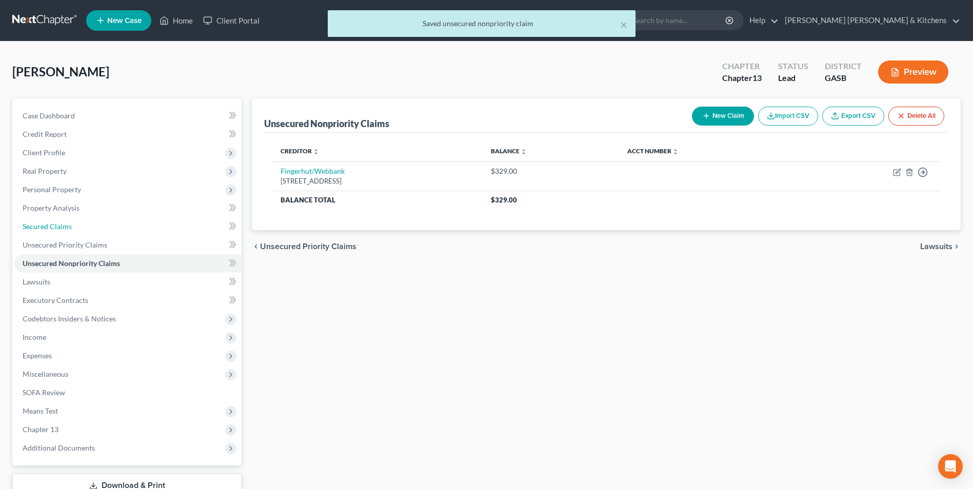
click at [74, 225] on link "Secured Claims" at bounding box center [127, 227] width 227 height 18
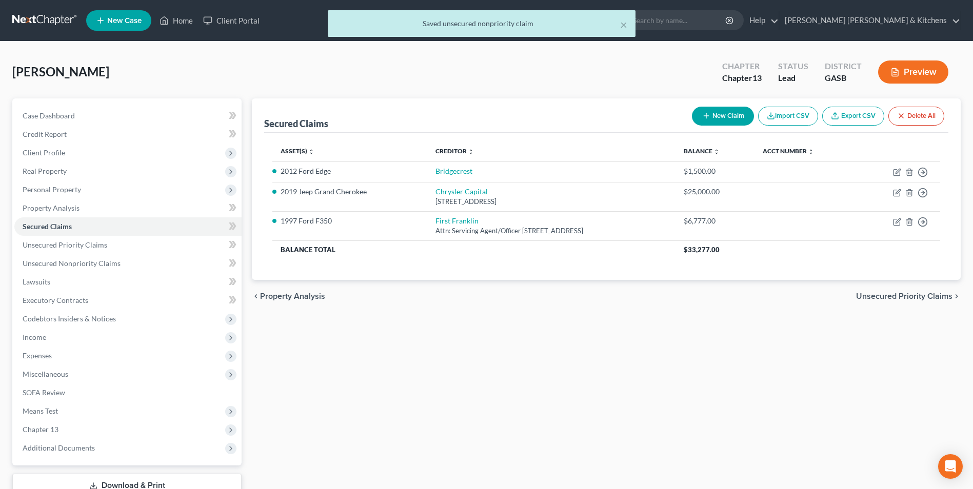
click at [727, 111] on button "New Claim" at bounding box center [723, 116] width 62 height 19
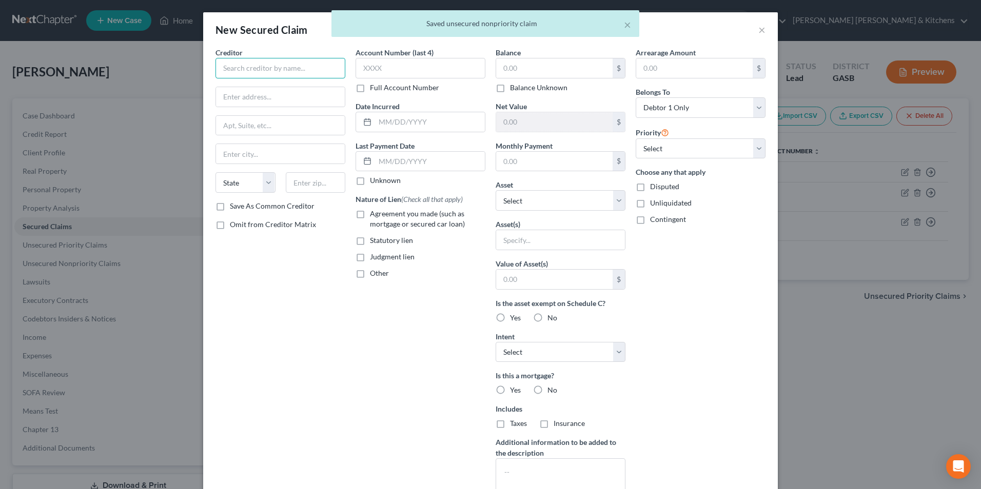
click at [227, 70] on input "text" at bounding box center [280, 68] width 130 height 21
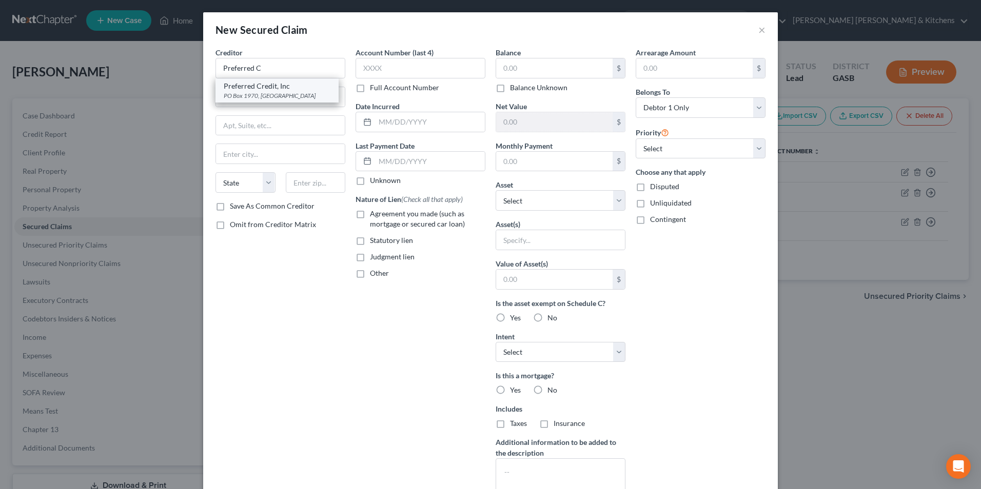
click at [235, 93] on div "PO Box 1970, [GEOGRAPHIC_DATA]" at bounding box center [277, 95] width 107 height 9
click at [235, 120] on input "text" at bounding box center [280, 125] width 129 height 19
click at [268, 94] on input "PO Box 1970" at bounding box center [280, 96] width 129 height 19
drag, startPoint x: 268, startPoint y: 94, endPoint x: 188, endPoint y: 93, distance: 80.5
click at [192, 96] on div "New Secured Claim × Creditor * Preferred Credit, Inc PO Box 1970 PO Box 1970 [G…" at bounding box center [490, 244] width 981 height 489
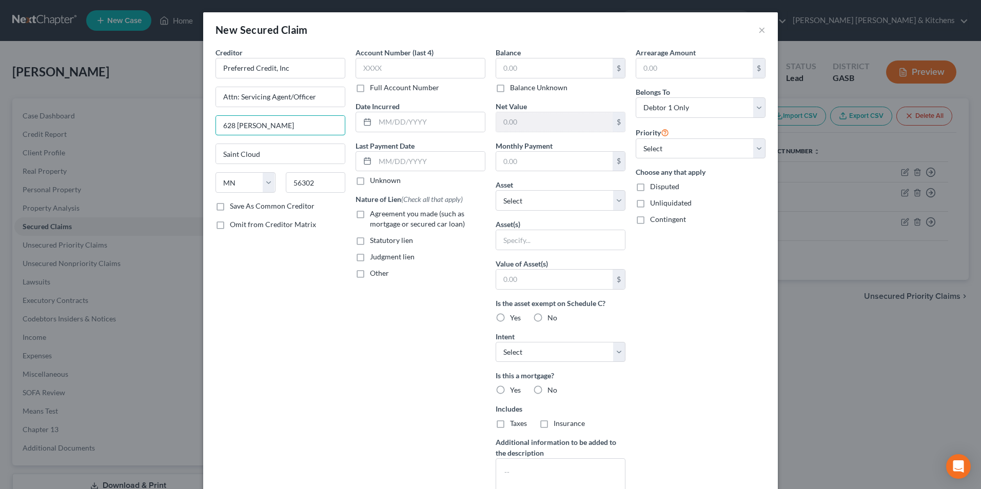
drag, startPoint x: 280, startPoint y: 129, endPoint x: 194, endPoint y: 125, distance: 86.3
click at [195, 125] on div "New Secured Claim × Creditor * Preferred Credit, Inc Attn: Servicing Agent/Offi…" at bounding box center [490, 244] width 981 height 489
click at [286, 127] on input "628 [PERSON_NAME]" at bounding box center [280, 125] width 129 height 19
click at [317, 182] on input "56302" at bounding box center [316, 182] width 60 height 21
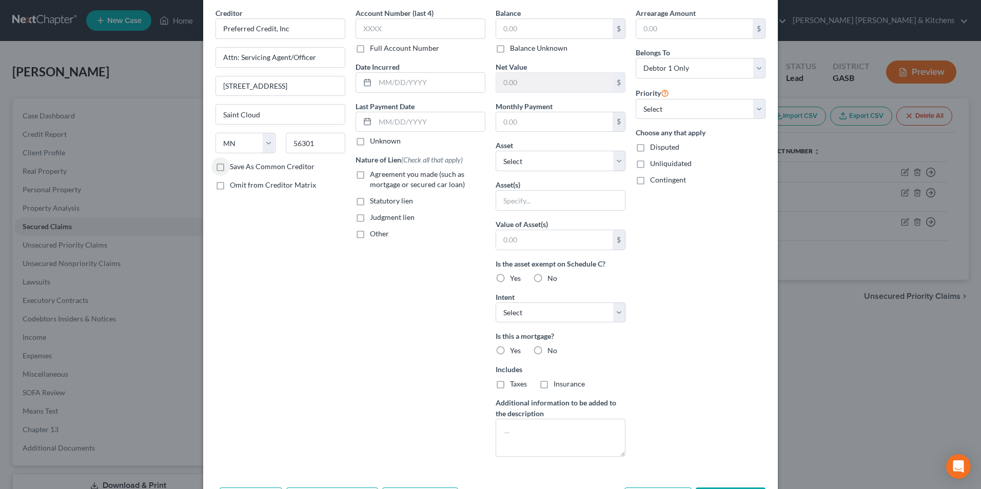
scroll to position [80, 0]
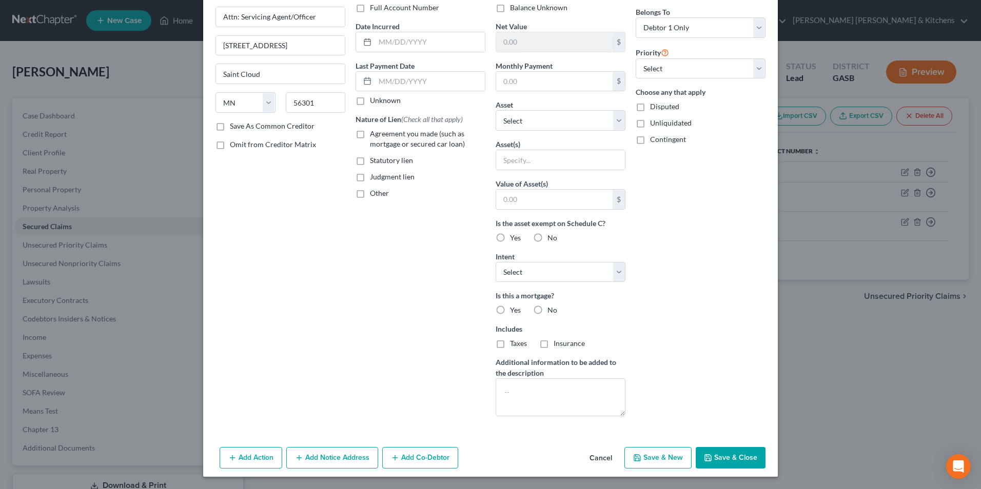
click at [350, 462] on button "Add Notice Address" at bounding box center [332, 458] width 92 height 22
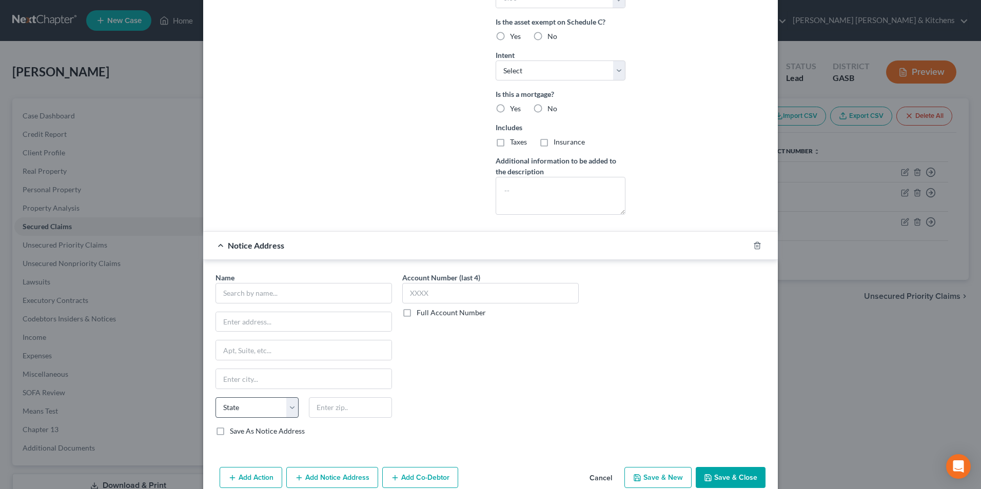
scroll to position [285, 0]
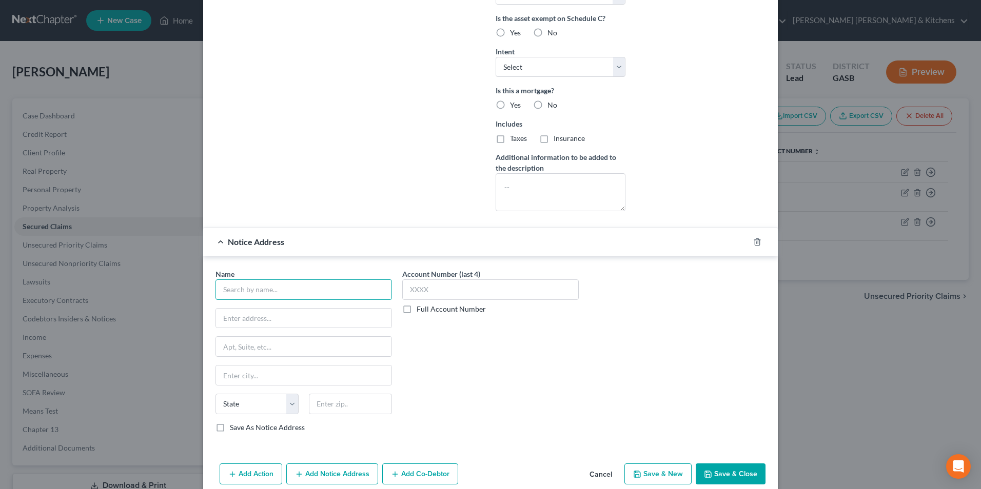
click at [253, 291] on input "text" at bounding box center [303, 290] width 176 height 21
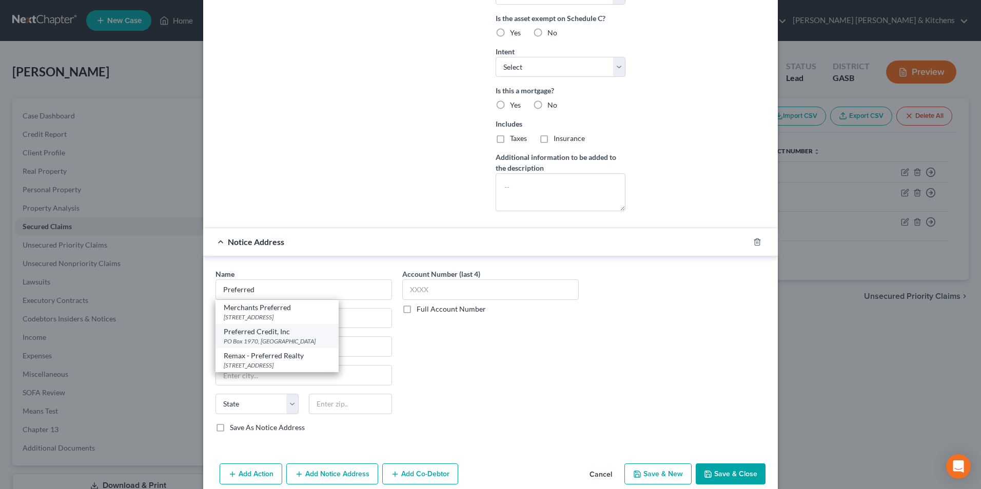
click at [276, 342] on div "PO Box 1970, [GEOGRAPHIC_DATA]" at bounding box center [277, 341] width 107 height 9
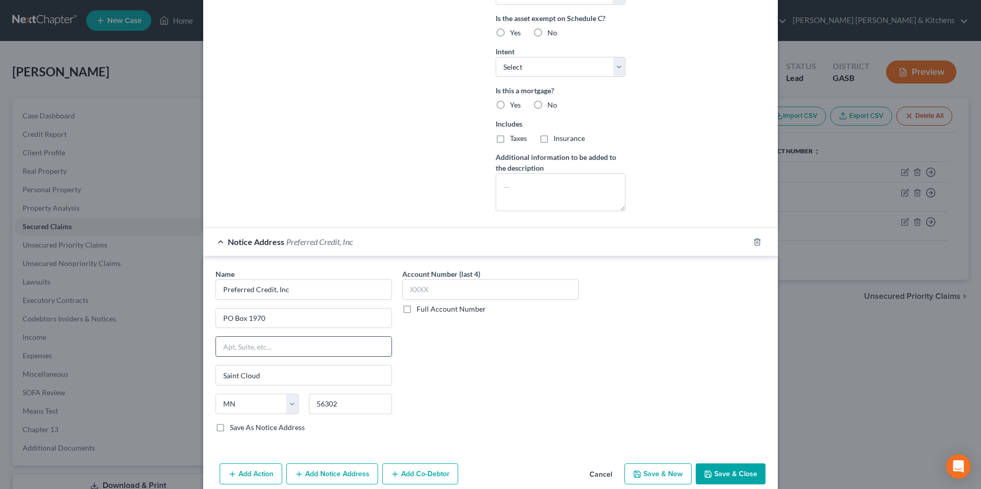
click at [274, 344] on input "text" at bounding box center [303, 346] width 175 height 19
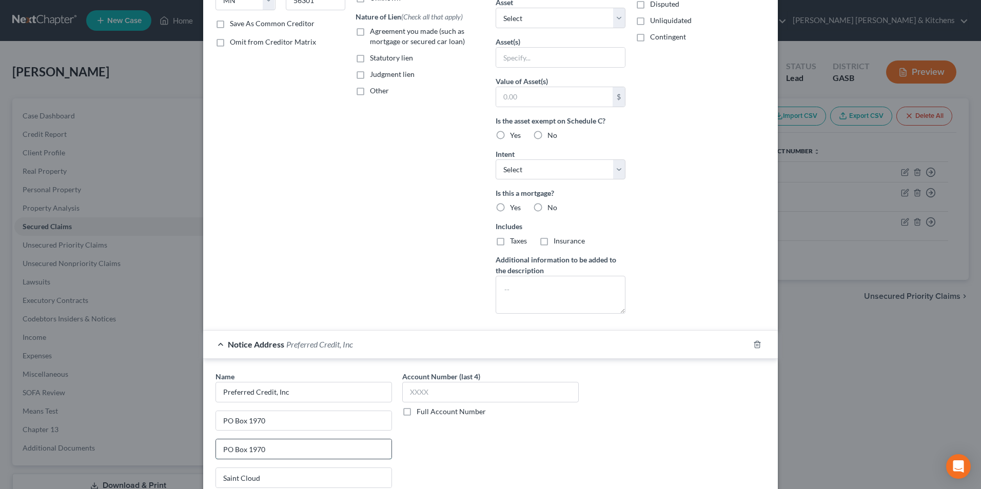
click at [286, 447] on input "PO Box 1970" at bounding box center [303, 449] width 175 height 19
drag, startPoint x: 245, startPoint y: 449, endPoint x: 195, endPoint y: 450, distance: 49.8
click at [195, 450] on div "New Secured Claim × Creditor * Preferred Credit, Inc Attn: Servicing Agent/Offi…" at bounding box center [490, 244] width 981 height 489
drag, startPoint x: 232, startPoint y: 455, endPoint x: 199, endPoint y: 454, distance: 33.4
click at [203, 454] on div "Name * Preferred Credit, Inc PO Box 1970 at [GEOGRAPHIC_DATA] [US_STATE] AK AR …" at bounding box center [490, 455] width 575 height 193
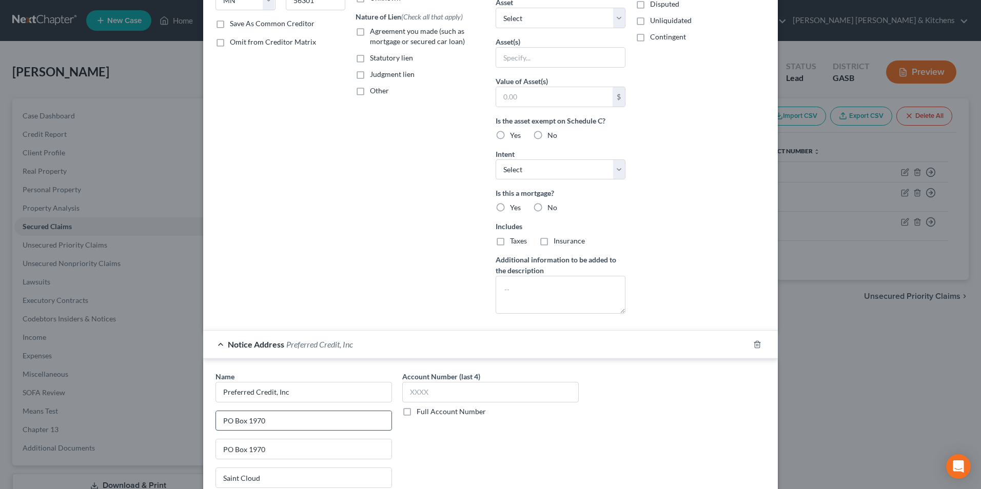
click at [282, 421] on input "PO Box 1970" at bounding box center [303, 420] width 175 height 19
drag, startPoint x: 241, startPoint y: 421, endPoint x: 200, endPoint y: 426, distance: 40.9
click at [203, 426] on div "Name * Preferred Credit, Inc PO Box 1970 PO Box 1970 [GEOGRAPHIC_DATA] [US_STAT…" at bounding box center [490, 455] width 575 height 193
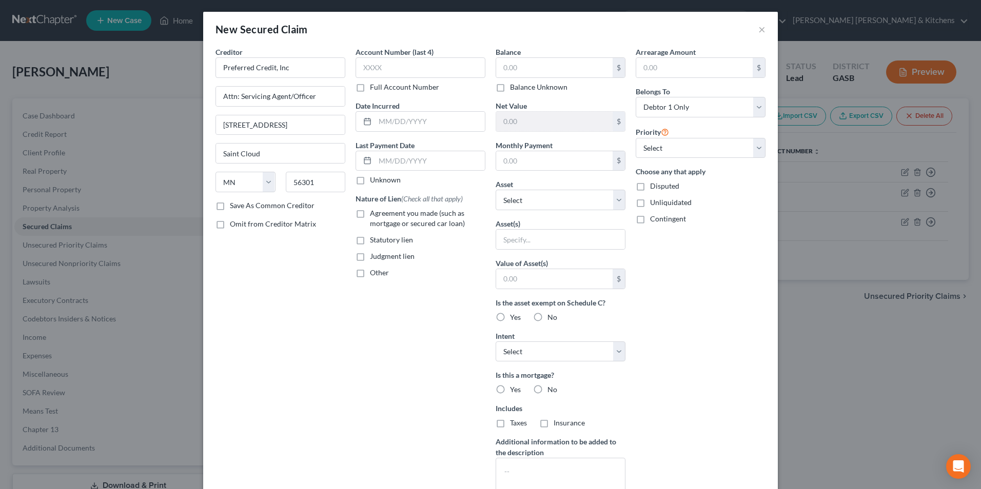
scroll to position [0, 0]
click at [400, 123] on input "text" at bounding box center [430, 121] width 110 height 19
click at [370, 216] on label "Agreement you made (such as mortgage or secured car loan)" at bounding box center [427, 219] width 115 height 21
click at [374, 215] on input "Agreement you made (such as mortgage or secured car loan)" at bounding box center [377, 212] width 7 height 7
click at [521, 73] on input "text" at bounding box center [554, 67] width 116 height 19
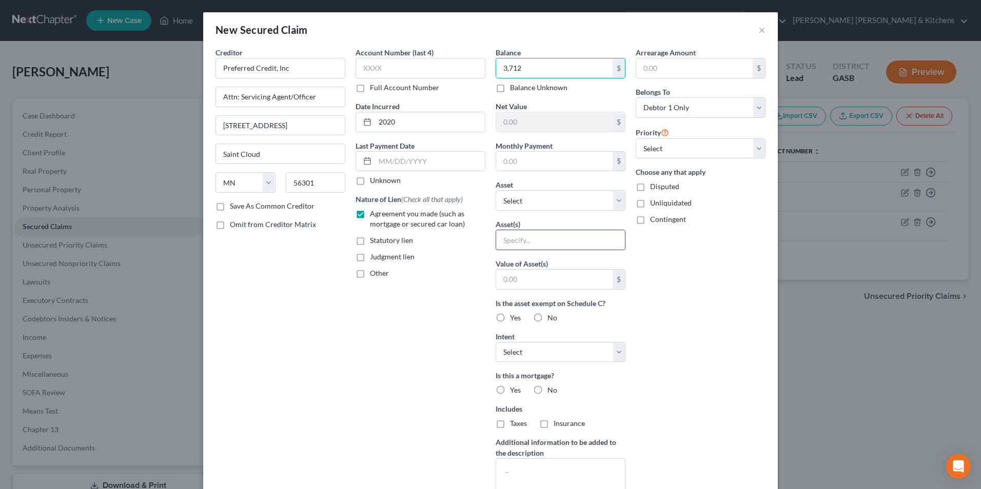
click at [542, 247] on input "text" at bounding box center [560, 239] width 129 height 19
click at [538, 284] on input "text" at bounding box center [554, 279] width 116 height 19
click at [650, 189] on label "Disputed" at bounding box center [664, 187] width 29 height 10
click at [654, 188] on input "Disputed" at bounding box center [657, 185] width 7 height 7
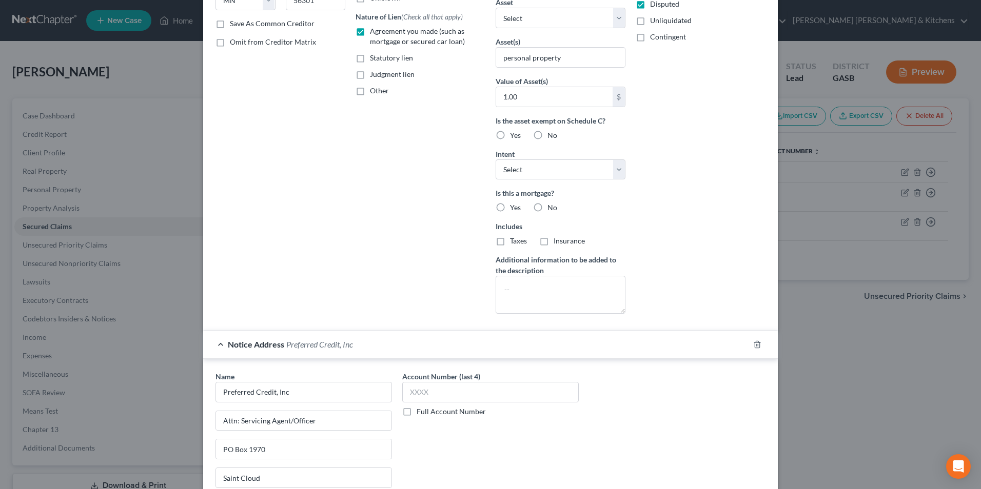
scroll to position [301, 0]
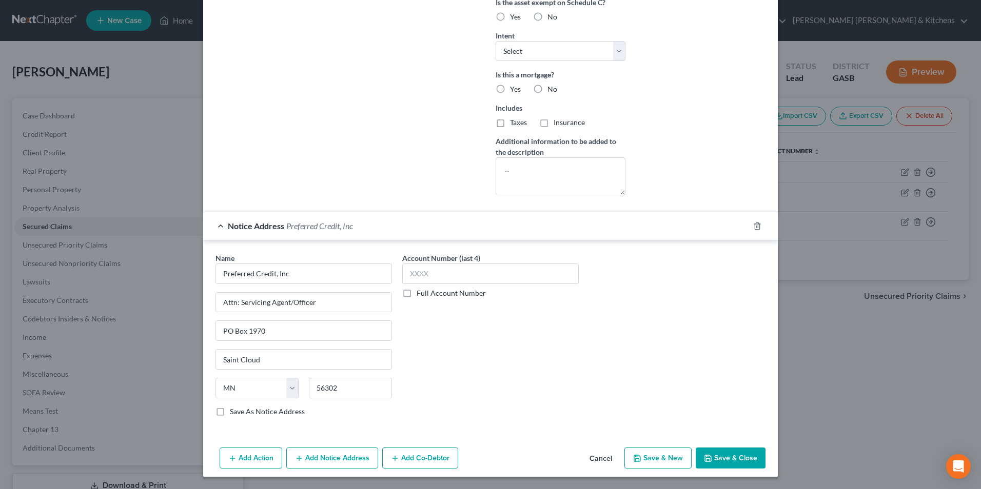
click at [652, 456] on button "Save & New" at bounding box center [657, 459] width 67 height 22
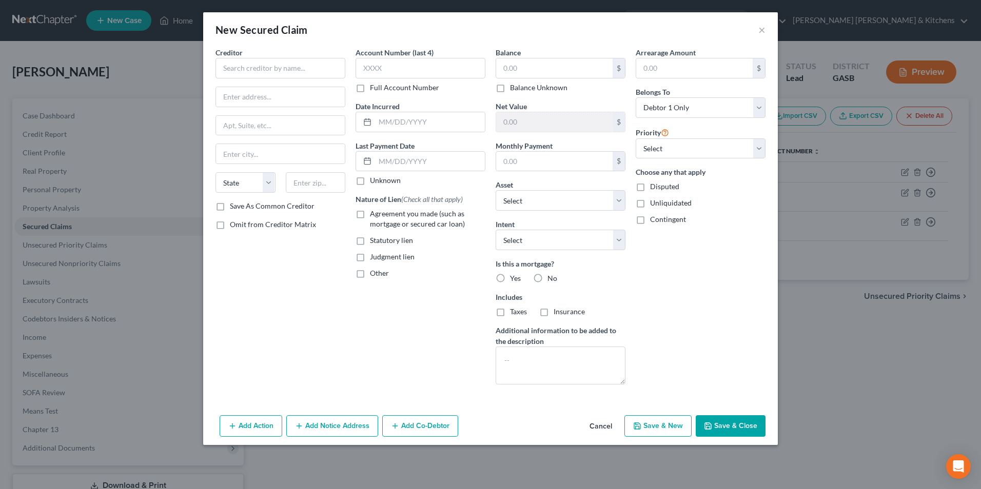
scroll to position [0, 0]
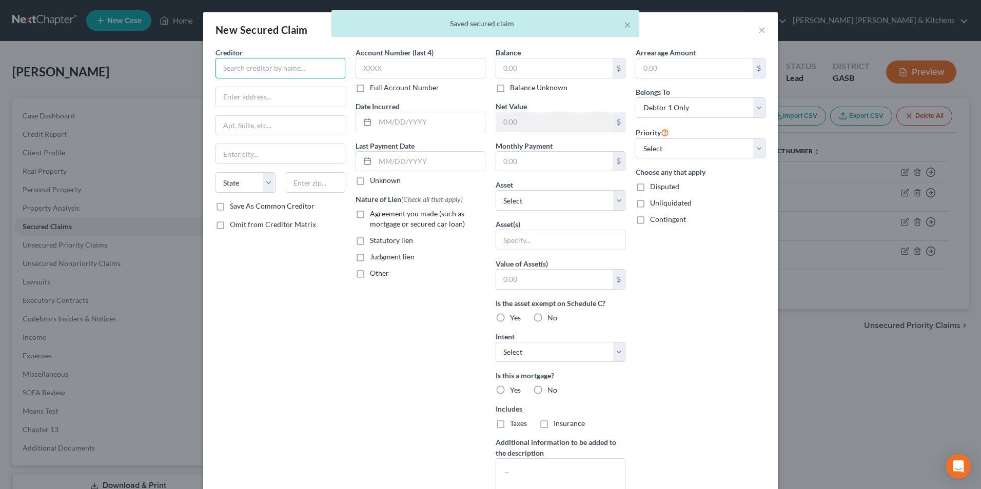
click at [286, 73] on input "text" at bounding box center [280, 68] width 130 height 21
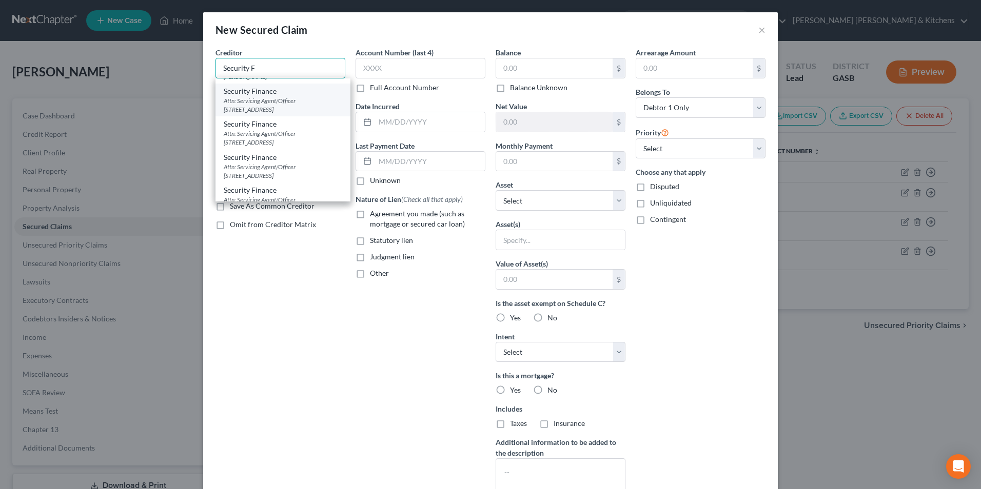
scroll to position [51, 0]
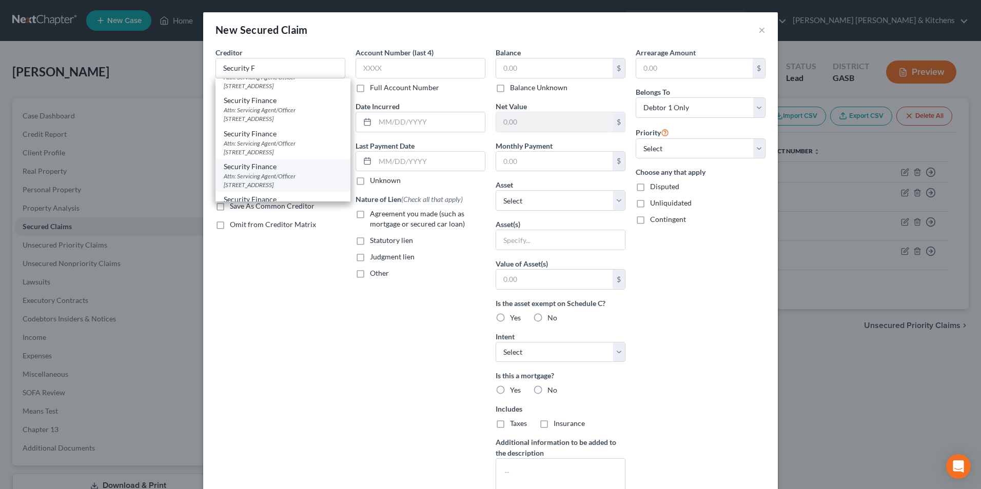
click at [307, 172] on div "Attn: Servicing Agent/Officer [STREET_ADDRESS]" at bounding box center [283, 180] width 119 height 17
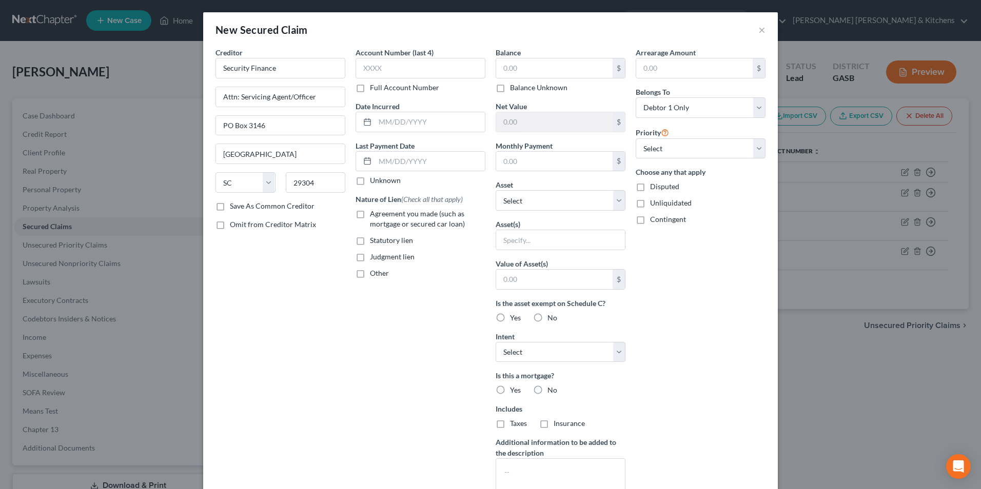
scroll to position [0, 0]
click at [375, 127] on input "text" at bounding box center [430, 121] width 110 height 19
click at [370, 219] on label "Agreement you made (such as mortgage or secured car loan)" at bounding box center [427, 219] width 115 height 21
click at [374, 215] on input "Agreement you made (such as mortgage or secured car loan)" at bounding box center [377, 212] width 7 height 7
click at [515, 64] on input "text" at bounding box center [554, 67] width 116 height 19
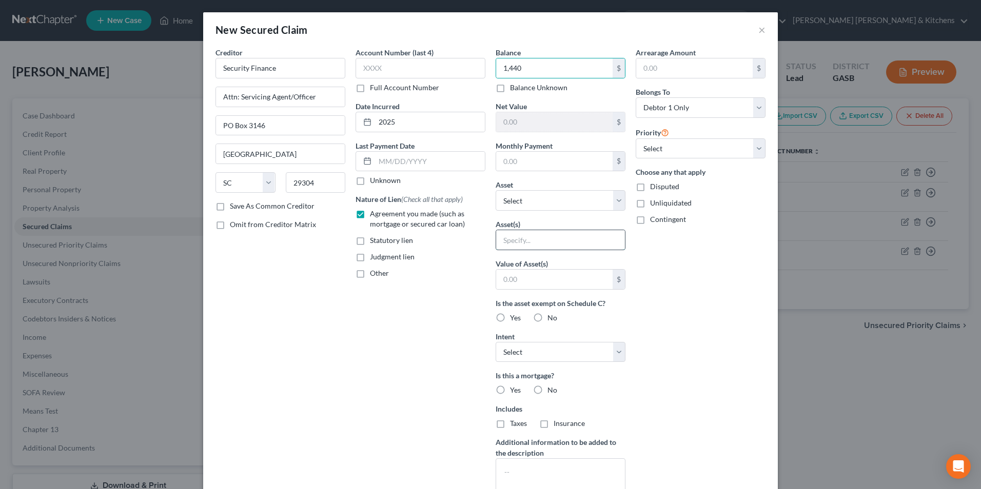
click at [584, 249] on input "text" at bounding box center [560, 239] width 129 height 19
click at [650, 185] on label "Disputed" at bounding box center [664, 187] width 29 height 10
click at [654, 185] on input "Disputed" at bounding box center [657, 185] width 7 height 7
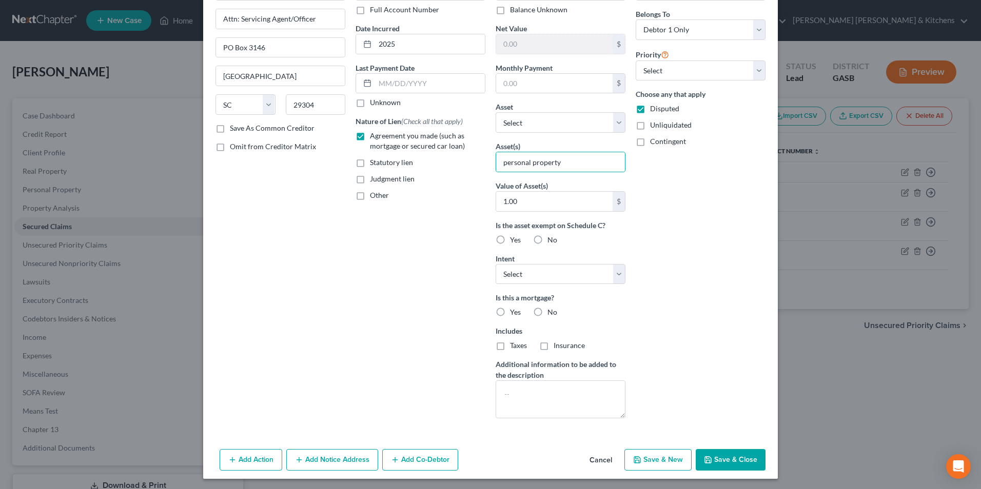
scroll to position [80, 0]
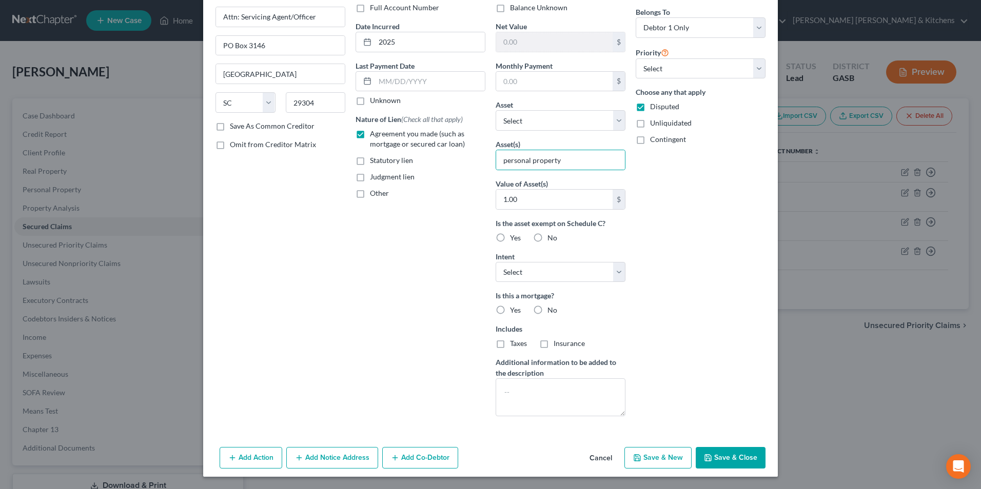
click at [722, 455] on button "Save & Close" at bounding box center [731, 458] width 70 height 22
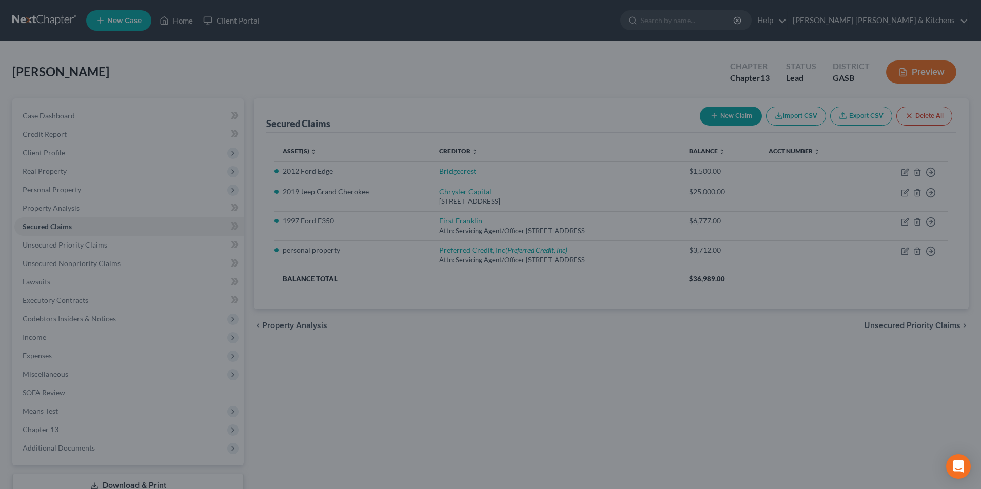
scroll to position [0, 0]
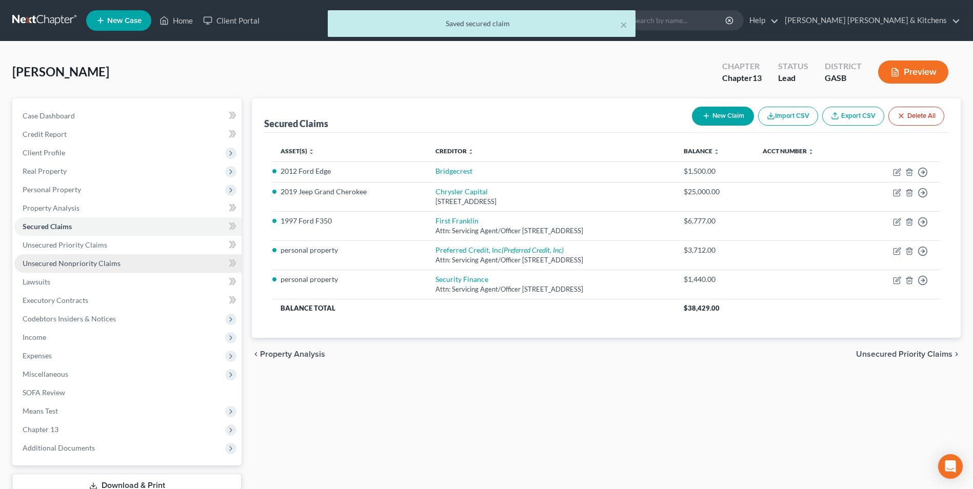
click at [61, 261] on span "Unsecured Nonpriority Claims" at bounding box center [72, 263] width 98 height 9
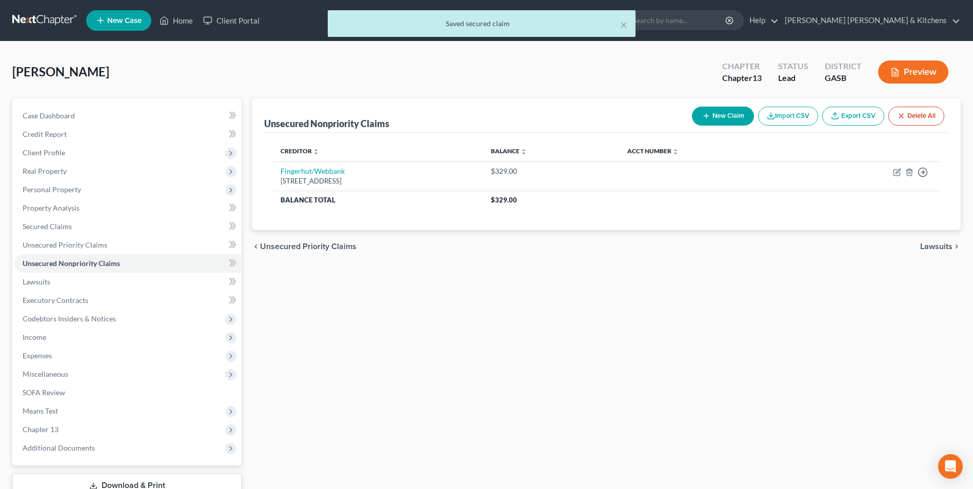
click at [718, 117] on button "New Claim" at bounding box center [723, 116] width 62 height 19
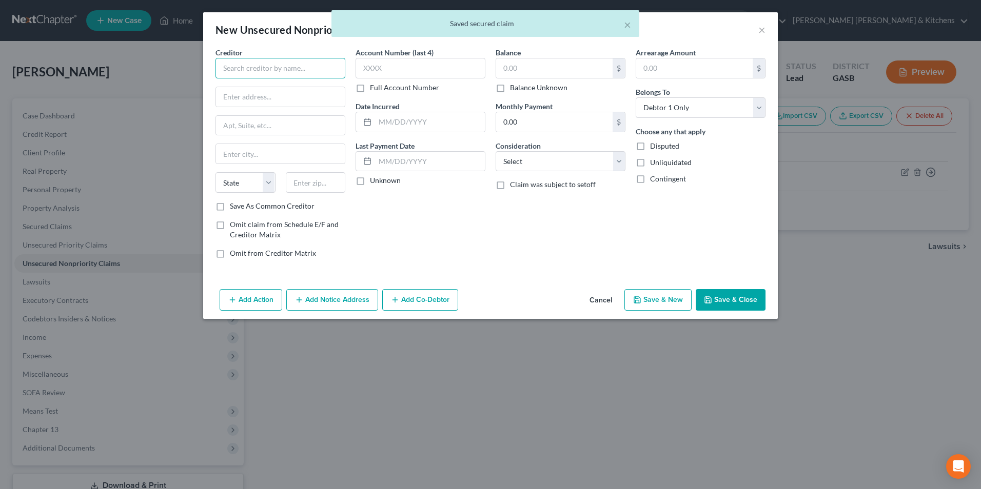
click at [285, 68] on input "text" at bounding box center [280, 68] width 130 height 21
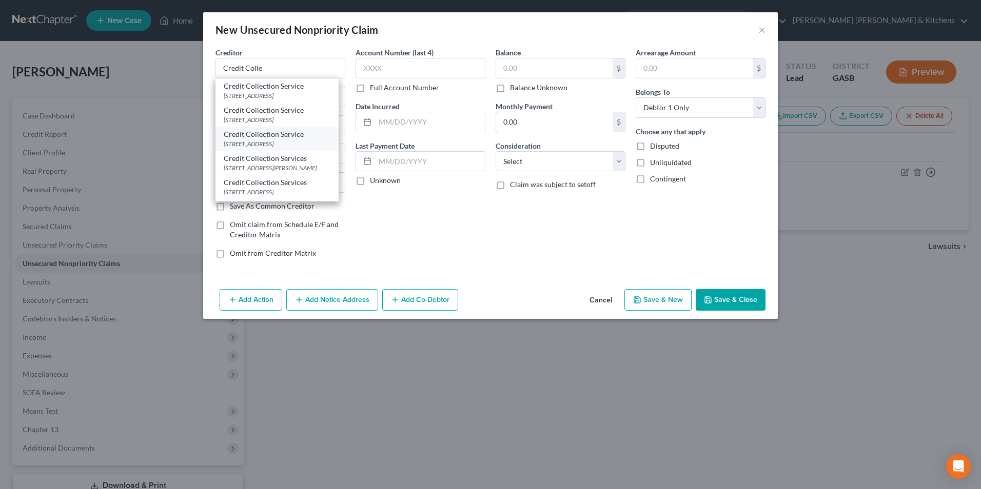
click at [286, 138] on div "Credit Collection Service" at bounding box center [277, 134] width 107 height 10
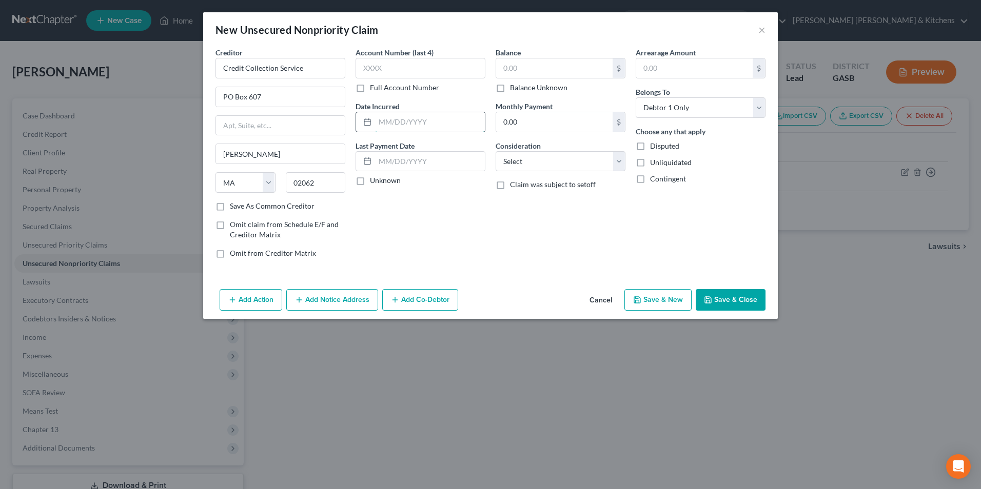
click at [395, 115] on input "text" at bounding box center [430, 121] width 110 height 19
click at [512, 69] on input "text" at bounding box center [554, 67] width 116 height 19
drag, startPoint x: 520, startPoint y: 155, endPoint x: 523, endPoint y: 170, distance: 15.7
click at [520, 155] on select "Select Cable / Satellite Services Collection Agency Credit Card Debt Debt Couns…" at bounding box center [561, 161] width 130 height 21
click at [496, 151] on select "Select Cable / Satellite Services Collection Agency Credit Card Debt Debt Couns…" at bounding box center [561, 161] width 130 height 21
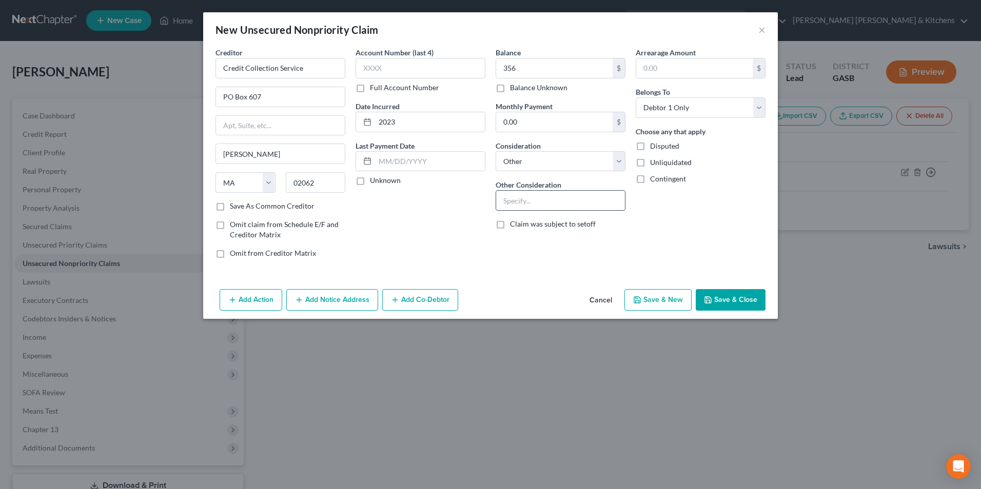
click at [504, 208] on input "text" at bounding box center [560, 200] width 129 height 19
click at [752, 303] on button "Save & Close" at bounding box center [731, 300] width 70 height 22
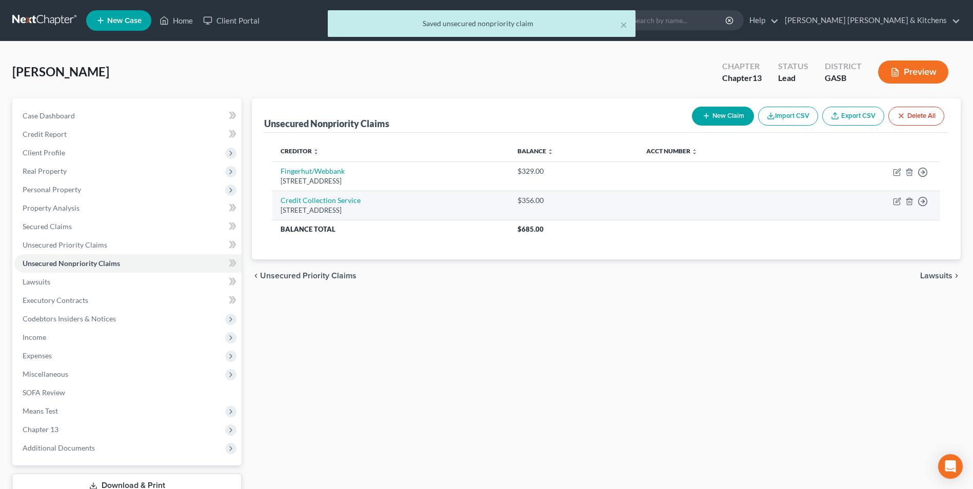
click at [46, 224] on span "Secured Claims" at bounding box center [47, 226] width 49 height 9
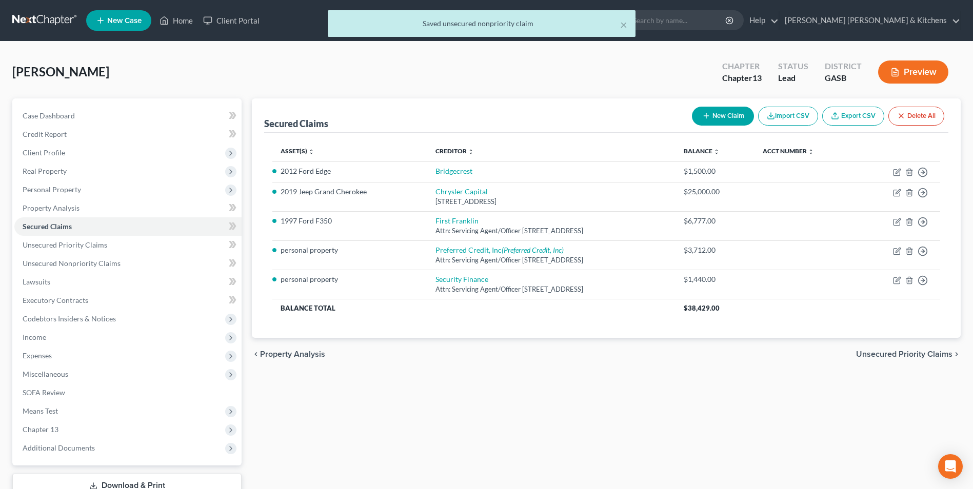
click at [724, 120] on button "New Claim" at bounding box center [723, 116] width 62 height 19
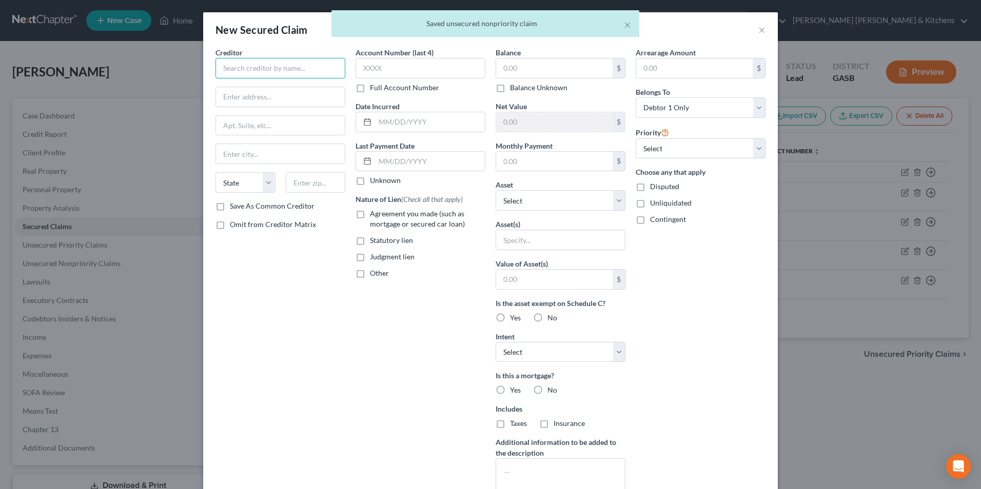
click at [251, 72] on input "text" at bounding box center [280, 68] width 130 height 21
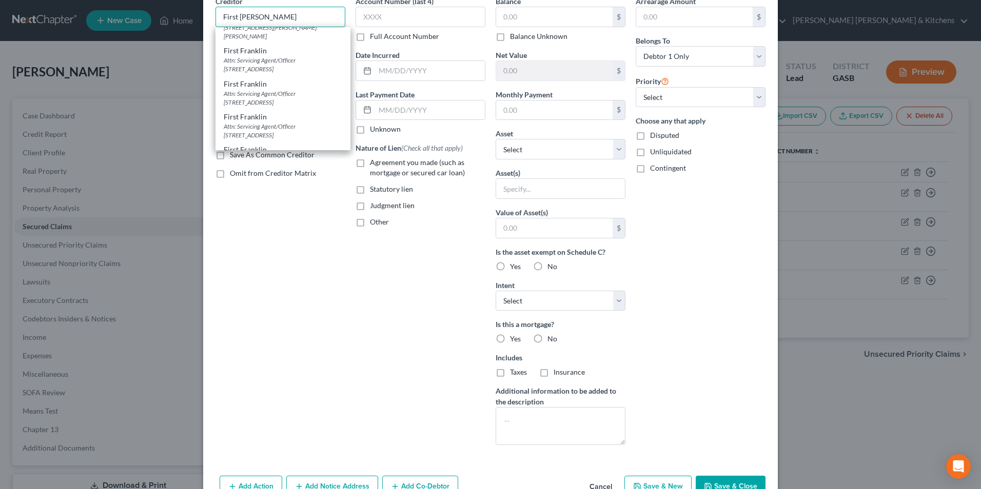
scroll to position [146, 0]
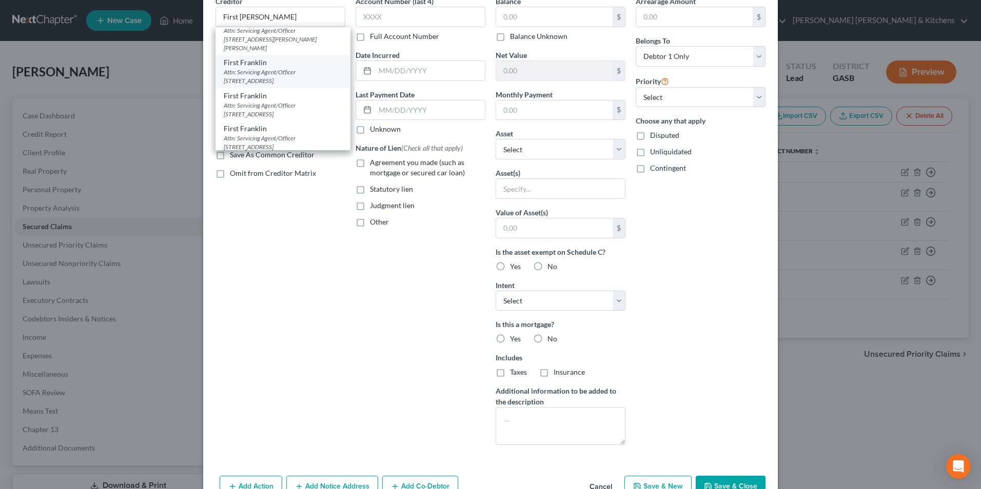
click at [279, 76] on div "Attn: Servicing Agent/Officer [STREET_ADDRESS]" at bounding box center [283, 76] width 119 height 17
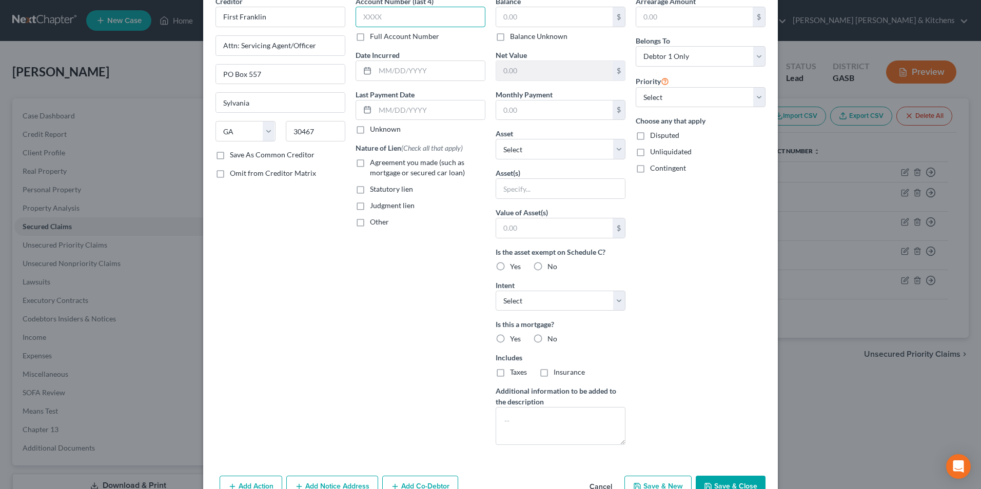
click at [402, 20] on input "text" at bounding box center [421, 17] width 130 height 21
click at [399, 66] on input "text" at bounding box center [430, 70] width 110 height 19
click at [370, 160] on label "Agreement you made (such as mortgage or secured car loan)" at bounding box center [427, 168] width 115 height 21
click at [374, 160] on input "Agreement you made (such as mortgage or secured car loan)" at bounding box center [377, 161] width 7 height 7
click at [520, 23] on input "text" at bounding box center [554, 16] width 116 height 19
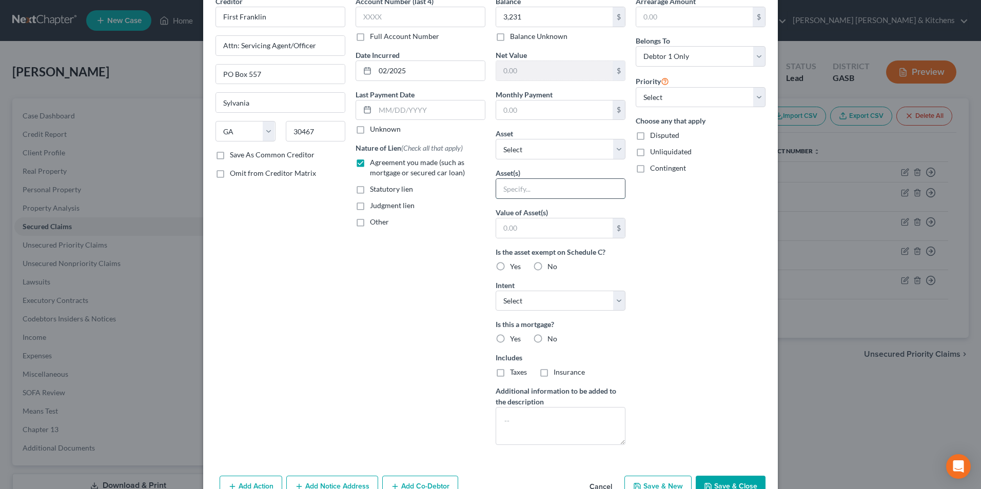
click at [537, 186] on input "text" at bounding box center [560, 188] width 129 height 19
click at [650, 139] on label "Disputed" at bounding box center [664, 135] width 29 height 10
click at [654, 137] on input "Disputed" at bounding box center [657, 133] width 7 height 7
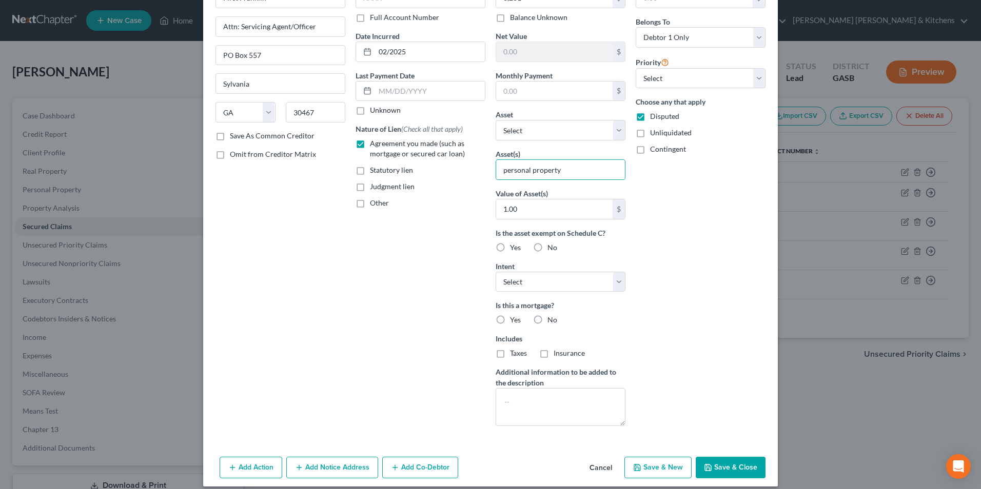
scroll to position [80, 0]
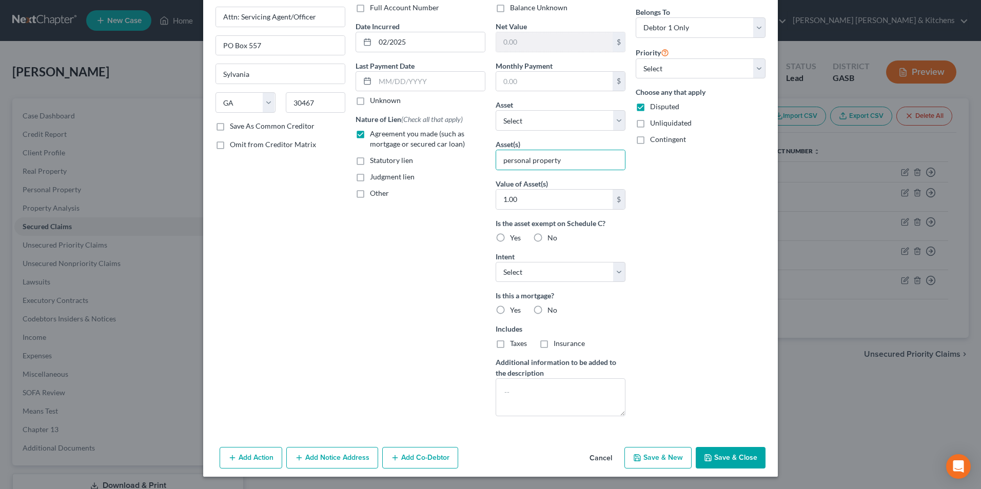
click at [746, 462] on button "Save & Close" at bounding box center [731, 458] width 70 height 22
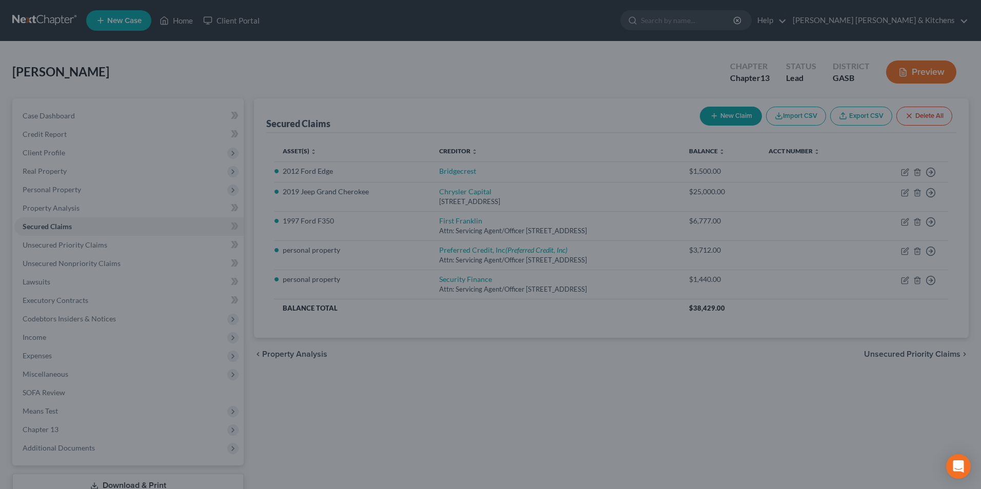
scroll to position [0, 0]
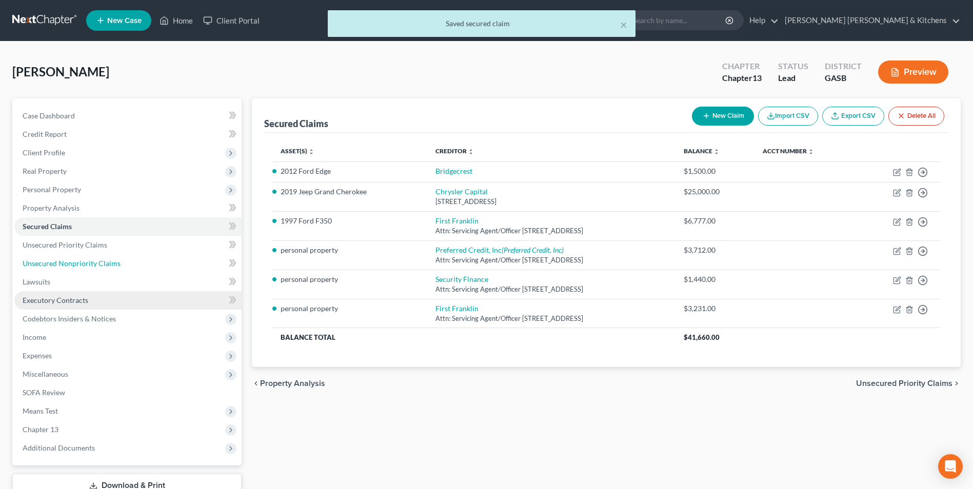
drag, startPoint x: 83, startPoint y: 267, endPoint x: 214, endPoint y: 300, distance: 135.9
click at [83, 267] on span "Unsecured Nonpriority Claims" at bounding box center [72, 263] width 98 height 9
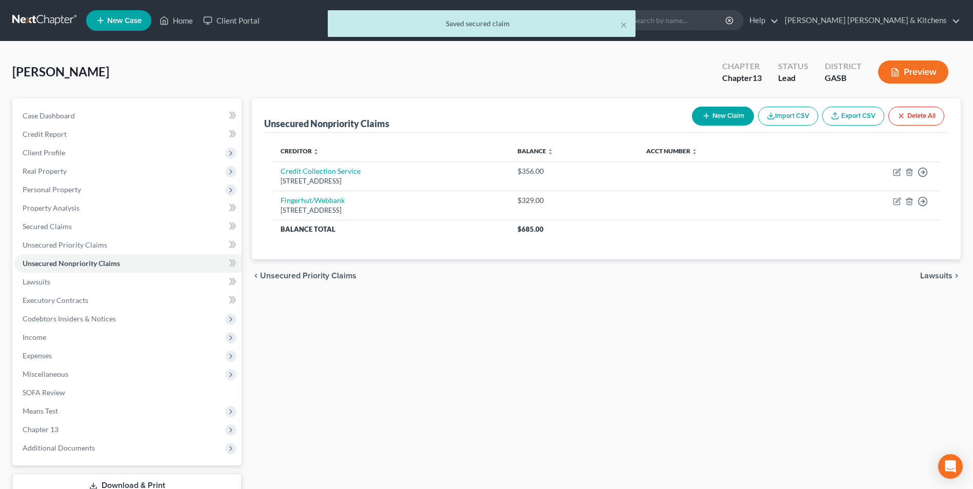
click at [707, 115] on icon "button" at bounding box center [706, 116] width 8 height 8
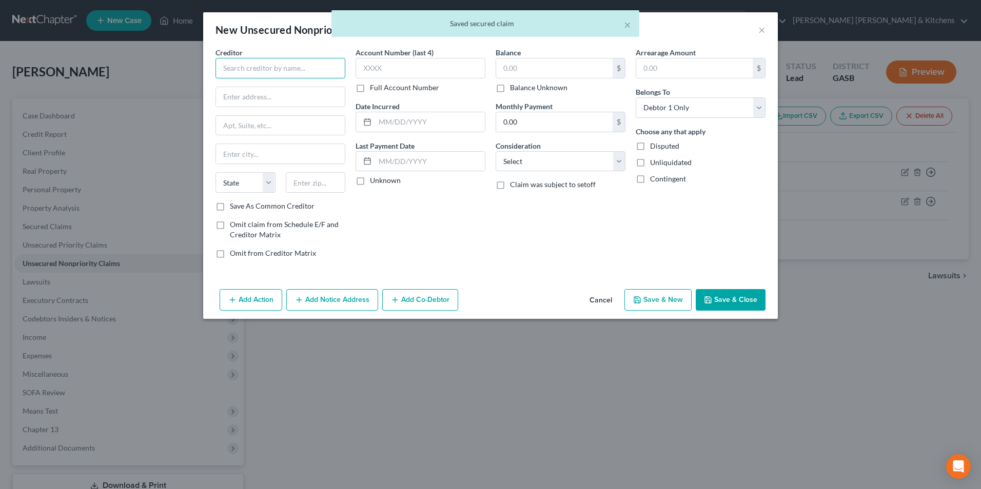
click at [229, 74] on input "text" at bounding box center [280, 68] width 130 height 21
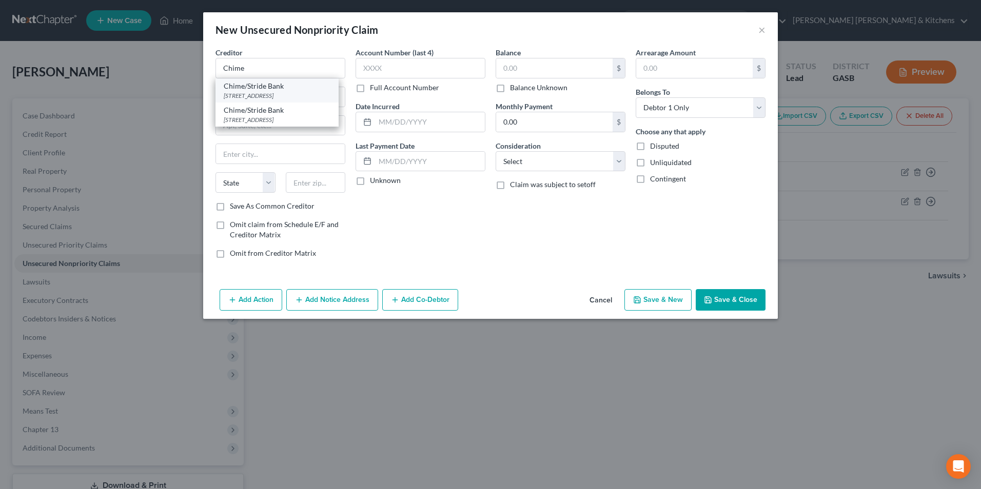
click at [292, 90] on div "Chime/Stride Bank" at bounding box center [277, 86] width 107 height 10
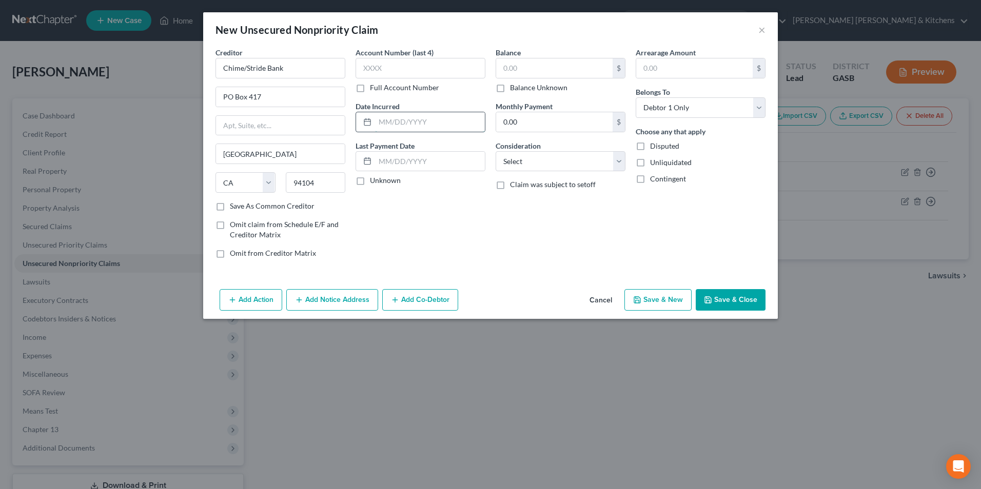
click at [394, 115] on input "text" at bounding box center [430, 121] width 110 height 19
click at [524, 69] on input "text" at bounding box center [554, 67] width 116 height 19
drag, startPoint x: 523, startPoint y: 162, endPoint x: 528, endPoint y: 171, distance: 10.3
click at [523, 162] on select "Select Cable / Satellite Services Collection Agency Credit Card Debt Debt Couns…" at bounding box center [561, 161] width 130 height 21
click at [496, 151] on select "Select Cable / Satellite Services Collection Agency Credit Card Debt Debt Couns…" at bounding box center [561, 161] width 130 height 21
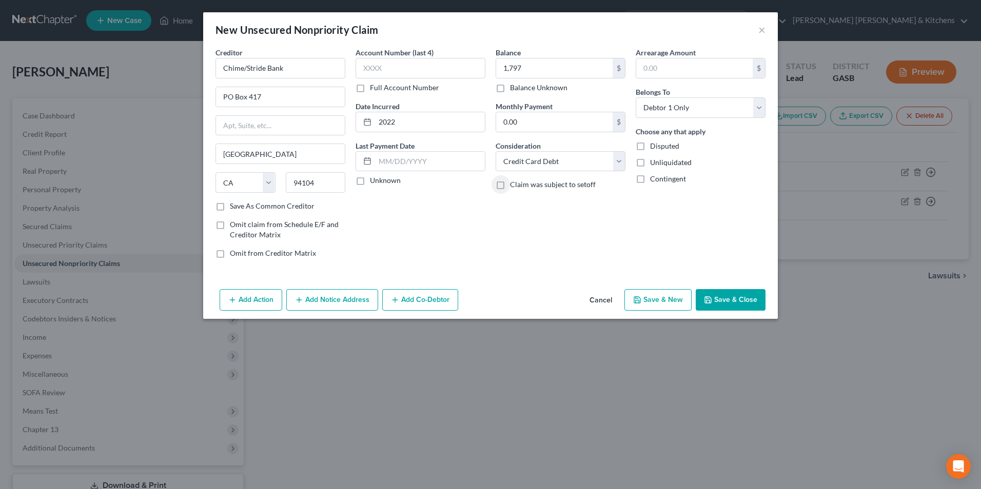
click at [729, 303] on button "Save & Close" at bounding box center [731, 300] width 70 height 22
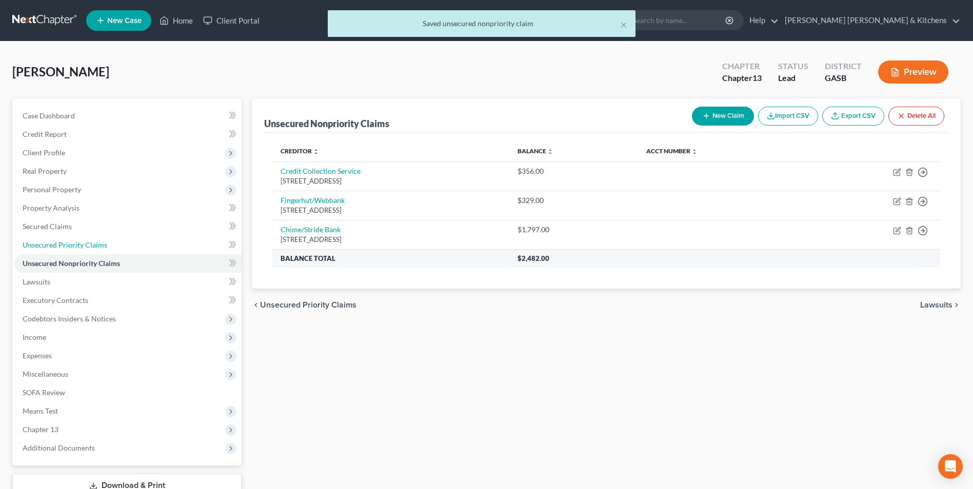
click at [85, 245] on span "Unsecured Priority Claims" at bounding box center [65, 245] width 85 height 9
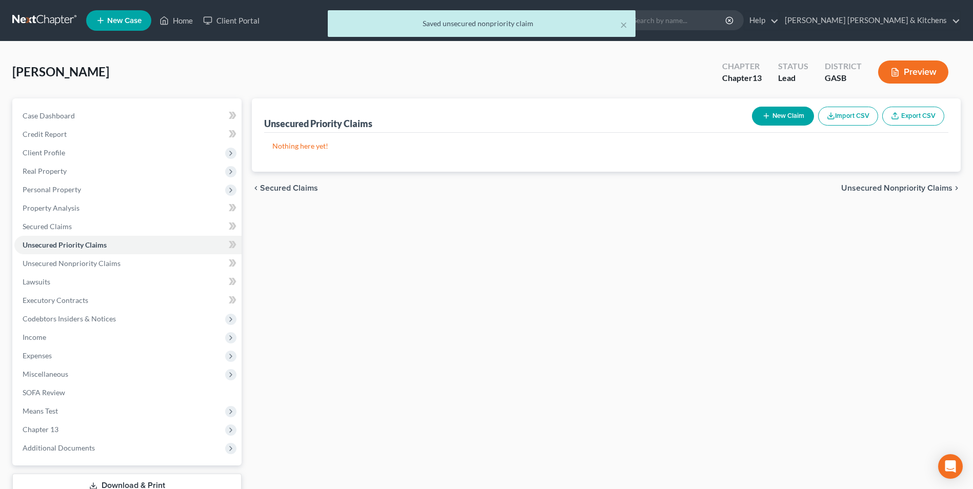
click at [773, 114] on button "New Claim" at bounding box center [783, 116] width 62 height 19
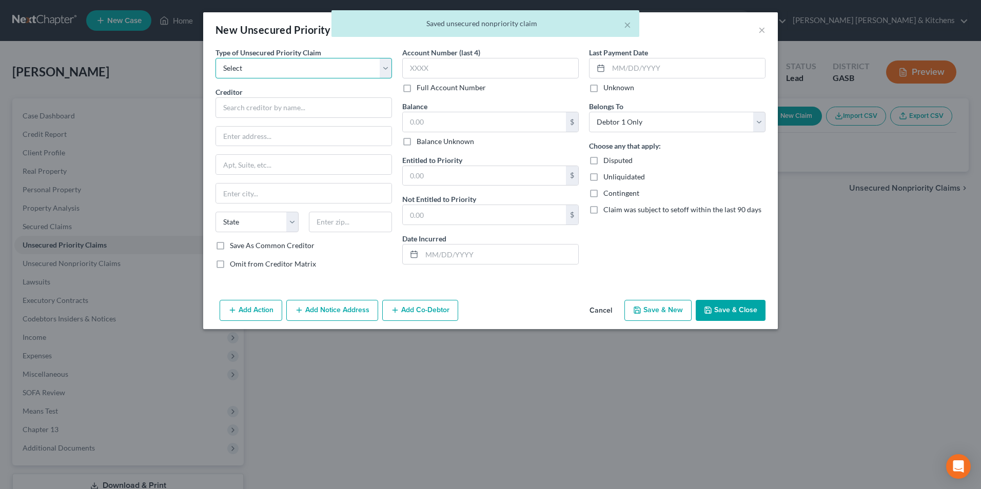
drag, startPoint x: 251, startPoint y: 64, endPoint x: 248, endPoint y: 70, distance: 7.6
click at [251, 64] on select "Select Taxes & Other Government Units Domestic Support Obligations Extensions o…" at bounding box center [303, 68] width 176 height 21
click at [215, 58] on select "Select Taxes & Other Government Units Domestic Support Obligations Extensions o…" at bounding box center [303, 68] width 176 height 21
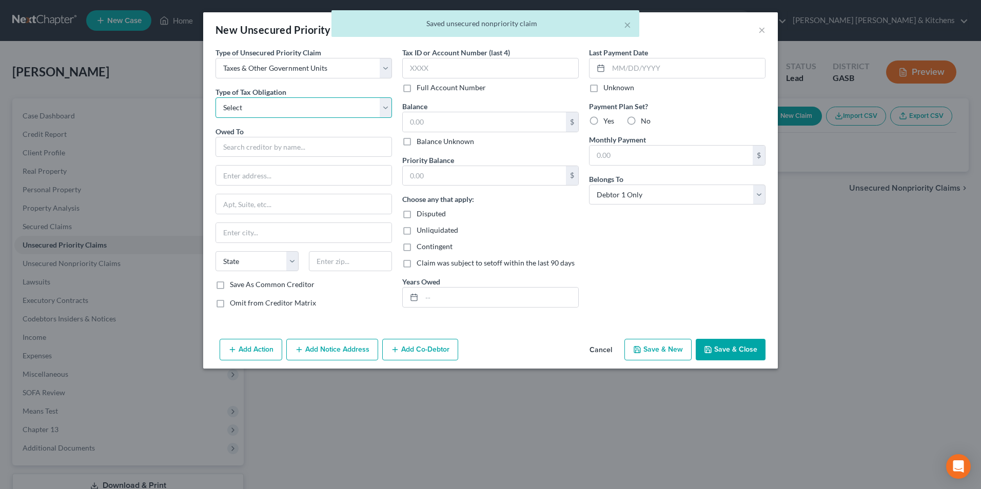
drag, startPoint x: 240, startPoint y: 110, endPoint x: 240, endPoint y: 120, distance: 9.8
click at [240, 110] on select "Select Federal City State Franchise Tax Board Other" at bounding box center [303, 107] width 176 height 21
click at [215, 97] on select "Select Federal City State Franchise Tax Board Other" at bounding box center [303, 107] width 176 height 21
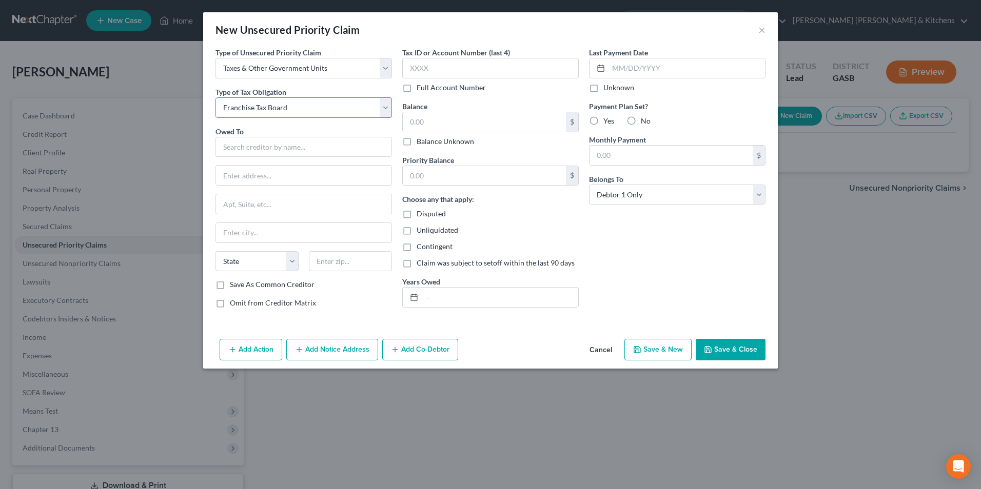
drag, startPoint x: 244, startPoint y: 107, endPoint x: 244, endPoint y: 119, distance: 11.8
click at [244, 112] on select "Select Federal City State Franchise Tax Board Other" at bounding box center [303, 107] width 176 height 21
click at [215, 97] on select "Select Federal City State Franchise Tax Board Other" at bounding box center [303, 107] width 176 height 21
click at [241, 144] on input "text" at bounding box center [303, 147] width 176 height 21
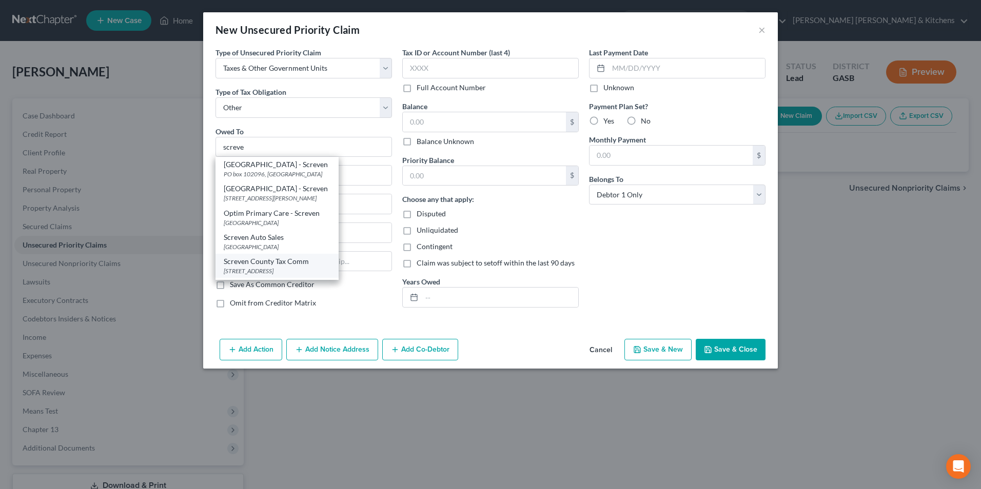
click at [253, 265] on div "Screven County Tax Comm" at bounding box center [277, 262] width 107 height 10
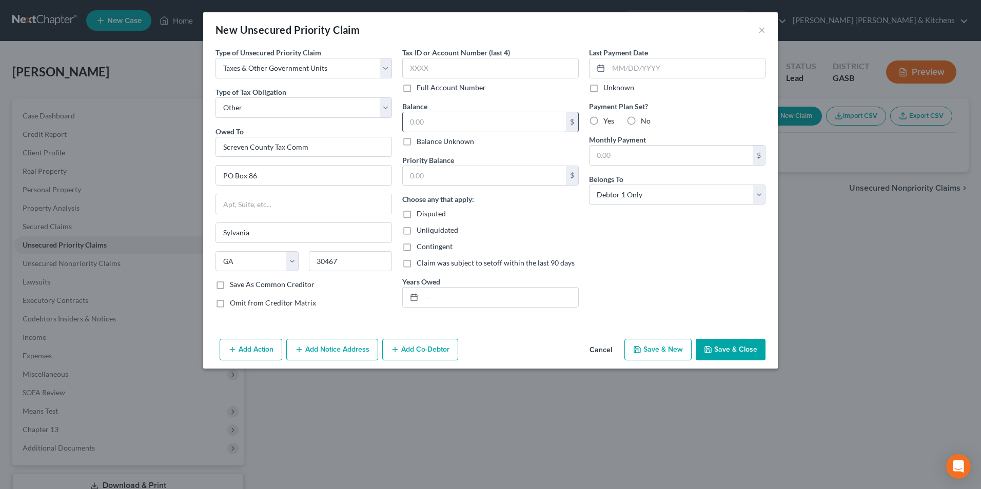
click at [449, 120] on input "text" at bounding box center [484, 121] width 163 height 19
click at [454, 301] on input "text" at bounding box center [500, 297] width 156 height 19
drag, startPoint x: 733, startPoint y: 341, endPoint x: 719, endPoint y: 336, distance: 14.5
click at [733, 345] on button "Save & Close" at bounding box center [731, 350] width 70 height 22
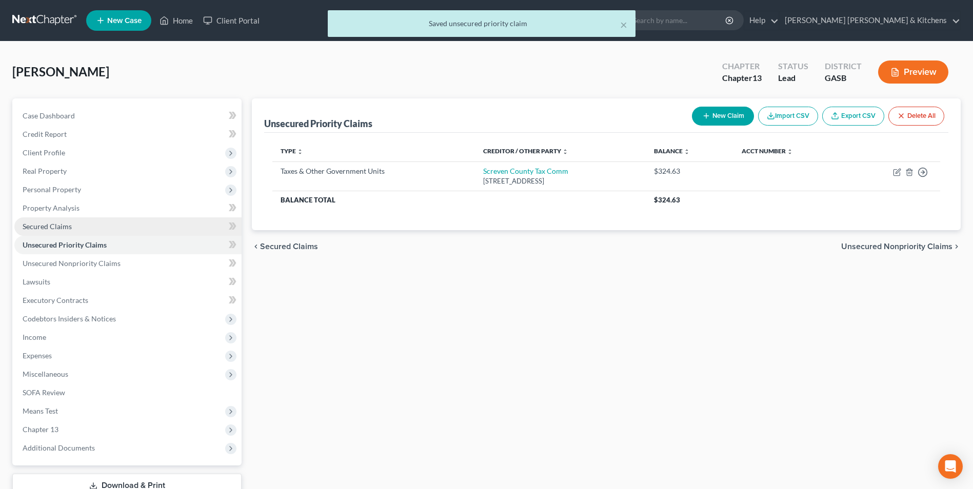
click at [56, 227] on span "Secured Claims" at bounding box center [47, 226] width 49 height 9
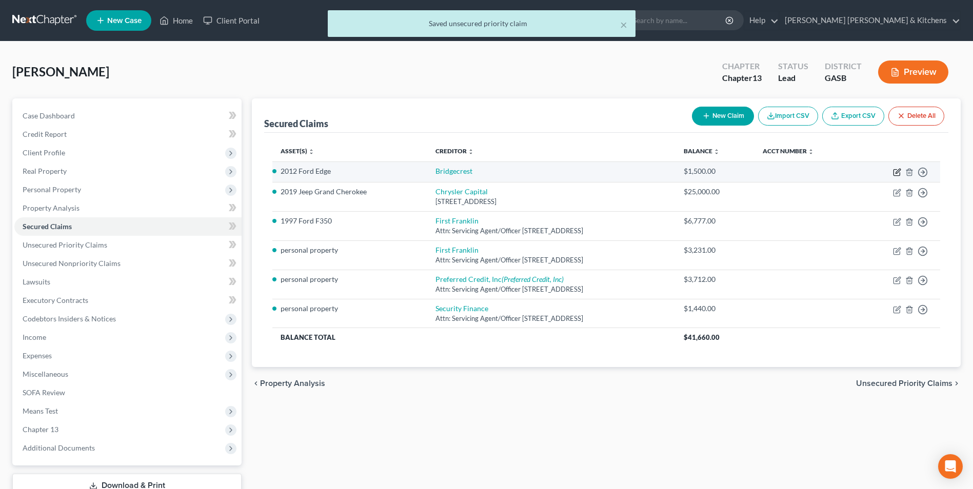
click at [896, 175] on icon "button" at bounding box center [897, 172] width 8 height 8
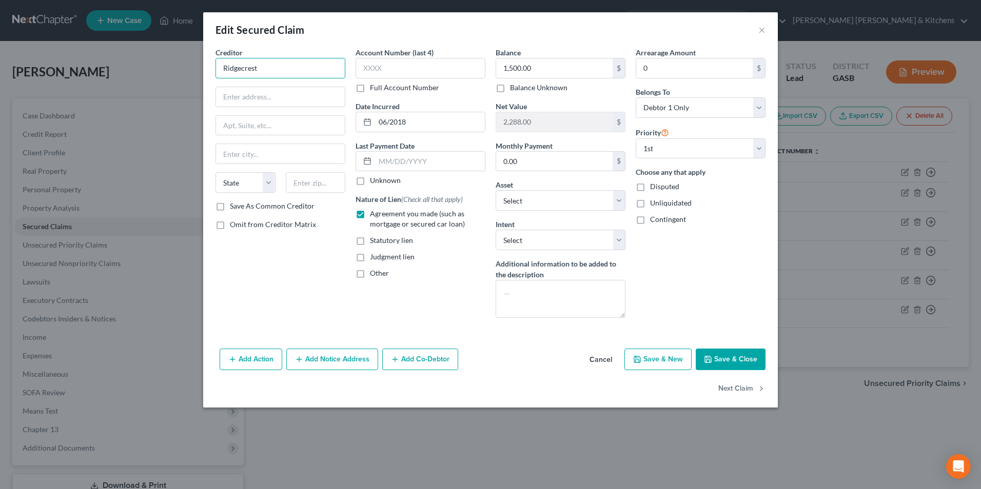
click at [268, 73] on input "Ridgecrest" at bounding box center [280, 68] width 130 height 21
drag, startPoint x: 264, startPoint y: 70, endPoint x: 201, endPoint y: 66, distance: 62.8
click at [201, 66] on div "Edit Secured Claim × Creditor * Ridgecrest State [US_STATE] AK AR AZ [GEOGRAPHI…" at bounding box center [490, 244] width 981 height 489
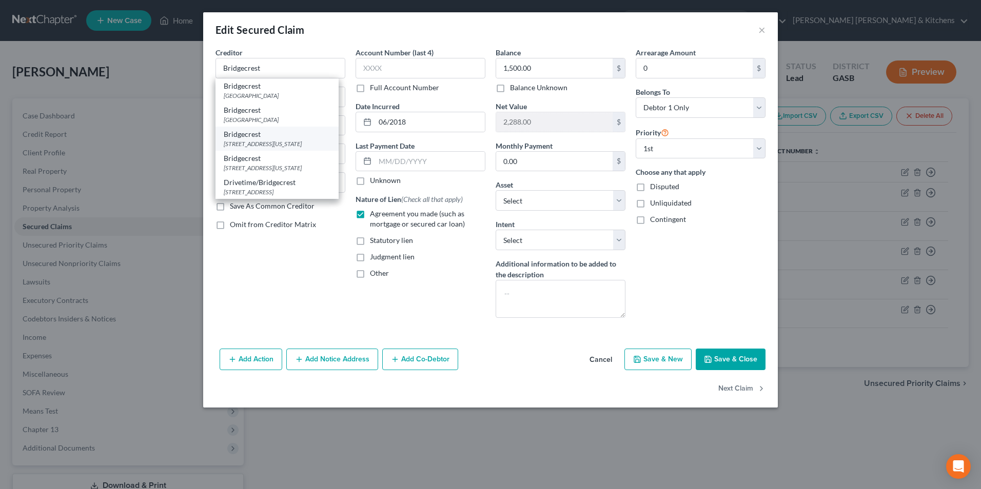
click at [306, 145] on div "[STREET_ADDRESS][US_STATE]" at bounding box center [277, 144] width 107 height 9
